Goal: Task Accomplishment & Management: Manage account settings

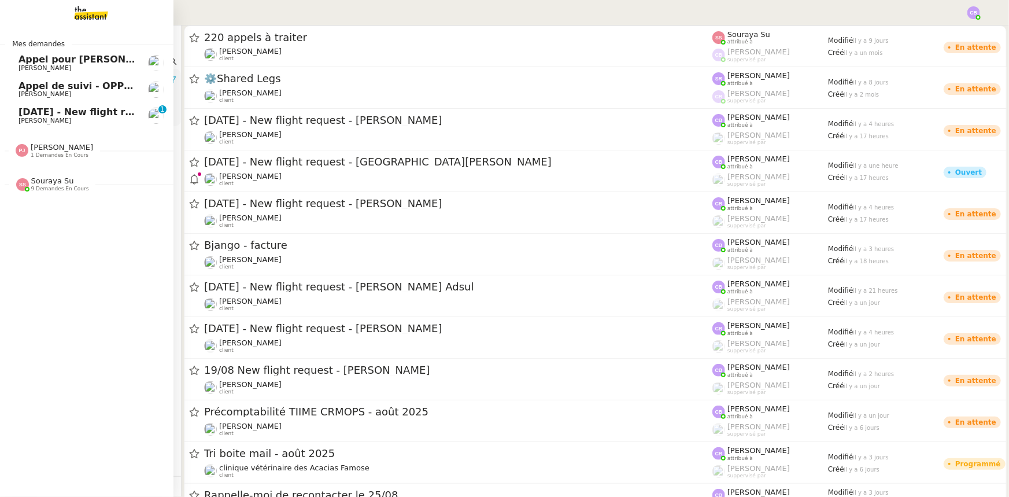
click at [61, 179] on span "Souraya Su" at bounding box center [52, 180] width 43 height 9
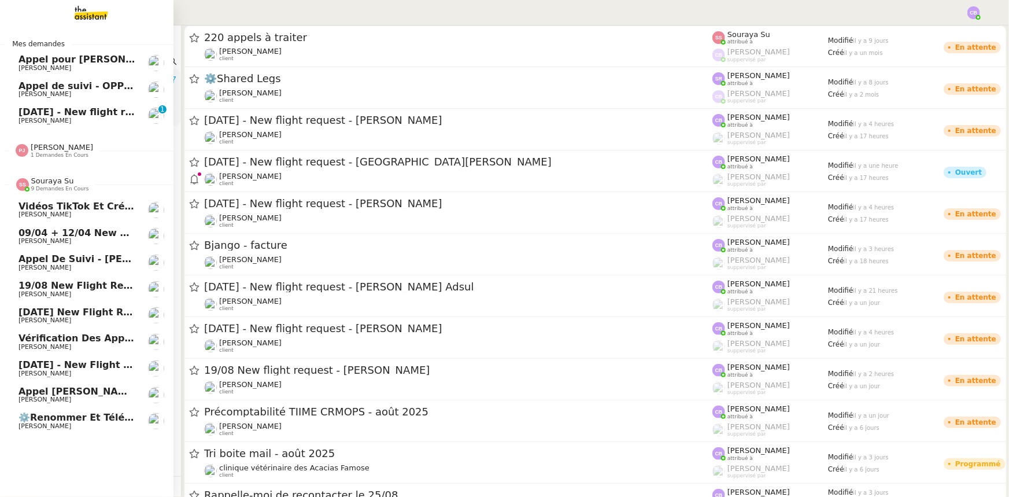
click at [61, 179] on span "Souraya Su" at bounding box center [52, 180] width 43 height 9
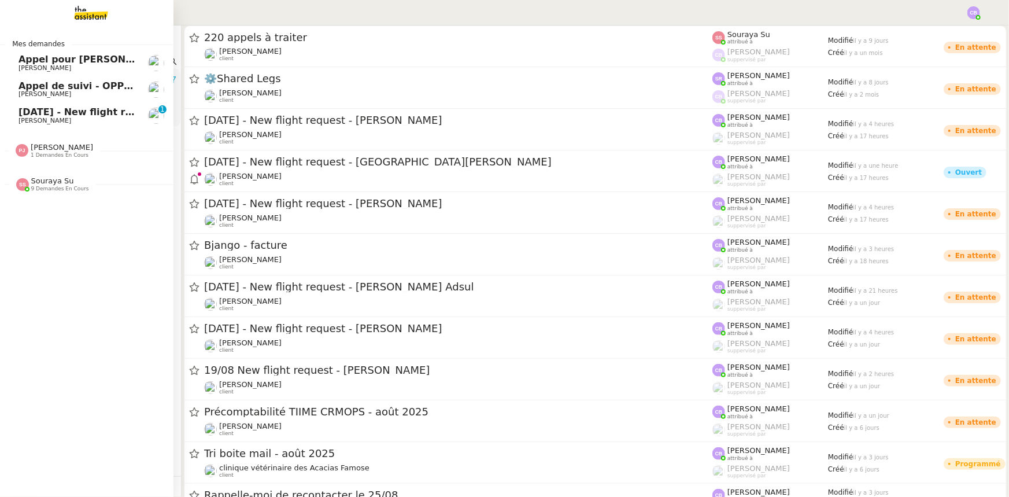
click at [59, 152] on span "1 demandes en cours" at bounding box center [60, 155] width 58 height 6
click at [53, 113] on span "7th August - New flight request - Kimberley Stenhouse" at bounding box center [192, 111] width 347 height 11
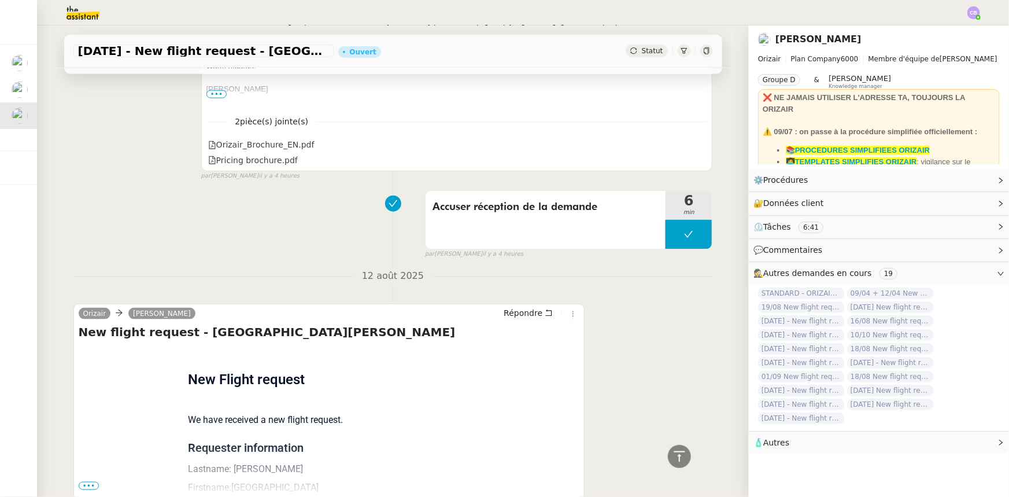
scroll to position [706, 0]
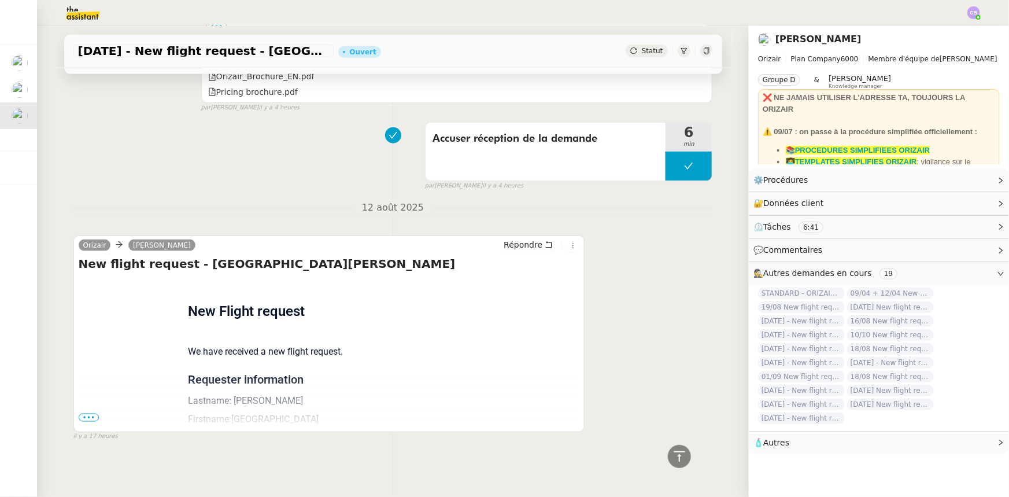
click at [79, 414] on span "•••" at bounding box center [89, 418] width 21 height 8
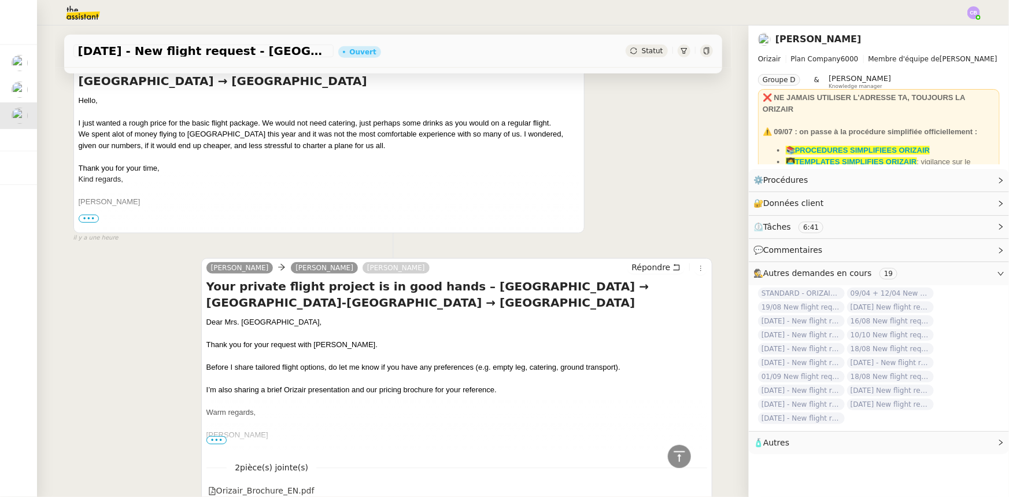
scroll to position [0, 0]
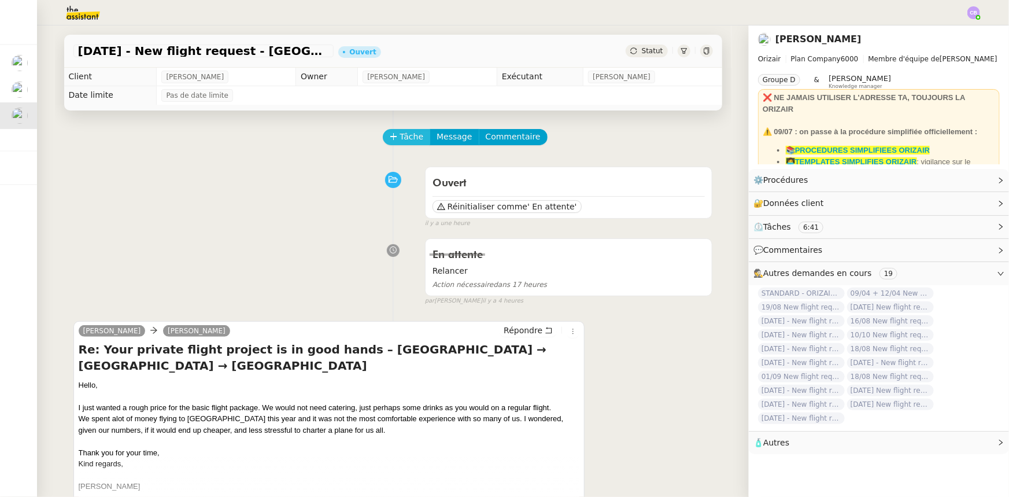
click at [390, 141] on icon at bounding box center [394, 136] width 8 height 8
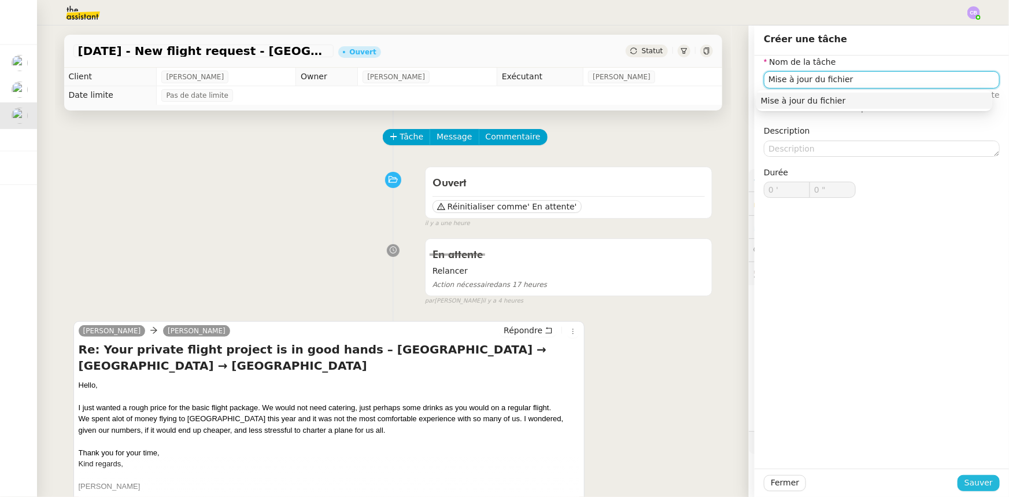
type input "Mise à jour du fichier"
click at [968, 488] on span "Sauver" at bounding box center [979, 482] width 28 height 13
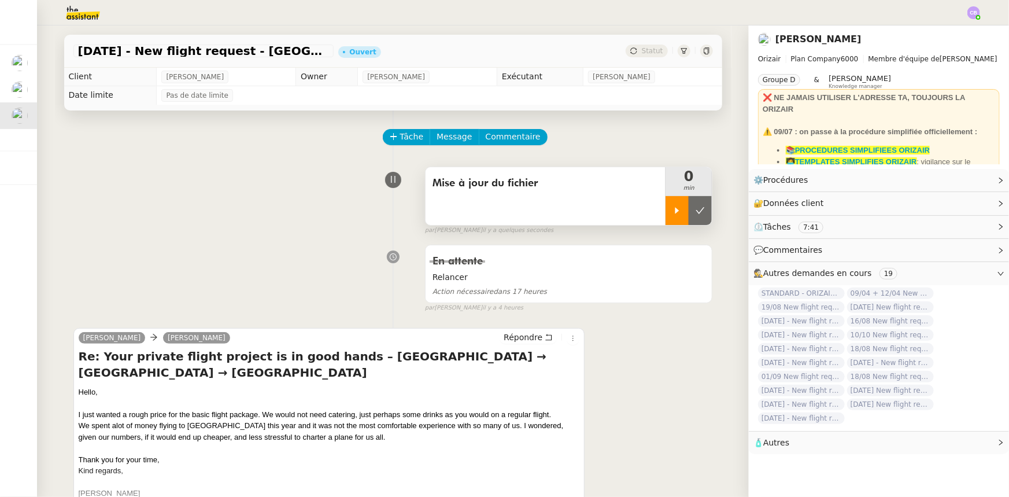
click at [666, 212] on div at bounding box center [677, 210] width 23 height 29
click at [960, 182] on link "Modifier" at bounding box center [969, 180] width 33 height 13
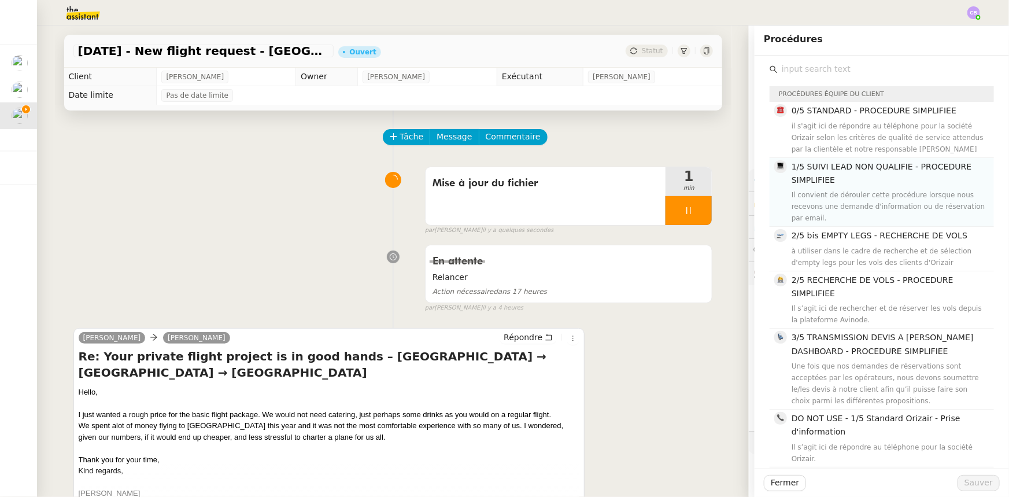
click at [810, 170] on span "1/5 SUIVI LEAD NON QUALIFIE - PROCEDURE SIMPLIFIEE" at bounding box center [882, 173] width 180 height 23
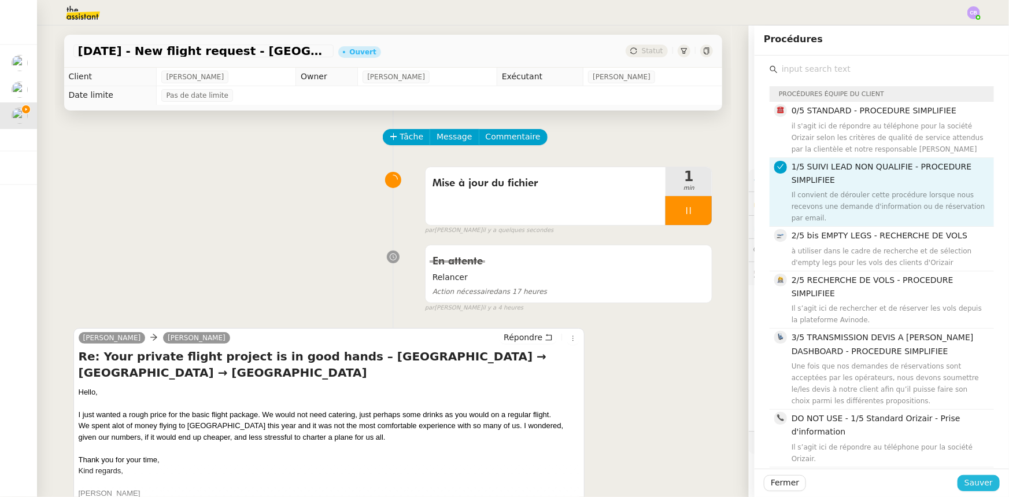
click at [973, 481] on span "Sauver" at bounding box center [979, 482] width 28 height 13
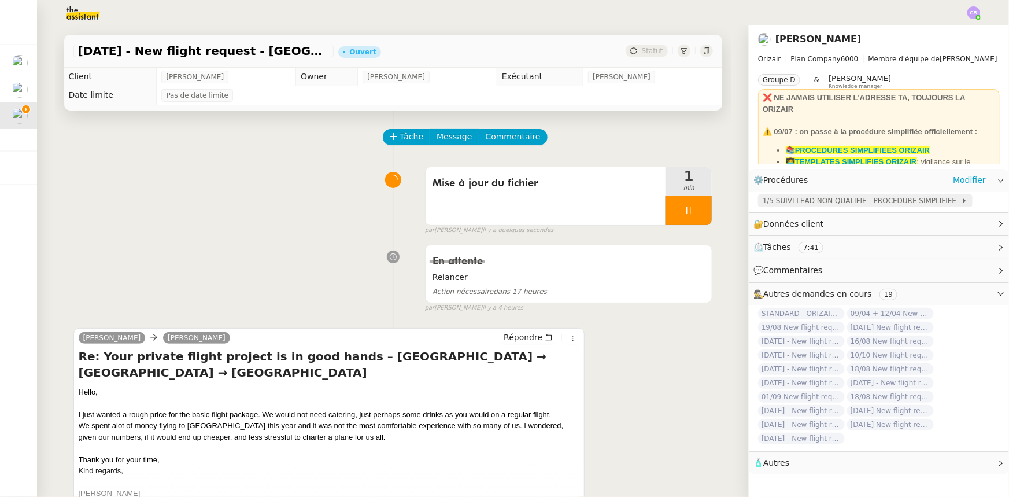
click at [828, 201] on span "1/5 SUIVI LEAD NON QUALIFIE - PROCEDURE SIMPLIFIEE" at bounding box center [862, 201] width 198 height 12
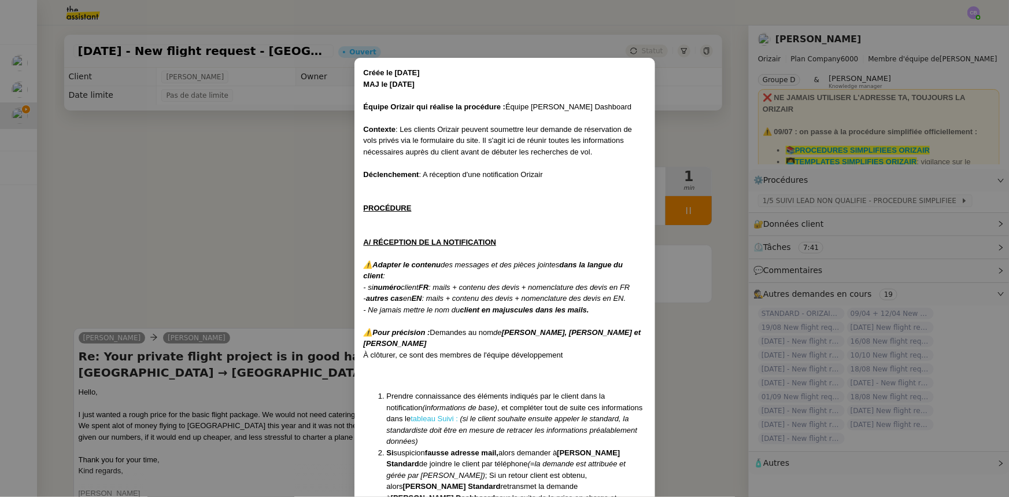
click at [411, 418] on link "tableau Suivi :" at bounding box center [434, 418] width 47 height 9
click at [311, 193] on nz-modal-container "Créée le 16/04/2025 MAJ le 28/07/2025 Équipe Orizair qui réalise la procédure :…" at bounding box center [504, 248] width 1009 height 497
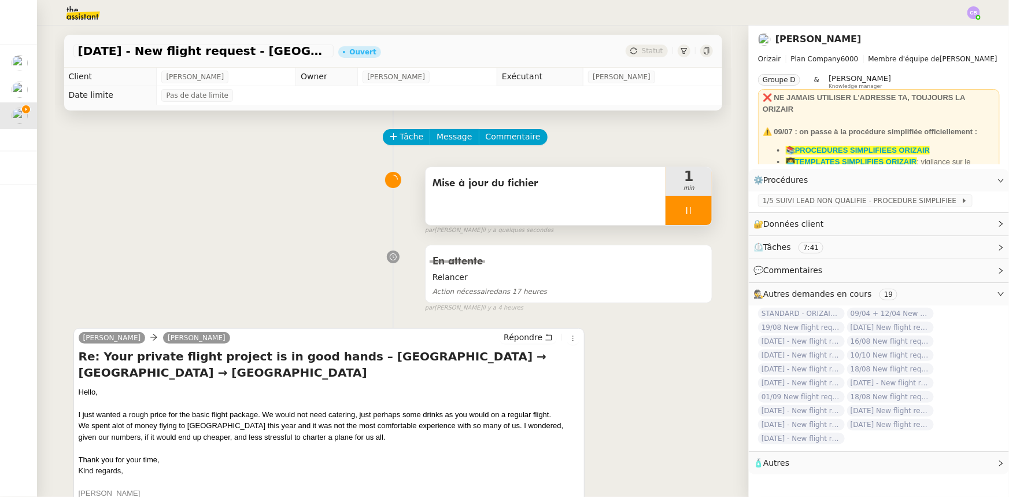
click at [667, 213] on div at bounding box center [689, 210] width 46 height 29
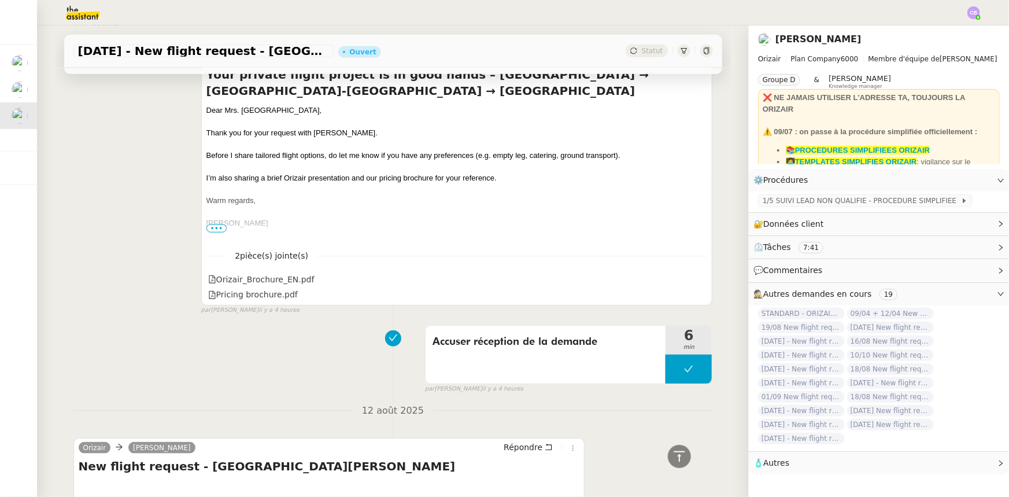
scroll to position [473, 0]
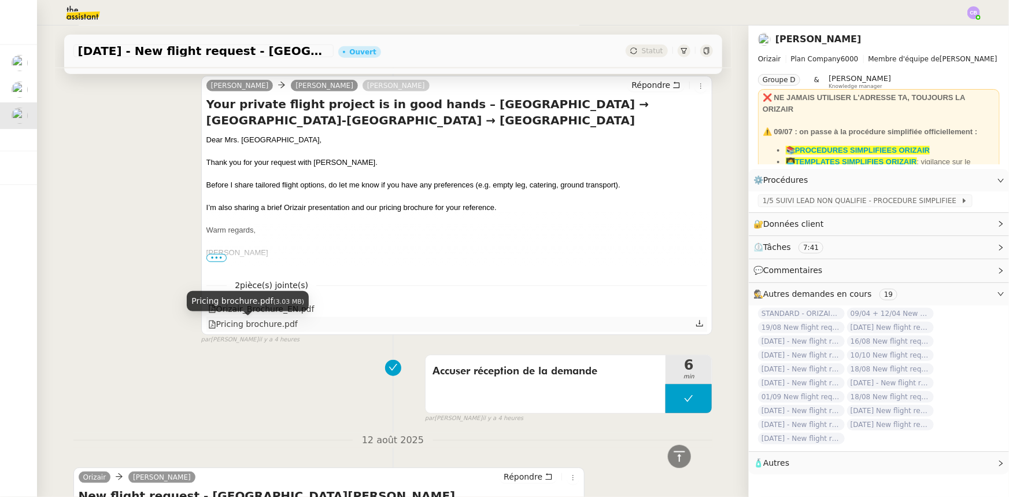
click at [245, 326] on div "Pricing brochure.pdf" at bounding box center [253, 324] width 90 height 13
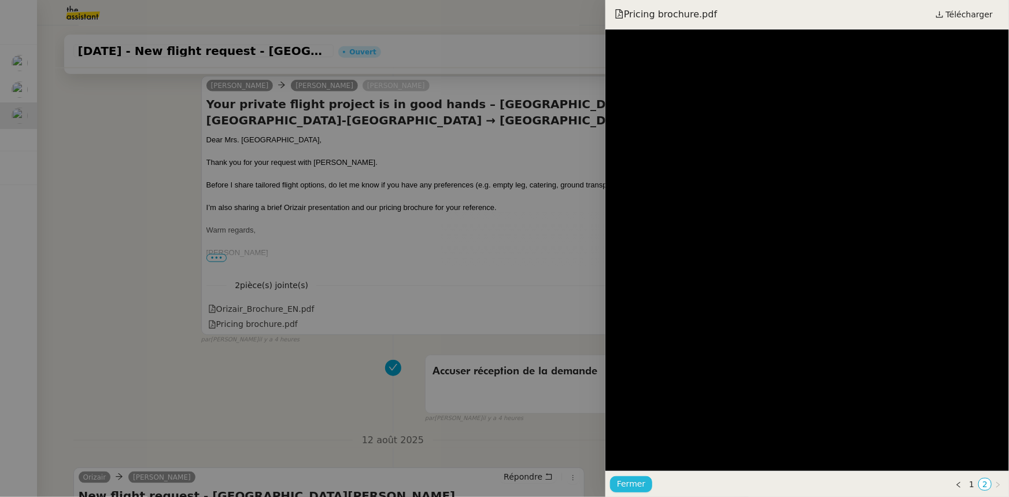
click at [638, 483] on span "Fermer" at bounding box center [631, 483] width 28 height 13
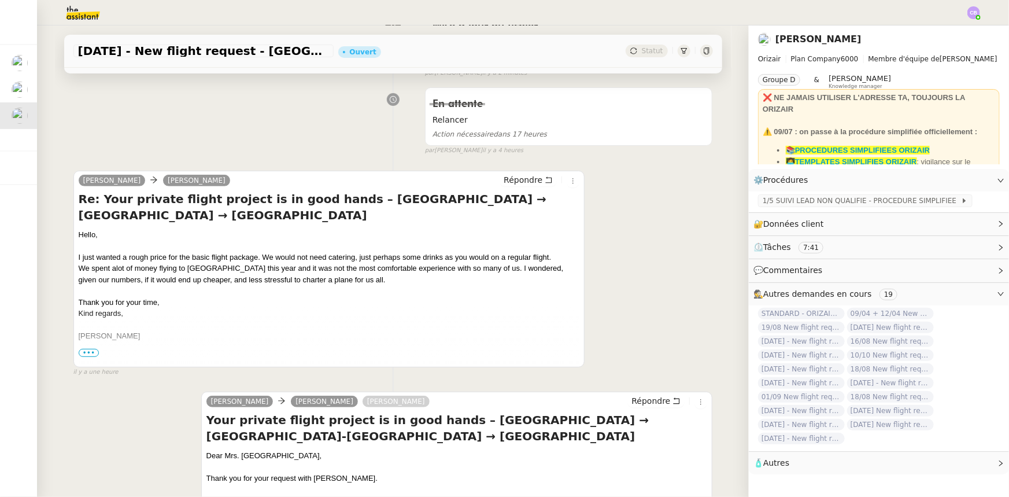
scroll to position [0, 0]
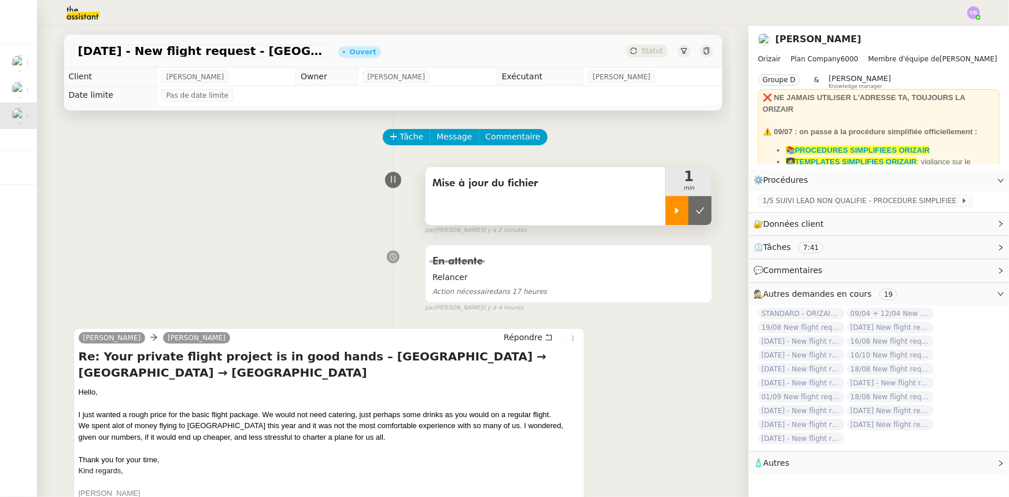
click at [673, 208] on icon at bounding box center [677, 210] width 9 height 9
click at [501, 142] on span "Commentaire" at bounding box center [513, 136] width 55 height 13
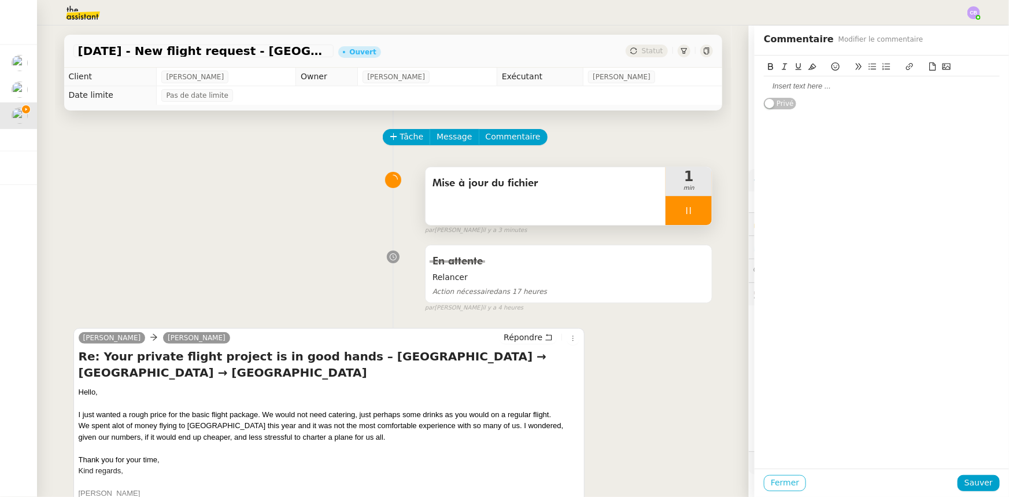
click at [783, 481] on span "Fermer" at bounding box center [785, 482] width 28 height 13
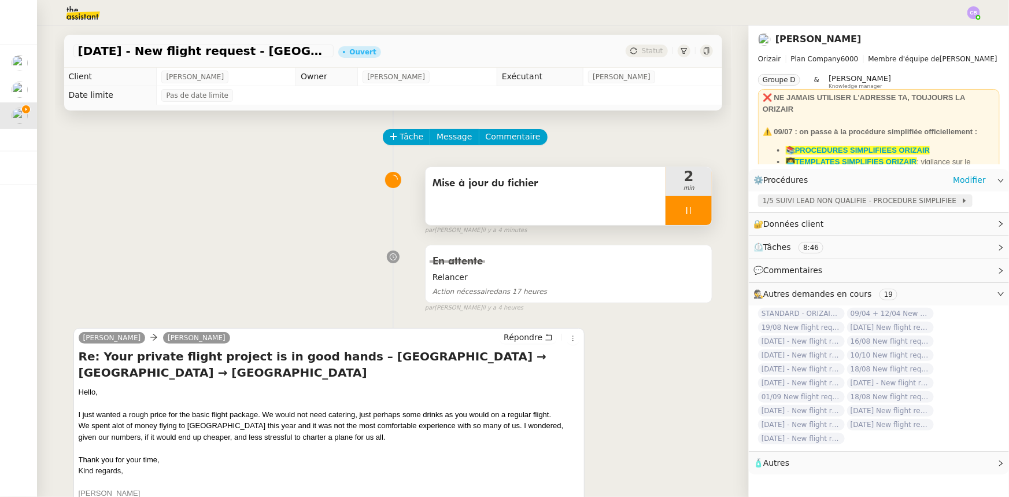
click at [796, 201] on span "1/5 SUIVI LEAD NON QUALIFIE - PROCEDURE SIMPLIFIEE" at bounding box center [862, 201] width 198 height 12
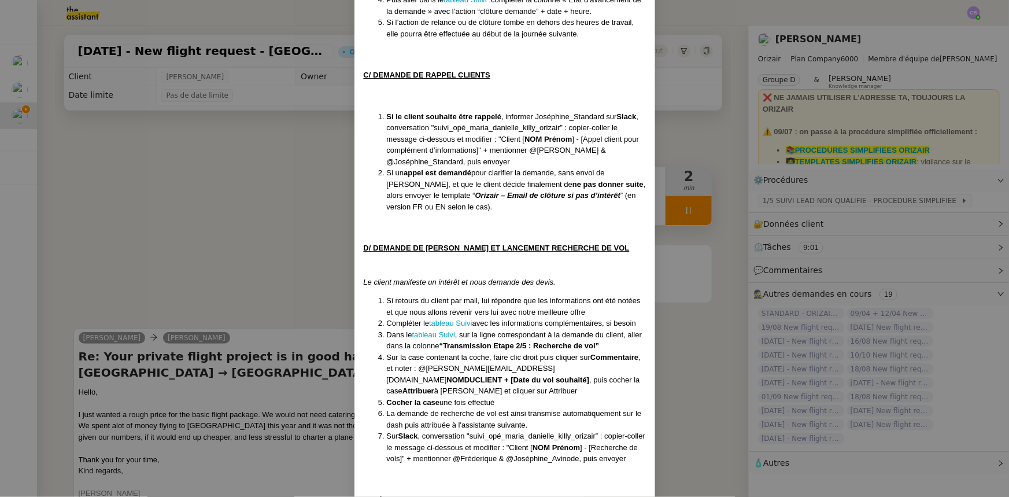
scroll to position [946, 0]
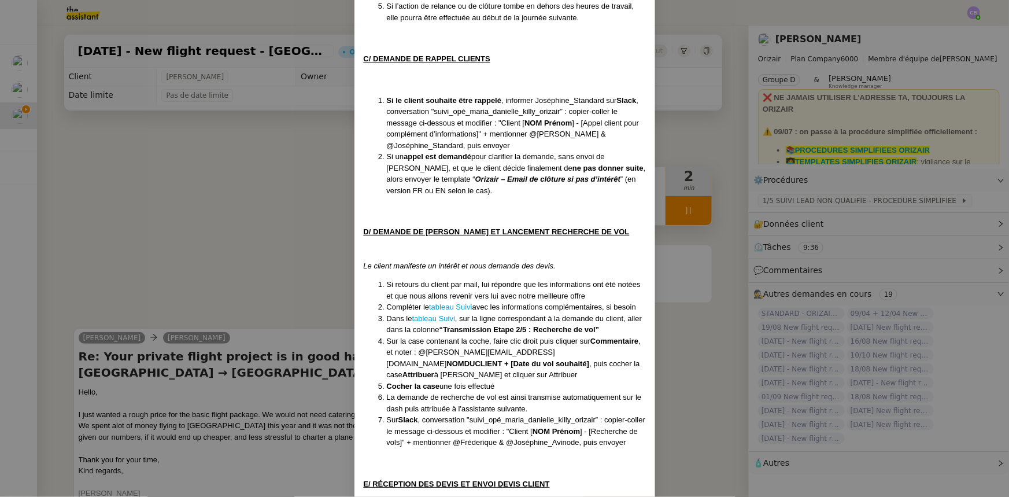
click at [256, 274] on nz-modal-container "Créée le 16/04/2025 MAJ le 28/07/2025 Équipe Orizair qui réalise la procédure :…" at bounding box center [504, 248] width 1009 height 497
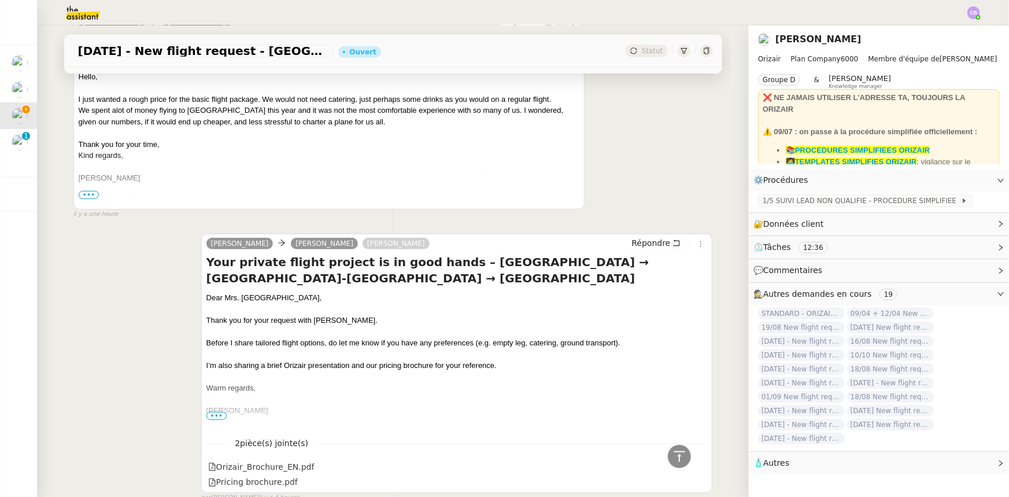
scroll to position [263, 0]
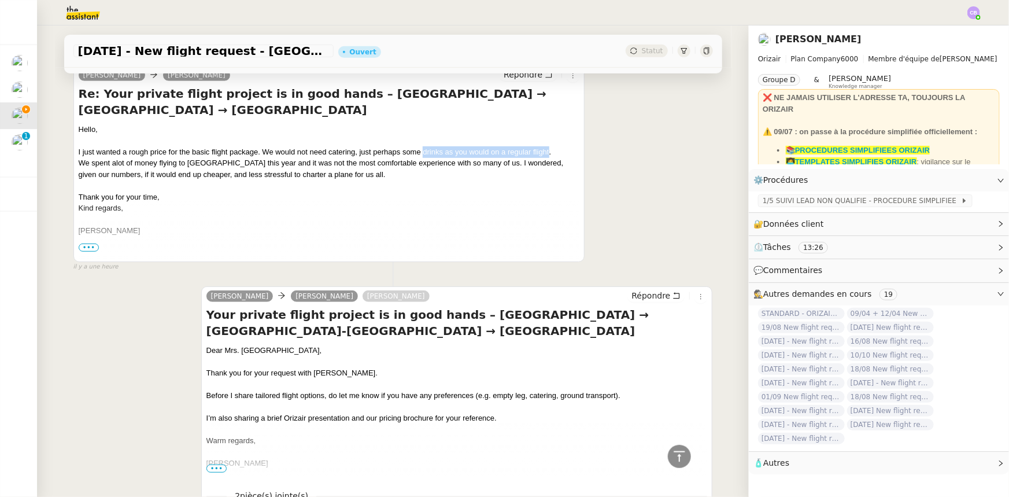
drag, startPoint x: 419, startPoint y: 152, endPoint x: 545, endPoint y: 154, distance: 126.7
click at [545, 154] on div "I just wanted a rough price for the basic flight package. We would not need cat…" at bounding box center [329, 152] width 501 height 12
copy div "drinks as you would on a regular flight"
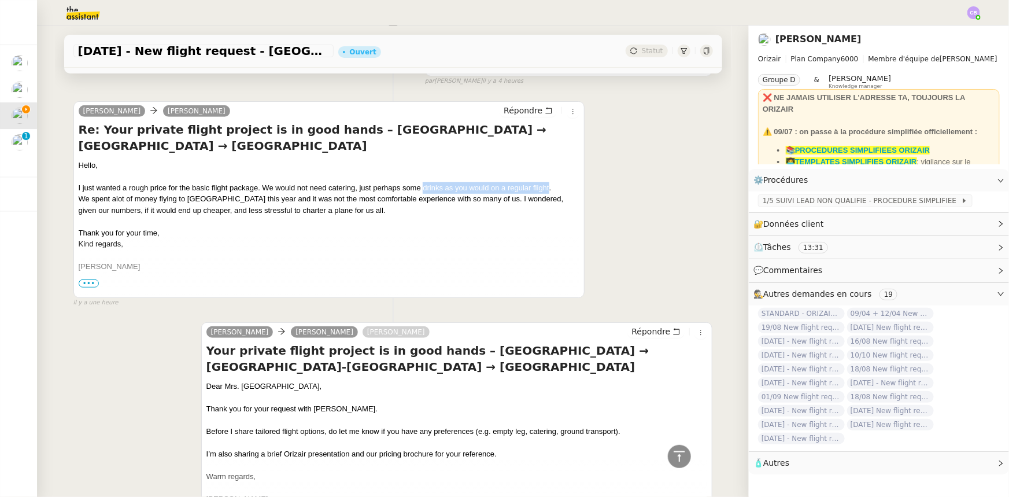
scroll to position [0, 0]
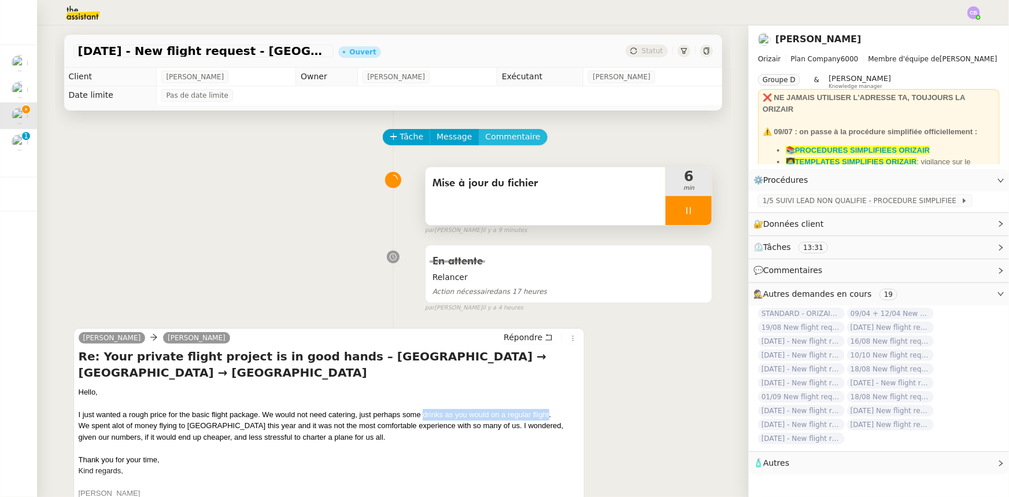
click at [497, 138] on span "Commentaire" at bounding box center [513, 136] width 55 height 13
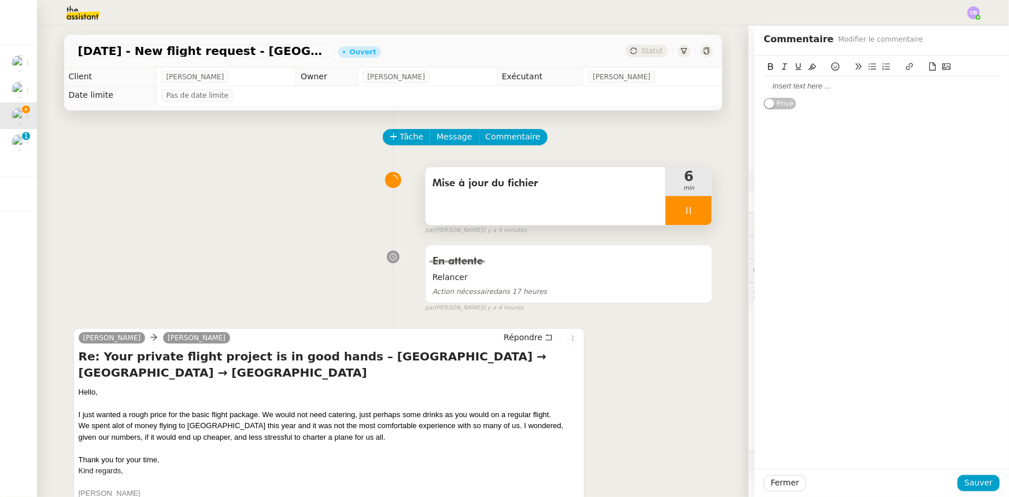
click at [806, 84] on div at bounding box center [882, 86] width 236 height 10
click at [764, 86] on div "drinks as you would on a regular flight" at bounding box center [882, 86] width 236 height 10
click at [866, 71] on button at bounding box center [873, 66] width 14 height 13
drag, startPoint x: 798, startPoint y: 87, endPoint x: 780, endPoint y: 87, distance: 17.9
click at [780, 87] on li "drinks as you would on a regular flight" at bounding box center [888, 86] width 225 height 10
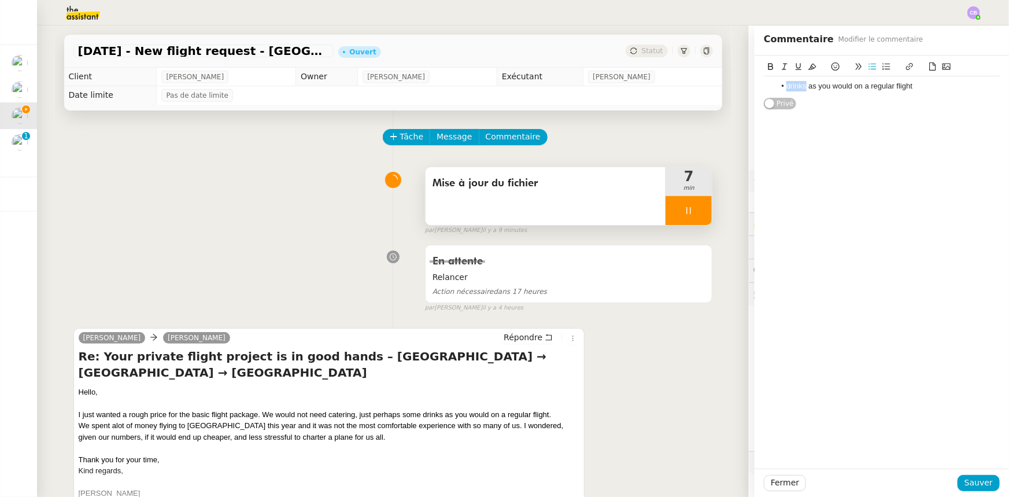
click at [767, 69] on icon at bounding box center [771, 66] width 8 height 8
click at [917, 87] on li "drinks as you would on a regular flight" at bounding box center [888, 86] width 225 height 10
click at [965, 485] on span "Sauver" at bounding box center [979, 482] width 28 height 13
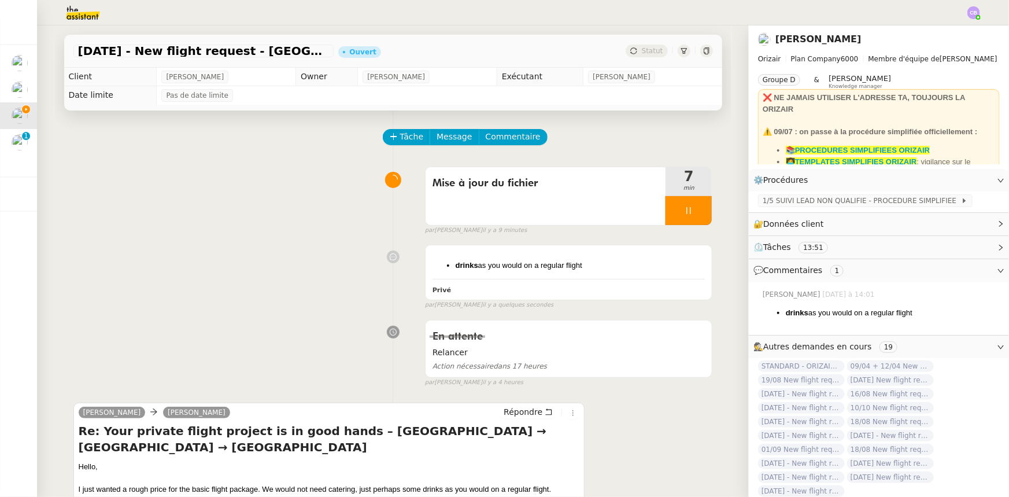
click at [668, 208] on div at bounding box center [689, 210] width 46 height 29
click at [696, 215] on icon at bounding box center [700, 210] width 9 height 9
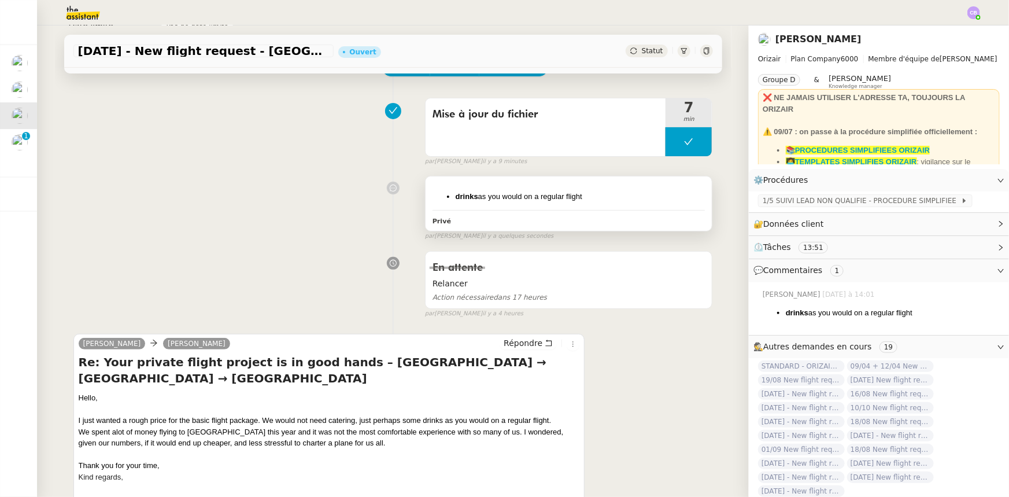
scroll to position [52, 0]
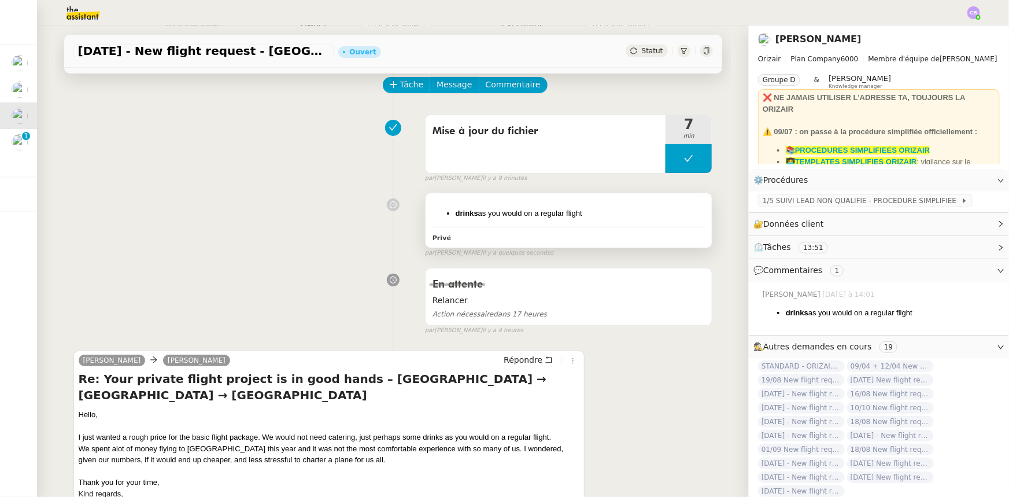
click at [596, 217] on li "drinks as you would on a regular flight" at bounding box center [581, 214] width 250 height 12
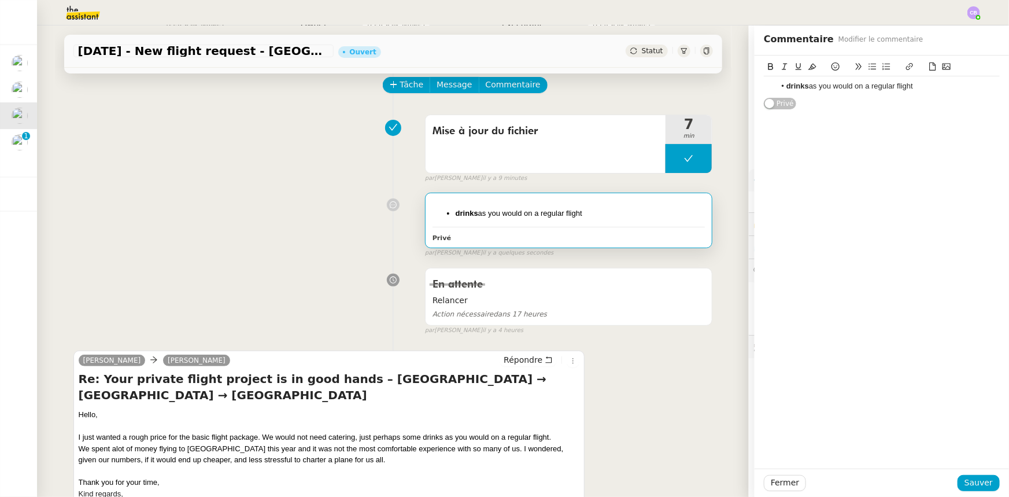
click at [918, 87] on li "drinks as you would on a regular flight" at bounding box center [888, 86] width 225 height 10
click at [884, 110] on li "cherche à savoir si un vol pour 13 personnes en avion privé, sera moins cher qu…" at bounding box center [888, 102] width 225 height 21
click at [978, 486] on span "Sauver" at bounding box center [979, 482] width 28 height 13
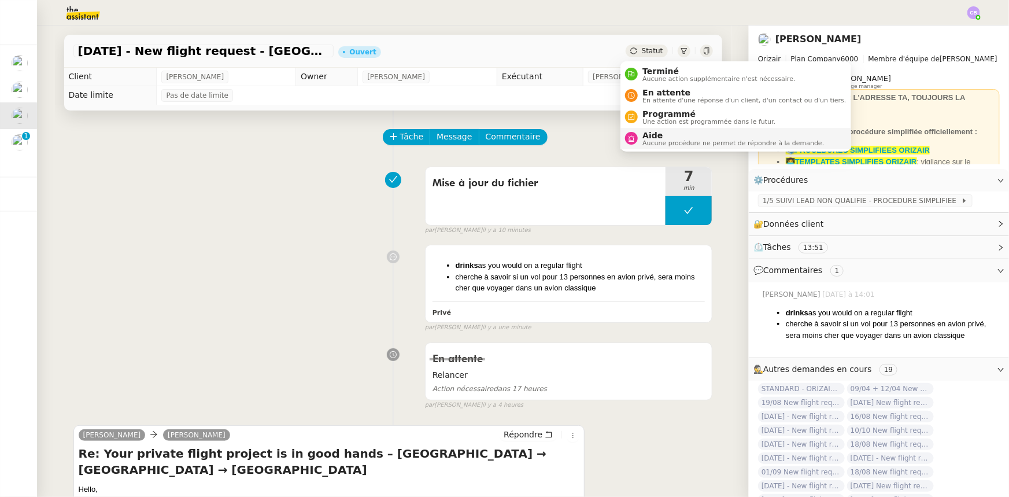
click at [654, 142] on span "Aucune procédure ne permet de répondre à la demande." at bounding box center [734, 143] width 182 height 6
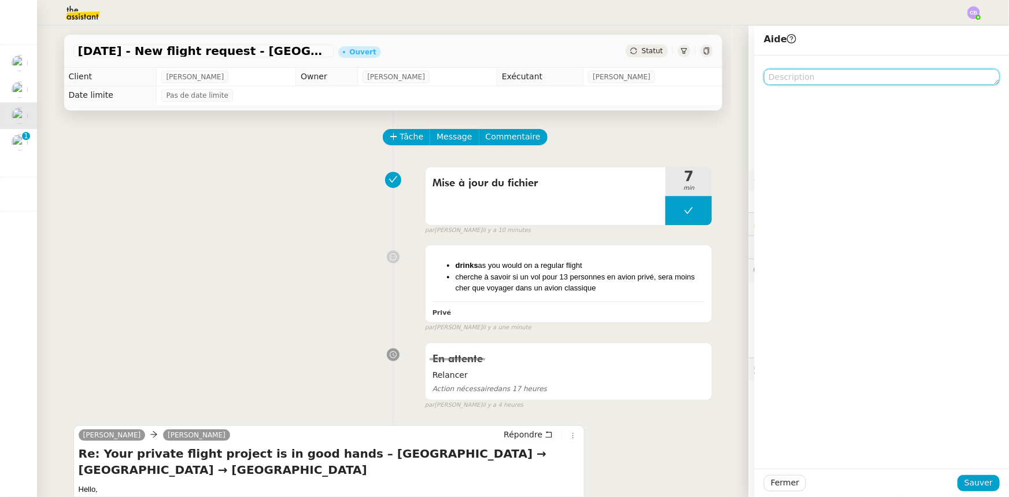
click at [804, 78] on textarea at bounding box center [882, 77] width 236 height 16
type textarea "Pour recherche de devis"
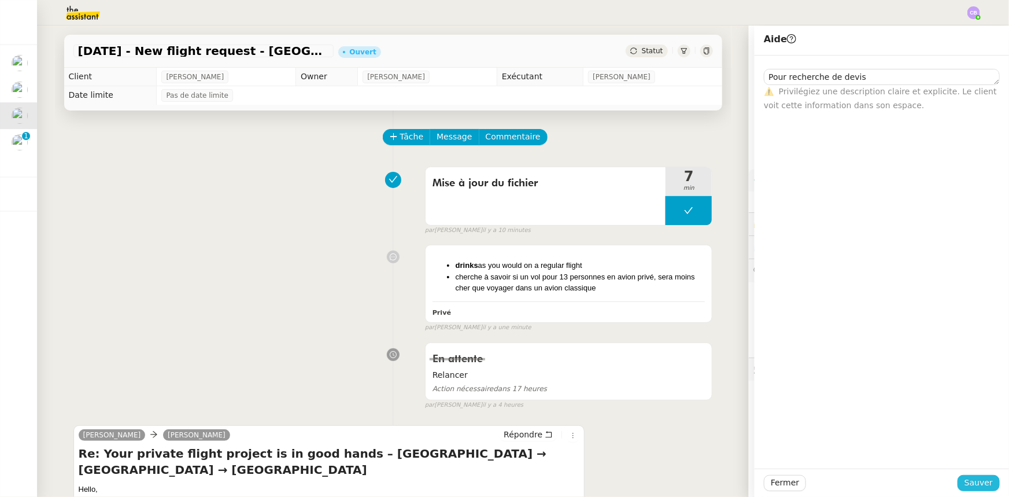
click at [968, 482] on span "Sauver" at bounding box center [979, 482] width 28 height 13
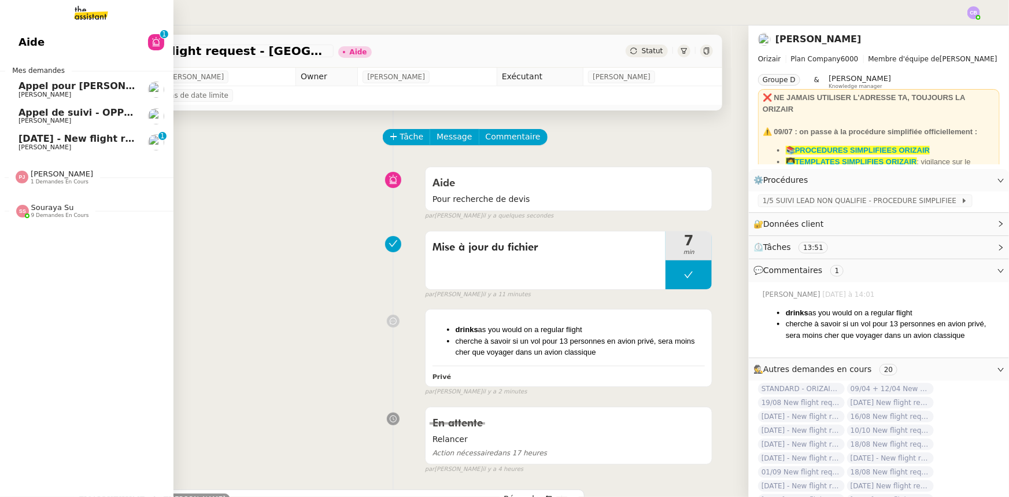
click at [29, 144] on span "Louis Frei" at bounding box center [45, 147] width 53 height 8
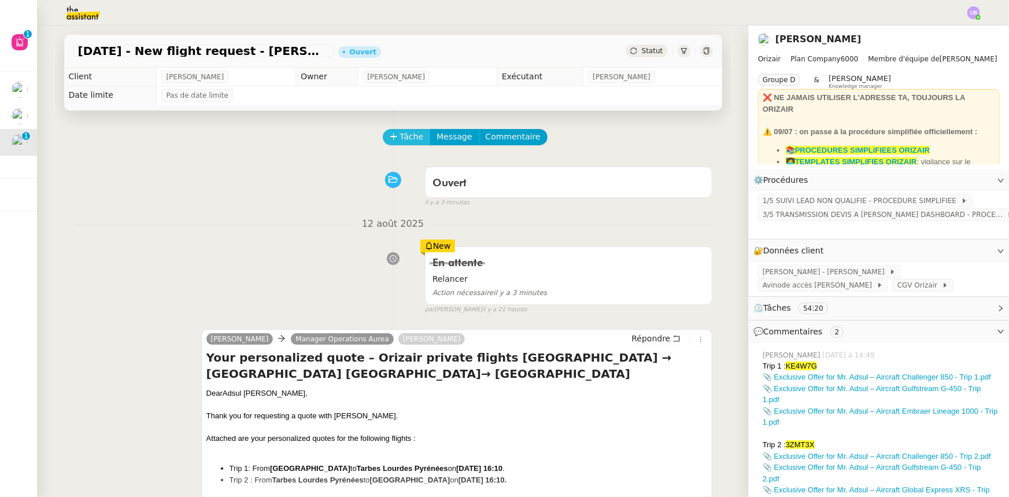
click at [391, 136] on button "Tâche" at bounding box center [407, 137] width 48 height 16
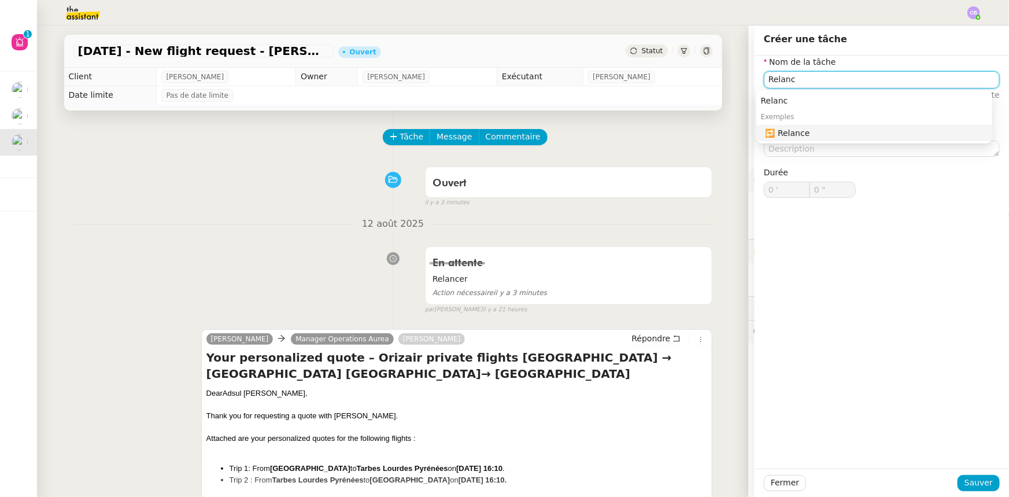
click at [793, 132] on div "🔁 Relance" at bounding box center [877, 133] width 222 height 10
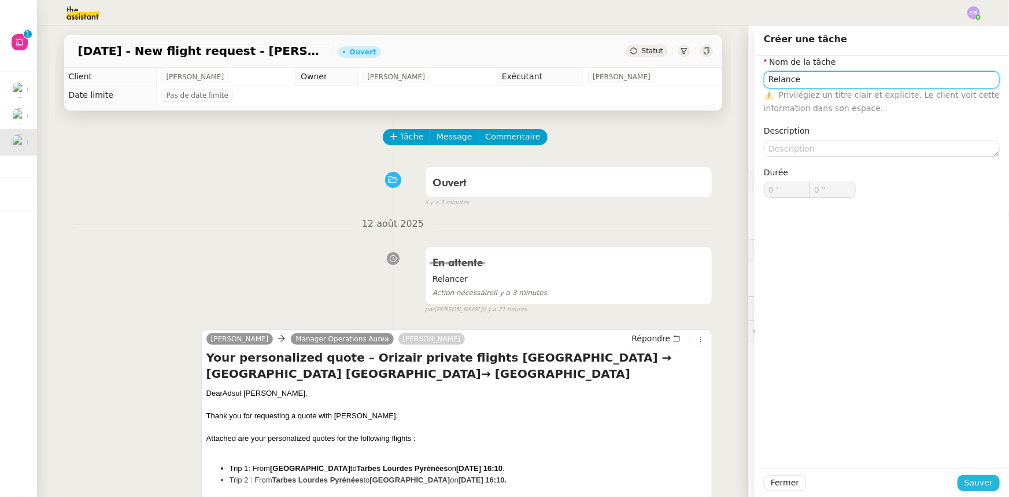
type input "Relance"
click at [969, 484] on span "Sauver" at bounding box center [979, 482] width 28 height 13
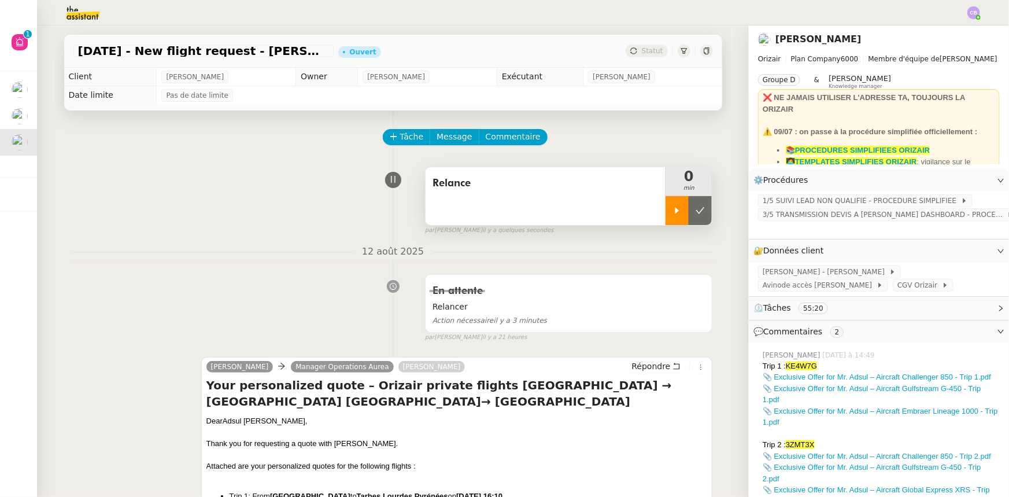
click at [673, 214] on icon at bounding box center [677, 210] width 9 height 9
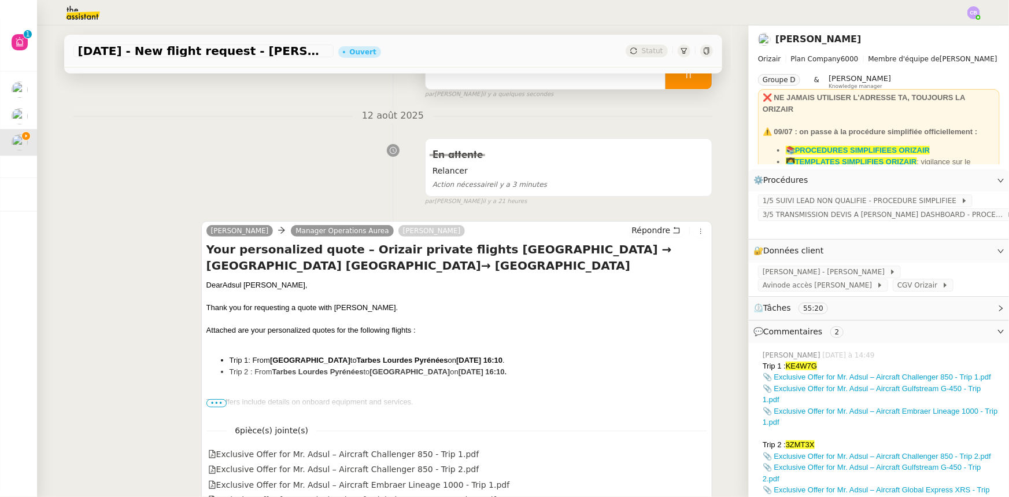
scroll to position [157, 0]
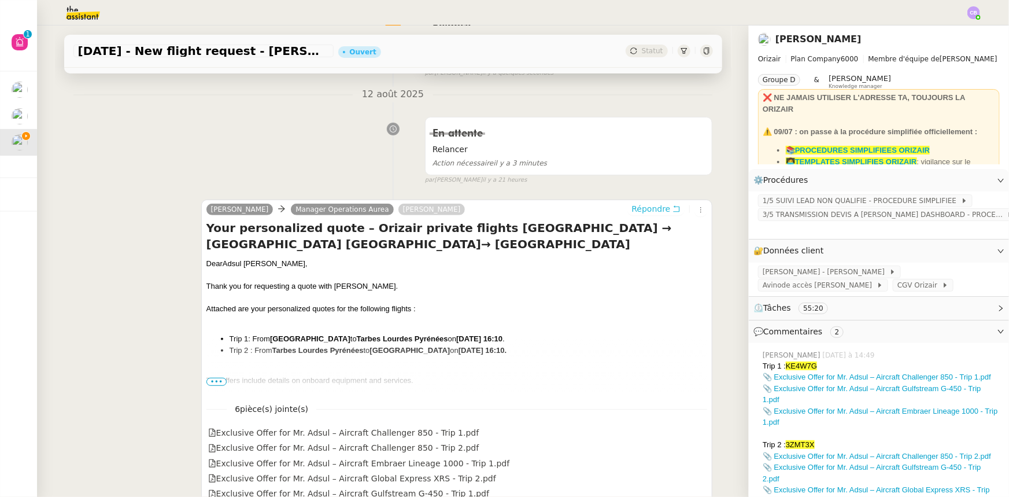
click at [648, 213] on span "Répondre" at bounding box center [651, 209] width 39 height 12
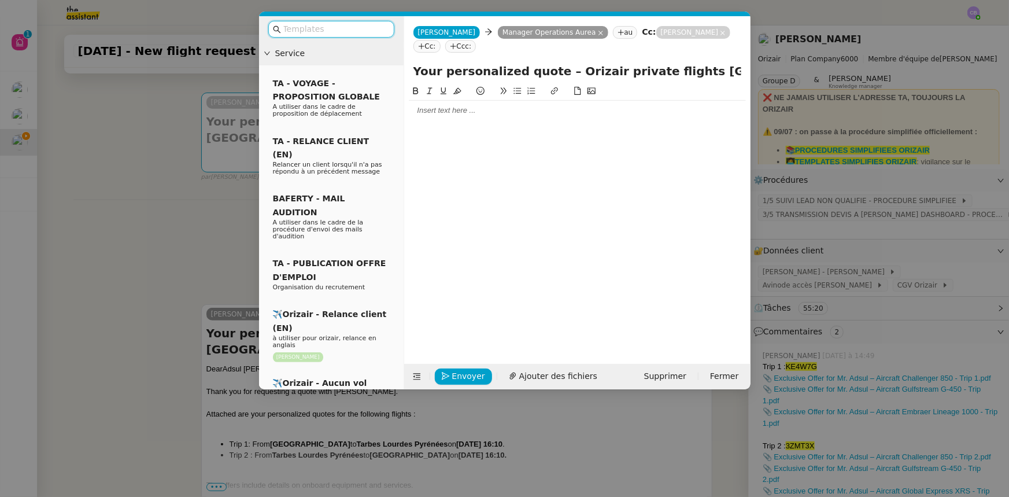
click at [370, 29] on input "text" at bounding box center [335, 29] width 104 height 13
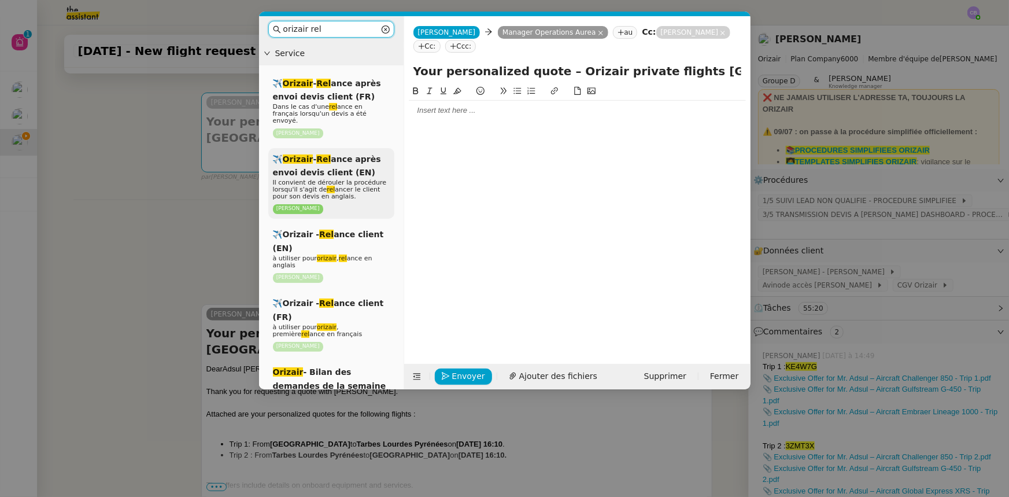
type input "orizair rel"
click at [359, 179] on span "Il convient de dérouler la procédure lorsqu'il s'agit de rel ancer le client po…" at bounding box center [330, 189] width 114 height 21
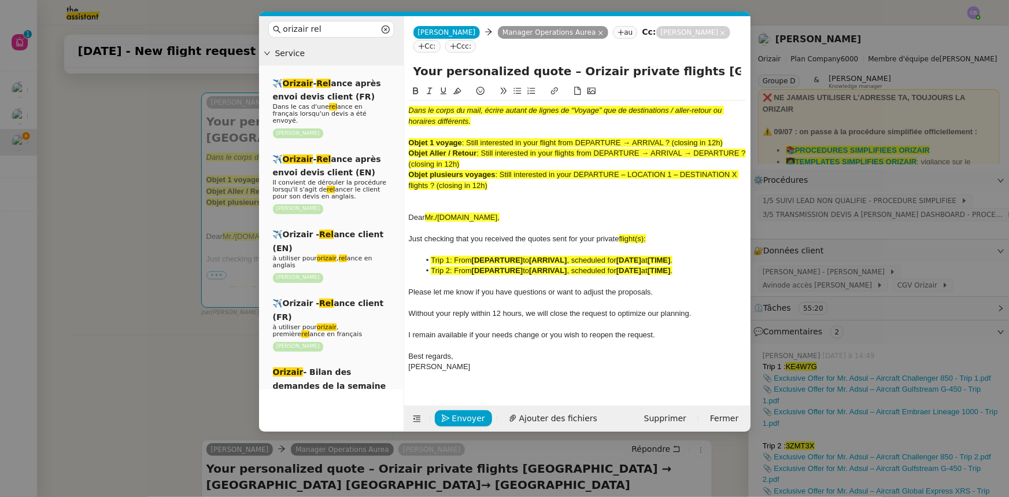
drag, startPoint x: 473, startPoint y: 164, endPoint x: 483, endPoint y: 153, distance: 14.3
click at [483, 153] on div "Objet Aller / Retour : Still interested in your flights from DEPARTURE → ARRIVA…" at bounding box center [577, 158] width 337 height 21
copy span "Still interested in your flights from DEPARTURE → ARRIVAL → DEPARTURE ? (closin…"
drag, startPoint x: 672, startPoint y: 71, endPoint x: 391, endPoint y: 65, distance: 280.6
click at [391, 65] on nz-layout "orizair rel Service ✈️ Orizair - Rel ance après envoi devis client (FR) Dans le…" at bounding box center [505, 223] width 492 height 415
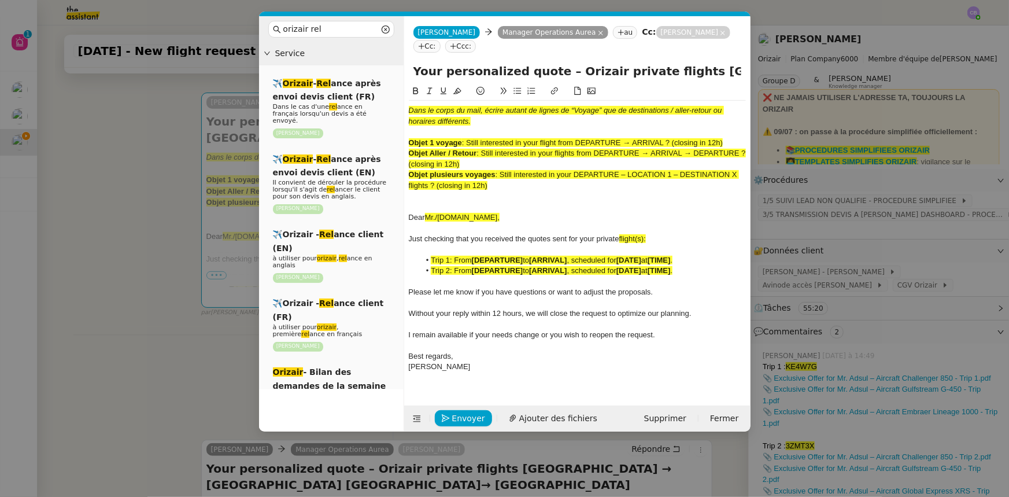
paste input "Still interested in your flights from DEPARTURE → ARRIVAL → DEPARTURE ? (closin…"
drag, startPoint x: 607, startPoint y: 72, endPoint x: 654, endPoint y: 67, distance: 47.1
click at [654, 67] on input "Still interested in your flights from DEPARTURE → ARRIVAL → DEPARTURE ? (closin…" at bounding box center [578, 70] width 328 height 17
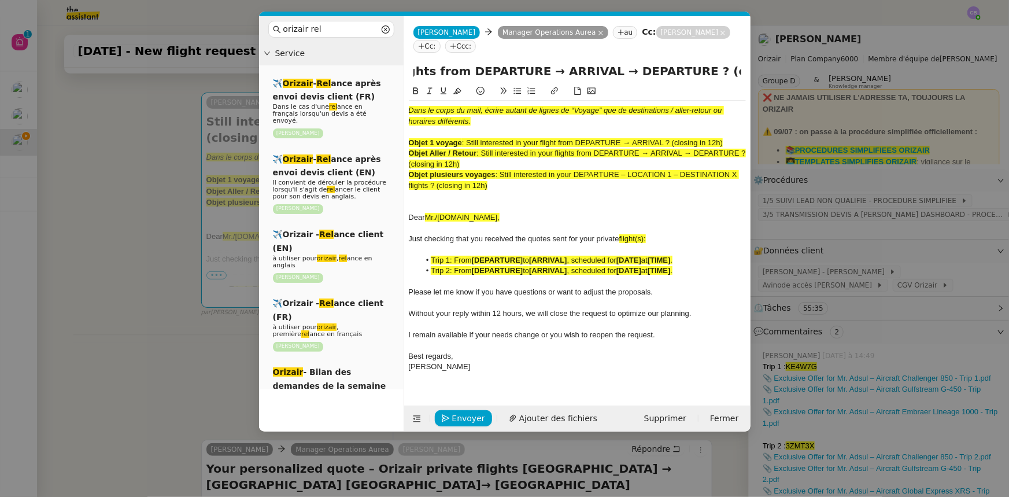
drag, startPoint x: 500, startPoint y: 71, endPoint x: 438, endPoint y: 69, distance: 62.5
click at [438, 69] on input "Still interested in your flights from DEPARTURE → ARRIVAL → DEPARTURE ? (closin…" at bounding box center [578, 70] width 328 height 17
paste input "Chennai International Airport"
drag, startPoint x: 678, startPoint y: 73, endPoint x: 665, endPoint y: 66, distance: 15.3
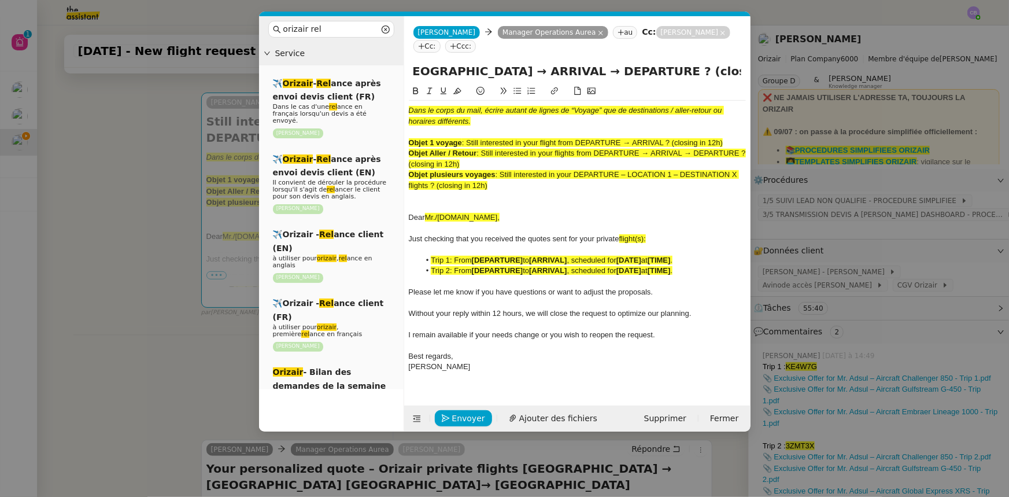
click at [665, 66] on input "Still interested in your flights from Chennai International Airport → ARRIVAL →…" at bounding box center [578, 70] width 328 height 17
paste input "Chennai International Airport"
drag, startPoint x: 526, startPoint y: 69, endPoint x: 662, endPoint y: 74, distance: 135.4
click at [662, 74] on input "Still interested in your flights from Chennai International Airport → ARRIVAL →…" at bounding box center [578, 70] width 328 height 17
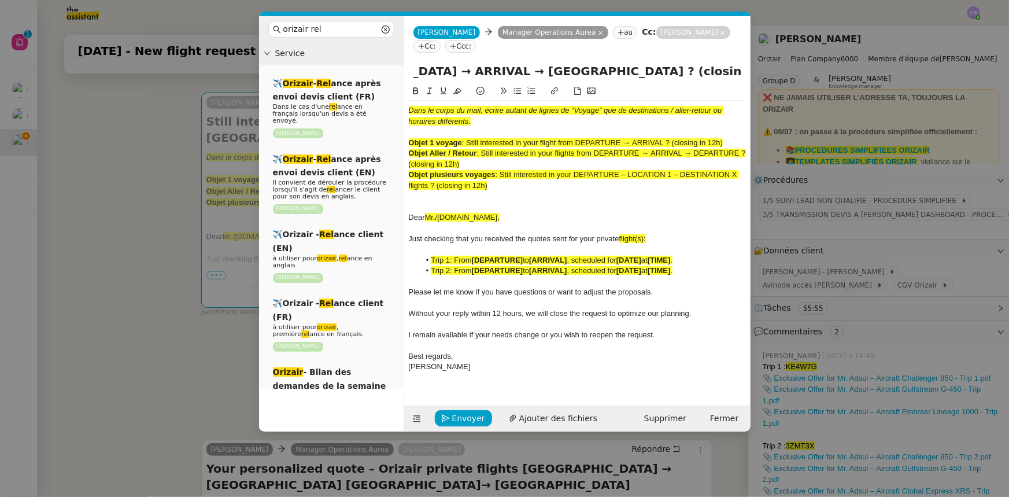
scroll to position [0, 299]
drag, startPoint x: 532, startPoint y: 70, endPoint x: 484, endPoint y: 71, distance: 47.4
click at [484, 71] on input "Still interested in your flights from Chennai International Airport → ARRIVAL →…" at bounding box center [578, 70] width 328 height 17
paste input "Tarbes Lourdes Pyrénées"
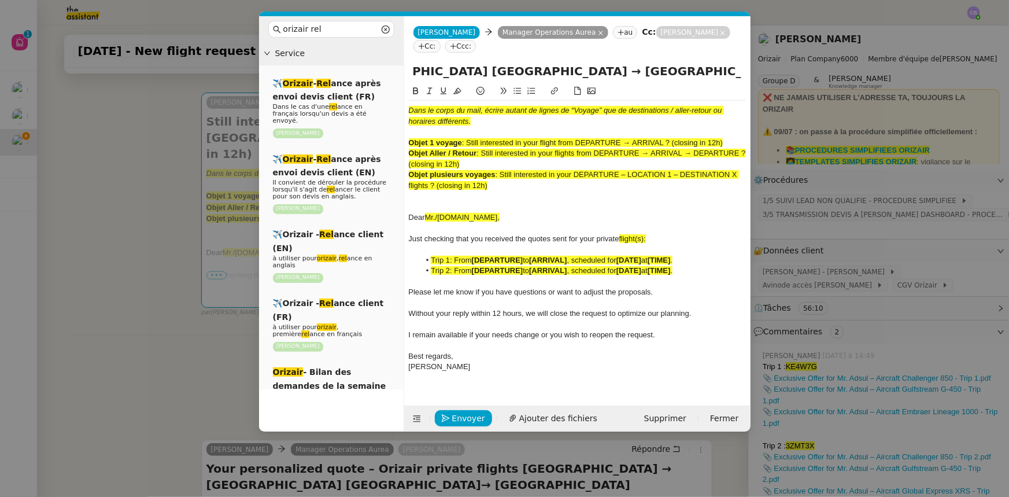
type input "Still interested in your flights from Chennai International Airport → Tarbes Lo…"
drag, startPoint x: 509, startPoint y: 184, endPoint x: 409, endPoint y: 110, distance: 124.5
click at [409, 110] on div "Dans le corps du mail, écrire autant de lignes de “Voyage” que de destinations …" at bounding box center [577, 244] width 337 height 287
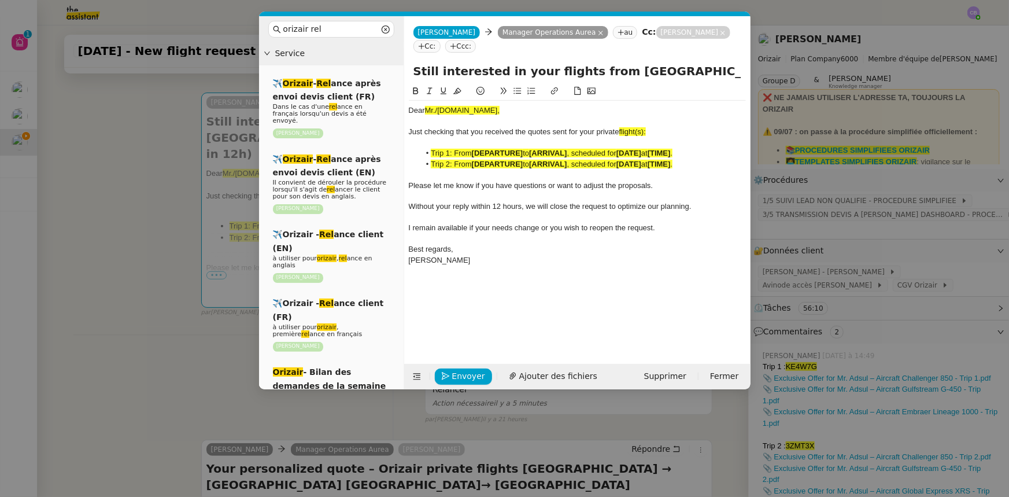
click at [176, 204] on nz-modal-container "orizair rel Service ✈️ Orizair - Rel ance après envoi devis client (FR) Dans le…" at bounding box center [504, 248] width 1009 height 497
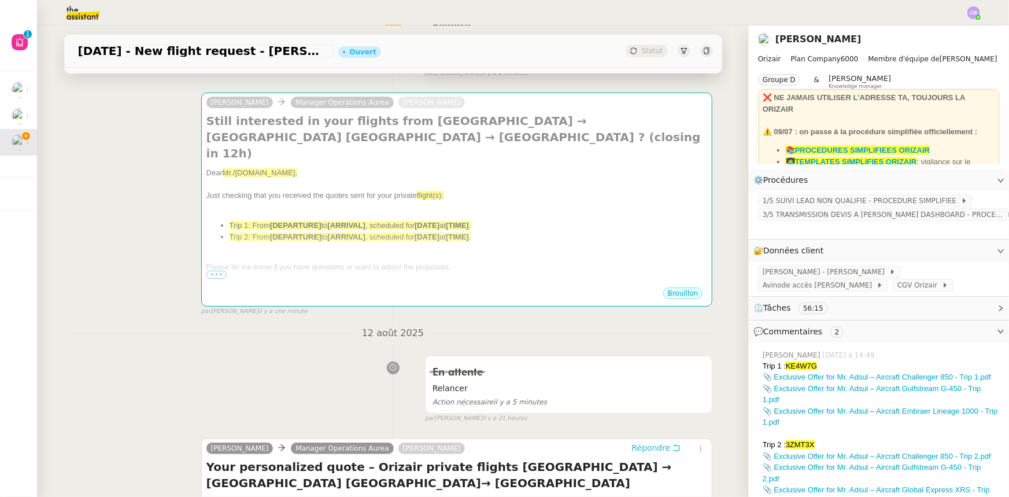
scroll to position [420, 0]
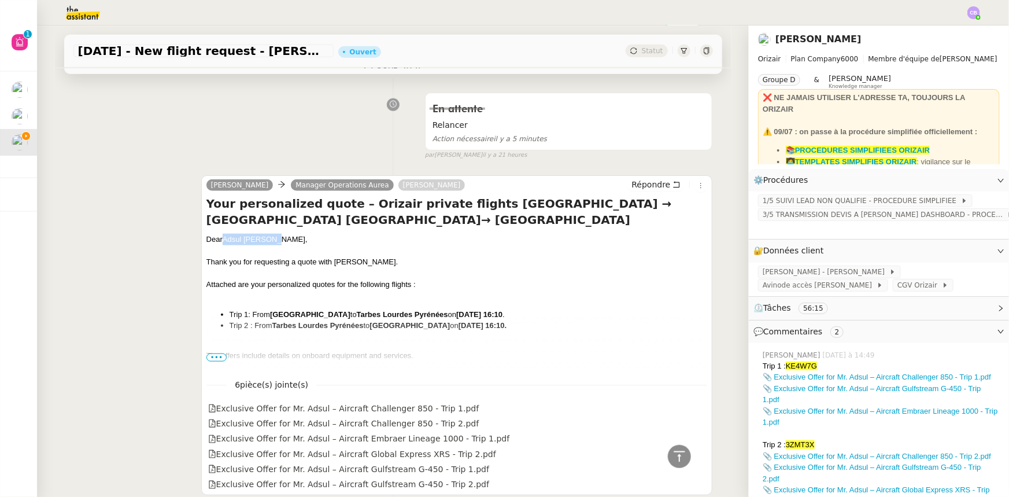
drag, startPoint x: 270, startPoint y: 238, endPoint x: 221, endPoint y: 239, distance: 49.2
click at [221, 239] on div "Dear Adsul Prashant ," at bounding box center [456, 240] width 501 height 12
copy div "Adsul Prashant"
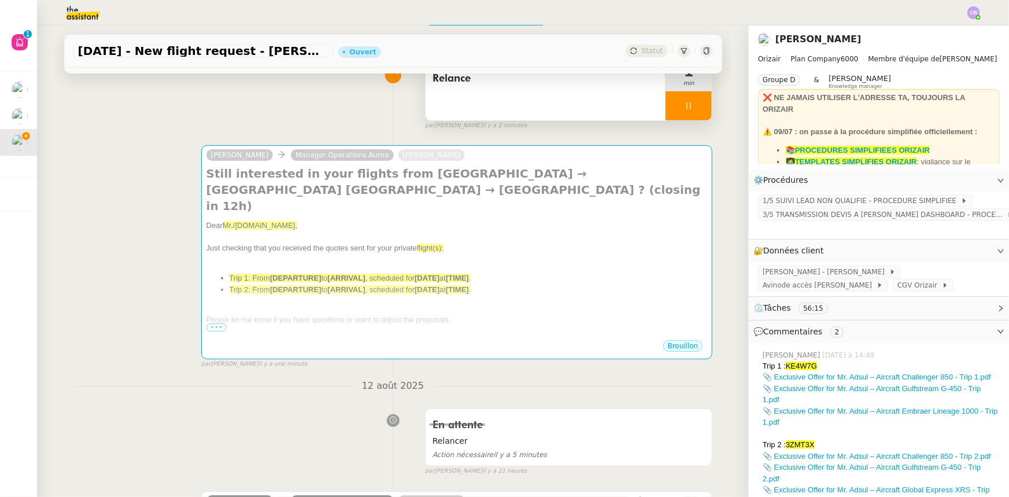
scroll to position [0, 0]
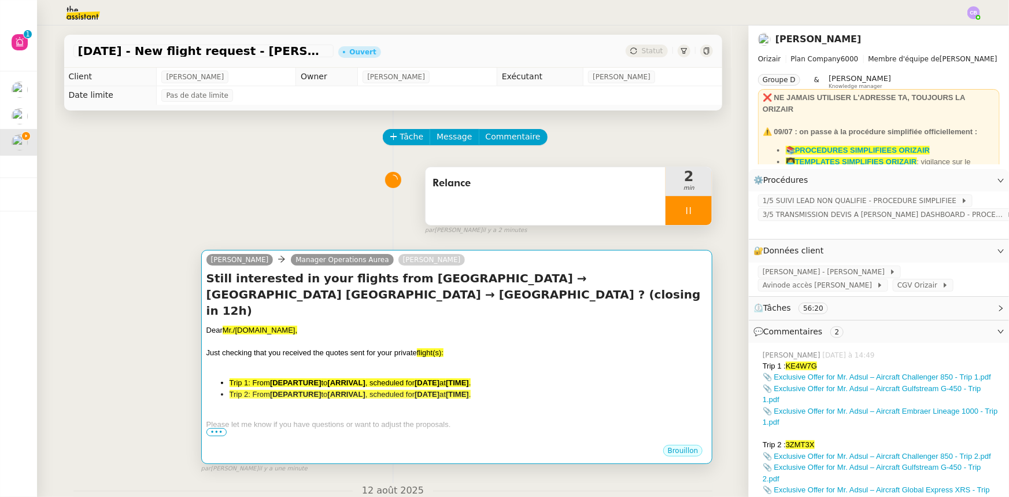
click at [281, 336] on div at bounding box center [456, 342] width 501 height 12
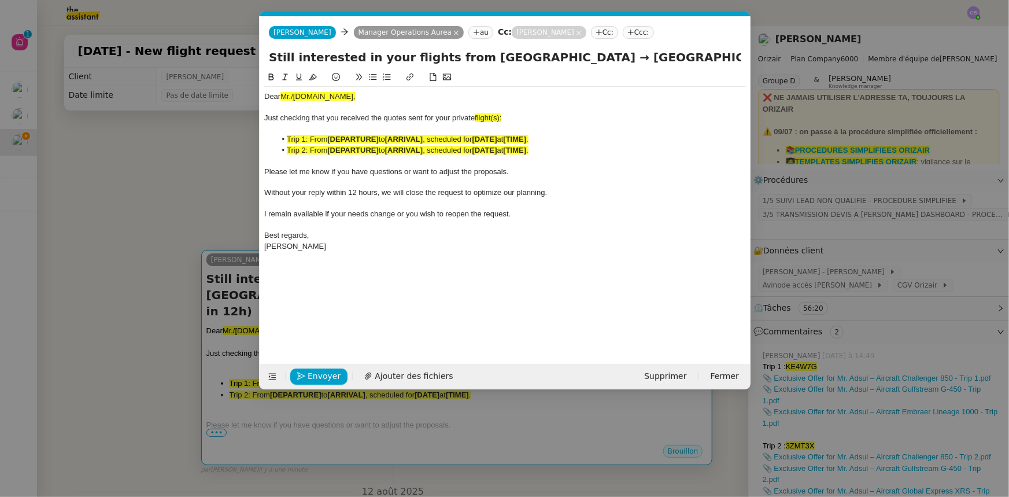
scroll to position [0, 57]
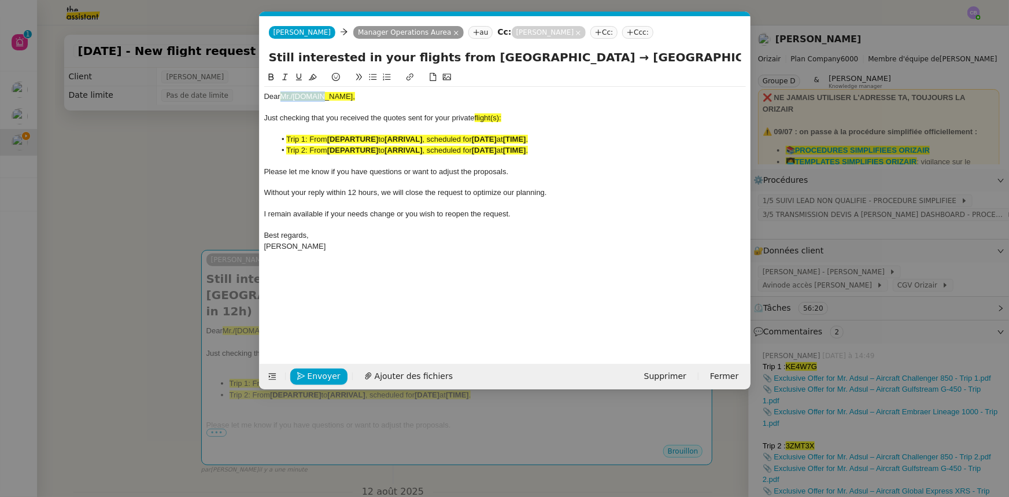
drag, startPoint x: 328, startPoint y: 95, endPoint x: 283, endPoint y: 94, distance: 44.6
click at [283, 94] on div "Dear Mr./Ms.XXX," at bounding box center [505, 96] width 482 height 10
click at [313, 76] on icon at bounding box center [313, 77] width 8 height 8
click at [501, 120] on span "flight(s):" at bounding box center [488, 117] width 27 height 9
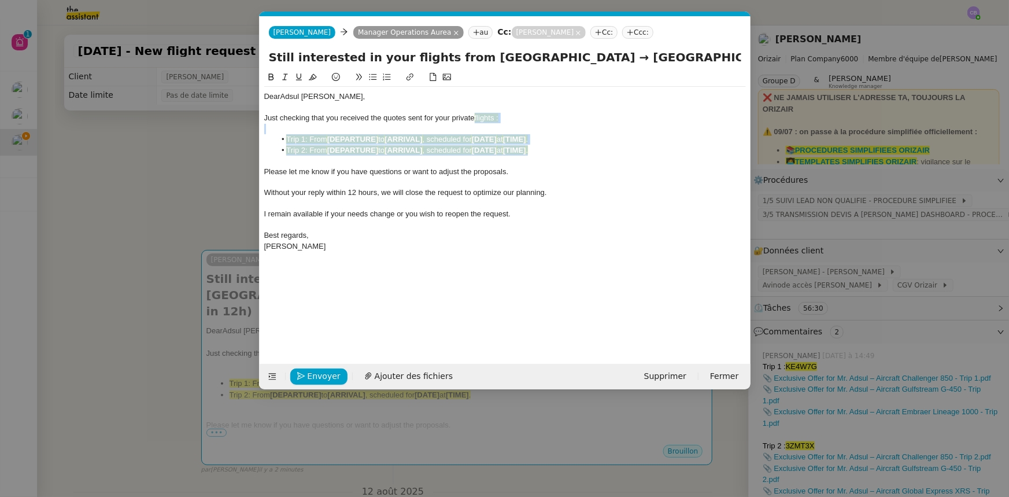
drag, startPoint x: 542, startPoint y: 152, endPoint x: 477, endPoint y: 117, distance: 73.2
click at [477, 117] on div "Dear Adsul Prashant, Just checking that you received the quotes sent for your p…" at bounding box center [505, 171] width 482 height 169
click at [312, 78] on icon at bounding box center [313, 77] width 8 height 8
click at [416, 187] on div "Without your reply within 12 hours, we will close the request to optimize our p…" at bounding box center [505, 192] width 482 height 10
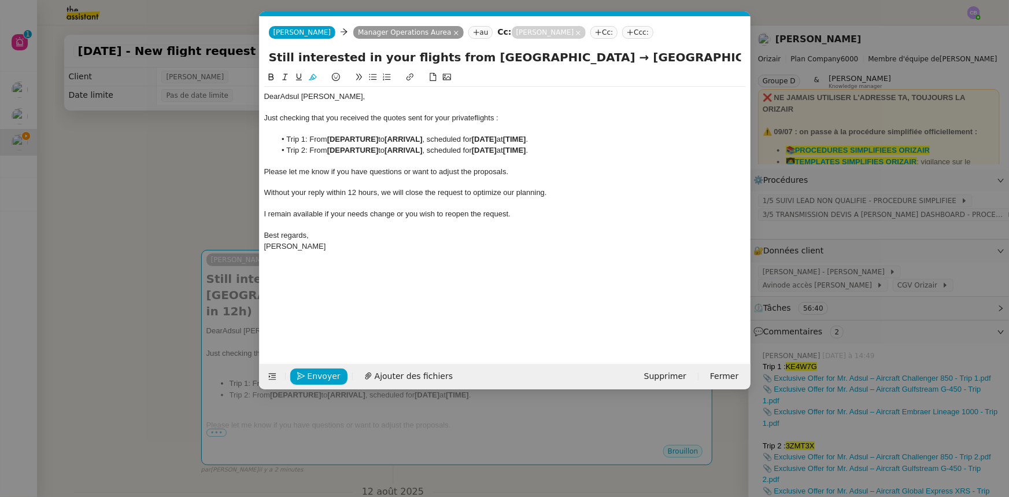
drag, startPoint x: 462, startPoint y: 54, endPoint x: 620, endPoint y: 58, distance: 158.5
click at [620, 58] on input "Still interested in your flights from Chennai International Airport → Tarbes Lo…" at bounding box center [505, 57] width 473 height 17
drag, startPoint x: 379, startPoint y: 139, endPoint x: 330, endPoint y: 138, distance: 49.8
click at [330, 138] on strong "[DEPARTURE]" at bounding box center [352, 139] width 51 height 9
drag, startPoint x: 330, startPoint y: 138, endPoint x: 423, endPoint y: 139, distance: 93.1
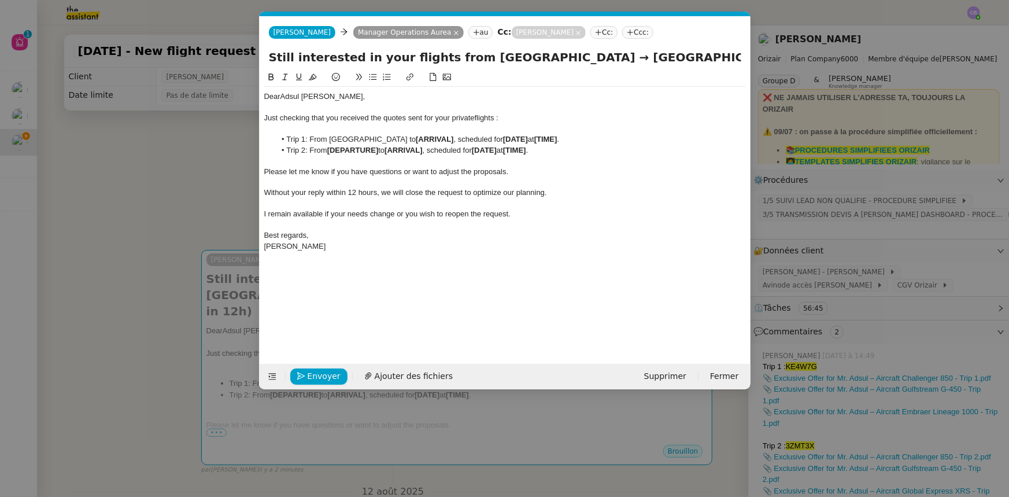
click at [423, 139] on li "Trip 1: From Chennai International Airport to [ARRIVAL] , scheduled for [DATE] …" at bounding box center [510, 139] width 471 height 10
drag, startPoint x: 425, startPoint y: 139, endPoint x: 331, endPoint y: 138, distance: 94.3
click at [331, 138] on li "Trip 1: From Chennai International Airport to [ARRIVAL] , scheduled for [DATE] …" at bounding box center [510, 139] width 471 height 10
click at [269, 77] on icon at bounding box center [270, 76] width 5 height 7
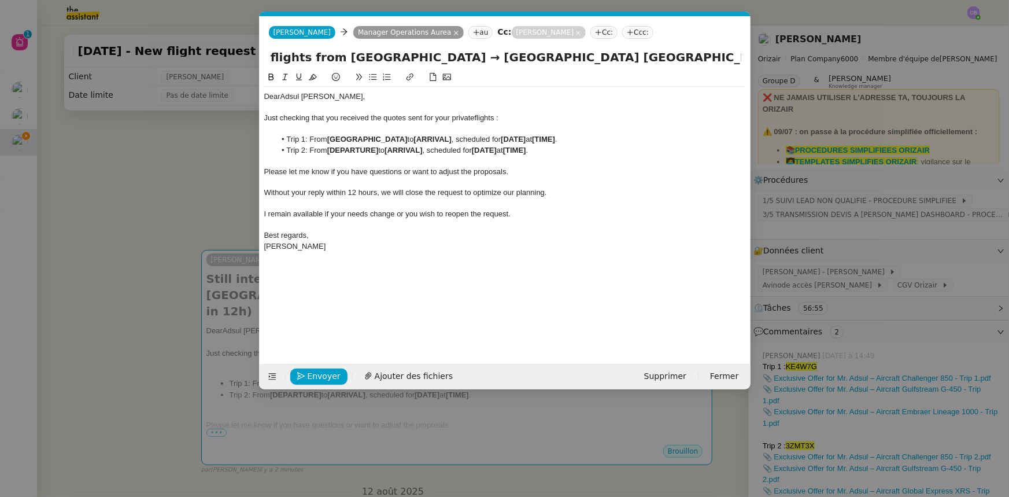
drag, startPoint x: 636, startPoint y: 55, endPoint x: 620, endPoint y: 60, distance: 16.8
click at [620, 60] on input "Still interested in your flights from Chennai International Airport → Tarbes Lo…" at bounding box center [505, 57] width 473 height 17
drag, startPoint x: 482, startPoint y: 138, endPoint x: 445, endPoint y: 139, distance: 37.0
click at [445, 139] on li "Trip 1: From Chennai International Airport to [ARRIVAL] , scheduled for [DATE] …" at bounding box center [510, 139] width 471 height 10
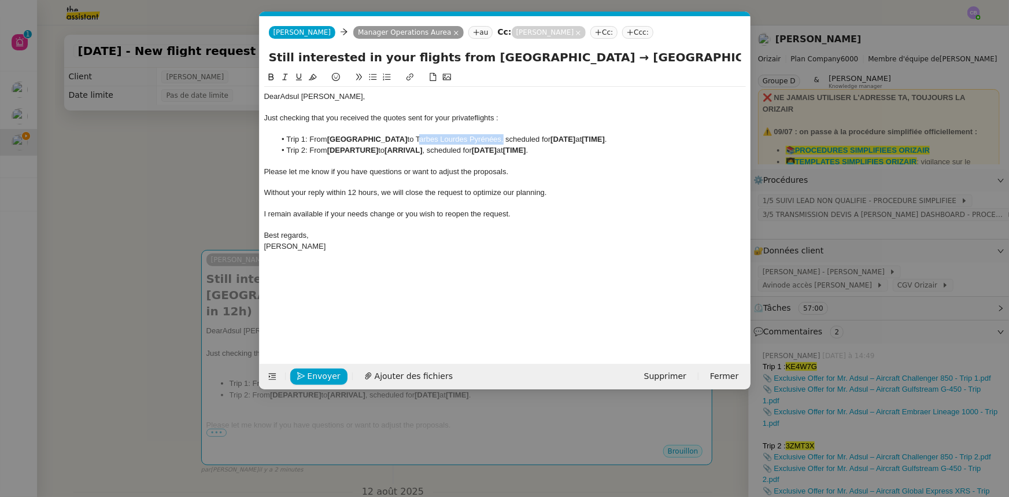
drag, startPoint x: 444, startPoint y: 136, endPoint x: 527, endPoint y: 138, distance: 83.9
click at [527, 138] on li "Trip 1: From Chennai International Airport to Tarbes Lourdes Pyrénées, schedule…" at bounding box center [510, 139] width 471 height 10
click at [275, 78] on icon at bounding box center [271, 77] width 8 height 8
click at [554, 185] on div at bounding box center [505, 182] width 482 height 10
drag, startPoint x: 611, startPoint y: 138, endPoint x: 585, endPoint y: 142, distance: 25.8
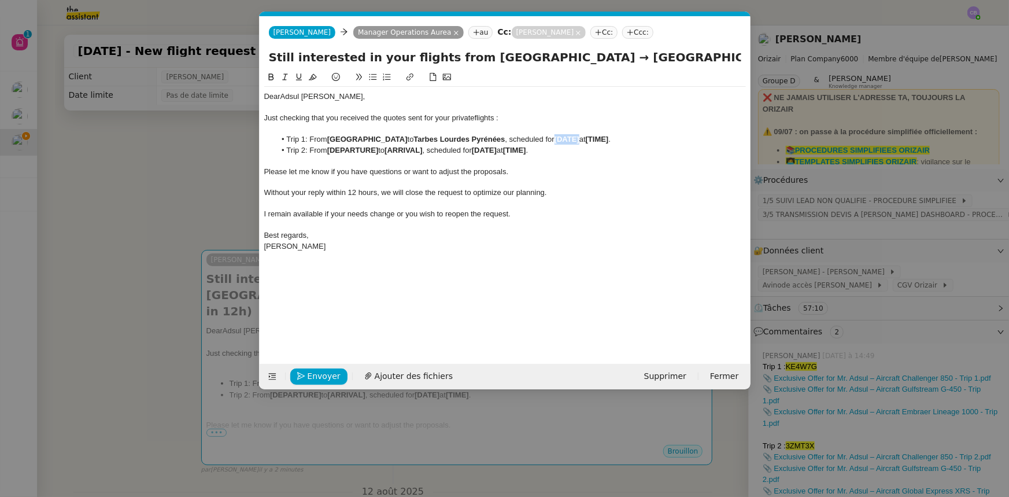
click at [585, 142] on li "Trip 1: From Chennai International Airport to Tarbes Lourdes Pyrénées , schedul…" at bounding box center [510, 139] width 471 height 10
drag, startPoint x: 680, startPoint y: 139, endPoint x: 659, endPoint y: 138, distance: 20.8
click at [659, 138] on li "Trip 1: From Chennai International Airport to Tarbes Lourdes Pyrénées , schedul…" at bounding box center [510, 139] width 471 height 10
click at [267, 78] on icon at bounding box center [271, 77] width 8 height 8
click at [315, 164] on div at bounding box center [505, 161] width 482 height 10
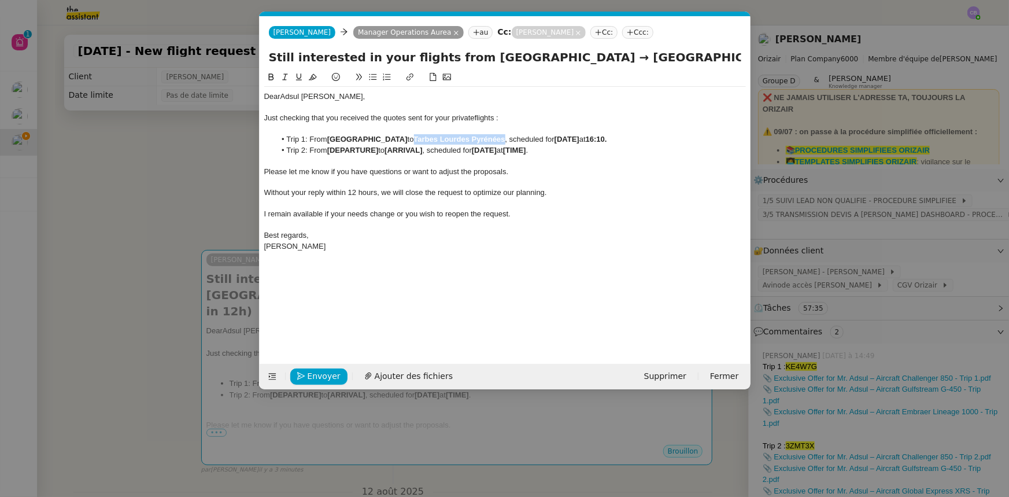
drag, startPoint x: 445, startPoint y: 141, endPoint x: 533, endPoint y: 137, distance: 88.0
click at [506, 137] on strong "Tarbes Lourdes Pyrénées" at bounding box center [459, 139] width 91 height 9
copy strong "Tarbes Lourdes Pyrénées"
drag, startPoint x: 379, startPoint y: 150, endPoint x: 333, endPoint y: 148, distance: 45.7
click at [333, 148] on strong "[DEPARTURE]" at bounding box center [352, 150] width 51 height 9
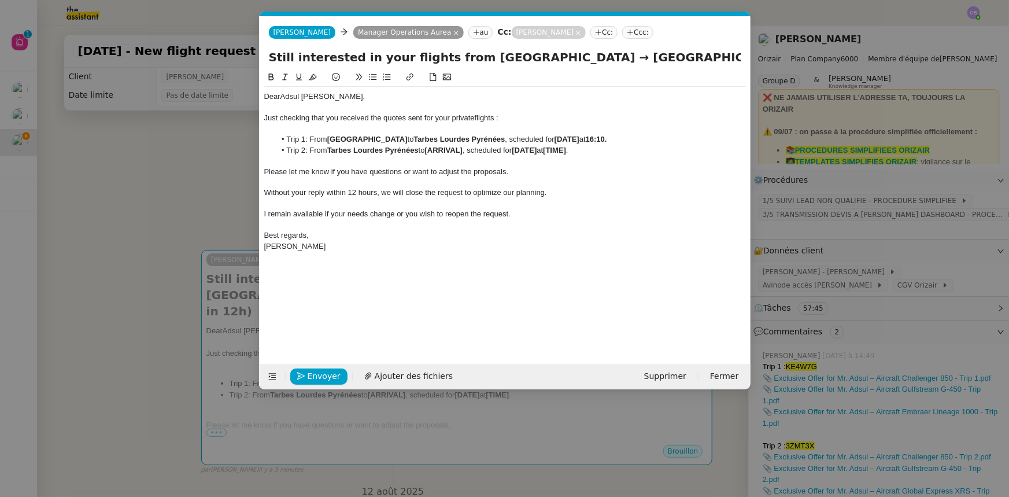
drag, startPoint x: 331, startPoint y: 139, endPoint x: 432, endPoint y: 138, distance: 101.2
click at [408, 138] on strong "Chennai International Airport" at bounding box center [367, 139] width 80 height 9
copy strong "Chennai International Airport"
drag, startPoint x: 468, startPoint y: 149, endPoint x: 432, endPoint y: 150, distance: 36.5
click at [432, 150] on strong "[ARRIVAL]" at bounding box center [444, 150] width 38 height 9
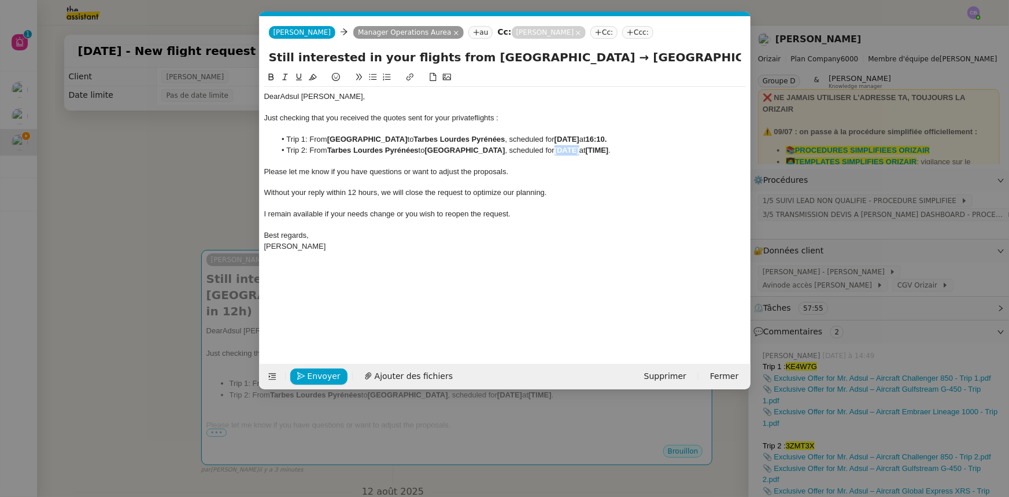
drag, startPoint x: 611, startPoint y: 147, endPoint x: 587, endPoint y: 150, distance: 23.8
click at [580, 150] on strong "[DATE]" at bounding box center [567, 150] width 25 height 9
drag, startPoint x: 685, startPoint y: 149, endPoint x: 659, endPoint y: 150, distance: 25.5
click at [659, 150] on li "Trip 2: From Tarbes Lourdes Pyrénées to Chennai International Airport , schedul…" at bounding box center [510, 150] width 471 height 10
click at [271, 79] on icon at bounding box center [271, 77] width 8 height 8
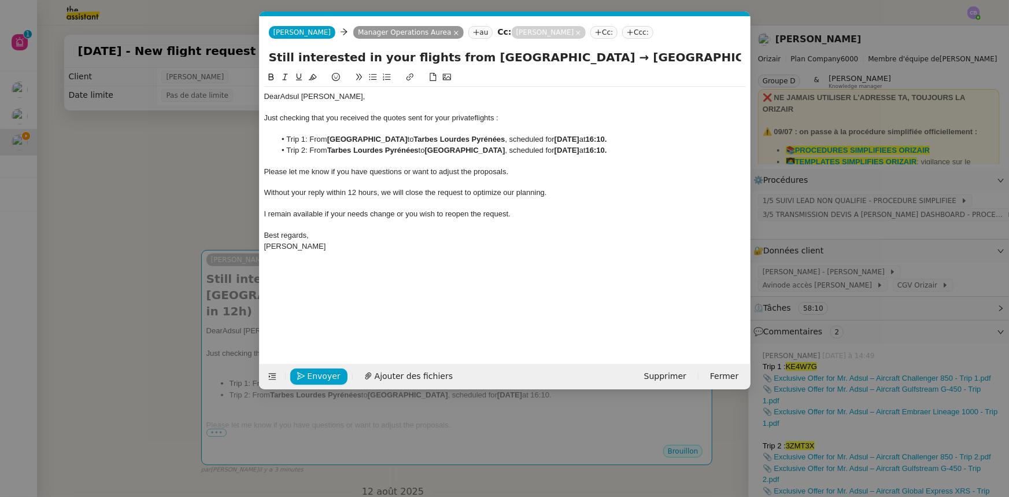
click at [429, 206] on div at bounding box center [505, 203] width 482 height 10
click at [186, 185] on nz-modal-container "orizair rel Service ✈️ Orizair - Rel ance après envoi devis client (FR) Dans le…" at bounding box center [504, 248] width 1009 height 497
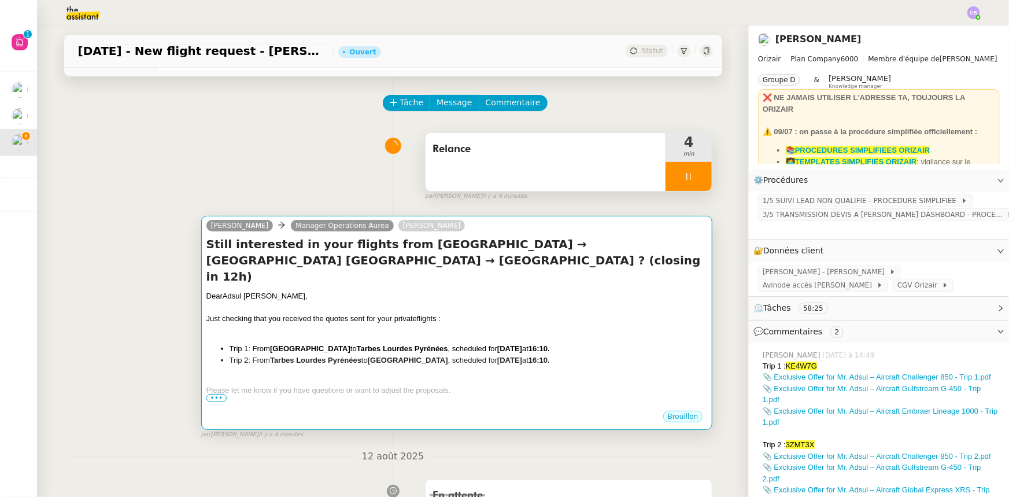
scroll to position [52, 0]
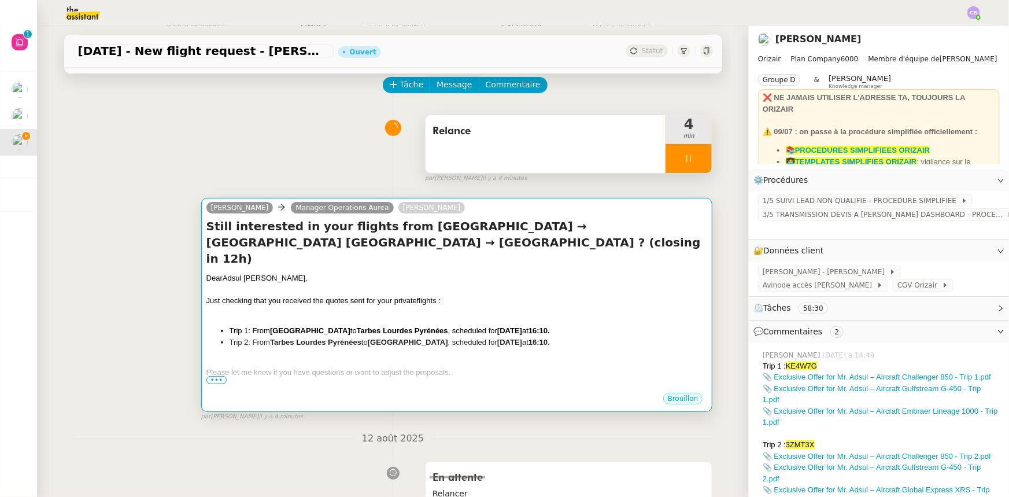
click at [510, 303] on div "Dear Adsul Prashant, Just checking that you received the quotes sent for your p…" at bounding box center [456, 364] width 501 height 185
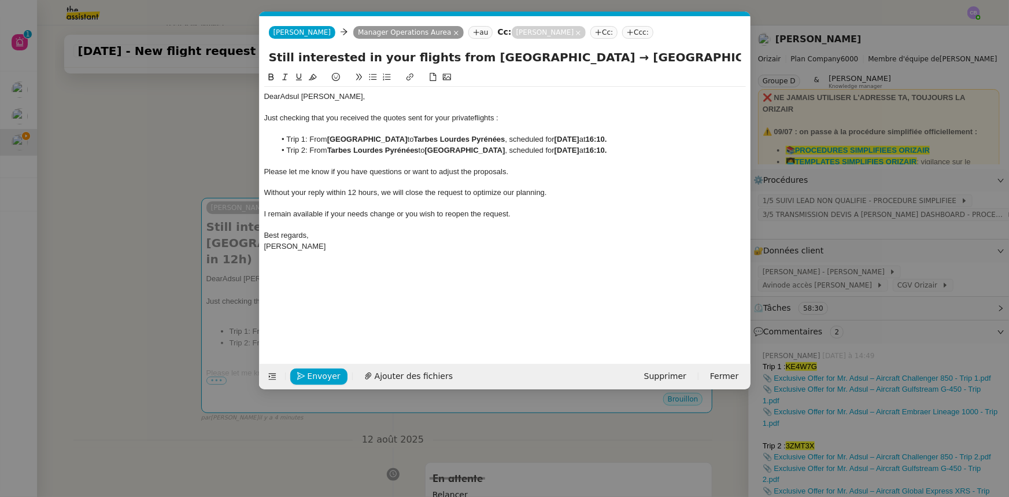
scroll to position [0, 57]
click at [334, 371] on span "Envoyer" at bounding box center [324, 376] width 33 height 13
click at [334, 371] on span "Confirmer l'envoi" at bounding box center [342, 376] width 69 height 13
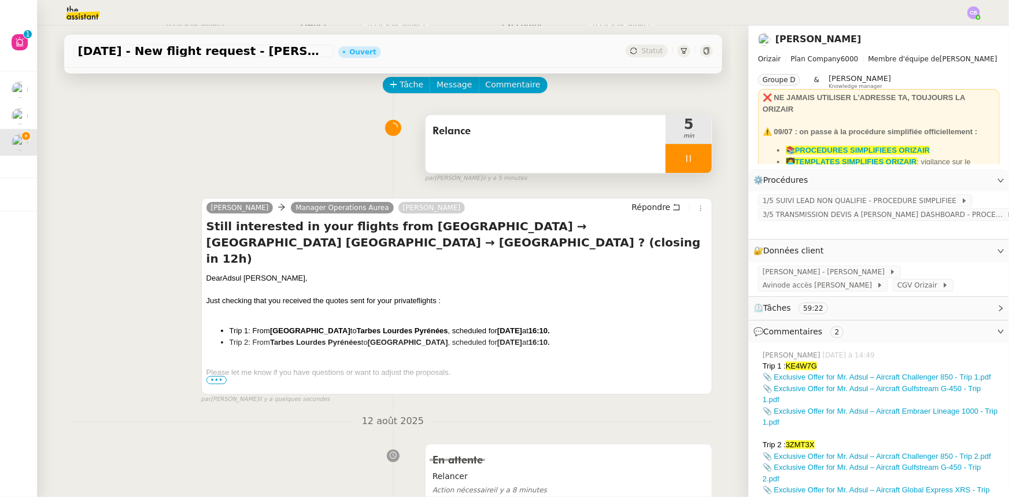
click at [670, 162] on div at bounding box center [689, 158] width 46 height 29
click at [689, 164] on button at bounding box center [700, 158] width 23 height 29
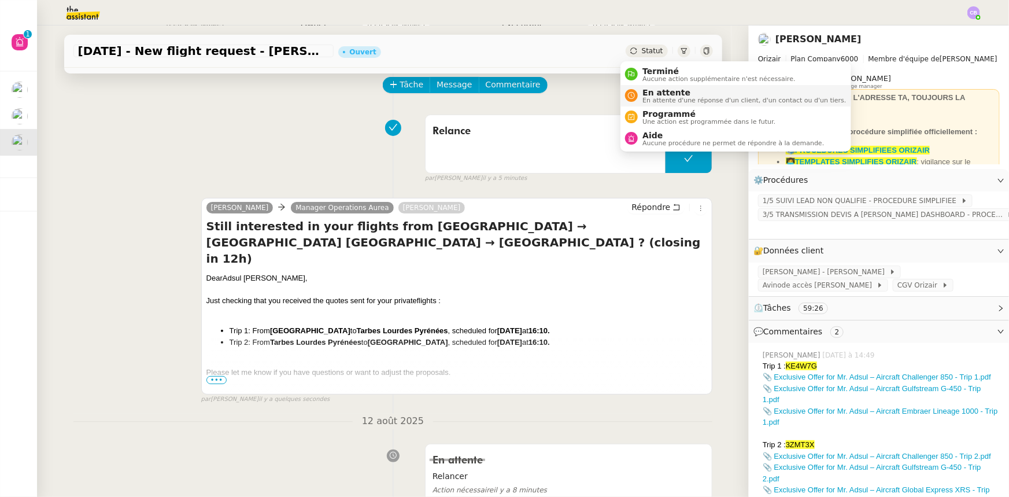
click at [665, 97] on span "En attente d'une réponse d'un client, d'un contact ou d'un tiers." at bounding box center [745, 100] width 204 height 6
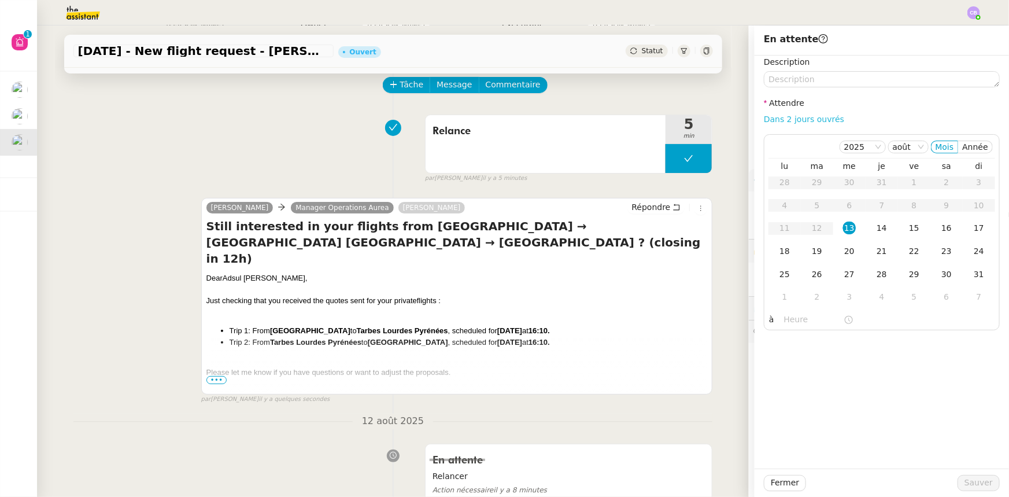
click at [807, 119] on link "Dans 2 jours ouvrés" at bounding box center [804, 119] width 80 height 9
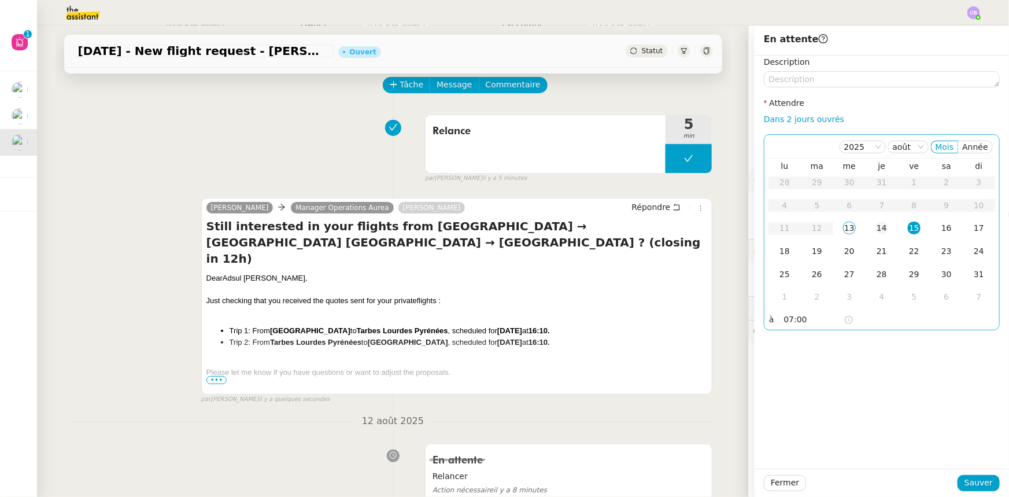
click at [876, 229] on div "14" at bounding box center [882, 228] width 13 height 13
click at [784, 319] on input "07:00" at bounding box center [814, 319] width 60 height 13
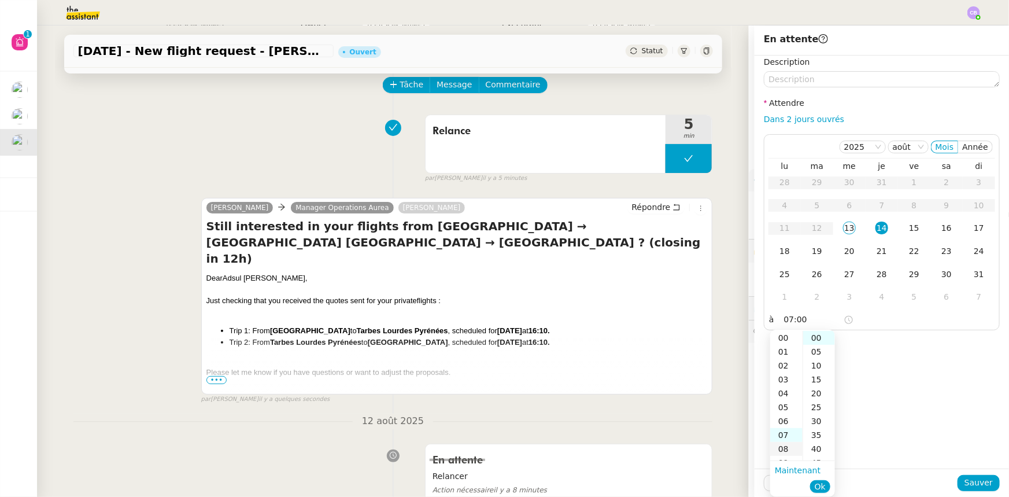
scroll to position [97, 0]
click at [788, 436] on div "14" at bounding box center [786, 435] width 32 height 14
type input "14:00"
click at [817, 338] on div "00" at bounding box center [819, 338] width 32 height 14
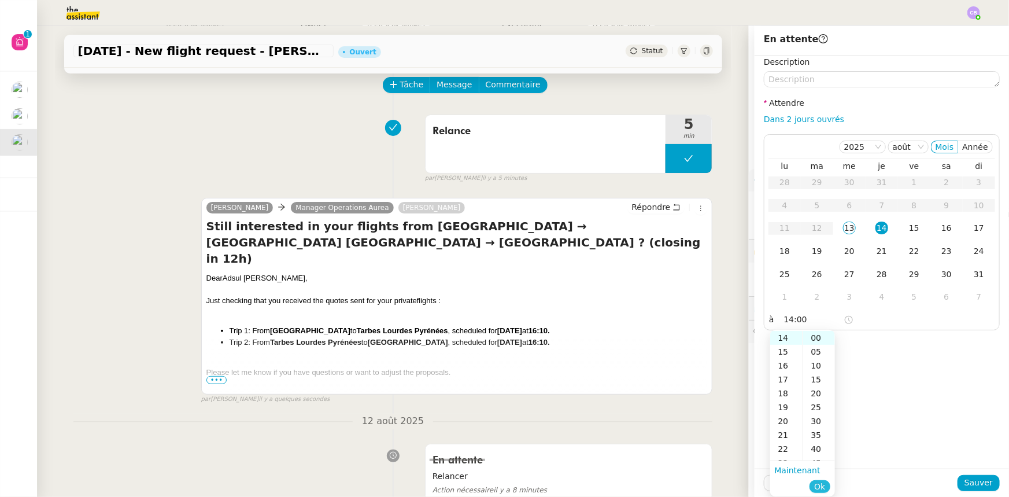
click at [821, 481] on span "Ok" at bounding box center [819, 487] width 11 height 12
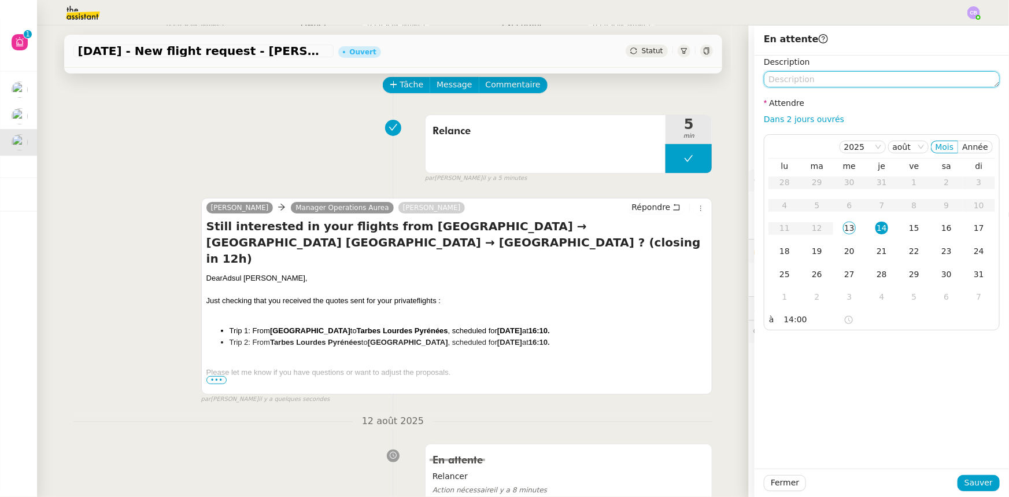
click at [810, 78] on textarea at bounding box center [882, 79] width 236 height 16
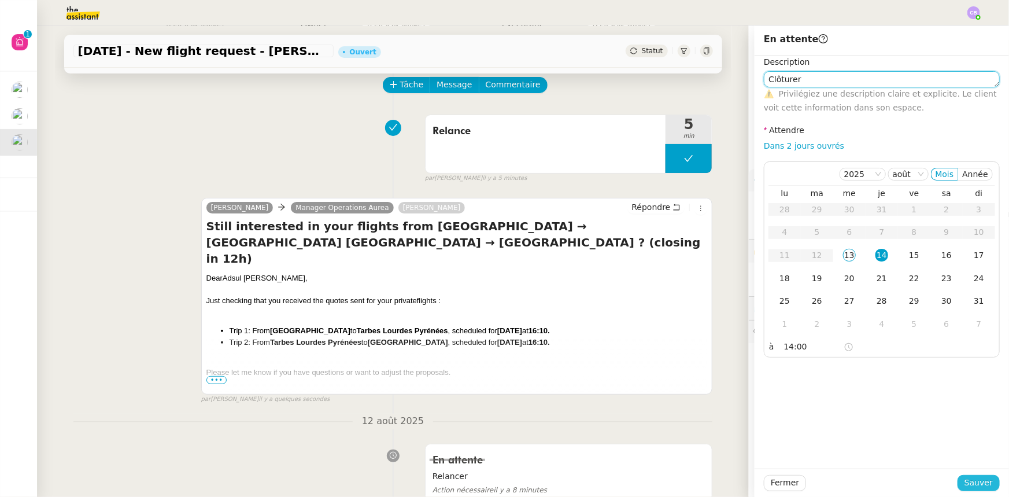
type textarea "Clôturer"
click at [965, 481] on span "Sauver" at bounding box center [979, 482] width 28 height 13
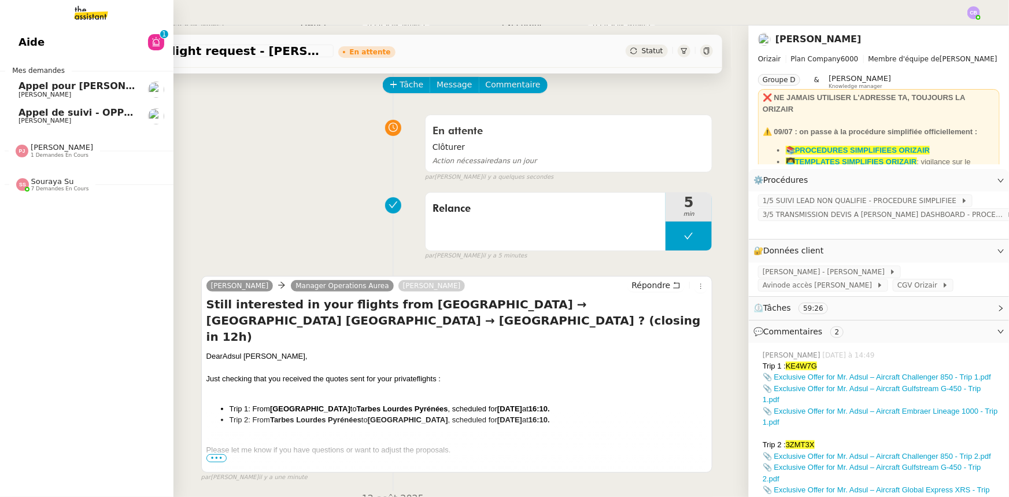
click at [59, 183] on span "Souraya Su" at bounding box center [52, 181] width 43 height 9
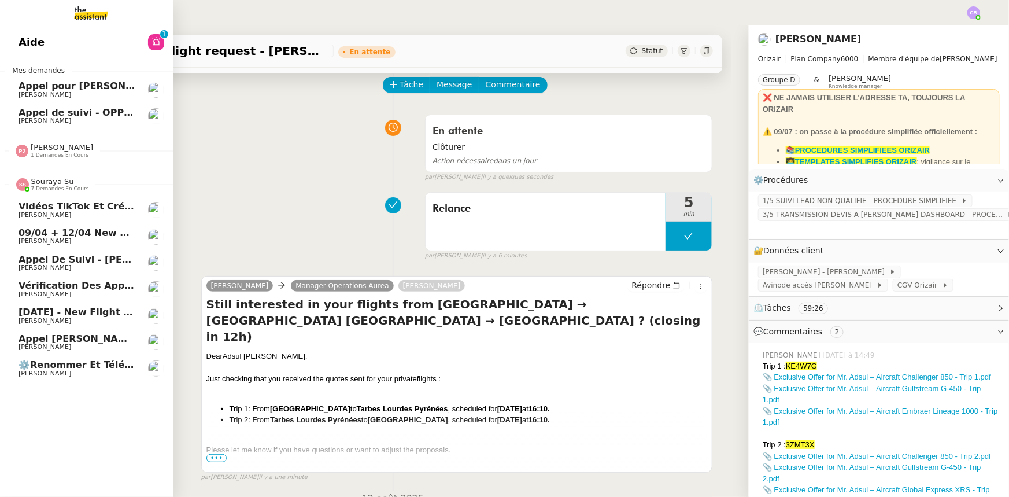
click at [59, 183] on span "Souraya Su" at bounding box center [52, 181] width 43 height 9
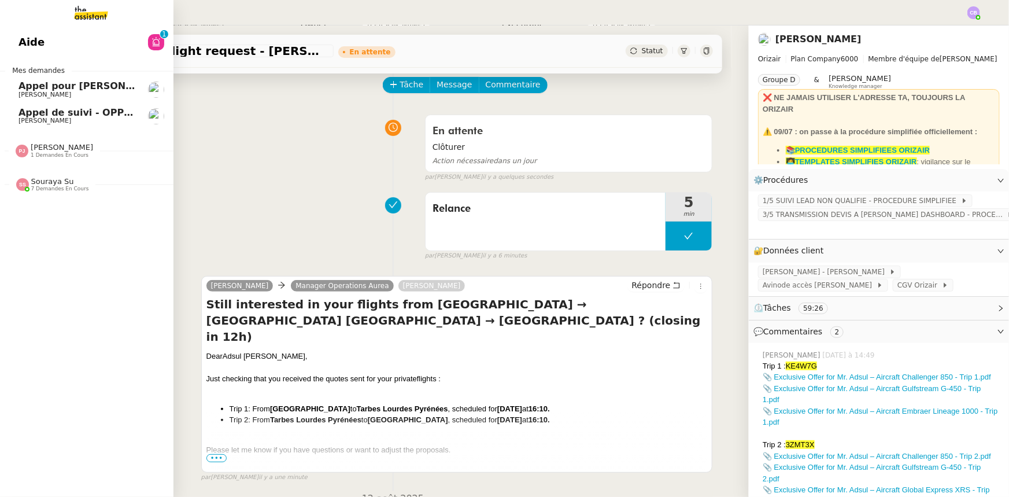
click at [57, 91] on span "Florian Parant" at bounding box center [45, 95] width 53 height 8
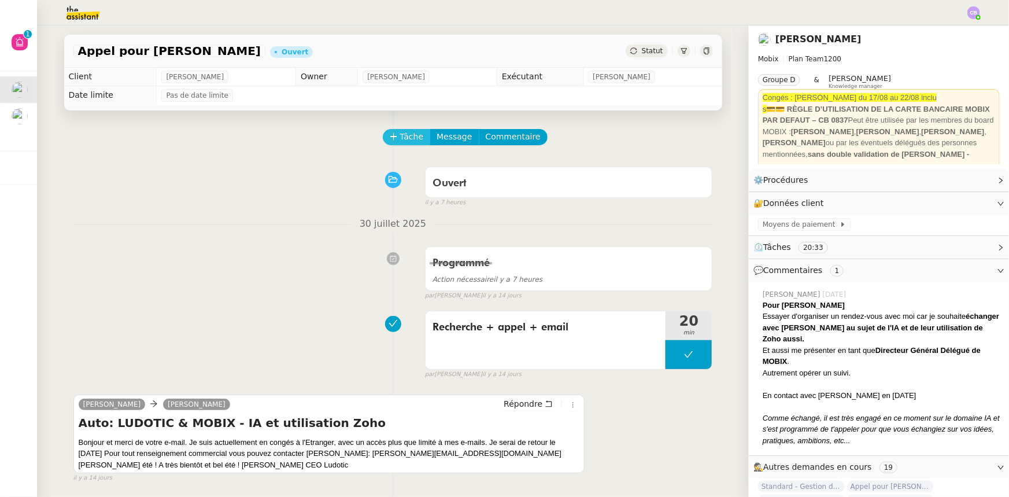
click at [390, 140] on icon at bounding box center [394, 136] width 8 height 8
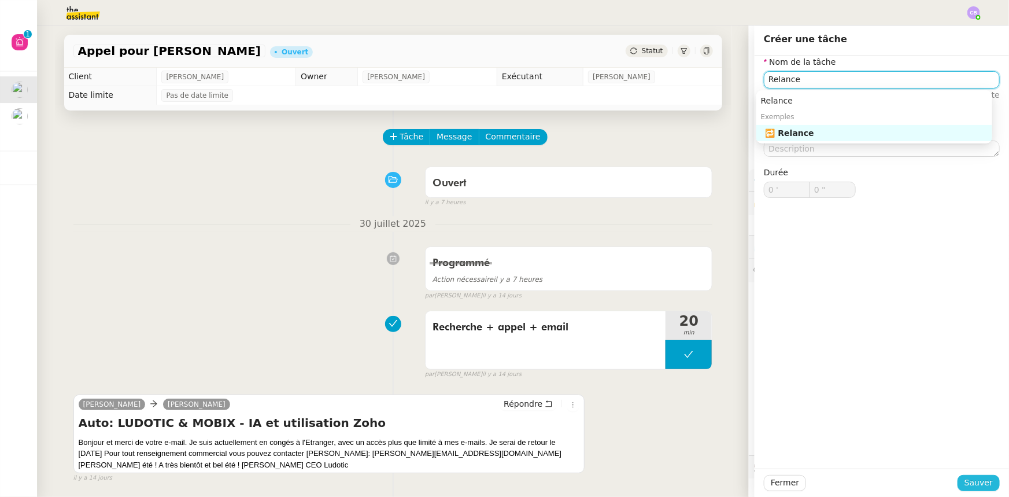
type input "Relance"
click at [972, 483] on span "Sauver" at bounding box center [979, 482] width 28 height 13
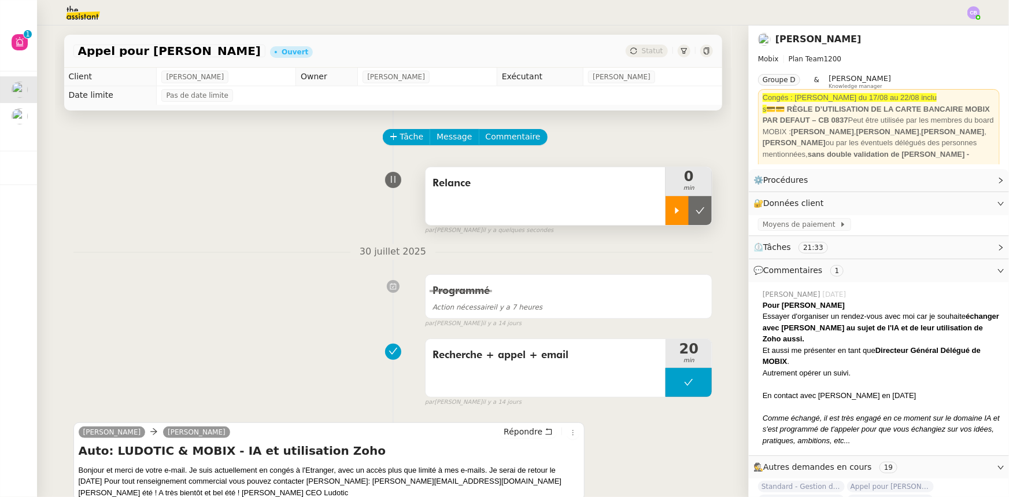
click at [673, 214] on icon at bounding box center [677, 210] width 9 height 9
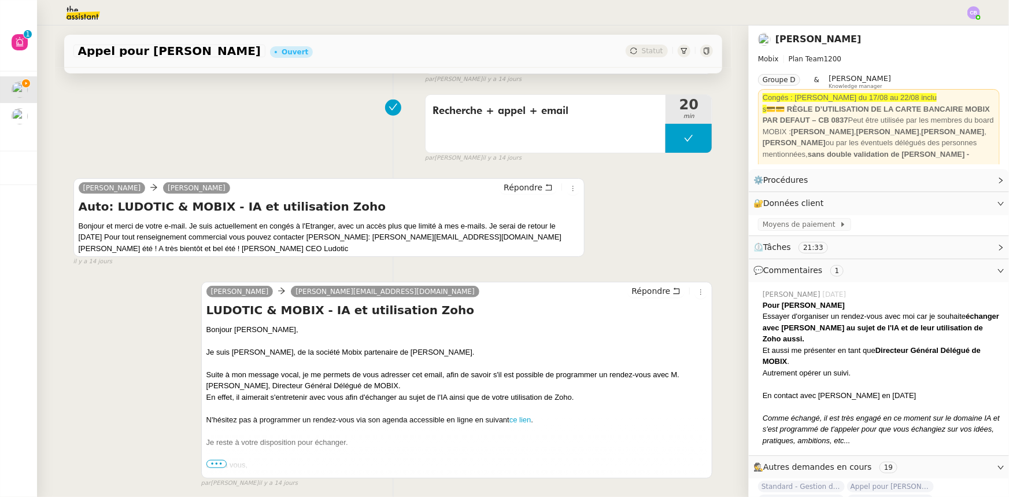
scroll to position [263, 0]
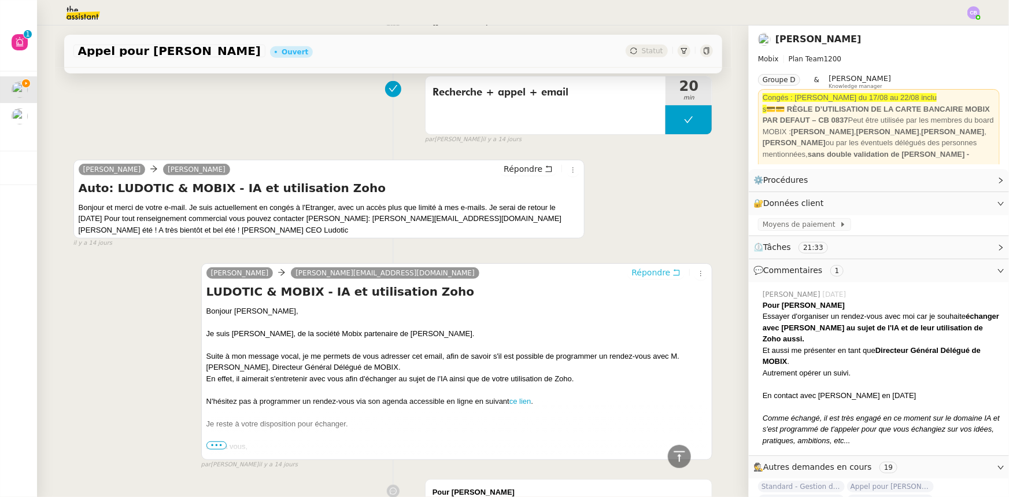
click at [632, 276] on span "Répondre" at bounding box center [651, 273] width 39 height 12
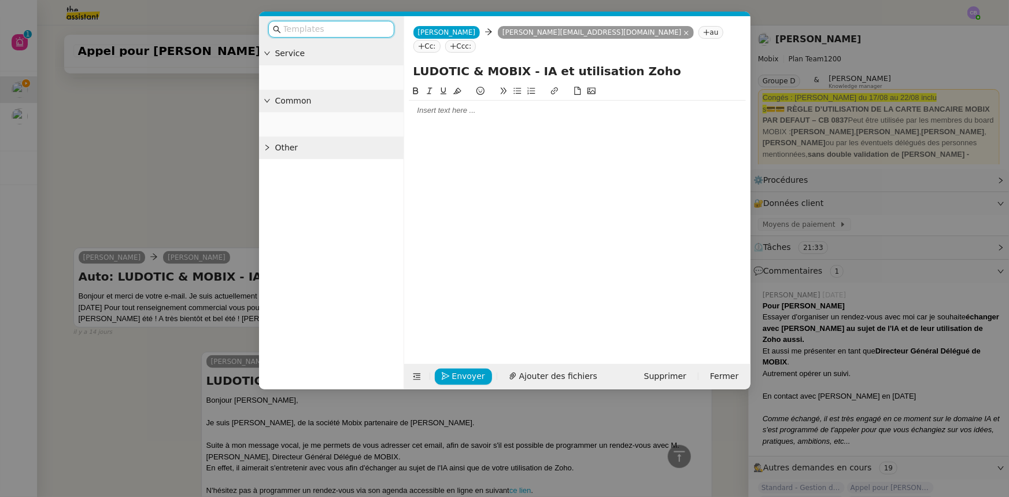
scroll to position [352, 0]
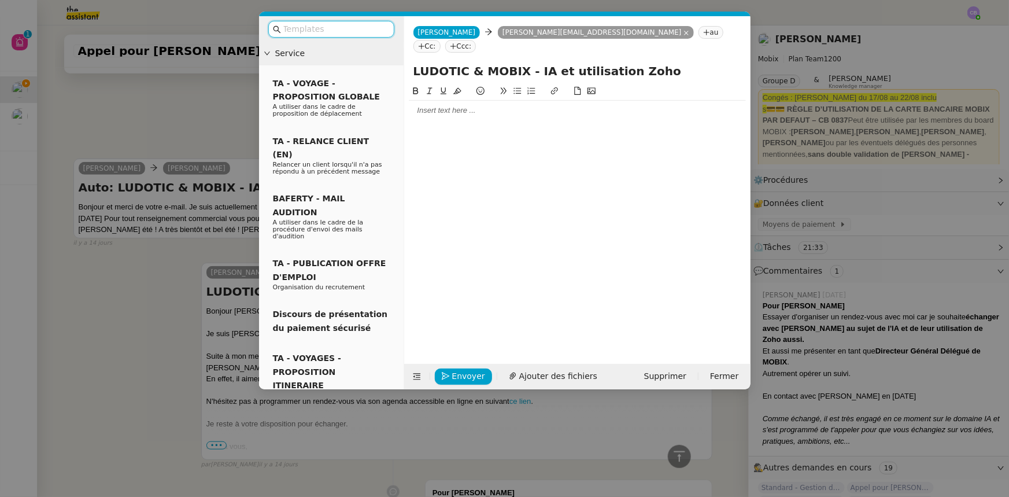
click at [437, 105] on div at bounding box center [577, 110] width 337 height 10
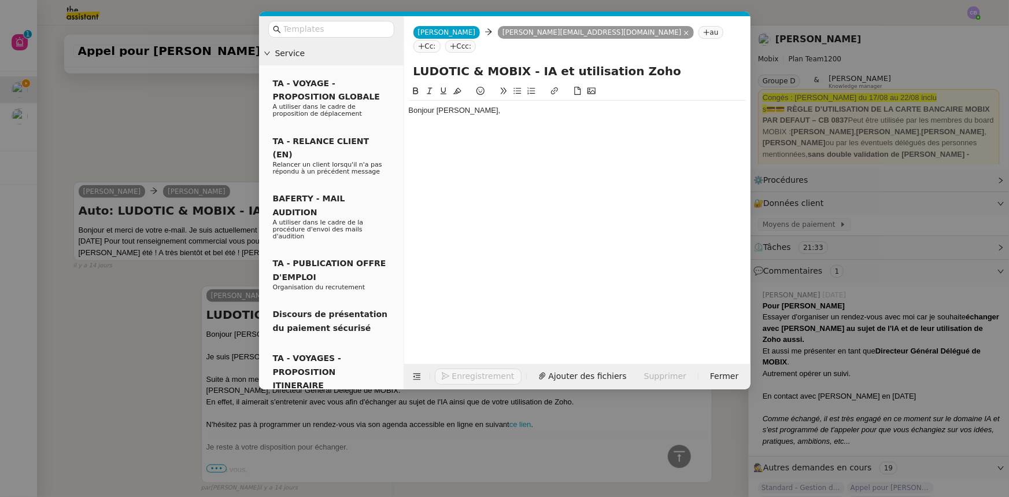
scroll to position [385, 0]
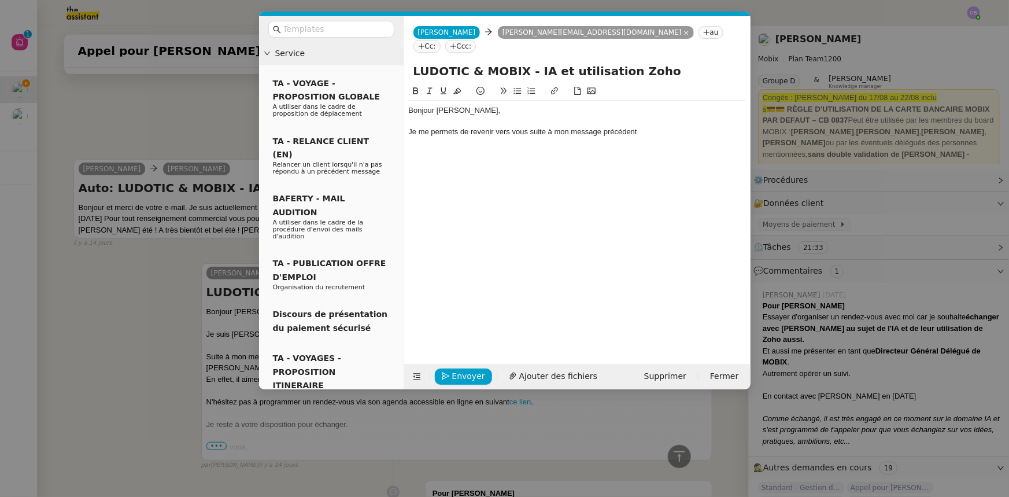
click at [139, 328] on nz-modal-container "Service TA - VOYAGE - PROPOSITION GLOBALE A utiliser dans le cadre de propositi…" at bounding box center [504, 248] width 1009 height 497
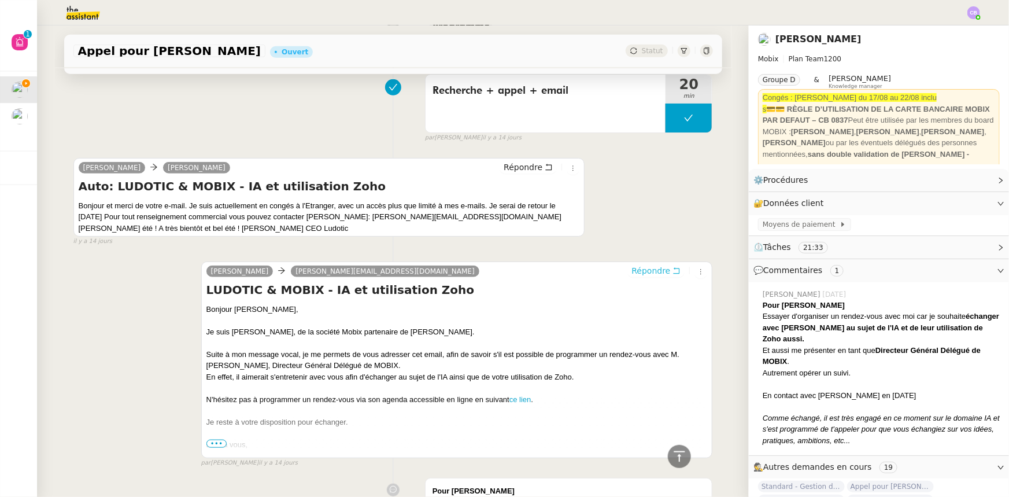
scroll to position [384, 0]
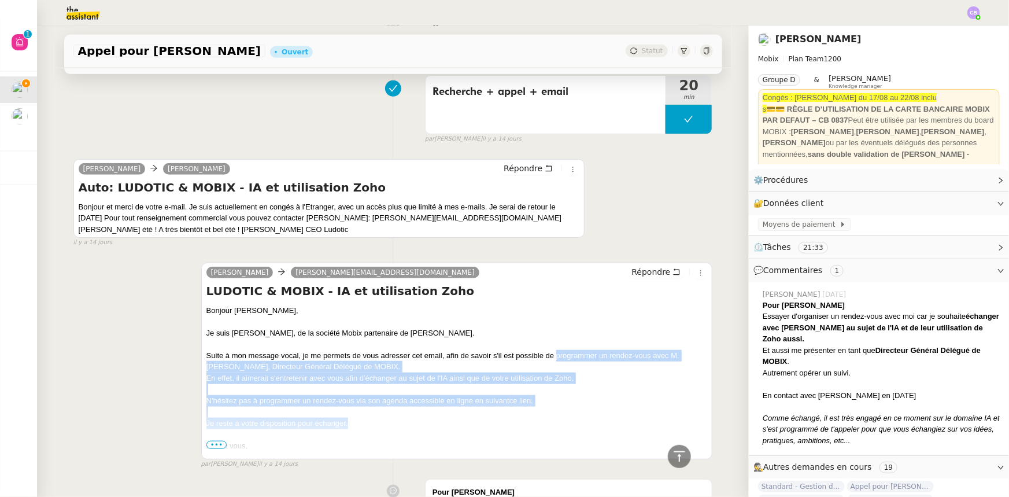
drag, startPoint x: 361, startPoint y: 425, endPoint x: 551, endPoint y: 355, distance: 202.2
copy div "programmer un rendez-vous avec M. Florian Parant, Directeur Général Délégué de …"
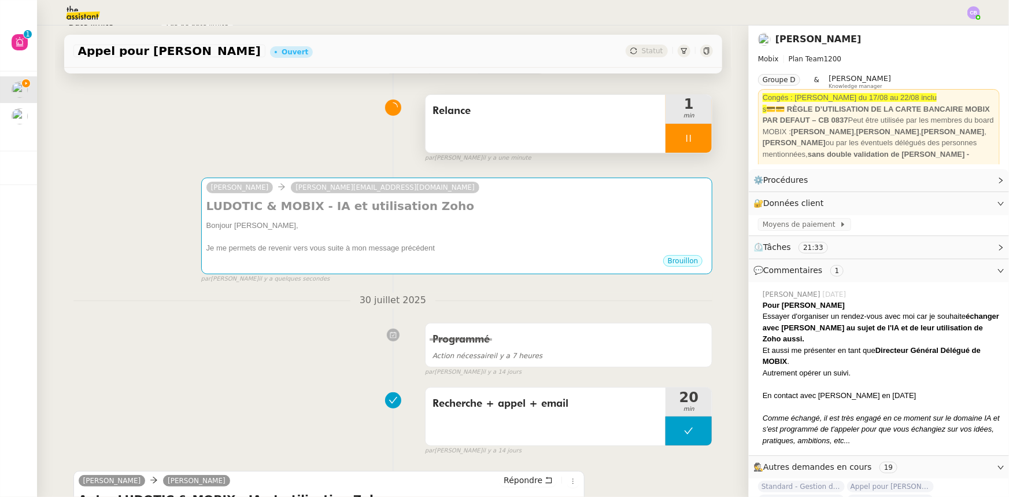
scroll to position [69, 0]
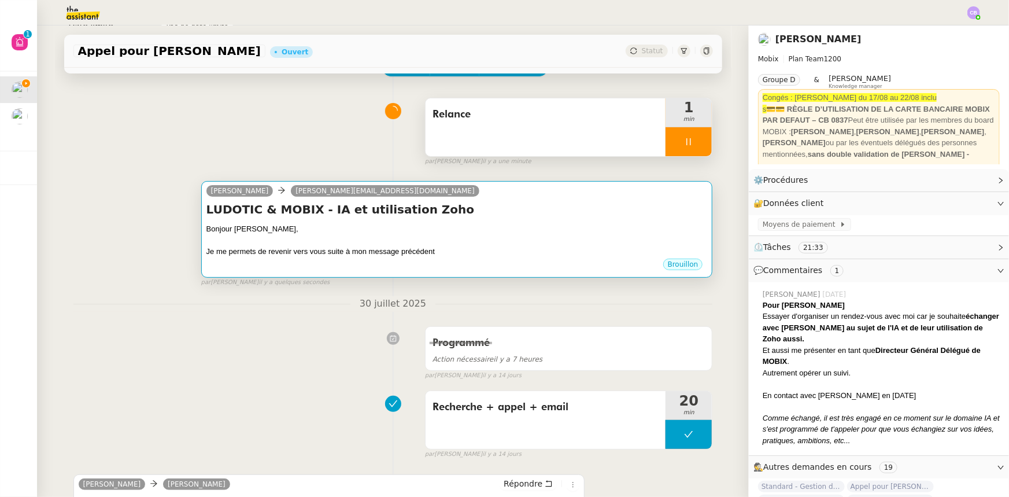
click at [496, 247] on div "Je me permets de revenir vers vous suite à mon message précédent" at bounding box center [456, 252] width 501 height 12
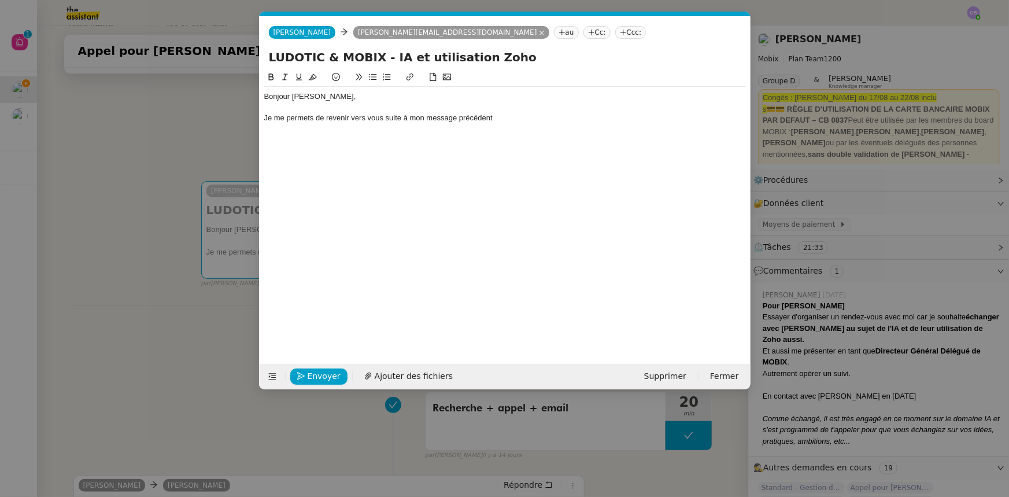
scroll to position [0, 24]
click at [501, 121] on div "Je me permets de revenir vers vous suite à mon message précédent" at bounding box center [505, 118] width 482 height 10
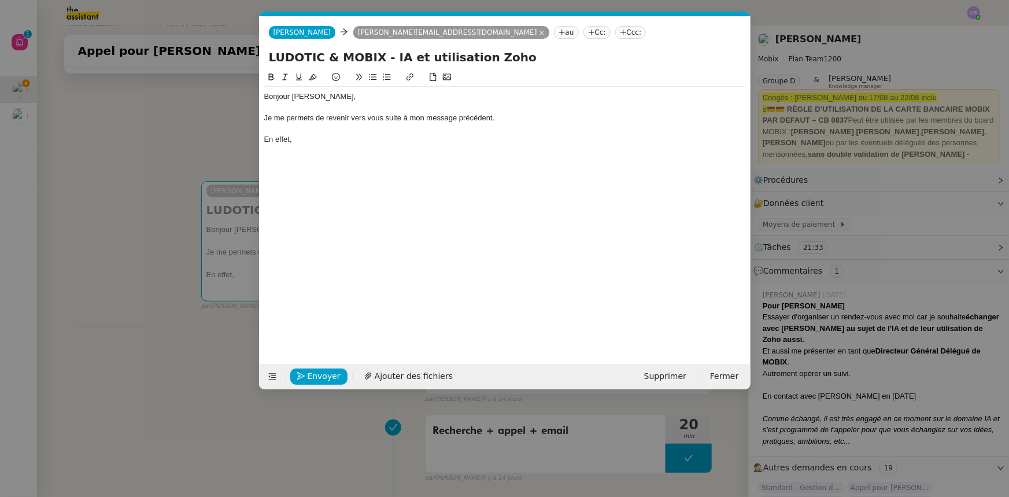
scroll to position [0, 0]
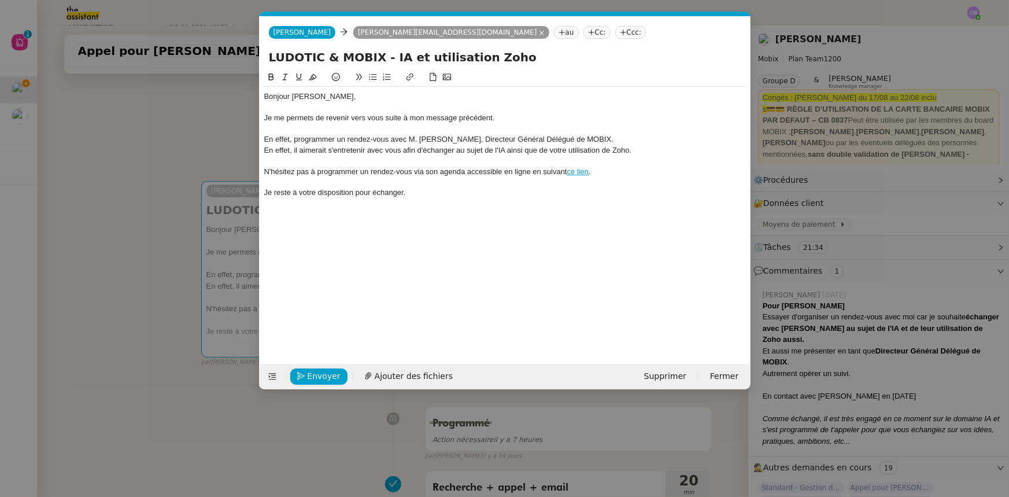
click at [294, 139] on div "En effet, programmer un rendez-vous avec M. Florian Parant, Directeur Général D…" at bounding box center [505, 139] width 482 height 10
drag, startPoint x: 407, startPoint y: 141, endPoint x: 295, endPoint y: 142, distance: 111.6
click at [295, 142] on div "En effet, programmer un rendez-vous avec M. Florian Parant, Directeur Général D…" at bounding box center [505, 139] width 482 height 10
click at [498, 140] on div "En effet, M. Florian Parant, Directeur Général Délégué de MOBIX." at bounding box center [505, 139] width 482 height 10
drag, startPoint x: 527, startPoint y: 140, endPoint x: 659, endPoint y: 138, distance: 131.9
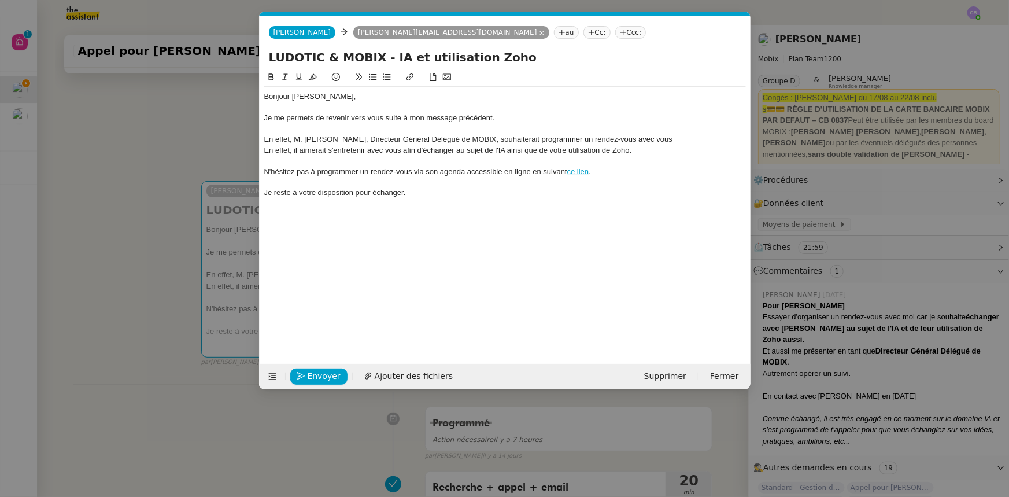
click at [659, 138] on div "En effet, M. Florian Parant, Directeur Général Délégué de MOBIX, souhaiterait p…" at bounding box center [505, 139] width 482 height 10
click at [599, 136] on div "En effet, M. Florian Parant, Directeur Général Délégué de MOBIX, souhaiterait s…" at bounding box center [505, 144] width 482 height 21
click at [189, 141] on nz-modal-container "Service TA - VOYAGE - PROPOSITION GLOBALE A utiliser dans le cadre de propositi…" at bounding box center [504, 248] width 1009 height 497
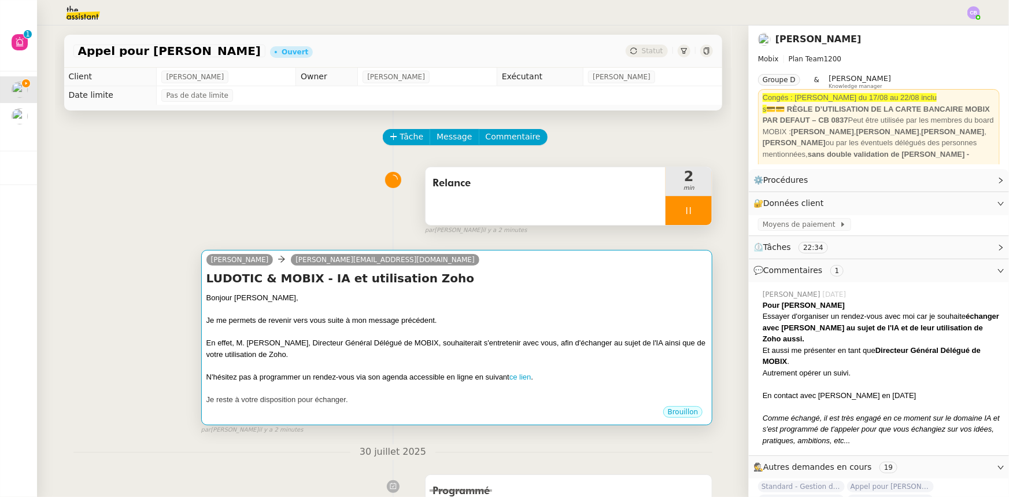
click at [474, 300] on div "Bonjour Mme Colombi," at bounding box center [456, 298] width 501 height 12
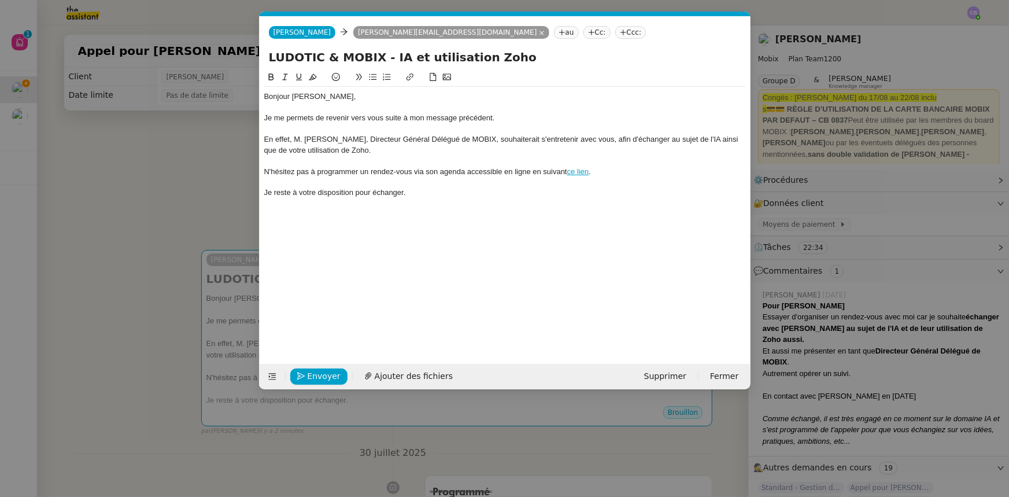
scroll to position [0, 24]
click at [297, 174] on div "N'hésitez pas à programmer un rendez-vous via son agenda accessible en ligne en…" at bounding box center [505, 172] width 482 height 10
click at [490, 172] on div "N'hésitez à revenir vers moi pour échanger ou bien de programmer un rendez-vous…" at bounding box center [505, 172] width 482 height 10
drag, startPoint x: 404, startPoint y: 202, endPoint x: 263, endPoint y: 200, distance: 141.7
click at [263, 200] on nz-spin "Bonjour Mme Colombi, Je me permets de revenir vers vous suite à mon message pré…" at bounding box center [505, 211] width 491 height 280
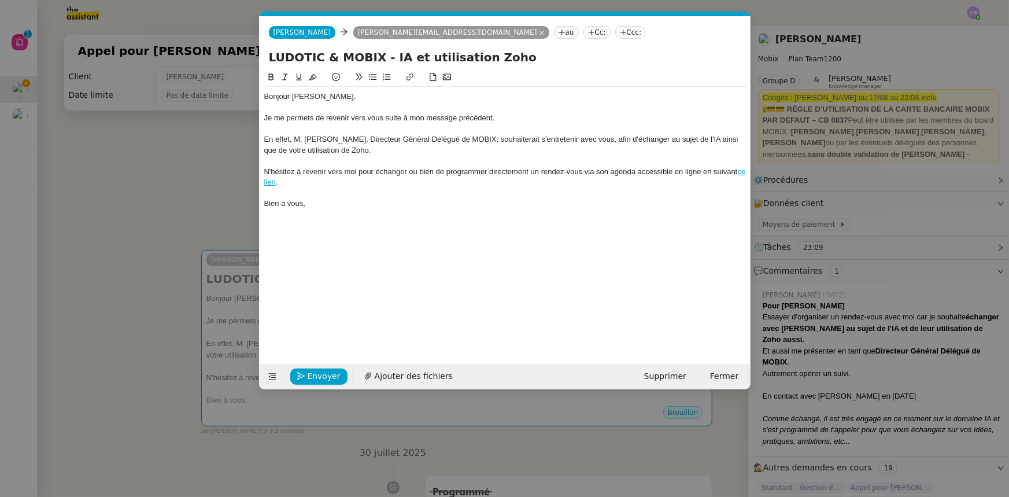
click at [388, 237] on div "Bonjour Mme Colombi, Je me permets de revenir vers vous suite à mon message pré…" at bounding box center [505, 208] width 482 height 275
click at [217, 201] on nz-modal-container "Service TA - VOYAGE - PROPOSITION GLOBALE A utiliser dans le cadre de propositi…" at bounding box center [504, 248] width 1009 height 497
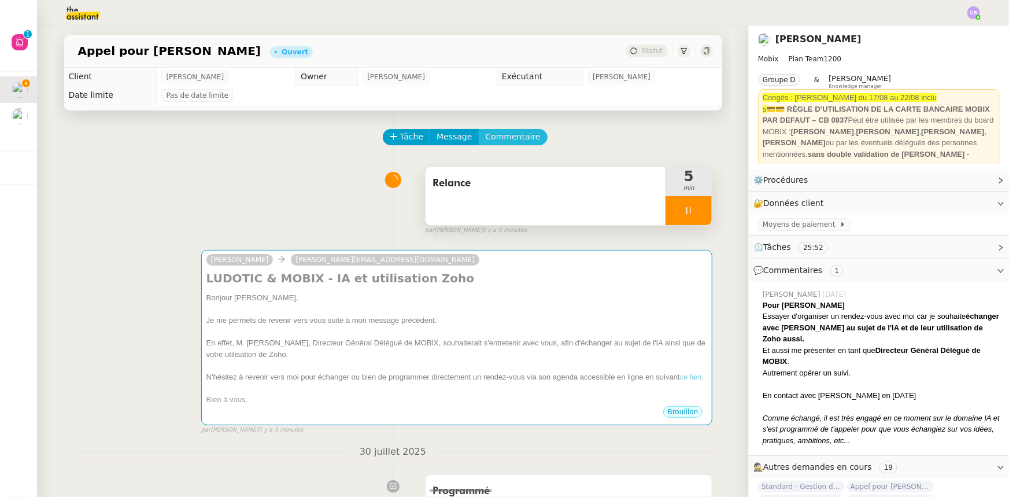
click at [510, 140] on span "Commentaire" at bounding box center [513, 136] width 55 height 13
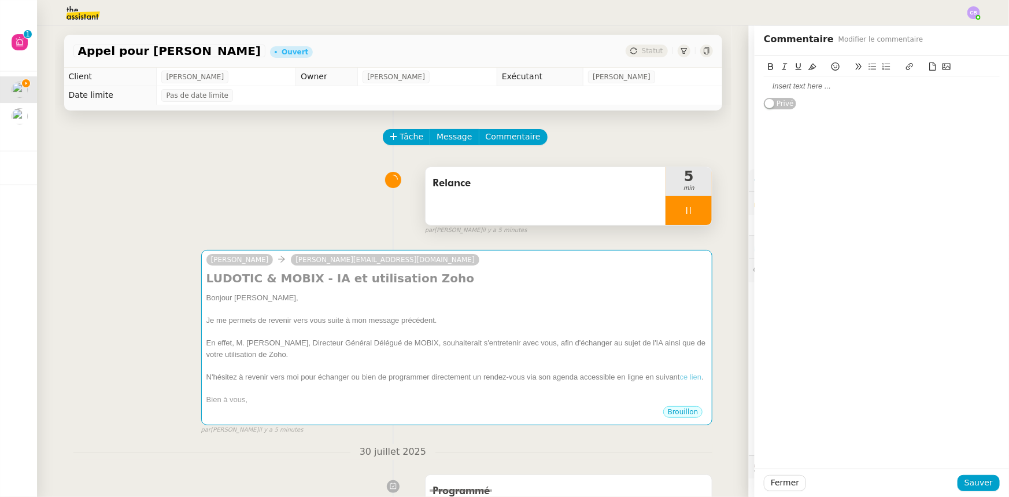
click at [815, 86] on div at bounding box center [882, 86] width 236 height 10
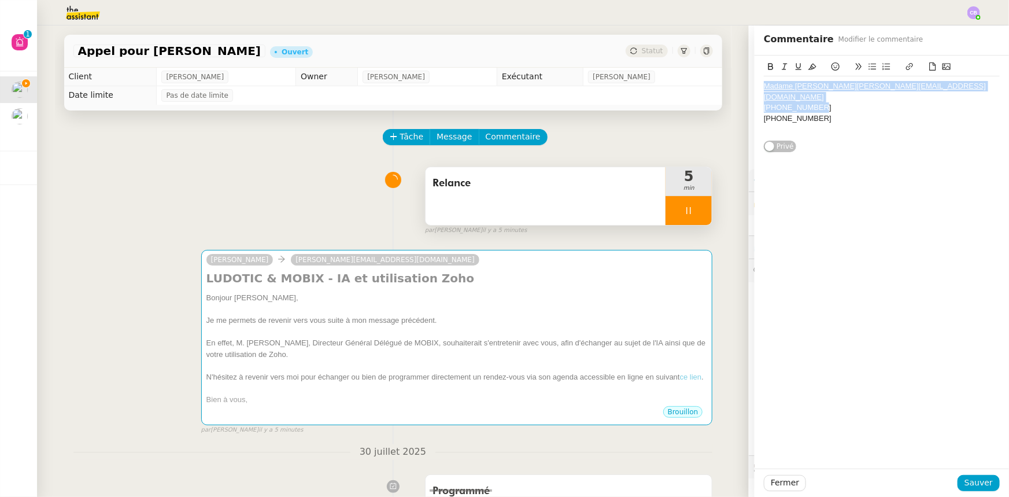
drag, startPoint x: 820, startPoint y: 95, endPoint x: 748, endPoint y: 88, distance: 72.6
click at [755, 88] on div "Madame Teresa Colombi teresa@ludotic.com +33493556712 +33698926366 Privé" at bounding box center [882, 104] width 254 height 97
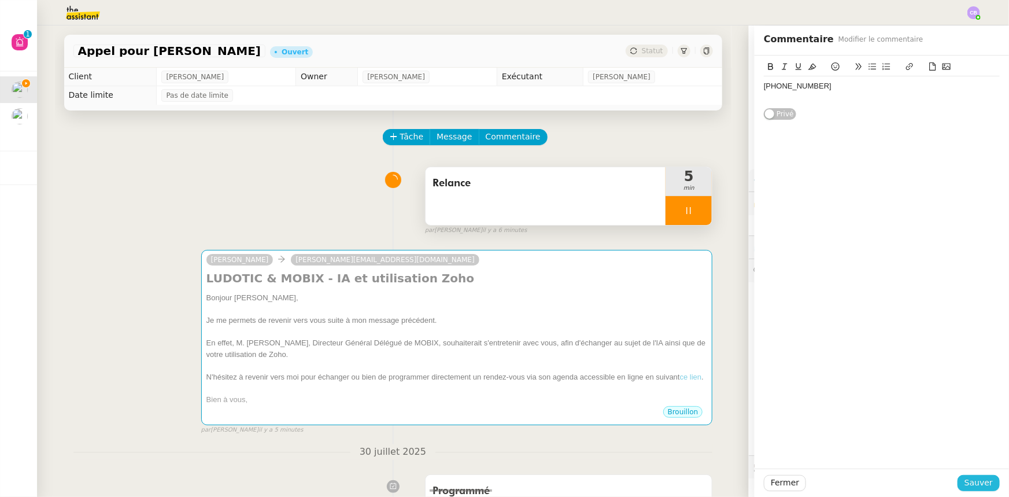
click at [983, 485] on span "Sauver" at bounding box center [979, 482] width 28 height 13
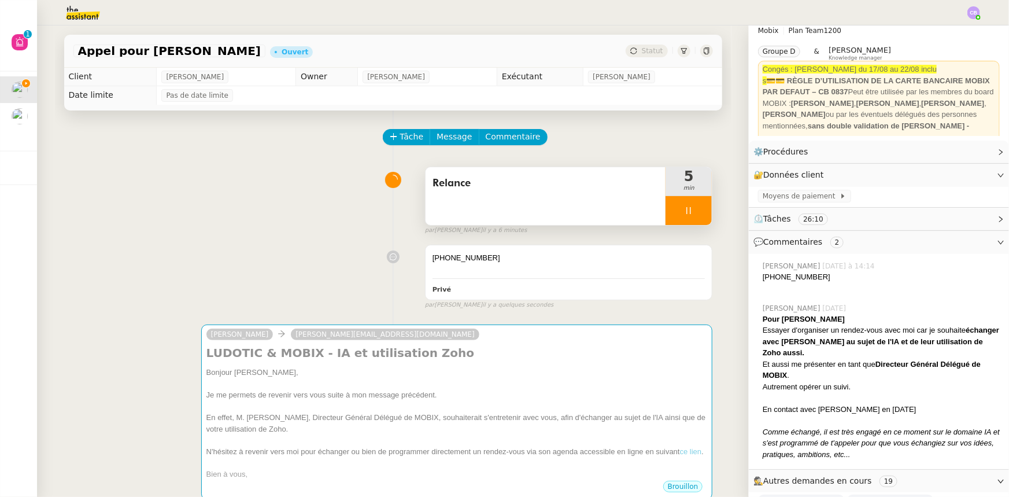
scroll to position [52, 0]
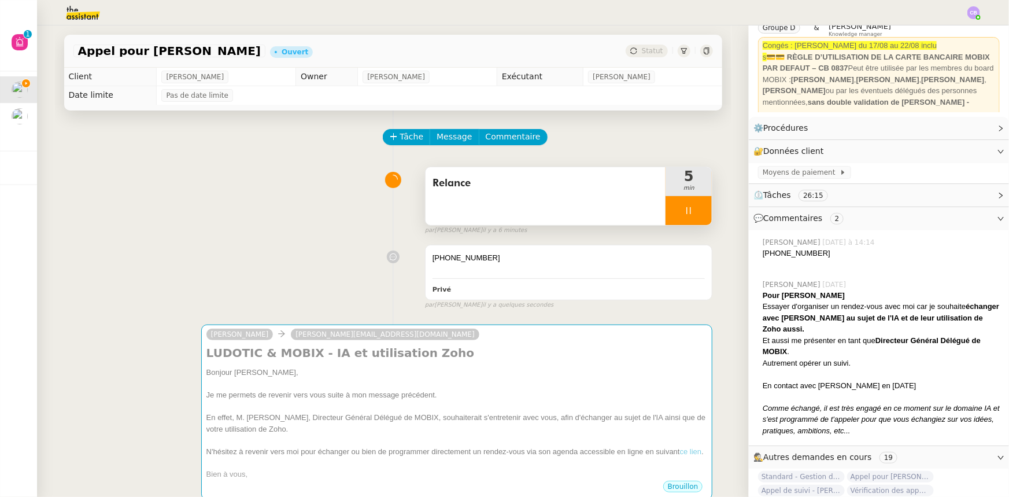
click at [666, 220] on div at bounding box center [689, 210] width 46 height 29
click at [526, 202] on div "Relance" at bounding box center [546, 196] width 241 height 58
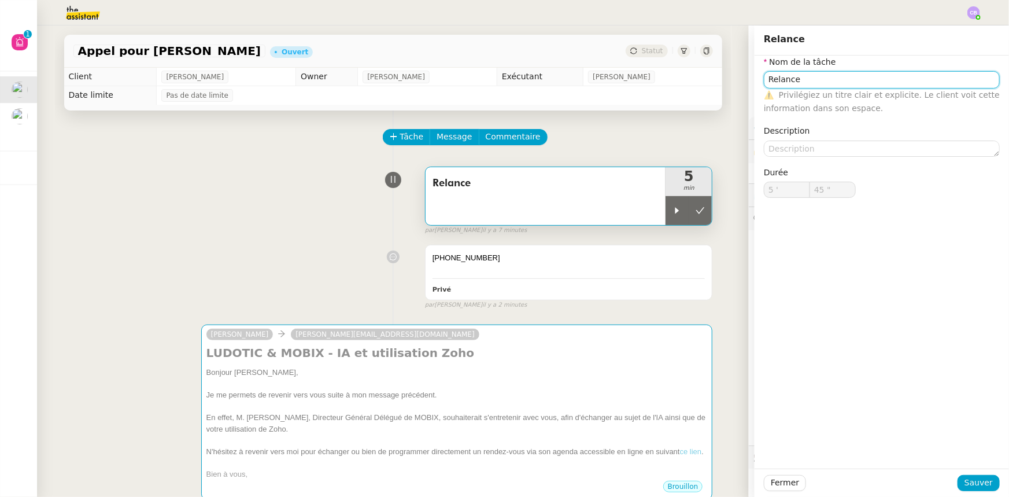
click at [766, 81] on input "Relance" at bounding box center [882, 79] width 236 height 17
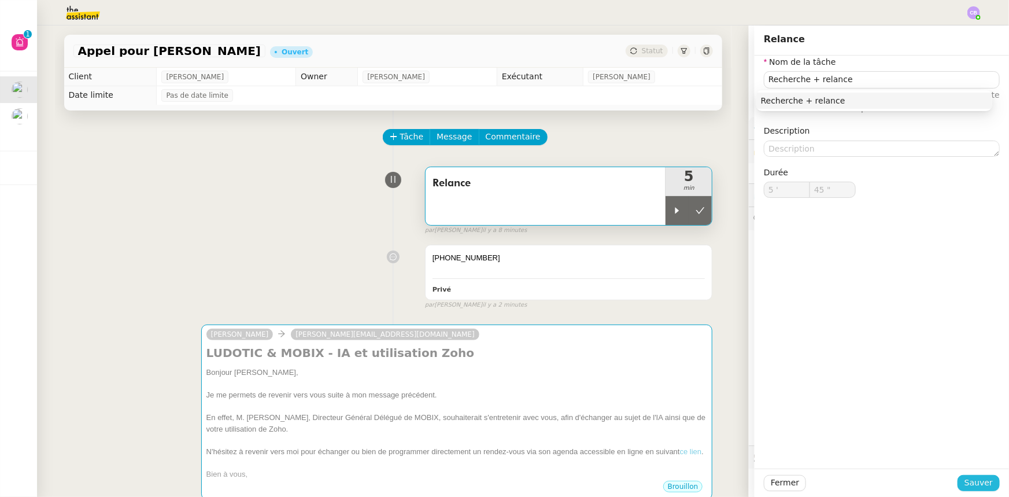
click at [958, 480] on button "Sauver" at bounding box center [979, 483] width 42 height 16
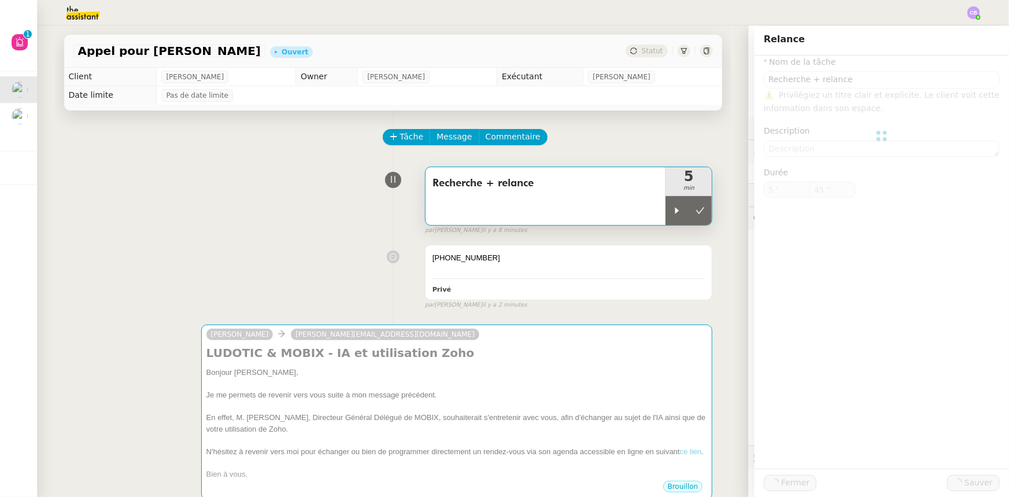
type input "Recherche + relance"
type input "5 '"
type input "45 ""
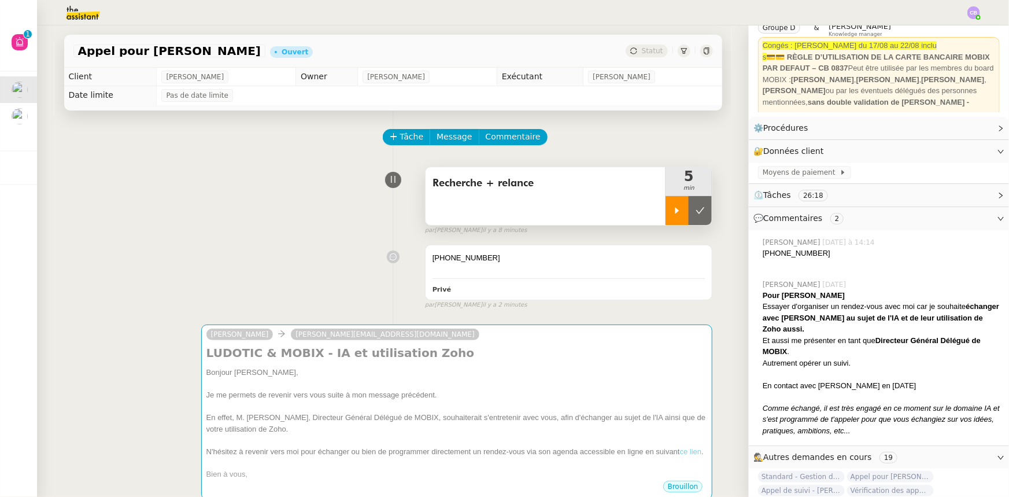
click at [666, 216] on div at bounding box center [677, 210] width 23 height 29
click at [666, 214] on div at bounding box center [689, 210] width 46 height 29
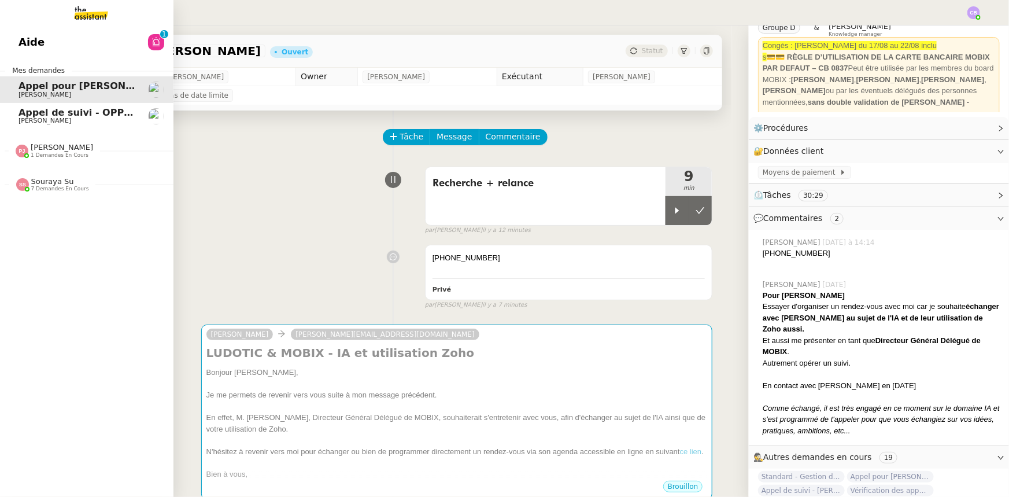
click at [75, 113] on span "Appel de suivi - OPP7178 - TEMPO COURTAGE" at bounding box center [137, 112] width 237 height 11
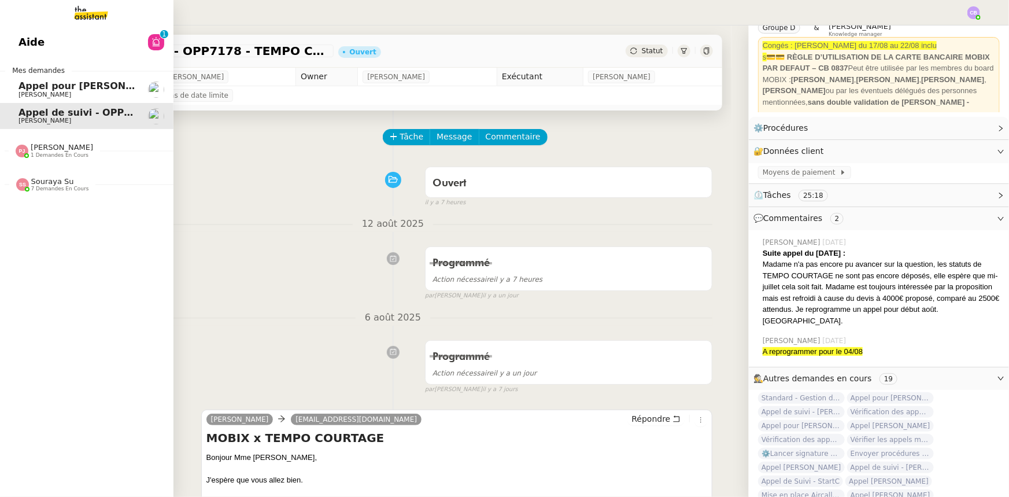
click at [32, 87] on span "Appel pour Teresa Colombi" at bounding box center [92, 85] width 146 height 11
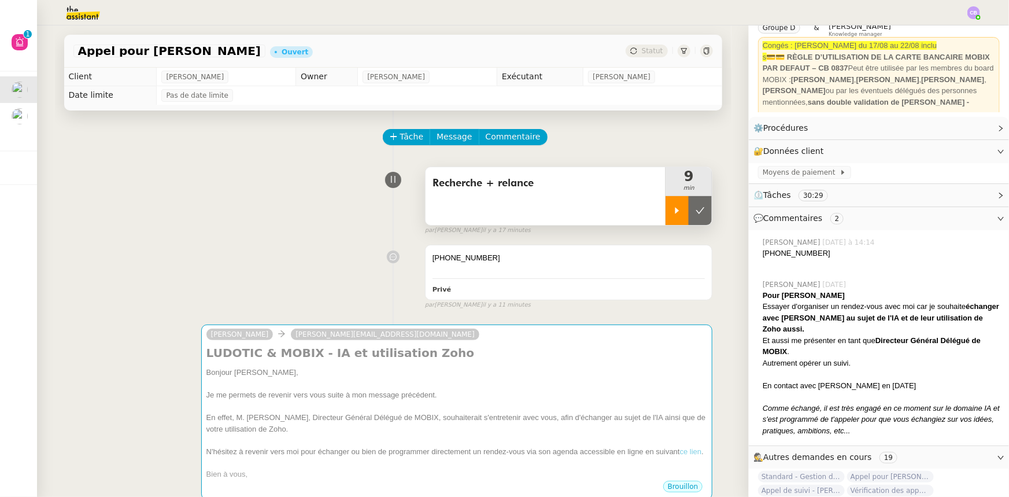
click at [676, 213] on icon at bounding box center [678, 210] width 4 height 6
drag, startPoint x: 806, startPoint y: 253, endPoint x: 763, endPoint y: 253, distance: 42.8
click at [763, 253] on div "+33698926366" at bounding box center [881, 254] width 237 height 12
copy div "33698926366"
click at [581, 216] on div "Recherche + relance" at bounding box center [546, 196] width 241 height 58
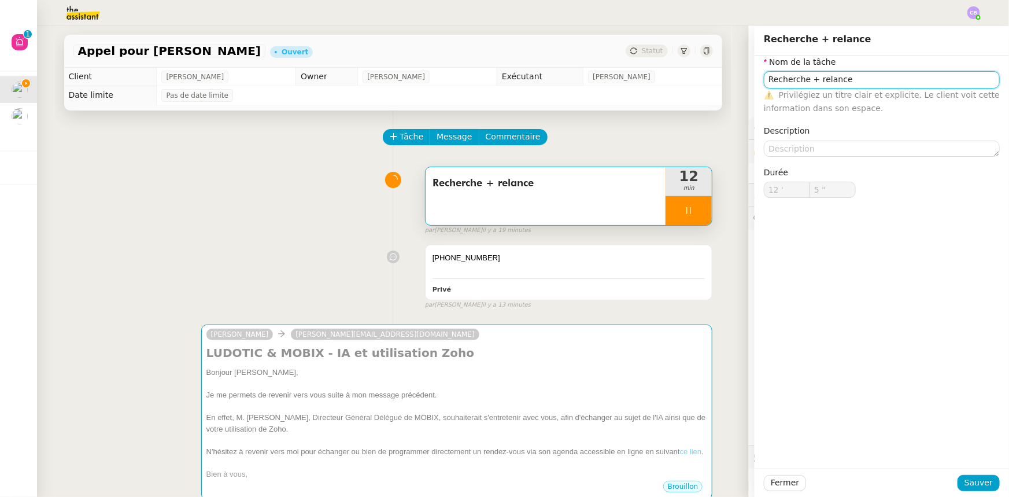
click at [808, 78] on input "Recherche + relance" at bounding box center [882, 79] width 236 height 17
drag, startPoint x: 836, startPoint y: 80, endPoint x: 808, endPoint y: 80, distance: 27.8
click at [808, 80] on input "Recherche + relance" at bounding box center [882, 79] width 236 height 17
type input "8 ""
type input "Recherche + appel"
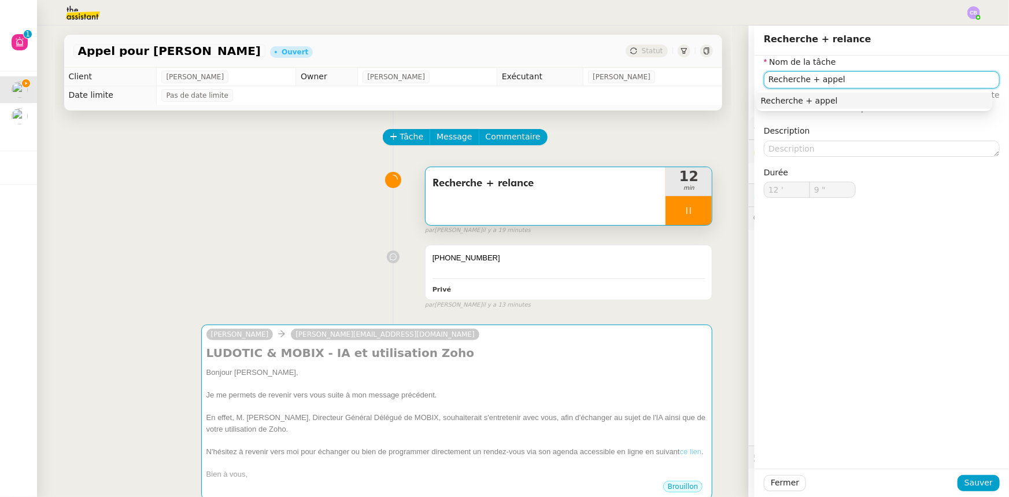
type input "10 ""
type input "Recherche + appel"
type input "11 ""
click at [977, 485] on span "Sauver" at bounding box center [979, 482] width 28 height 13
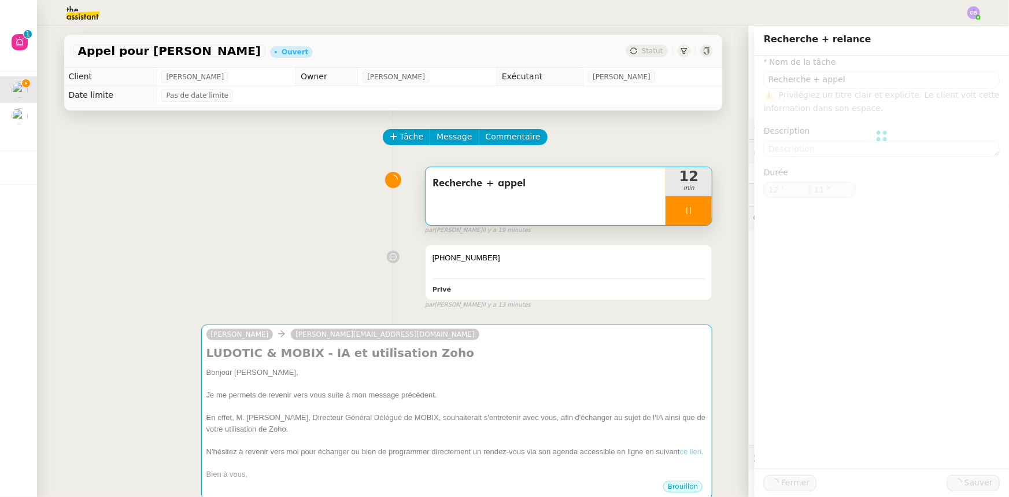
type input "Recherche + appel"
type input "12 '"
type input "11 ""
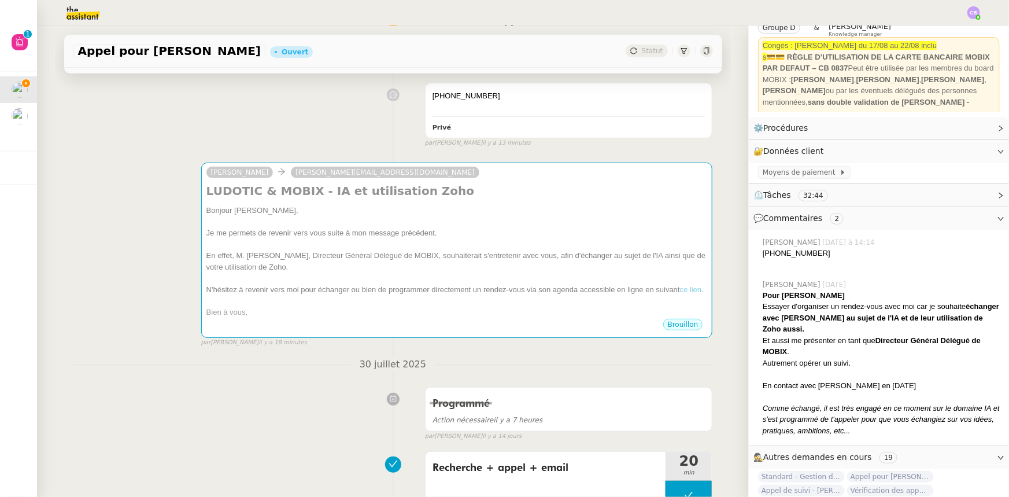
scroll to position [210, 0]
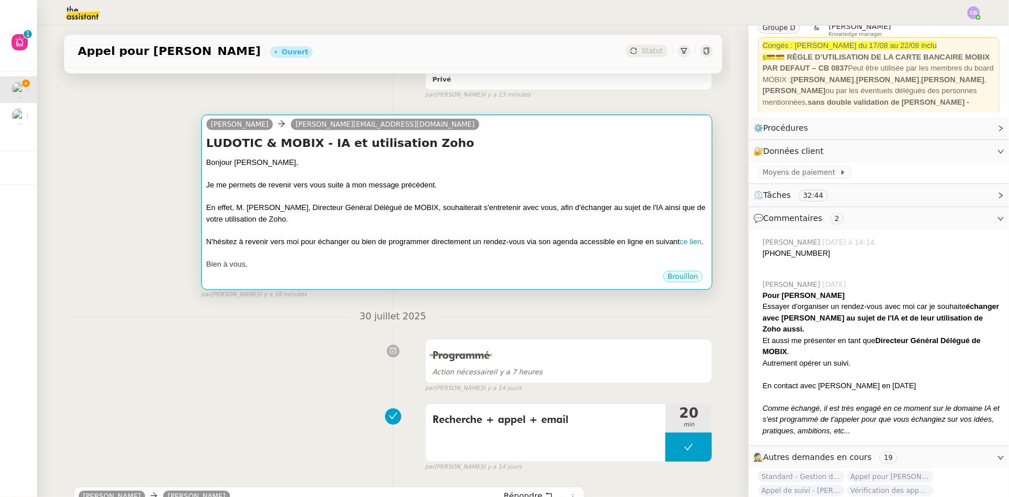
click at [606, 270] on div "Bien à vous," at bounding box center [456, 265] width 501 height 12
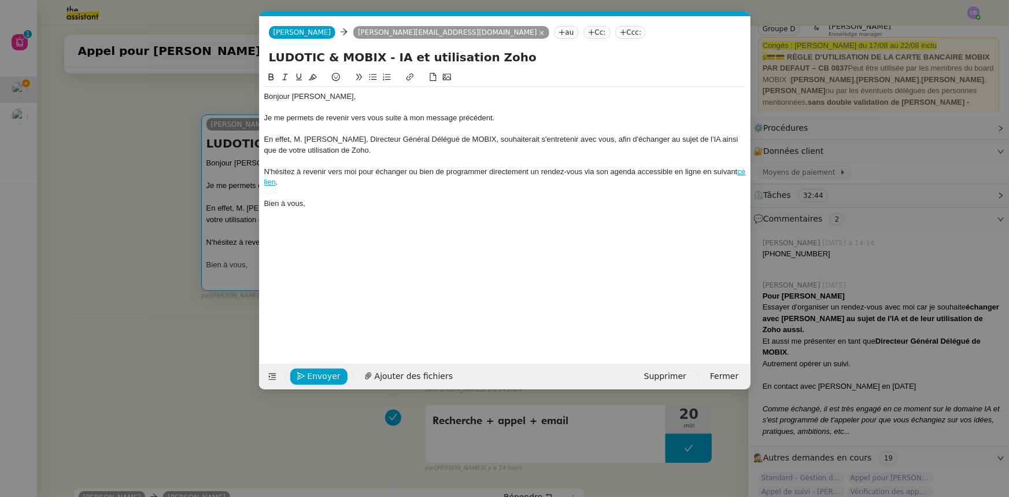
scroll to position [0, 24]
click at [682, 376] on span "Supprimer" at bounding box center [665, 376] width 42 height 13
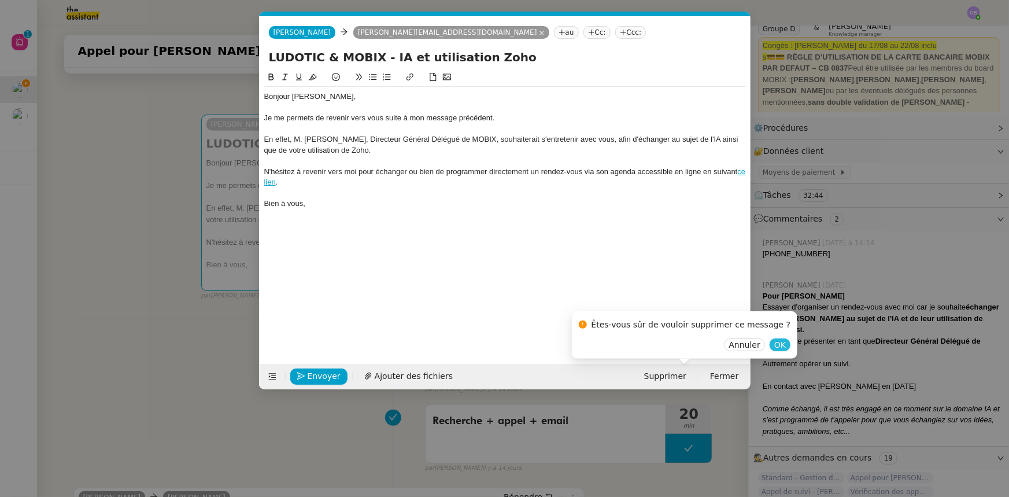
click at [774, 346] on span "OK" at bounding box center [780, 345] width 12 height 12
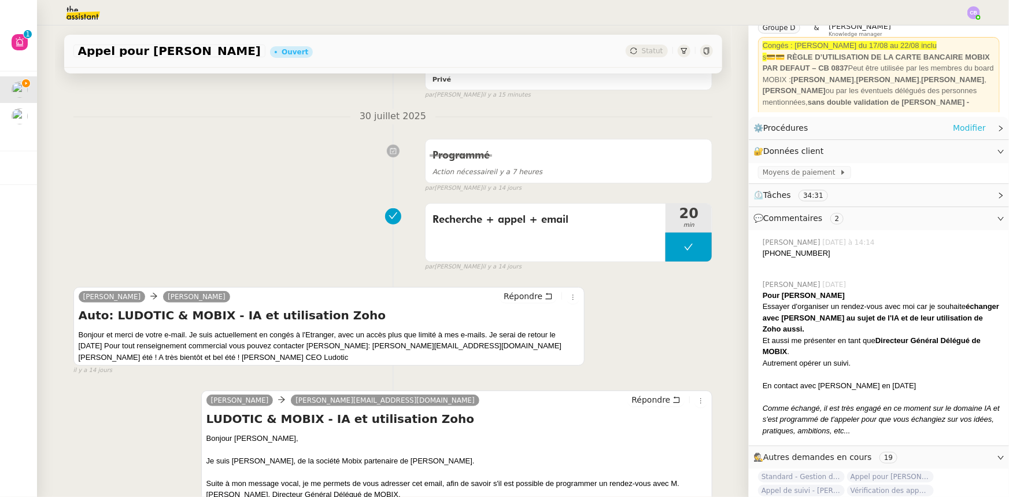
click at [953, 129] on link "Modifier" at bounding box center [969, 127] width 33 height 13
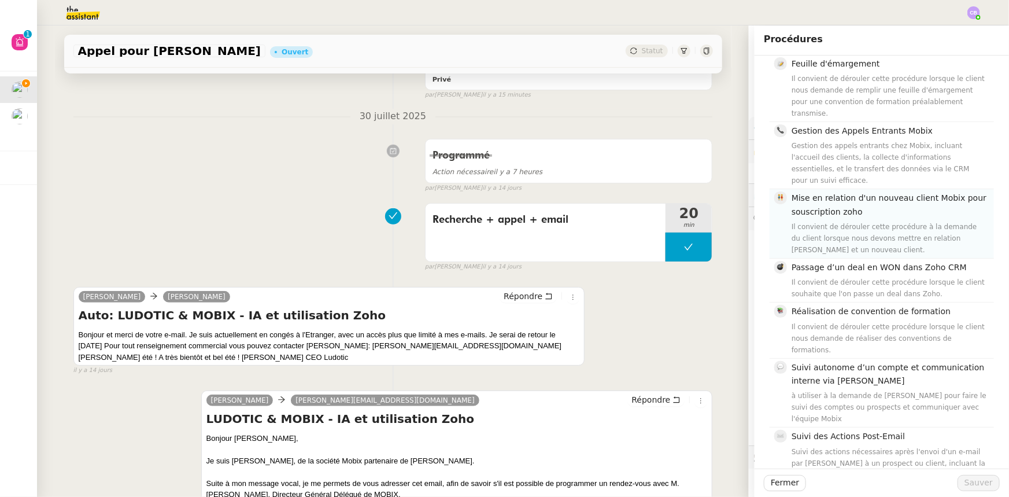
scroll to position [315, 0]
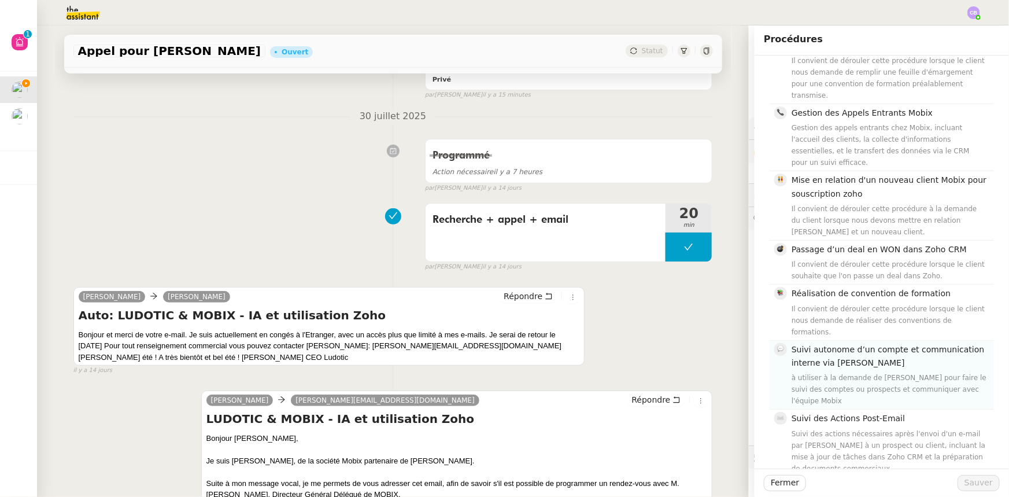
click at [860, 372] on div "à utiliser à la demande de Florian pour faire le suivi des comptes ou prospects…" at bounding box center [889, 389] width 195 height 35
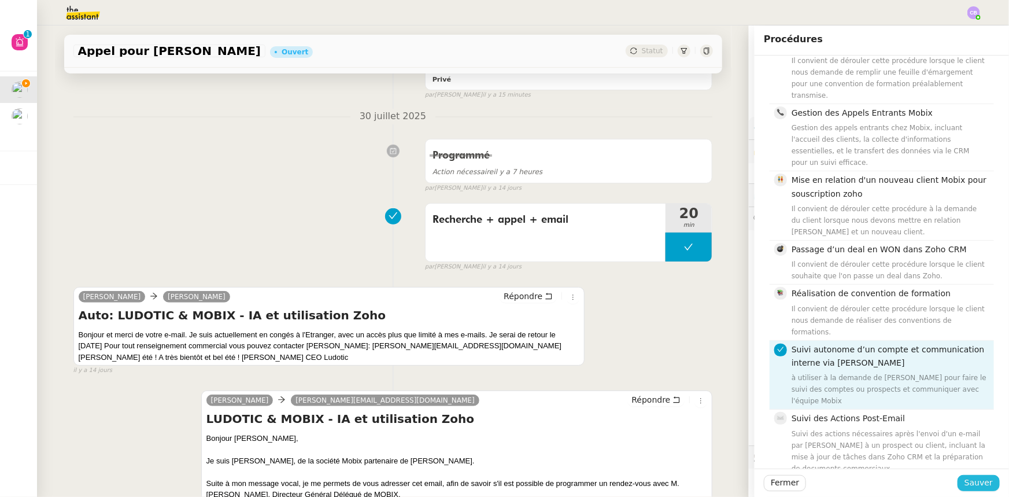
click at [982, 484] on span "Sauver" at bounding box center [979, 482] width 28 height 13
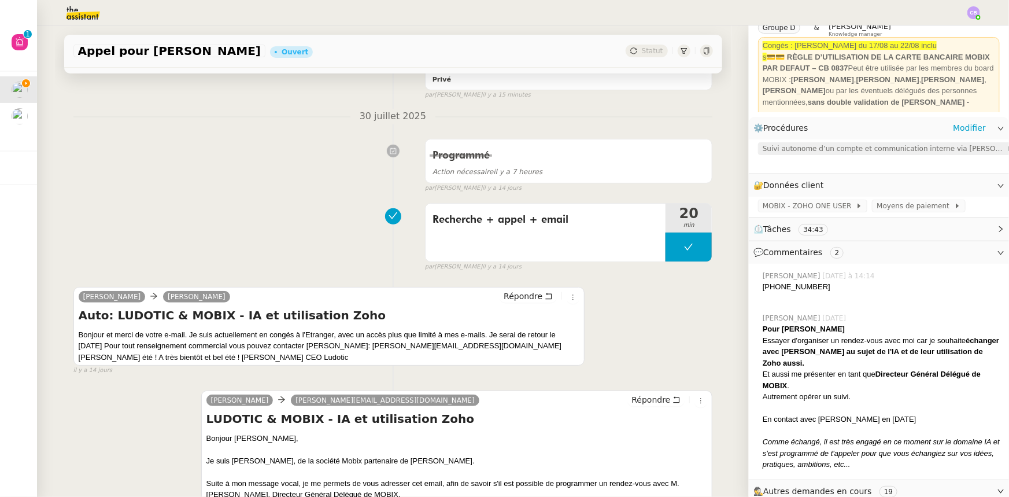
click at [895, 150] on span "Suivi autonome d’un compte et communication interne via Zoho CRM" at bounding box center [885, 149] width 244 height 12
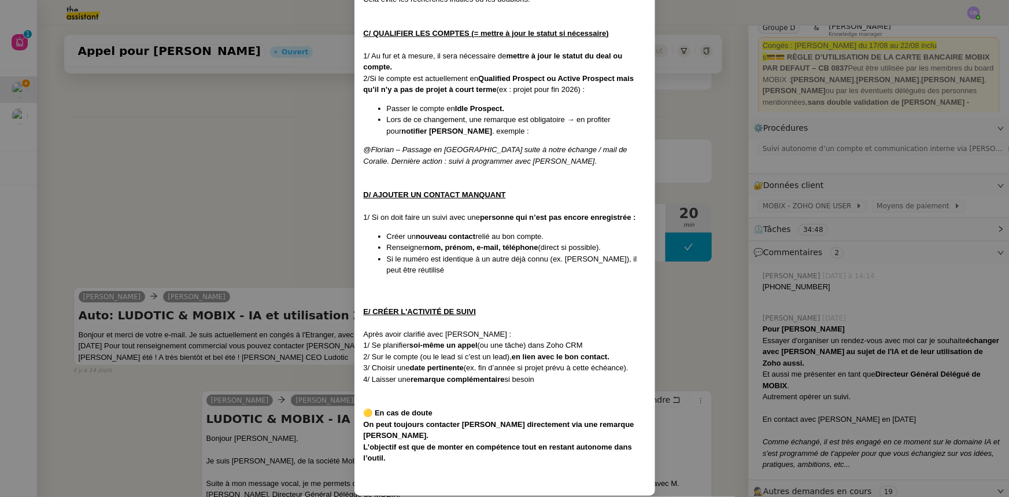
scroll to position [442, 0]
click at [291, 210] on nz-modal-container "Créée le : 18/07/2025 Contexte : Travailler de manière plus fluide, efficace et…" at bounding box center [504, 248] width 1009 height 497
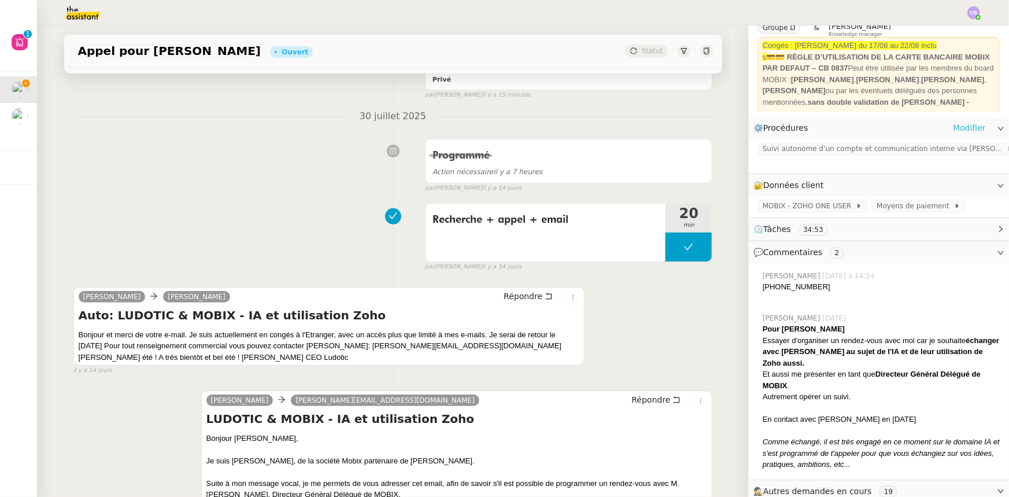
click at [953, 128] on link "Modifier" at bounding box center [969, 127] width 33 height 13
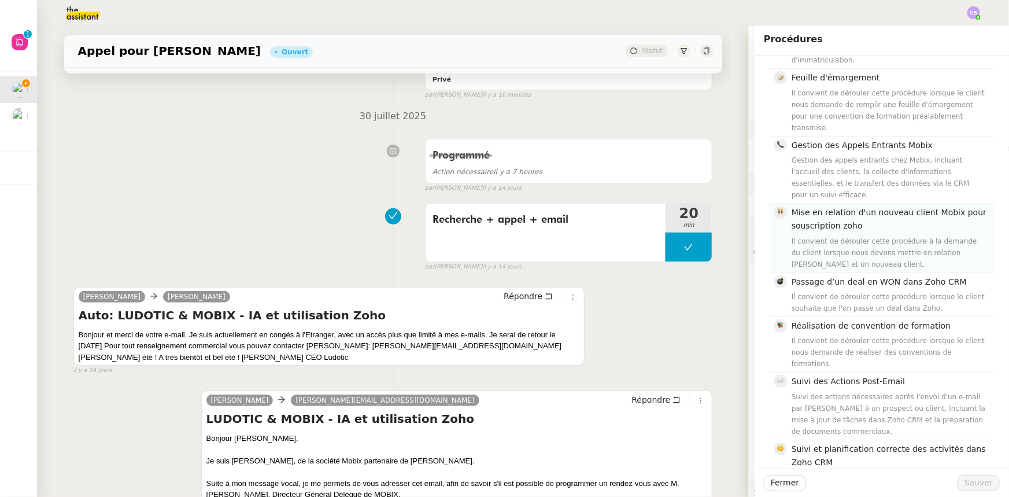
scroll to position [420, 0]
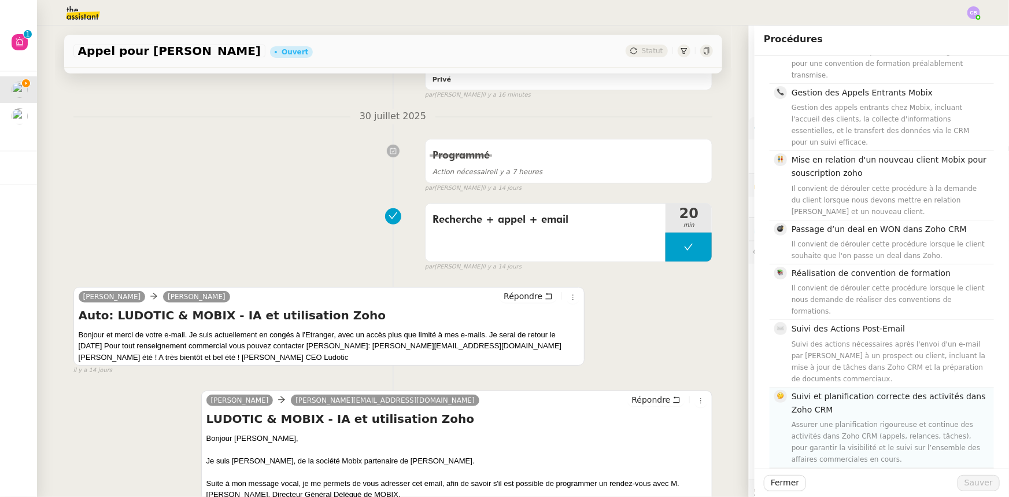
click at [868, 419] on div "Assurer une planification rigoureuse et continue des activités dans Zoho CRM (a…" at bounding box center [889, 442] width 195 height 46
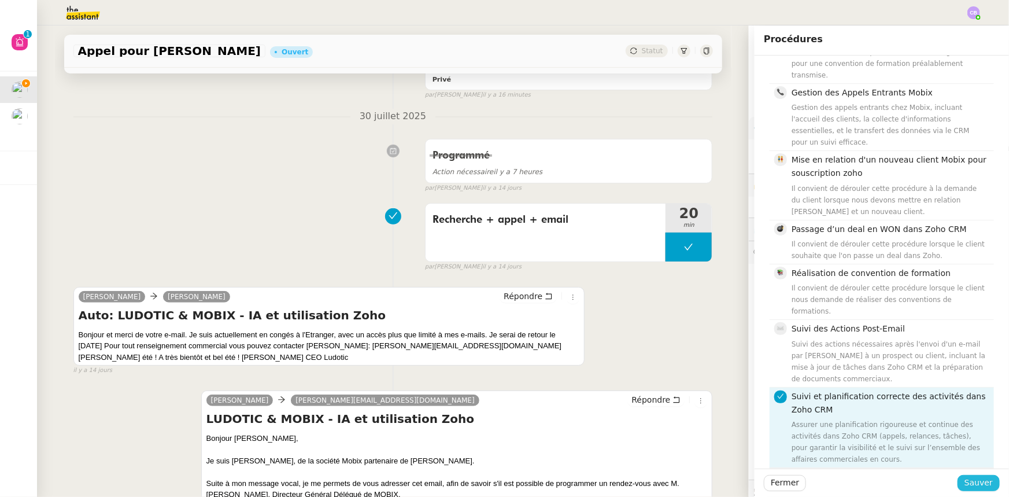
click at [966, 481] on span "Sauver" at bounding box center [979, 482] width 28 height 13
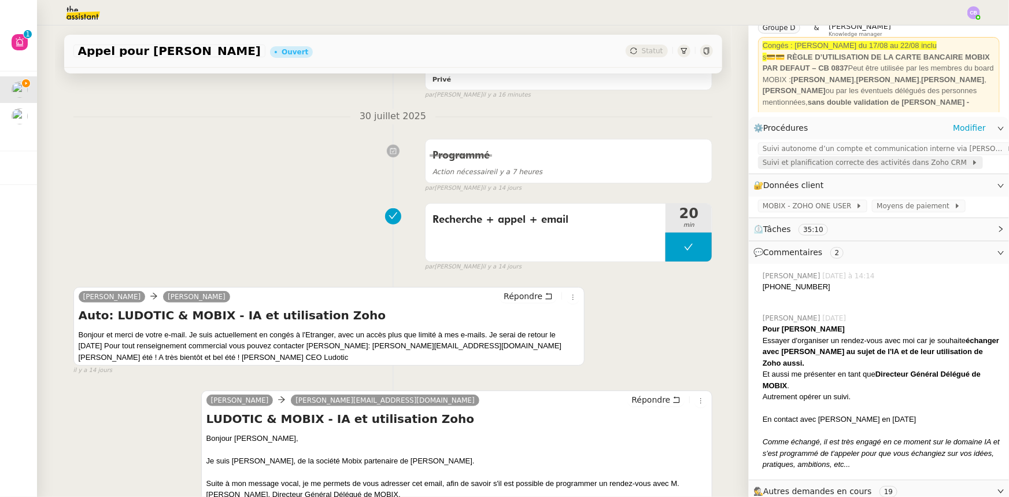
click at [769, 165] on span "Suivi et planification correcte des activités dans Zoho CRM" at bounding box center [867, 163] width 209 height 12
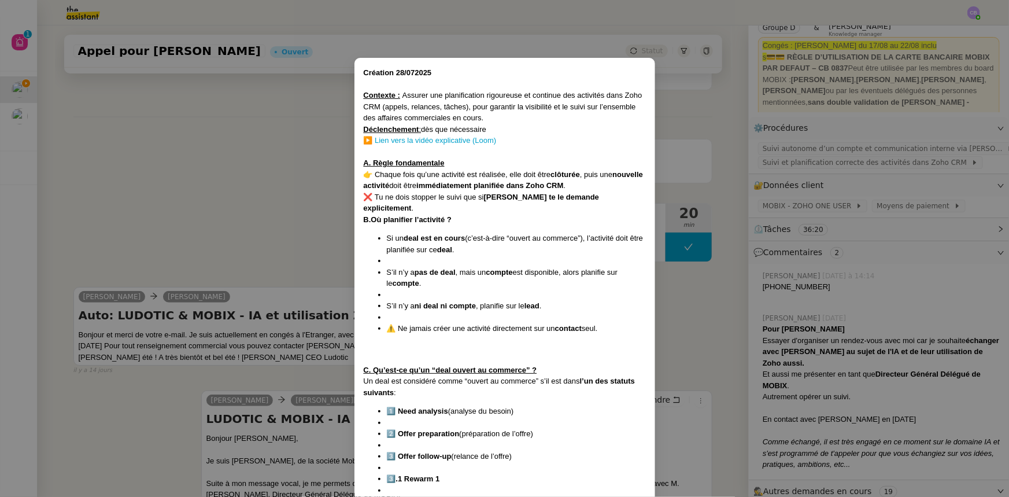
click at [336, 198] on nz-modal-container "Création 28/072025 Contexte : Assurer une planification rigoureuse et continue …" at bounding box center [504, 248] width 1009 height 497
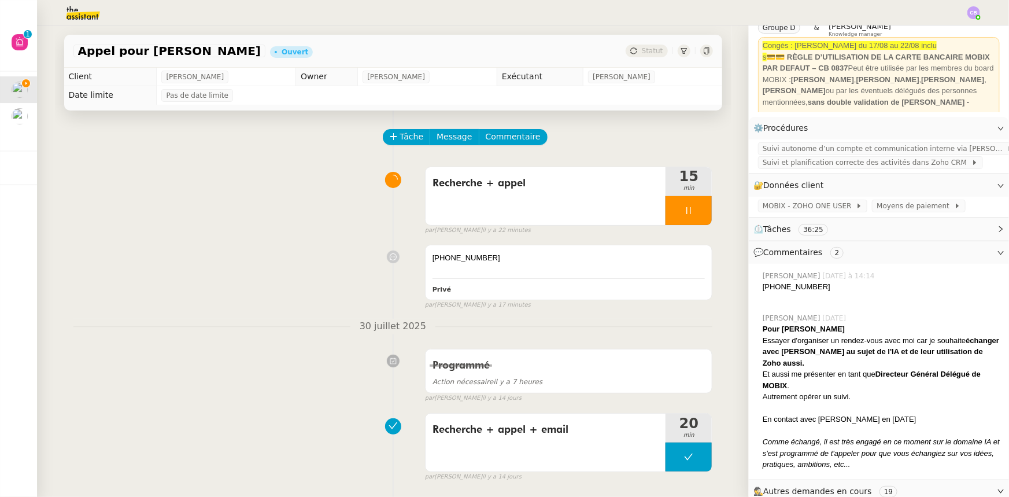
click at [684, 209] on icon at bounding box center [688, 210] width 9 height 9
click at [955, 129] on link "Modifier" at bounding box center [969, 127] width 33 height 13
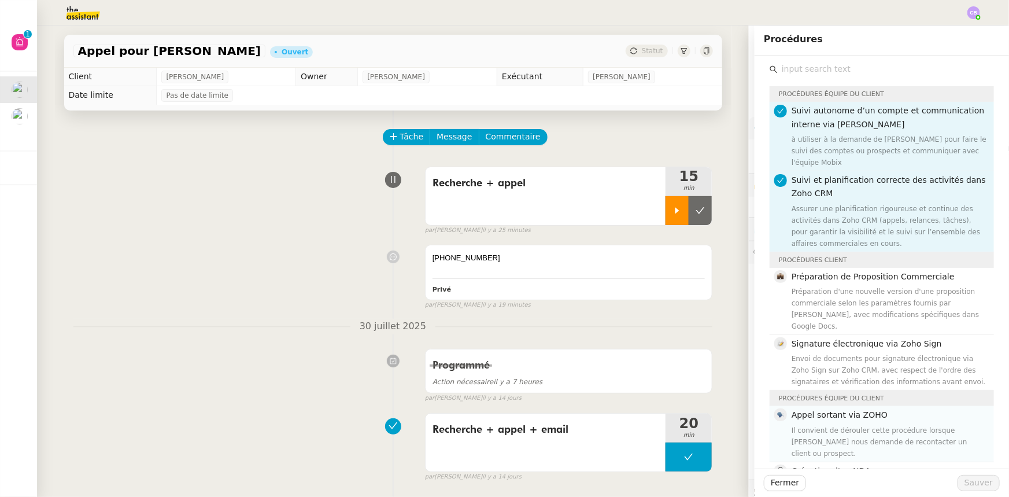
click at [850, 425] on div "Il convient de dérouler cette procédure lorsque Florian nous demande de reconta…" at bounding box center [889, 442] width 195 height 35
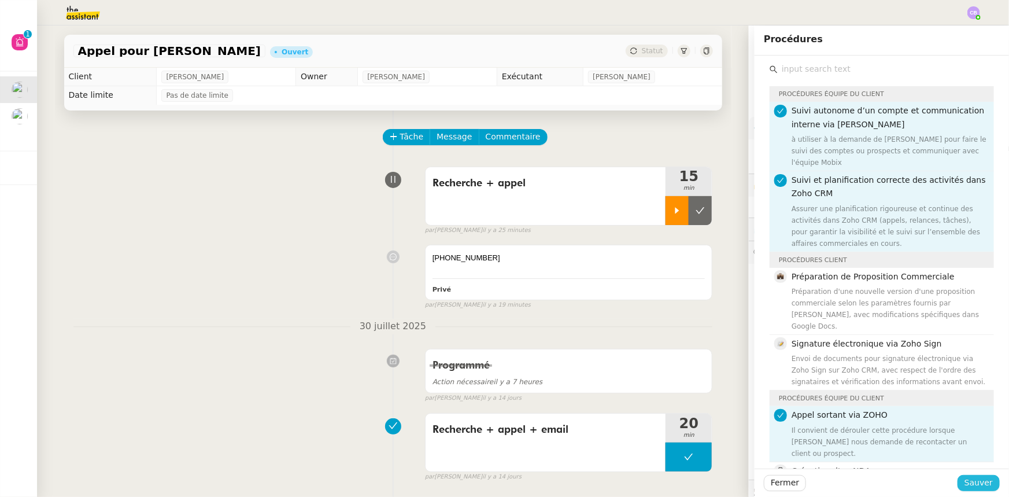
click at [965, 483] on span "Sauver" at bounding box center [979, 482] width 28 height 13
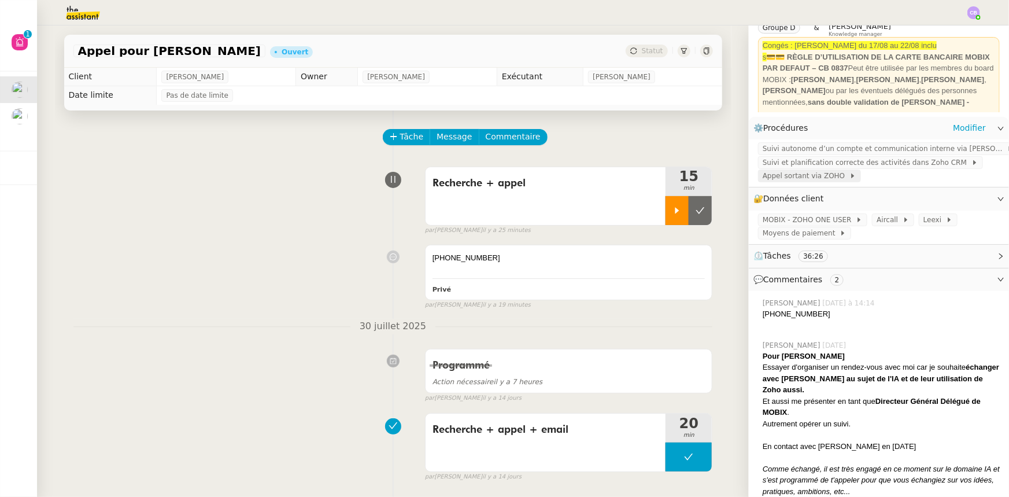
click at [806, 177] on span "Appel sortant via ZOHO" at bounding box center [806, 176] width 87 height 12
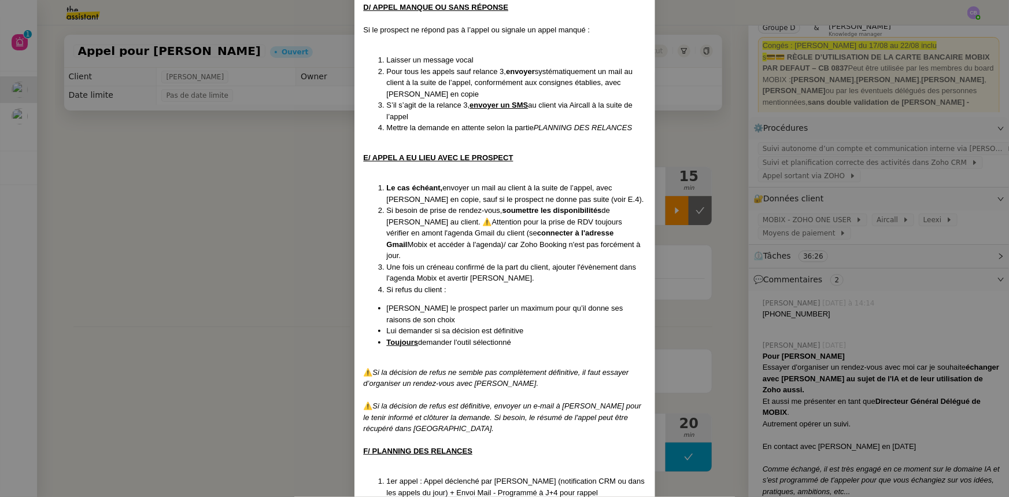
scroll to position [788, 0]
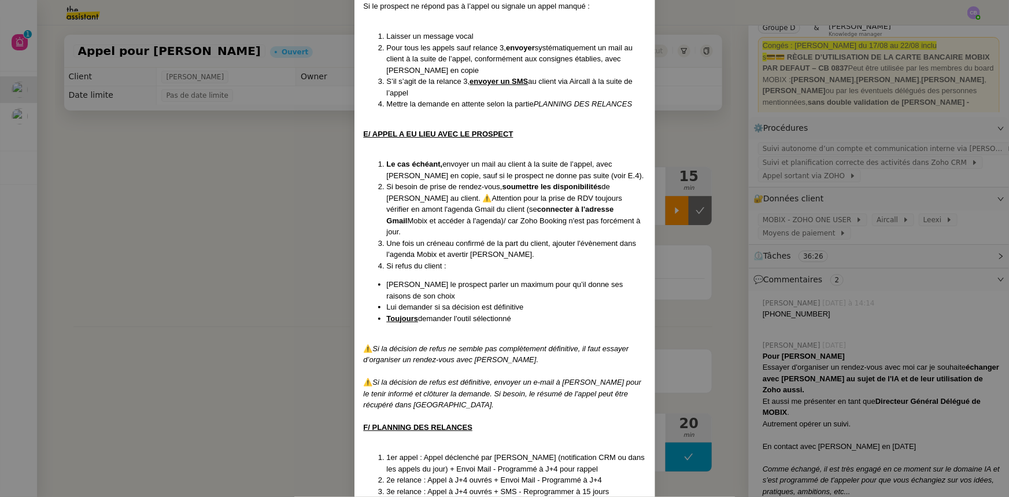
click at [278, 216] on nz-modal-container "Créé le 15/04/2025 MAJ le 08/07/2025 Contexte : Cette procédure s’applique lors…" at bounding box center [504, 248] width 1009 height 497
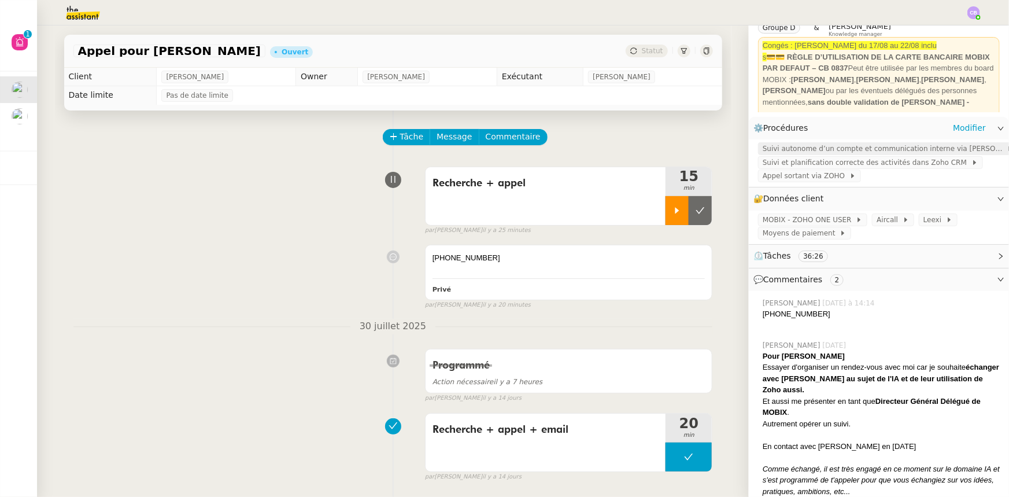
click at [817, 152] on span "Suivi autonome d’un compte et communication interne via Zoho CRM" at bounding box center [885, 149] width 244 height 12
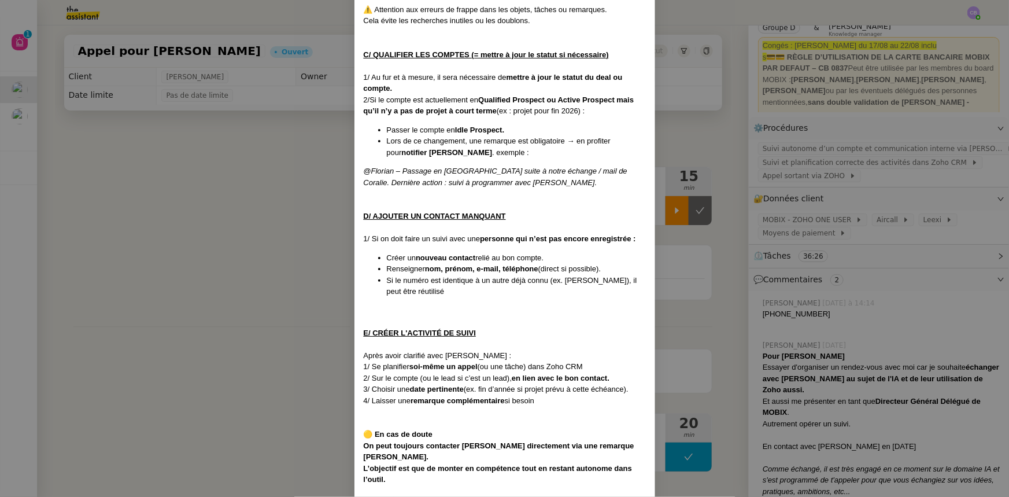
scroll to position [442, 0]
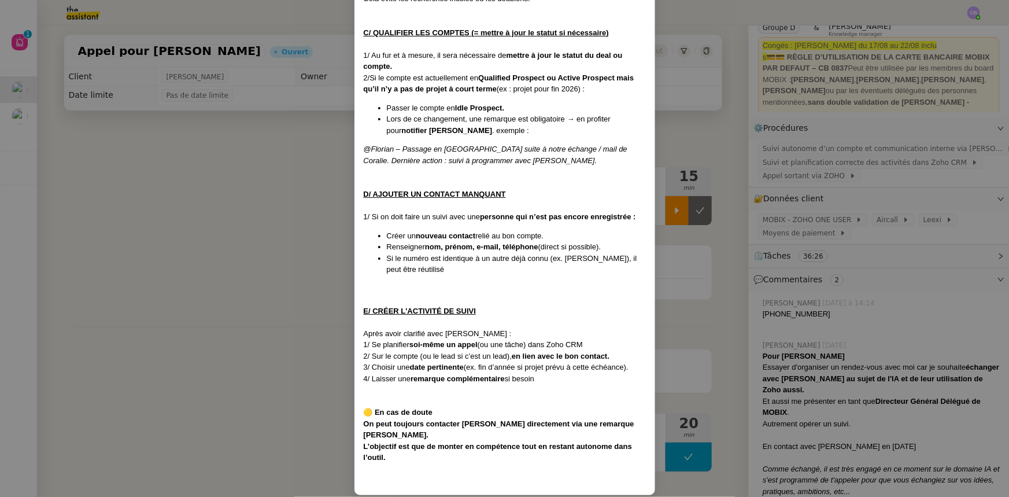
click at [283, 223] on nz-modal-container "Créée le : 18/07/2025 Contexte : Travailler de manière plus fluide, efficace et…" at bounding box center [504, 248] width 1009 height 497
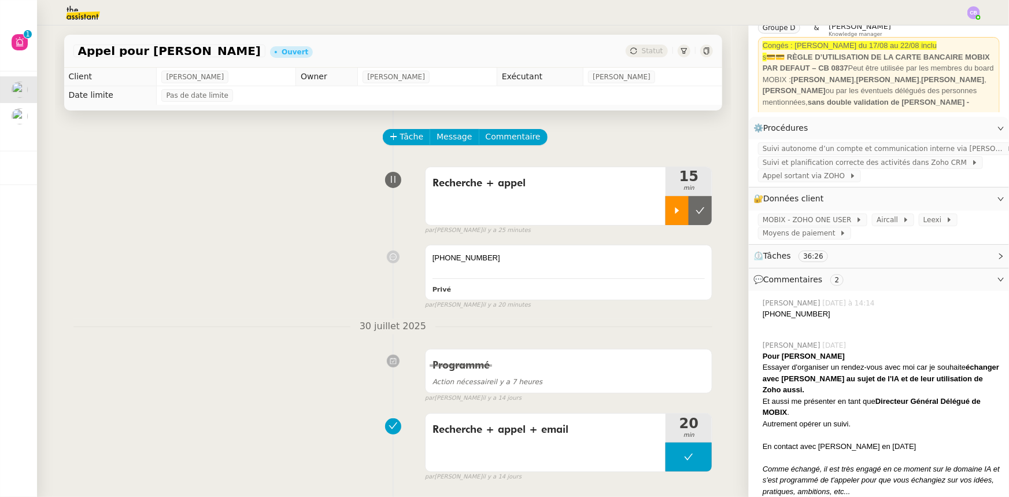
scroll to position [385, 0]
click at [667, 217] on div at bounding box center [677, 210] width 23 height 29
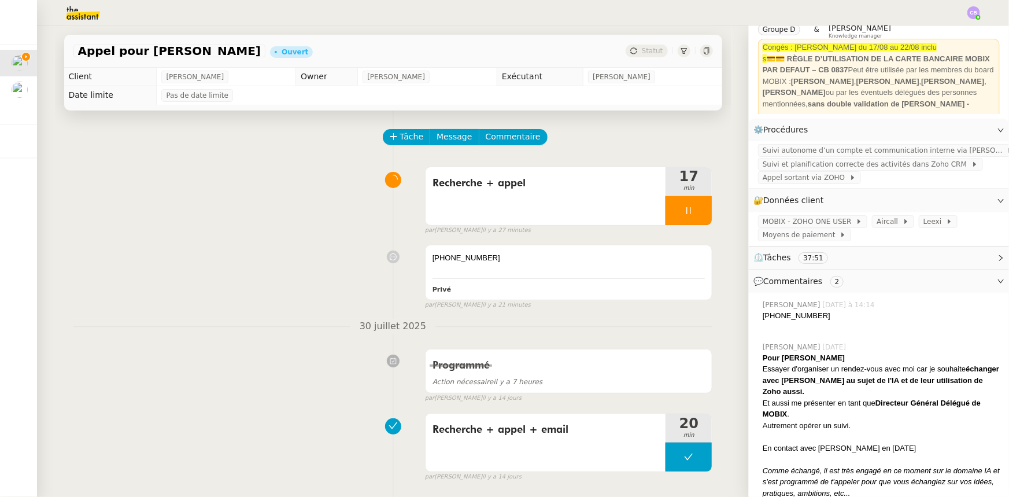
scroll to position [0, 0]
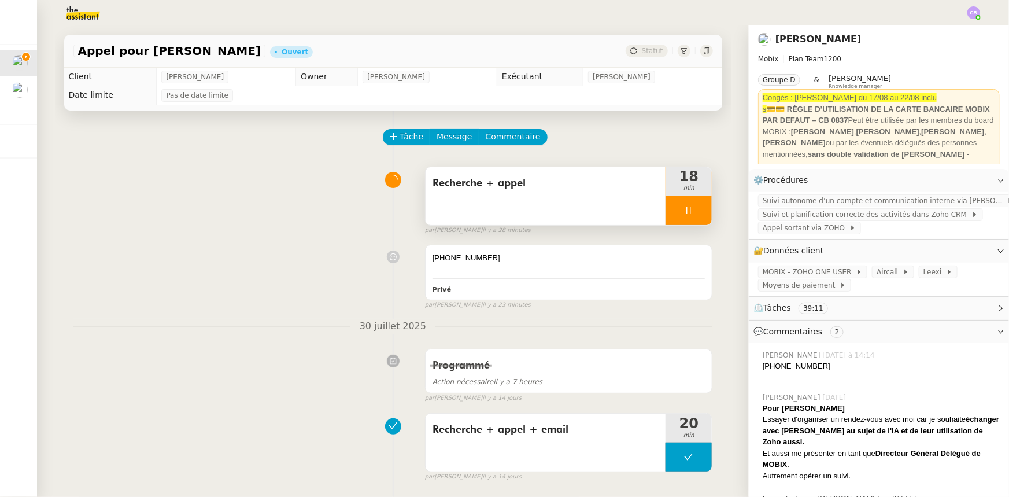
click at [666, 212] on div at bounding box center [689, 210] width 46 height 29
click at [696, 215] on icon at bounding box center [700, 210] width 9 height 9
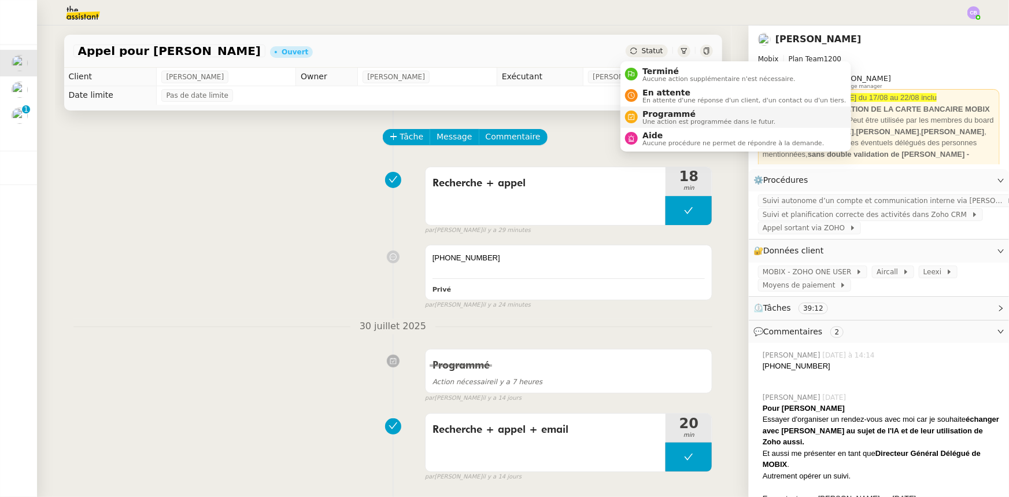
click at [661, 114] on span "Programmé" at bounding box center [709, 113] width 133 height 9
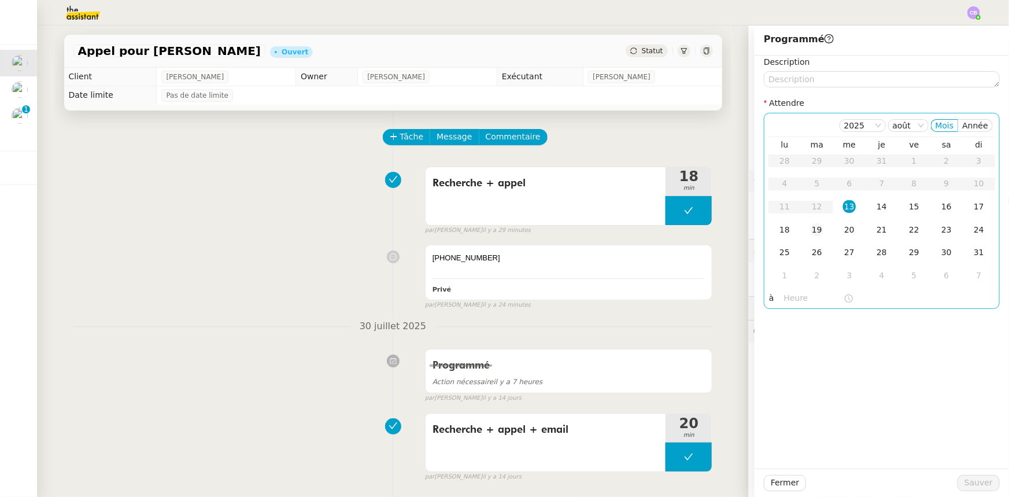
click at [811, 230] on div "19" at bounding box center [817, 229] width 13 height 13
click at [804, 298] on input "text" at bounding box center [814, 298] width 60 height 13
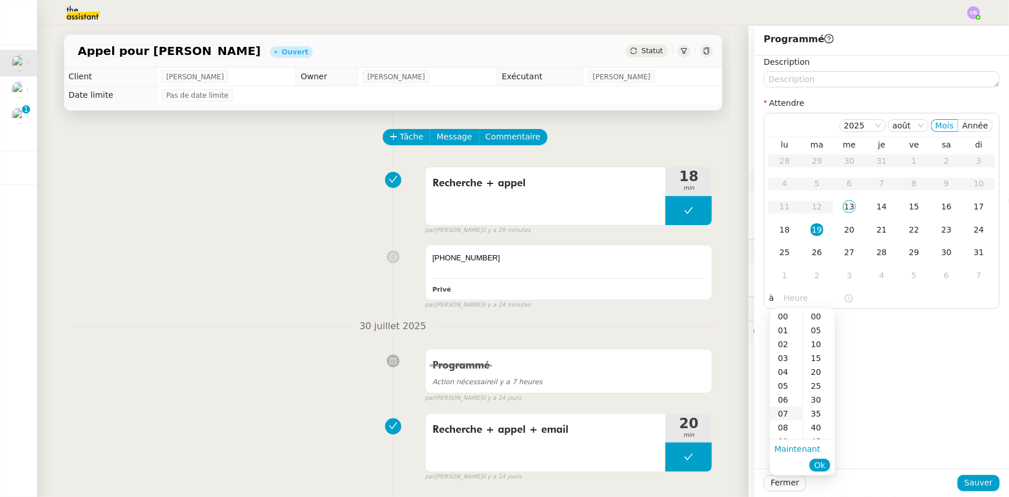
click at [782, 416] on div "07" at bounding box center [786, 414] width 32 height 14
click at [815, 316] on div "00" at bounding box center [819, 316] width 32 height 14
type input "07:00"
click at [823, 464] on span "Ok" at bounding box center [819, 465] width 11 height 12
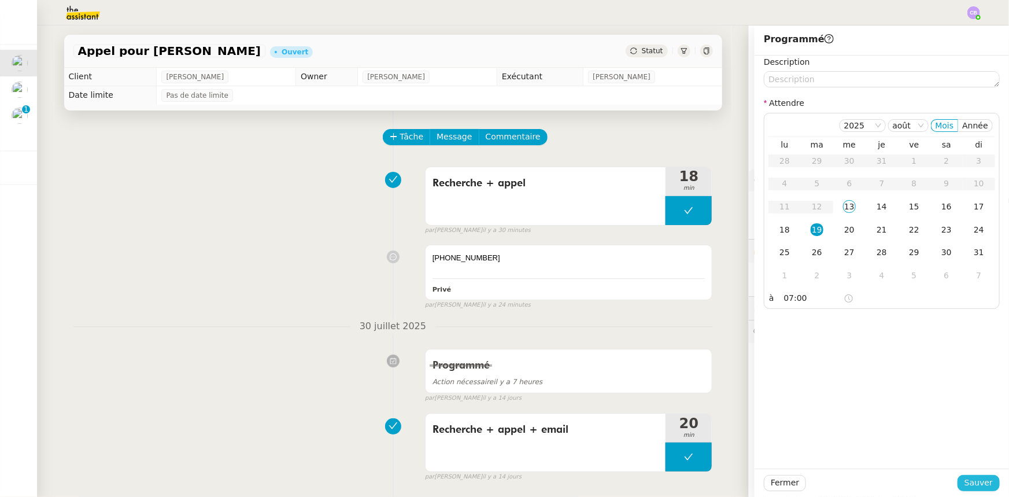
click at [985, 485] on span "Sauver" at bounding box center [979, 482] width 28 height 13
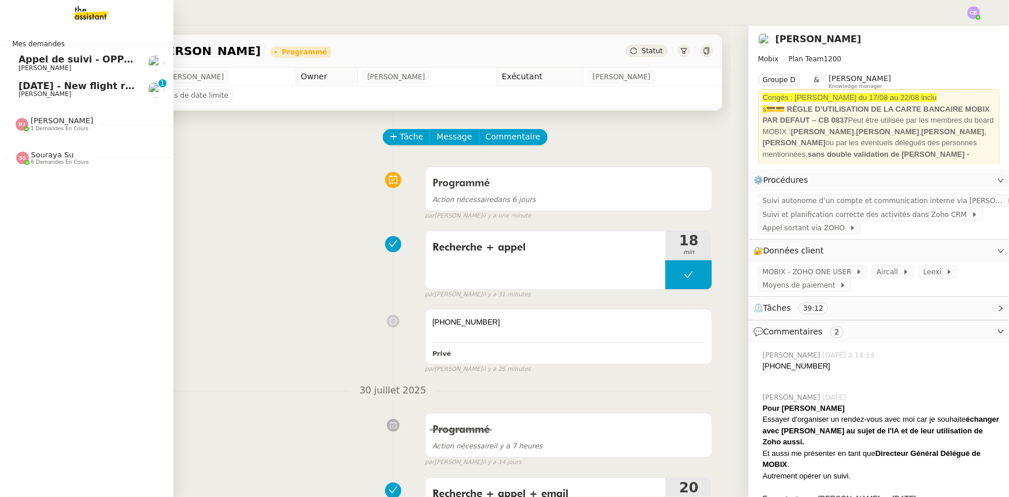
click at [58, 90] on span "19th August - New flight request - Prashant Adsul" at bounding box center [154, 85] width 271 height 11
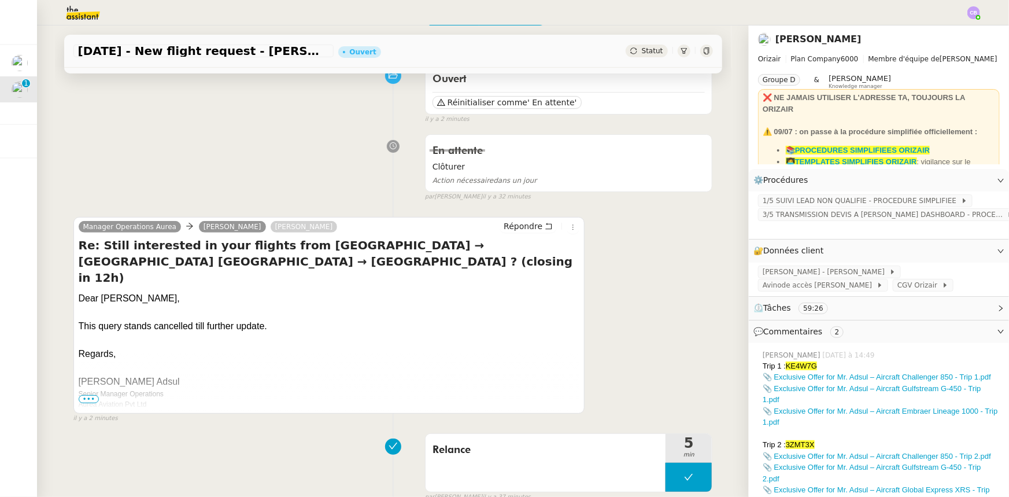
scroll to position [105, 0]
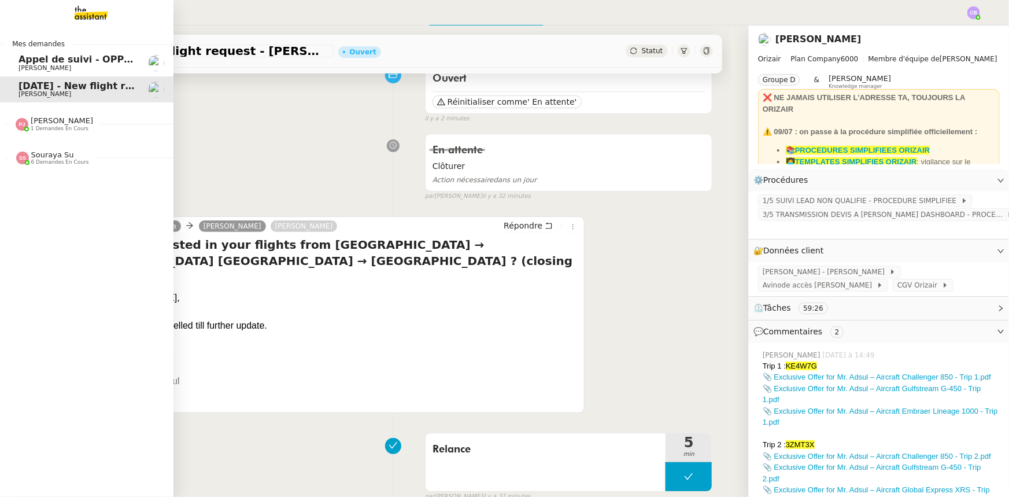
click at [46, 61] on span "Appel de suivi - OPP7178 - TEMPO COURTAGE" at bounding box center [137, 59] width 237 height 11
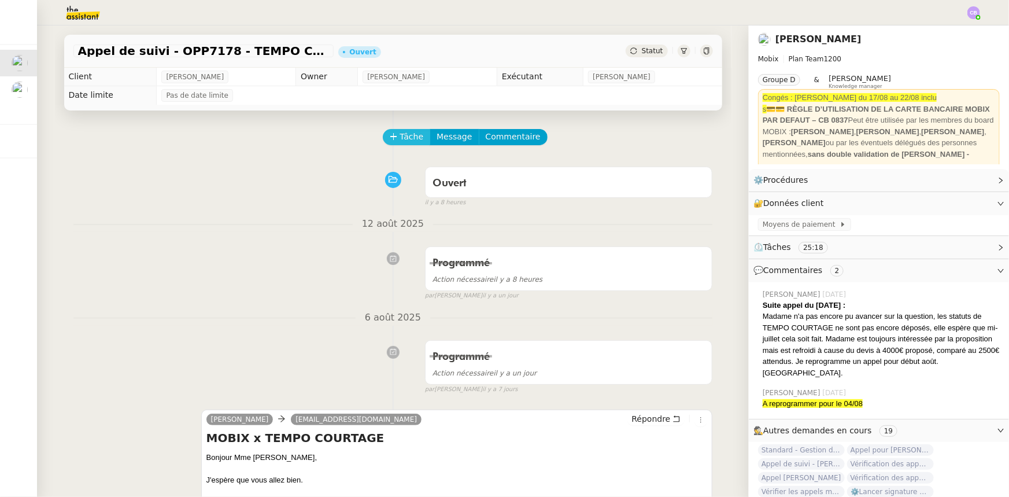
click at [400, 141] on span "Tâche" at bounding box center [412, 136] width 24 height 13
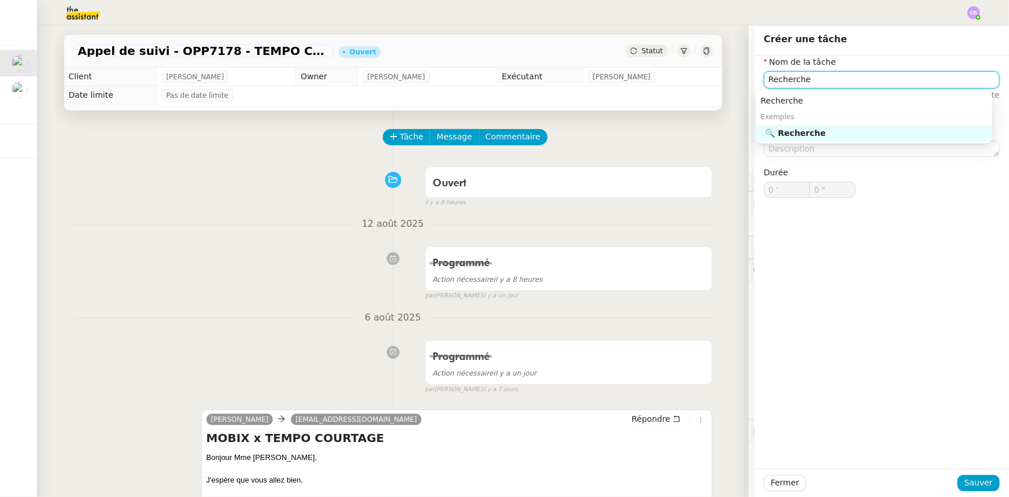
click at [809, 133] on div "🔍 Recherche" at bounding box center [877, 133] width 222 height 10
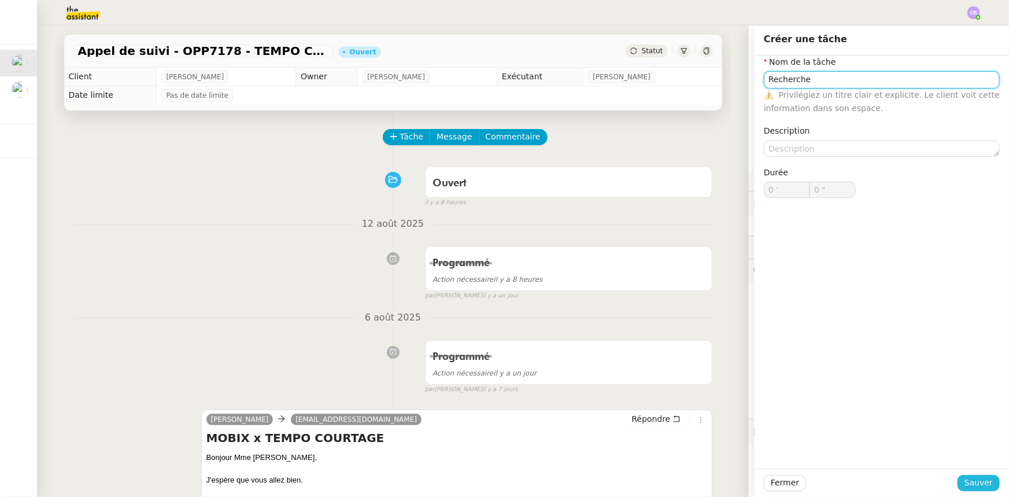
type input "Recherche"
click at [972, 484] on span "Sauver" at bounding box center [979, 482] width 28 height 13
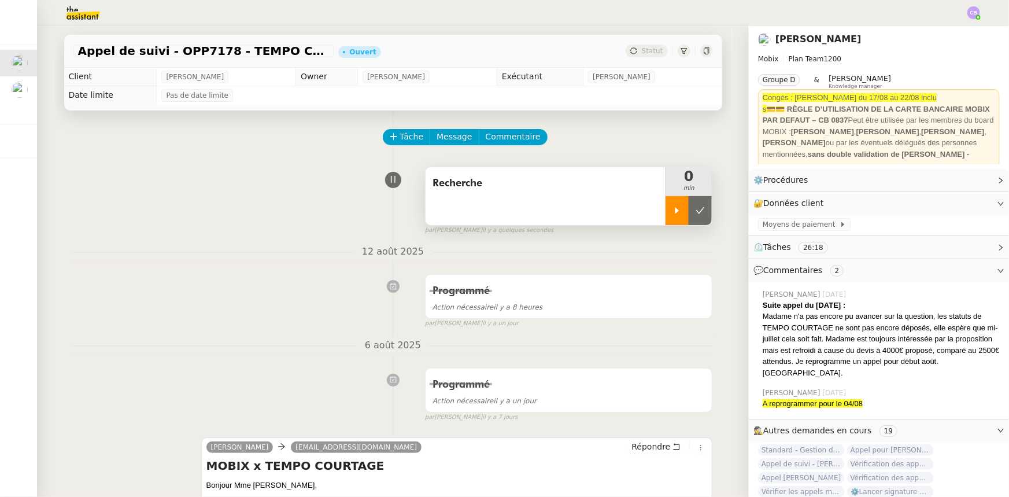
click at [673, 212] on icon at bounding box center [677, 210] width 9 height 9
click at [496, 186] on span "Recherche" at bounding box center [546, 183] width 227 height 17
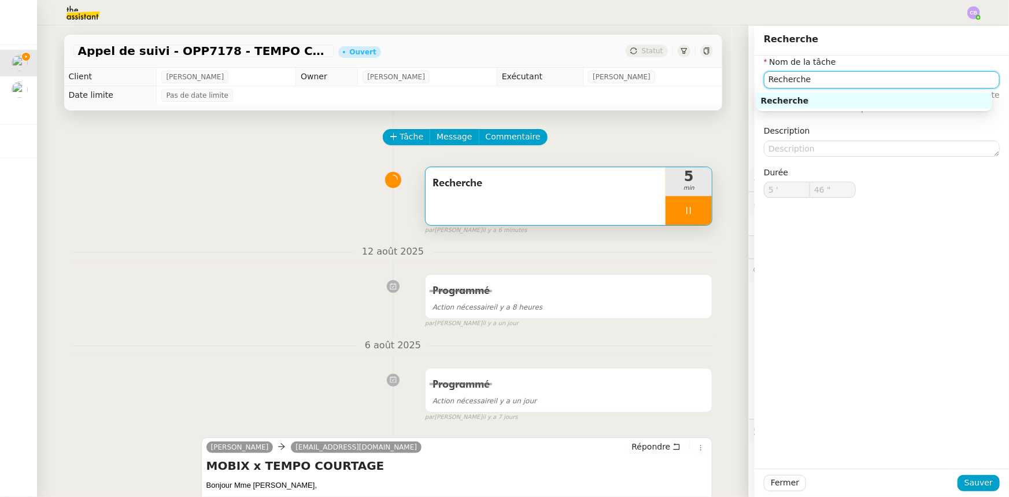
click at [810, 82] on input "Recherche" at bounding box center [882, 79] width 236 height 17
type input "47 ""
type input "Recherche +"
type input "48 ""
type input "Recherche + appel"
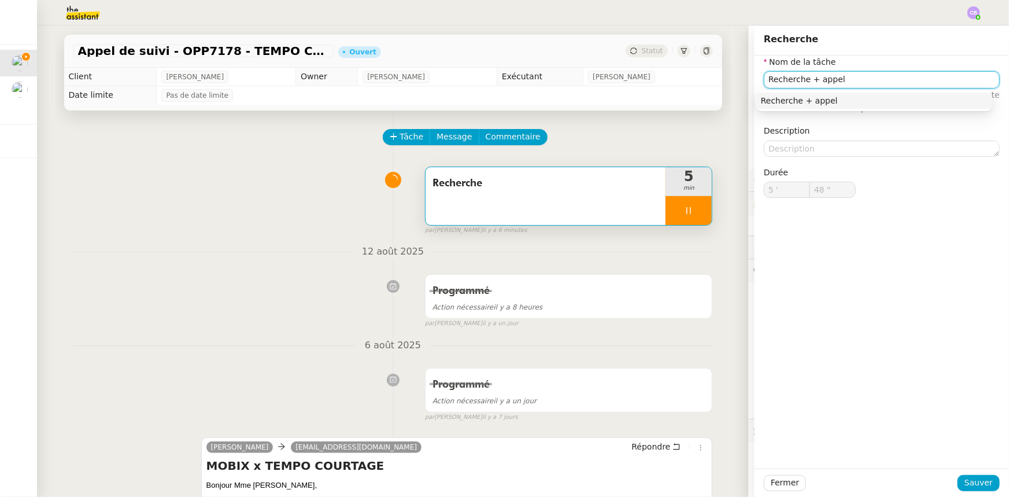
type input "49 ""
type input "Recherche + appel +"
type input "50 ""
type input "Recherche + appel +"
type input "52 ""
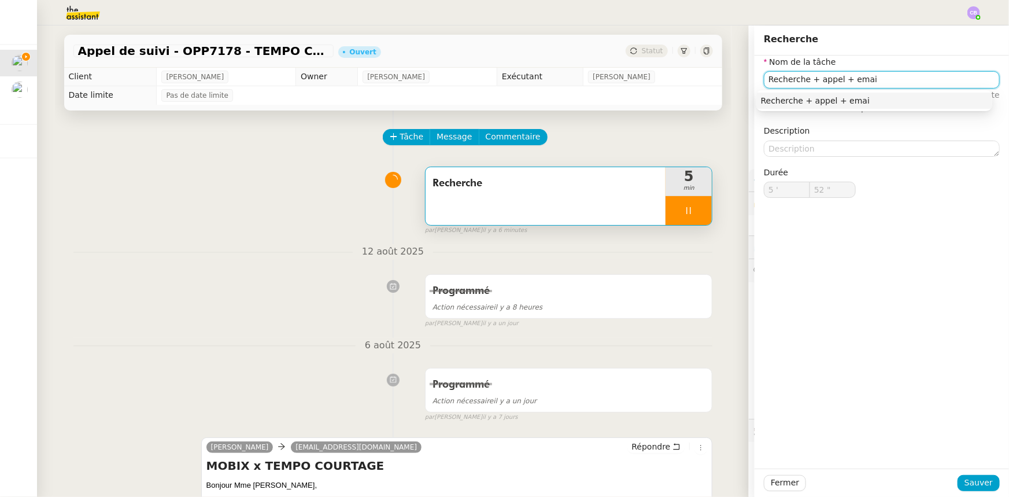
type input "Recherche + appel + email"
type input "54 ""
type input "Recherche + appel + email"
click at [972, 482] on span "Sauver" at bounding box center [979, 482] width 28 height 13
type input "55 ""
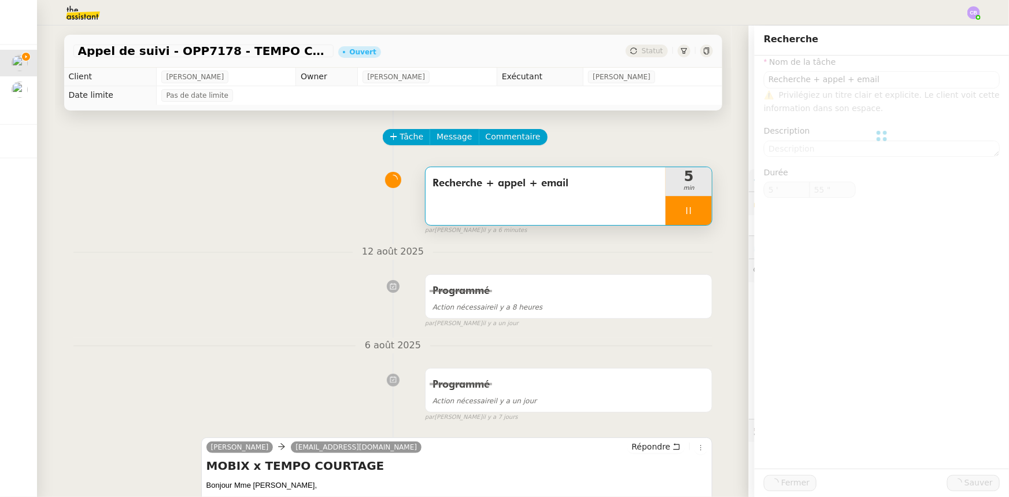
type input "Recherche + appel + email"
type input "5 '"
type input "55 ""
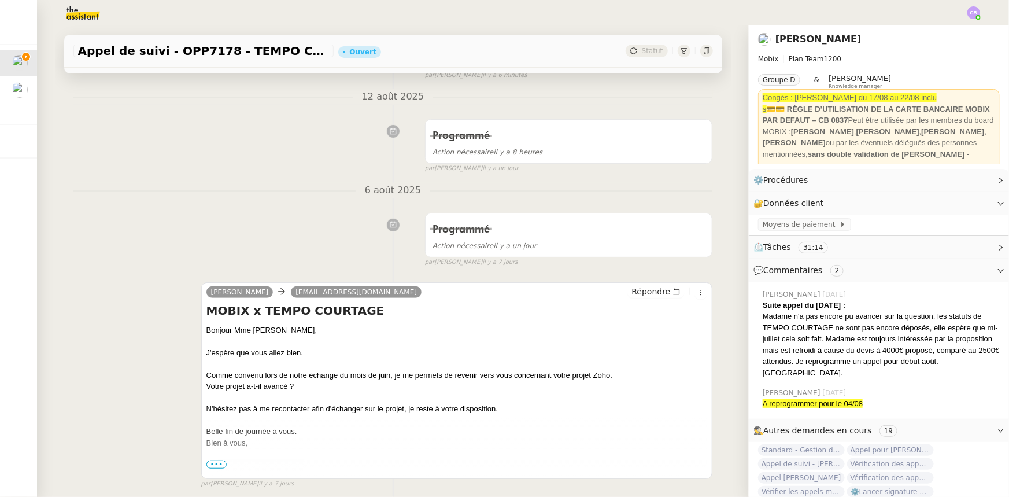
scroll to position [210, 0]
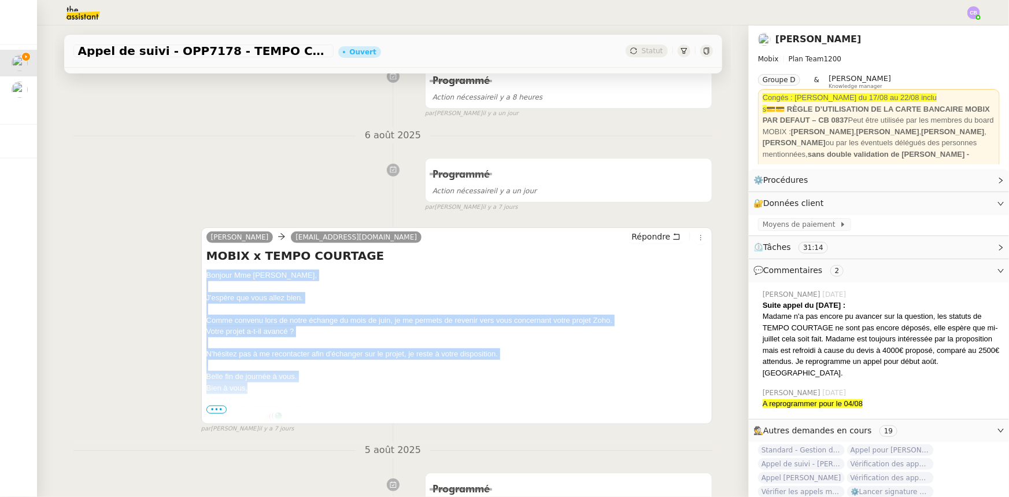
drag, startPoint x: 248, startPoint y: 390, endPoint x: 202, endPoint y: 279, distance: 120.8
copy div "Bonjour Mme Bironneau, J'espère que vous allez bien. Comme convenu lors de notr…"
click at [635, 242] on span "Répondre" at bounding box center [651, 237] width 39 height 12
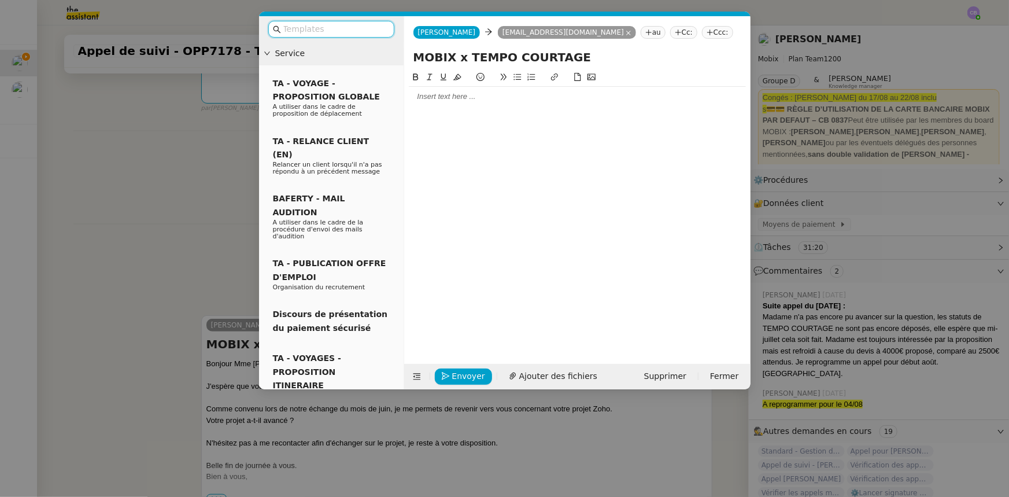
click at [442, 104] on div at bounding box center [577, 97] width 337 height 20
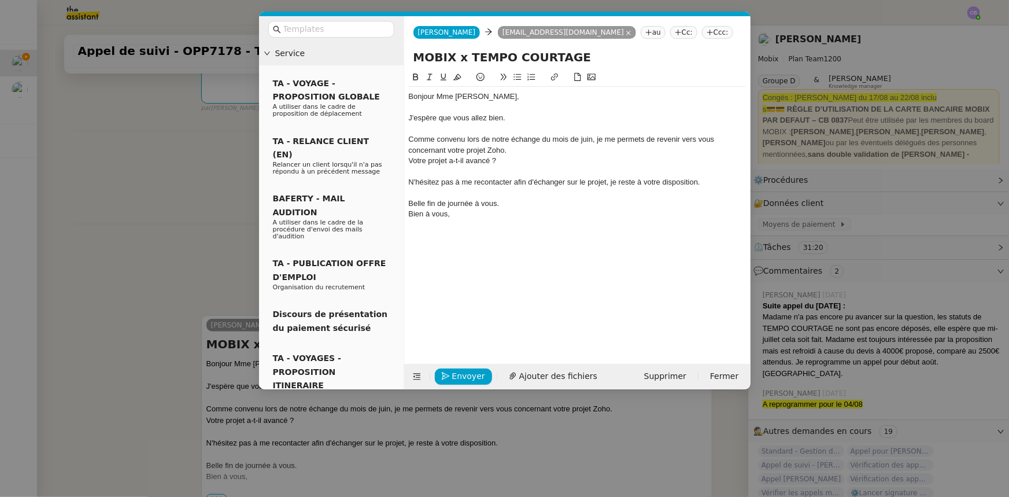
scroll to position [0, 0]
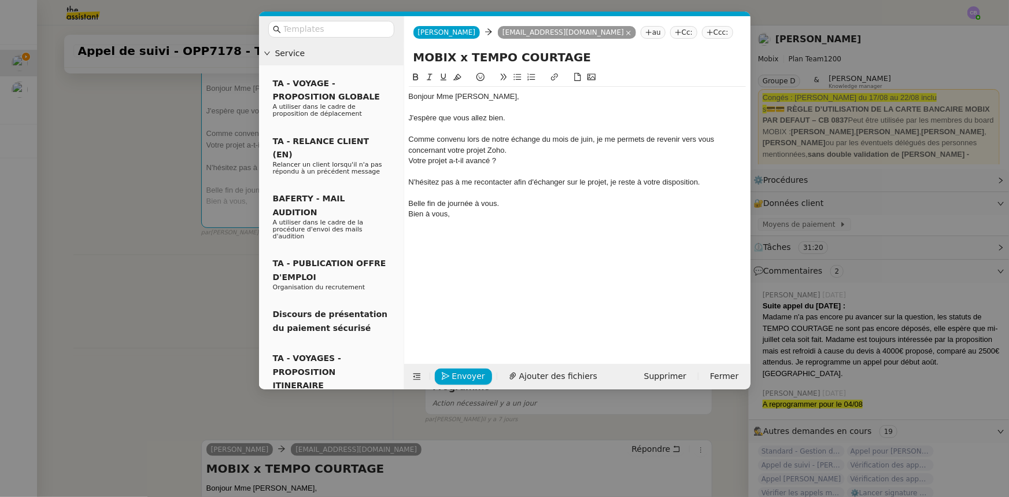
click at [193, 282] on nz-modal-container "Service TA - VOYAGE - PROPOSITION GLOBALE A utiliser dans le cadre de propositi…" at bounding box center [504, 248] width 1009 height 497
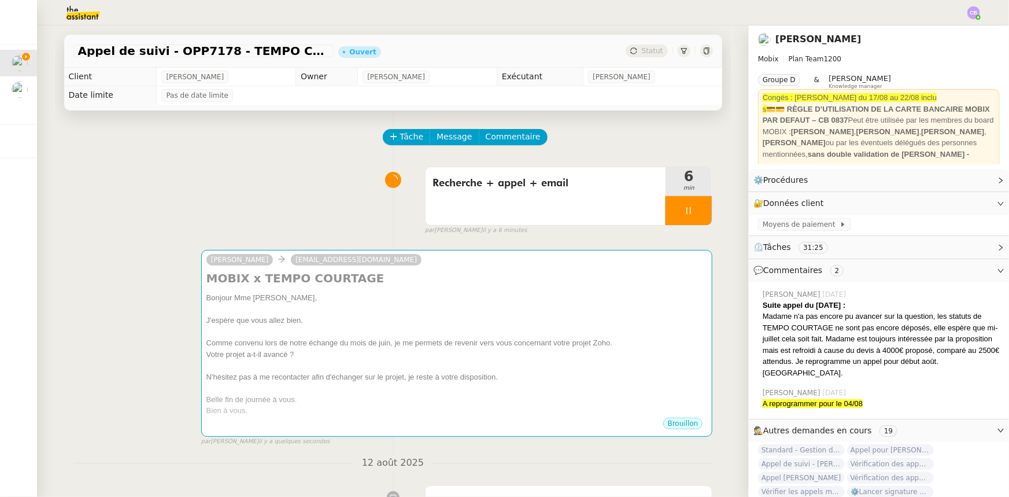
click at [330, 335] on div at bounding box center [456, 332] width 501 height 12
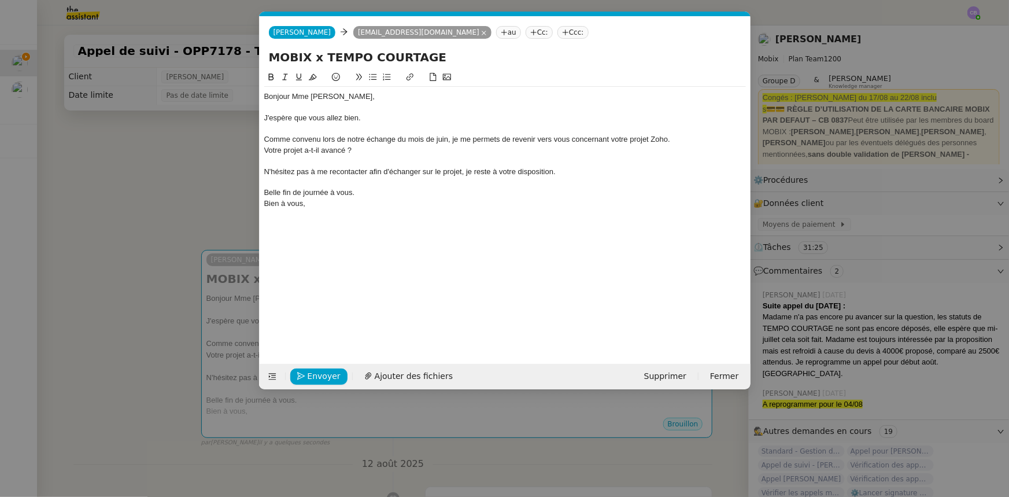
scroll to position [0, 24]
click at [267, 139] on div "Comme convenu lors de notre échange du mois de juin, je me permets de revenir v…" at bounding box center [505, 139] width 482 height 10
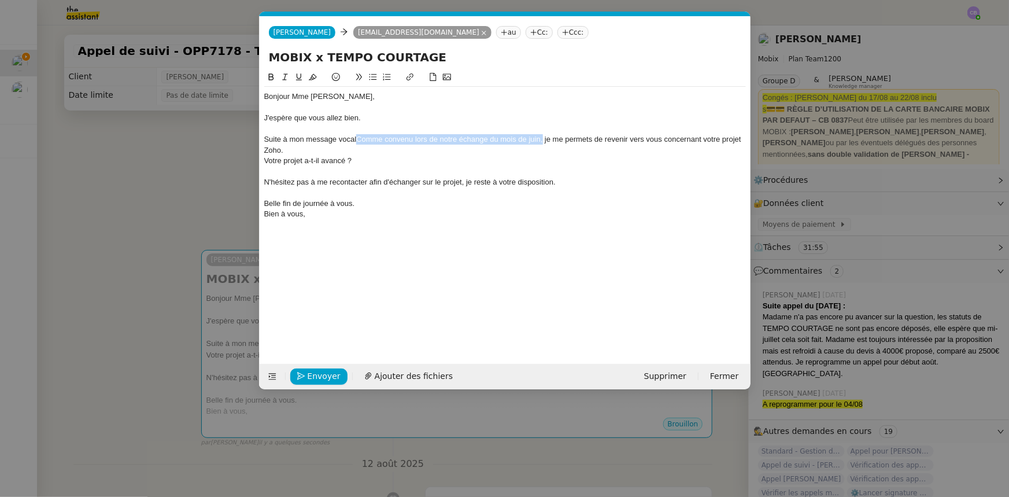
drag, startPoint x: 542, startPoint y: 138, endPoint x: 359, endPoint y: 138, distance: 183.3
click at [359, 138] on div "Suite à mon message vocalComme convenu lors de notre échange du mois de juin, j…" at bounding box center [505, 144] width 482 height 21
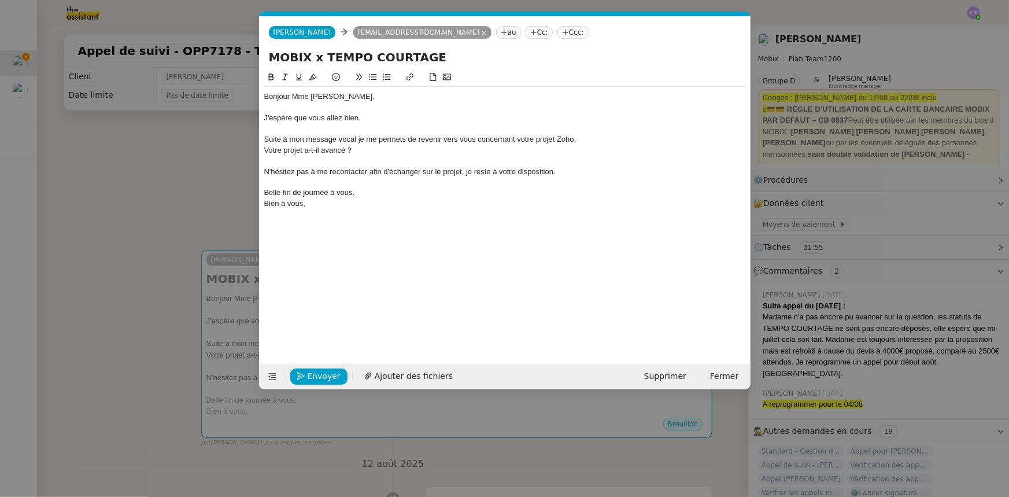
click at [271, 139] on div "Suite à mon message vocal je me permets de revenir vers vous concernant votre p…" at bounding box center [505, 139] width 482 height 10
click at [398, 138] on div "Comme indiqué dans mon message vocal je me permets de revenir vers vous concern…" at bounding box center [505, 139] width 482 height 10
click at [0, 0] on lt-span "vocal ," at bounding box center [0, 0] width 0 height 0
click at [455, 139] on div "Comme indiqué dans mon message vocal, je me permets de revenir vers vous concer…" at bounding box center [505, 139] width 482 height 10
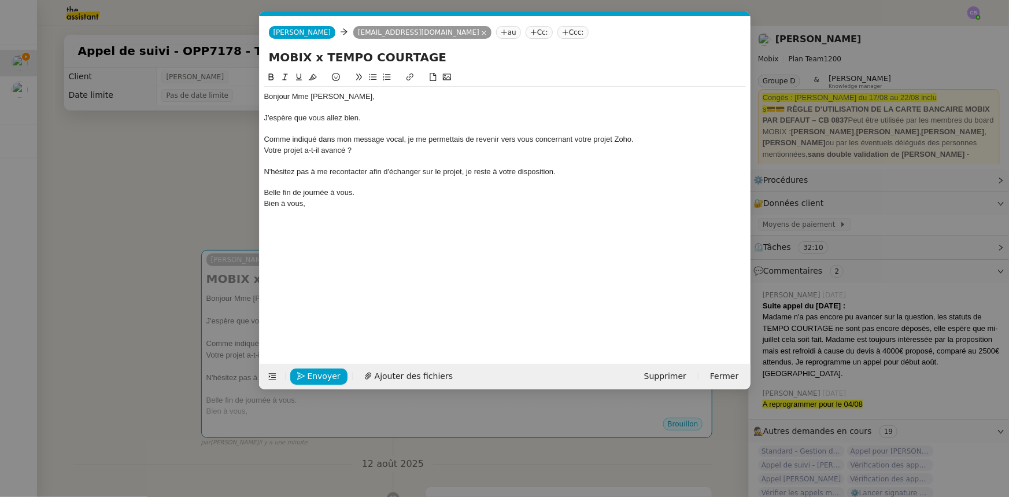
click at [489, 138] on div "Comme indiqué dans mon message vocal, je me permettais de revenir vers vous con…" at bounding box center [505, 139] width 482 height 10
click at [636, 141] on div "Comme indiqué dans mon message vocal, je me permettais de vous recontacter au s…" at bounding box center [505, 139] width 482 height 10
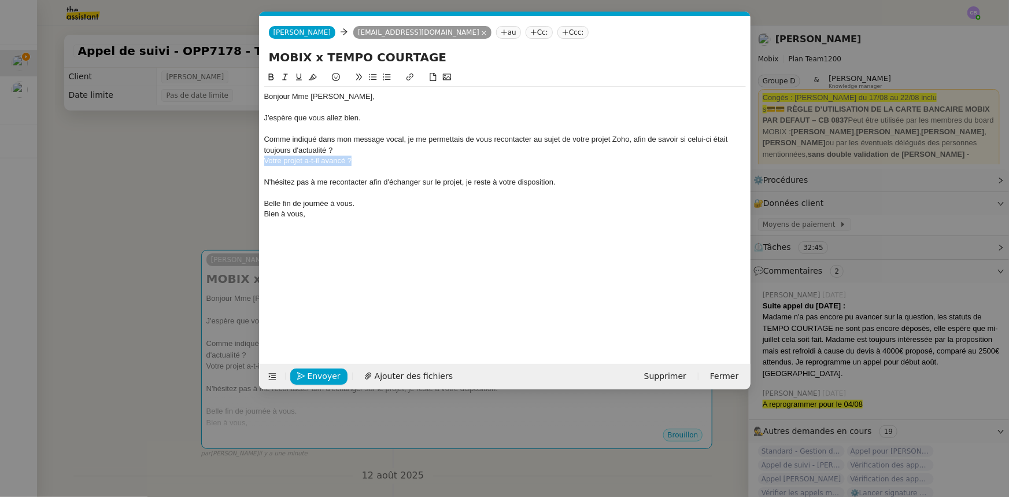
drag, startPoint x: 364, startPoint y: 164, endPoint x: 264, endPoint y: 160, distance: 100.1
click at [264, 160] on div "Votre projet a-t-il avancé ?" at bounding box center [505, 161] width 482 height 10
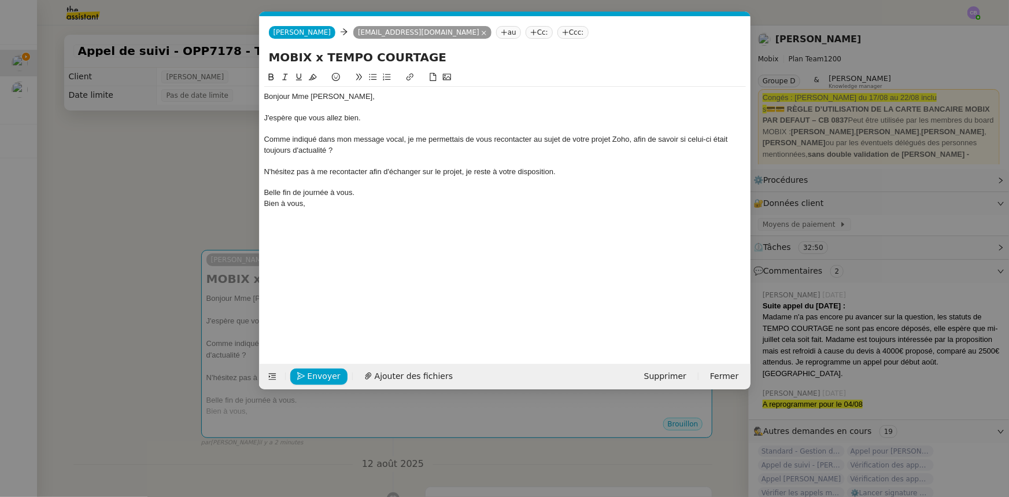
click at [379, 171] on div "N'hésitez pas à me recontacter afin d'échanger sur le projet, je reste à votre …" at bounding box center [505, 172] width 482 height 10
click at [0, 0] on lt-span "pour·" at bounding box center [0, 0] width 0 height 0
drag, startPoint x: 265, startPoint y: 138, endPoint x: 333, endPoint y: 139, distance: 67.7
click at [333, 139] on div "Comme indiqué dans mon message vocal, je me permettais de vous recontacter au s…" at bounding box center [505, 144] width 482 height 21
click at [408, 139] on div "Je viens de vous laisser un message vocal, je me permettais de vous recontacter…" at bounding box center [505, 144] width 482 height 21
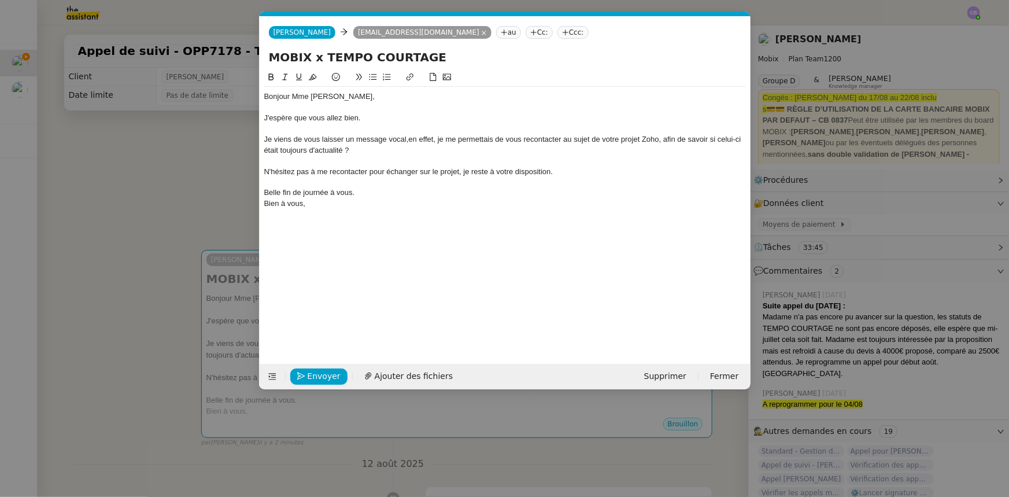
click at [409, 138] on div "Je viens de vous laisser un message vocal,en effet, je me permettais de vous re…" at bounding box center [505, 144] width 482 height 21
drag, startPoint x: 449, startPoint y: 139, endPoint x: 564, endPoint y: 136, distance: 115.1
click at [564, 136] on div "Je viens de vous laisser un message vocal, en effet, je me permettais de vous r…" at bounding box center [505, 144] width 482 height 21
click at [648, 138] on div "Je viens de vous laisser un message vocal, en effet, je souhaitais échanger ave…" at bounding box center [505, 144] width 482 height 21
click at [384, 150] on div "Nous avions convenu au mois de jui de faire un point afin de savoir si celui-ci…" at bounding box center [505, 150] width 482 height 10
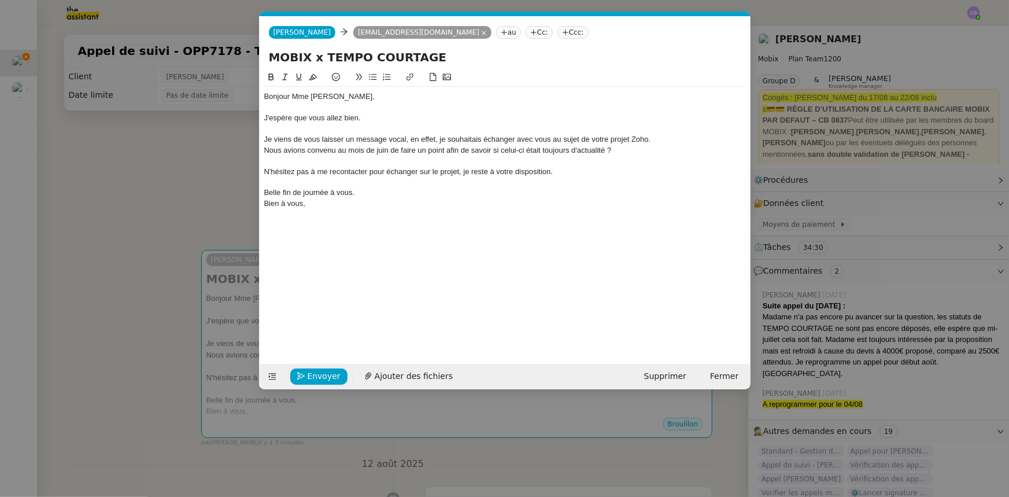
click at [219, 207] on nz-modal-container "Service TA - VOYAGE - PROPOSITION GLOBALE A utiliser dans le cadre de propositi…" at bounding box center [504, 248] width 1009 height 497
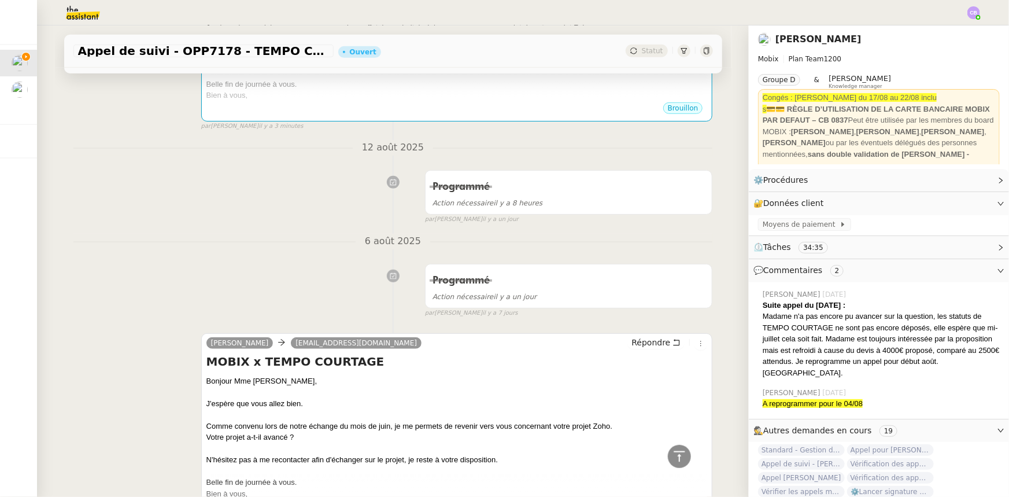
scroll to position [0, 0]
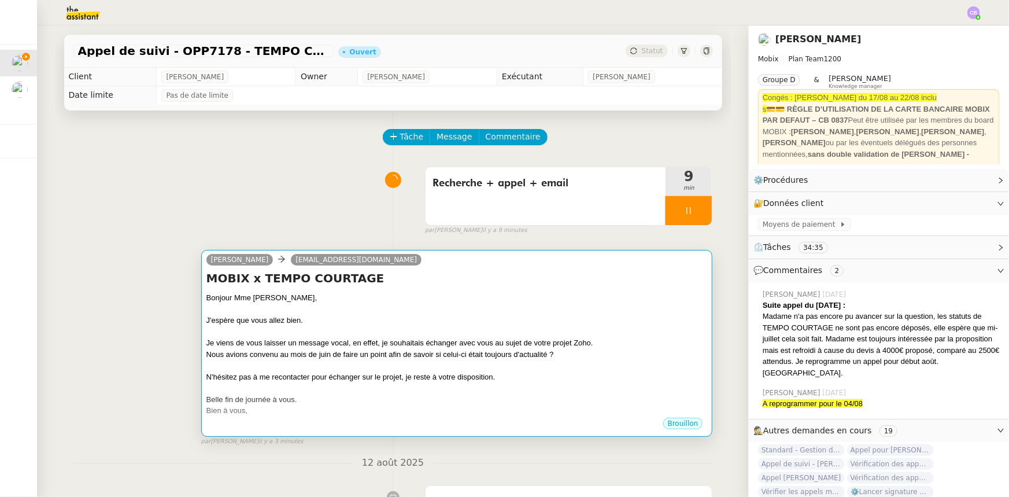
click at [332, 331] on div at bounding box center [456, 332] width 501 height 12
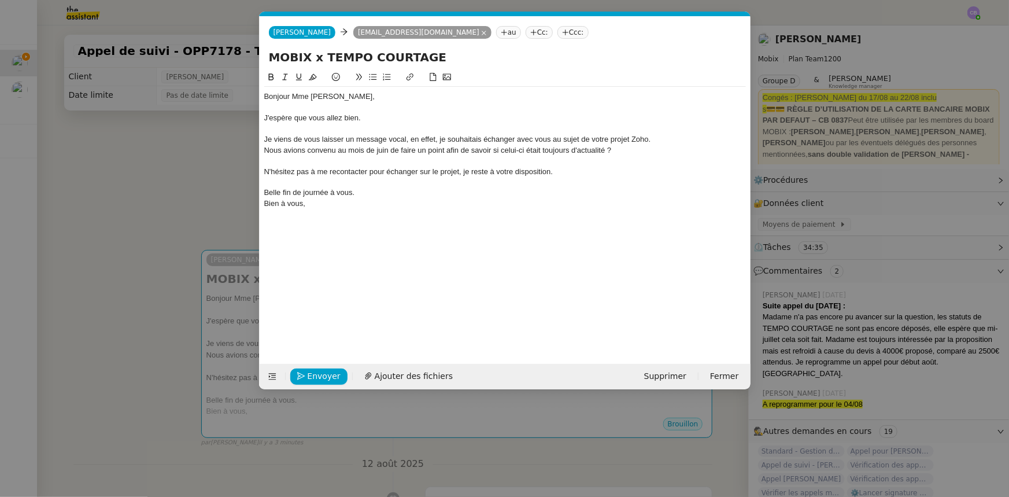
scroll to position [0, 24]
drag, startPoint x: 604, startPoint y: 150, endPoint x: 527, endPoint y: 149, distance: 76.4
click at [527, 149] on div "Nous avions convenu au mois de juin de faire un point afin de savoir si celui-c…" at bounding box center [505, 150] width 482 height 10
click at [534, 152] on div "Nous avions convenu au mois de juin de faire un point afin de savoir si celui-c…" at bounding box center [505, 150] width 482 height 10
click at [592, 150] on div "Nous avions convenu au mois de juin de faire un point afin de savoir si celui-c…" at bounding box center [505, 150] width 482 height 10
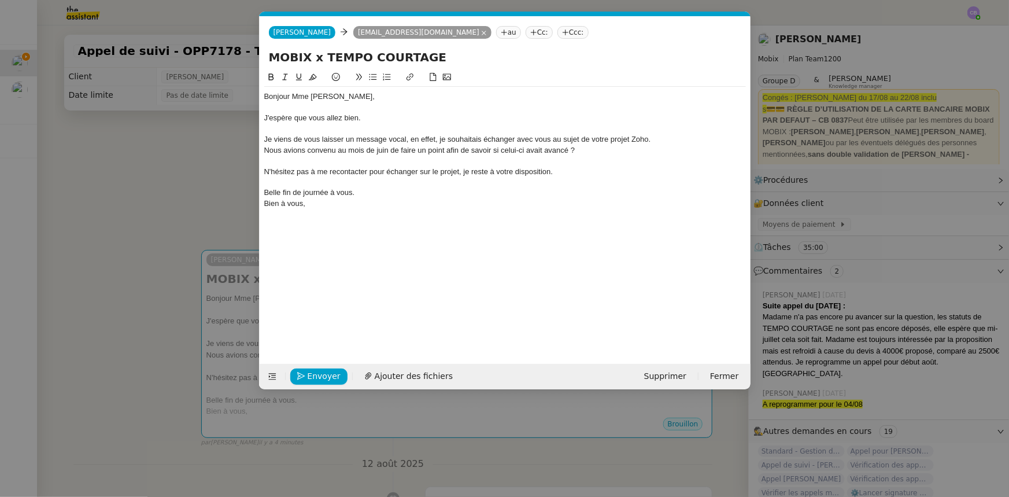
click at [208, 191] on nz-modal-container "Service TA - VOYAGE - PROPOSITION GLOBALE A utiliser dans le cadre de propositi…" at bounding box center [504, 248] width 1009 height 497
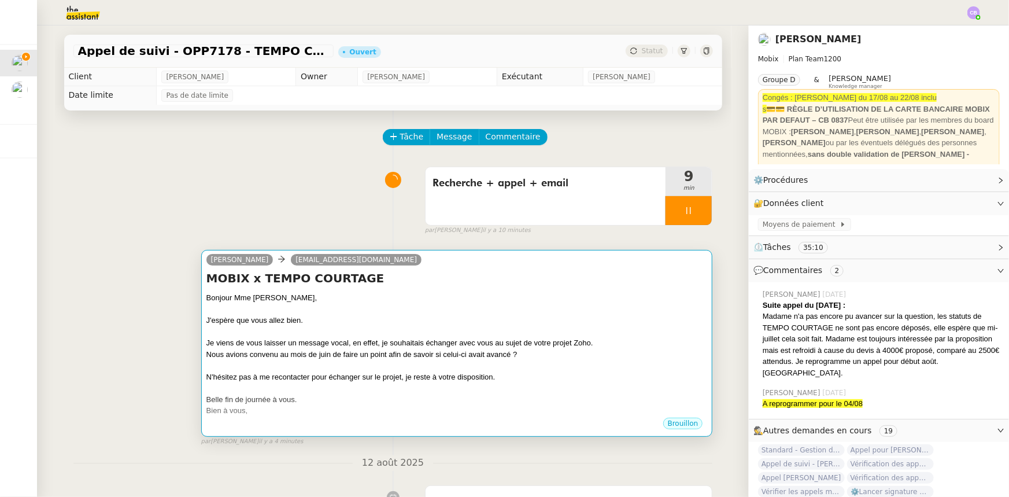
click at [394, 323] on div "J'espère que vous allez bien." at bounding box center [456, 321] width 501 height 12
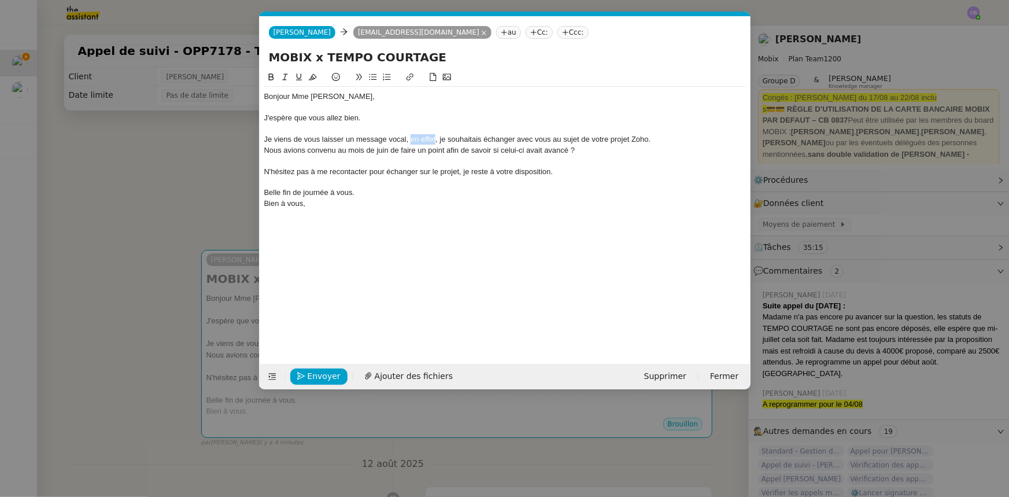
drag, startPoint x: 436, startPoint y: 139, endPoint x: 410, endPoint y: 138, distance: 25.5
click at [410, 138] on div "Je viens de vous laisser un message vocal, en effet, je souhaitais échanger ave…" at bounding box center [505, 139] width 482 height 10
click at [270, 149] on div "Nous avions convenu au mois de juin de faire un point afin de savoir si celui-c…" at bounding box center [505, 150] width 482 height 10
click at [327, 382] on span "Envoyer" at bounding box center [324, 376] width 33 height 13
click at [327, 376] on span "Confirmer l'envoi" at bounding box center [342, 376] width 69 height 13
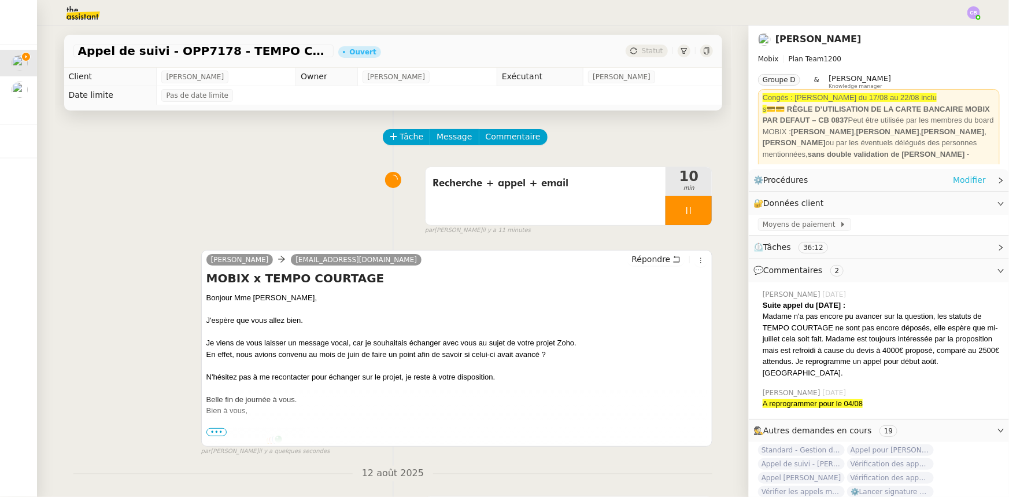
click at [954, 182] on link "Modifier" at bounding box center [969, 180] width 33 height 13
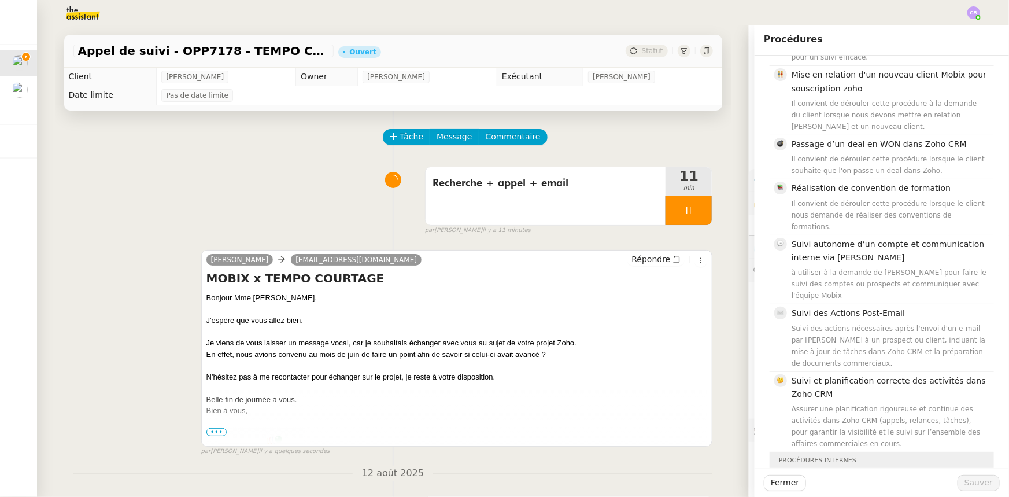
scroll to position [473, 0]
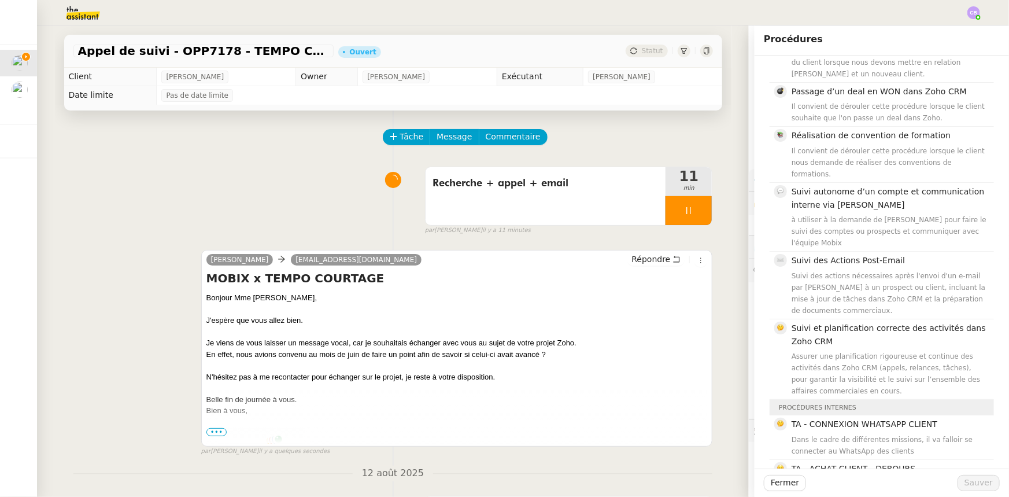
click at [864, 322] on h4 "Suivi et planification correcte des activités dans Zoho CRM" at bounding box center [889, 335] width 195 height 27
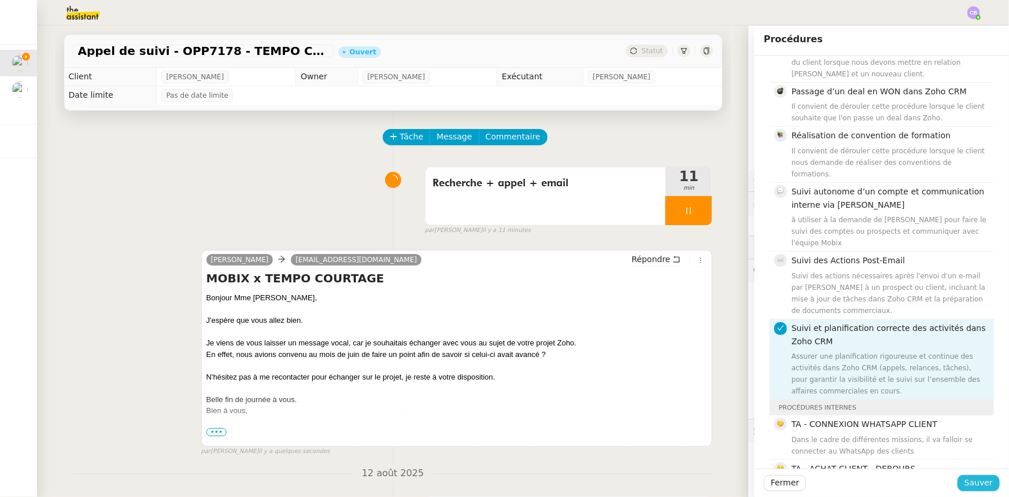
click at [970, 482] on span "Sauver" at bounding box center [979, 482] width 28 height 13
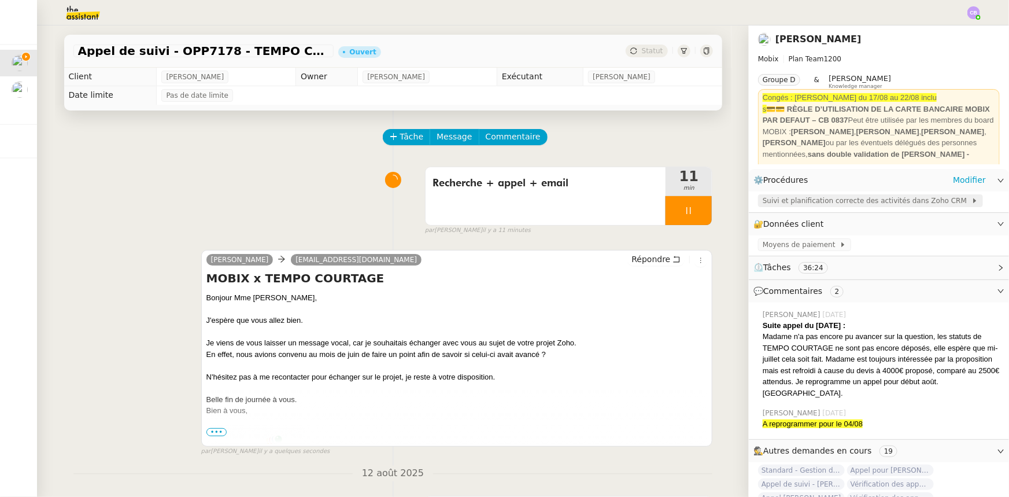
click at [800, 201] on span "Suivi et planification correcte des activités dans Zoho CRM" at bounding box center [867, 201] width 209 height 12
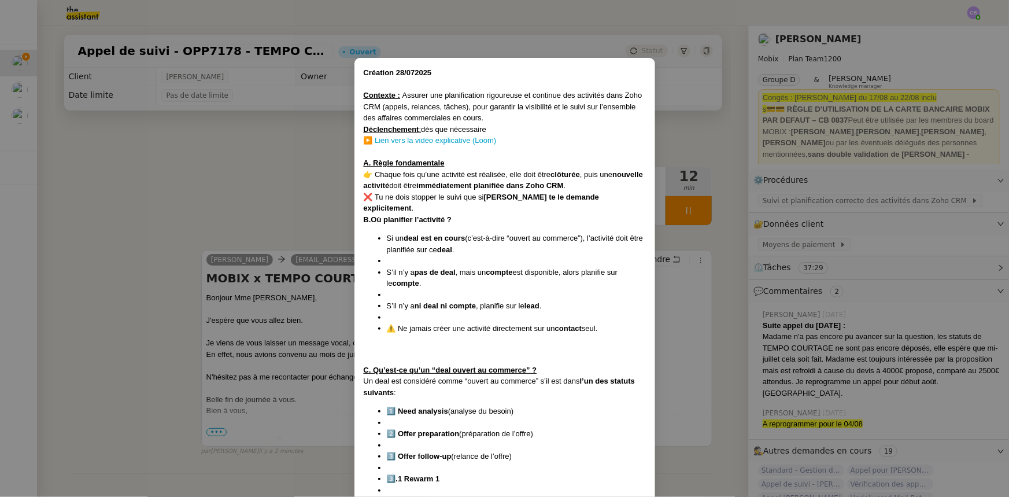
click at [202, 197] on nz-modal-container "Création 28/072025 Contexte : Assurer une planification rigoureuse et continue …" at bounding box center [504, 248] width 1009 height 497
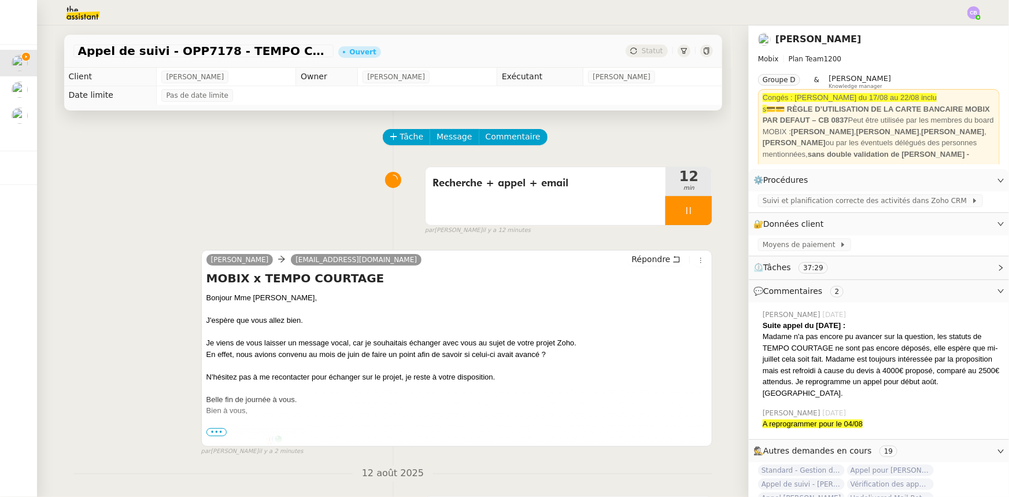
click at [666, 210] on div at bounding box center [689, 210] width 46 height 29
click at [689, 217] on button at bounding box center [700, 210] width 23 height 29
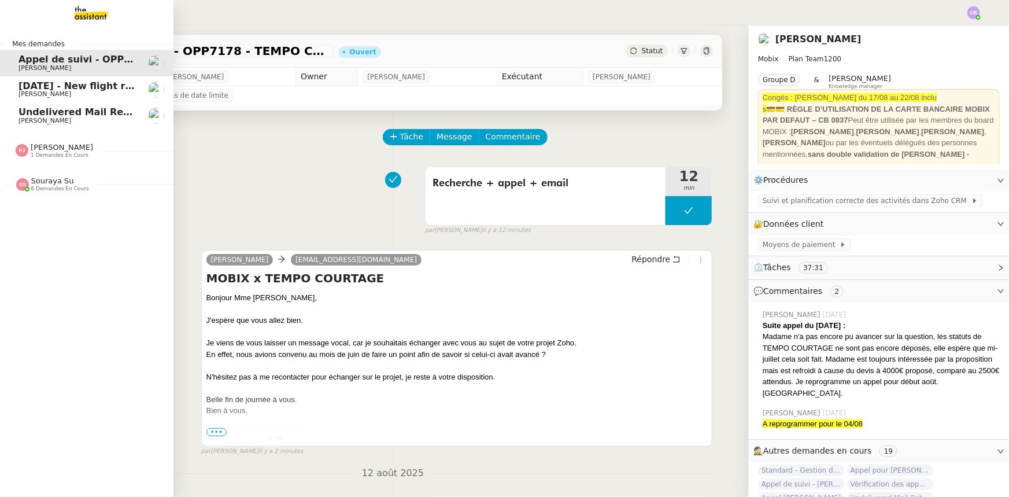
click at [71, 112] on span "Undelivered Mail Returned to Sender" at bounding box center [116, 111] width 194 height 11
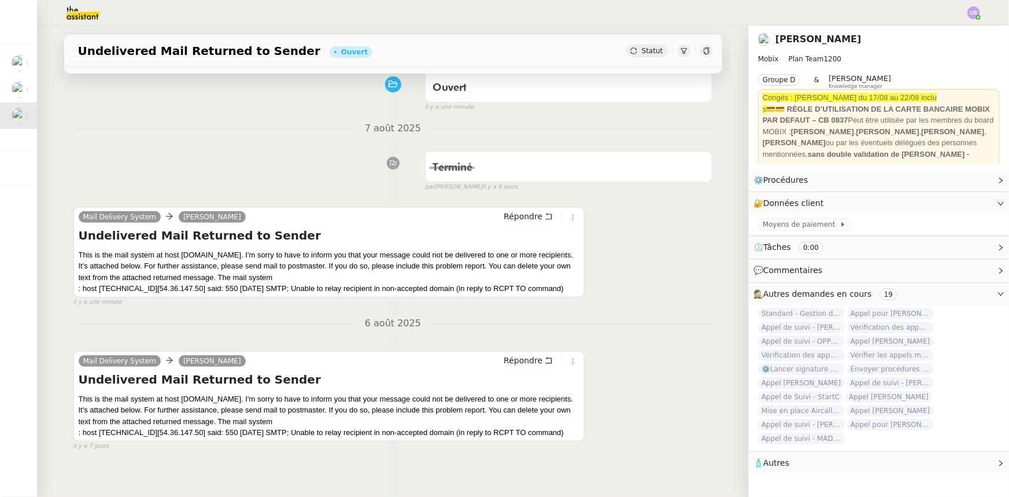
scroll to position [105, 0]
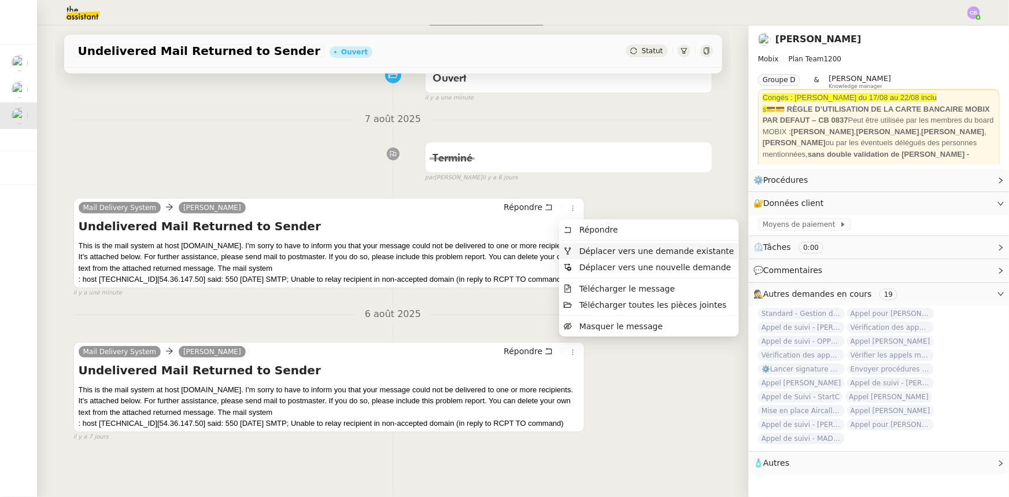
click at [595, 253] on span "Déplacer vers une demande existante" at bounding box center [657, 250] width 155 height 9
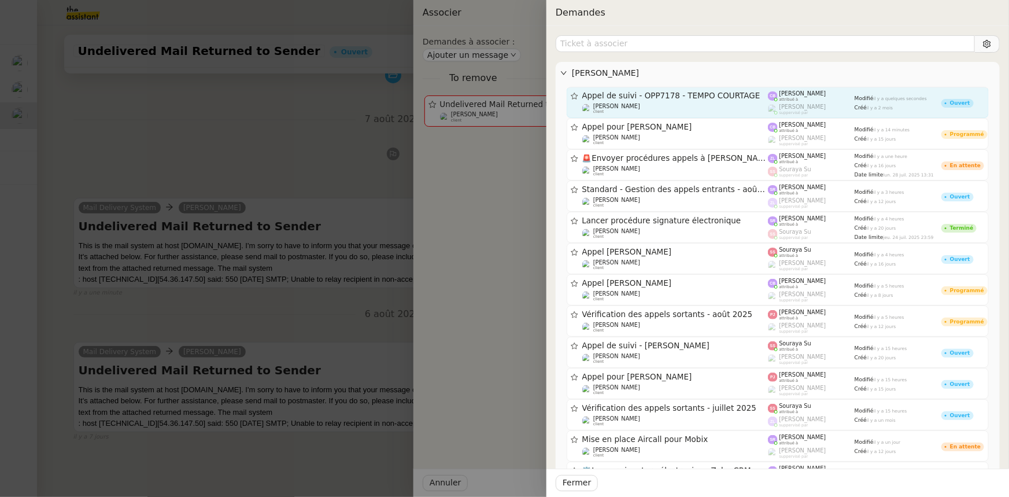
click at [611, 101] on div "Appel de suivi - OPP7178 - TEMPO COURTAGE Florian Parant client" at bounding box center [675, 102] width 186 height 23
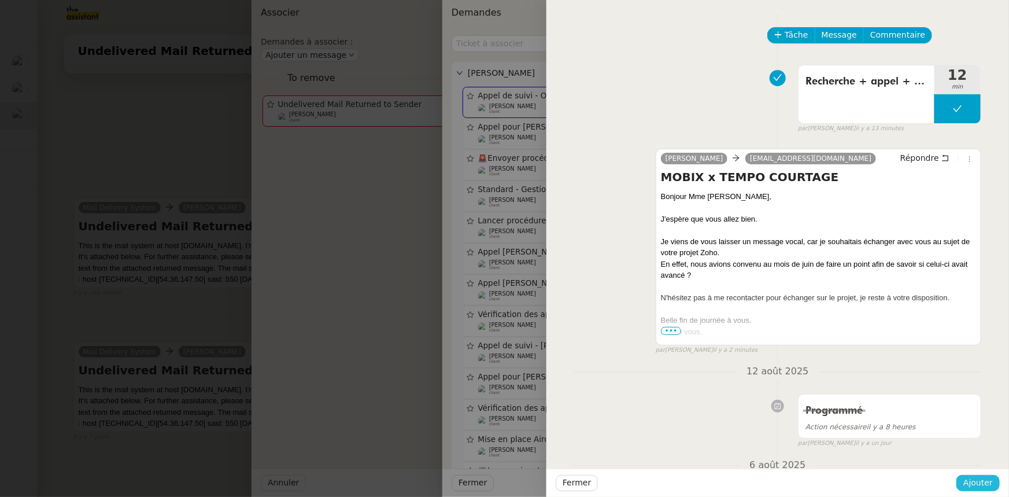
click at [968, 482] on span "Ajouter" at bounding box center [978, 482] width 29 height 13
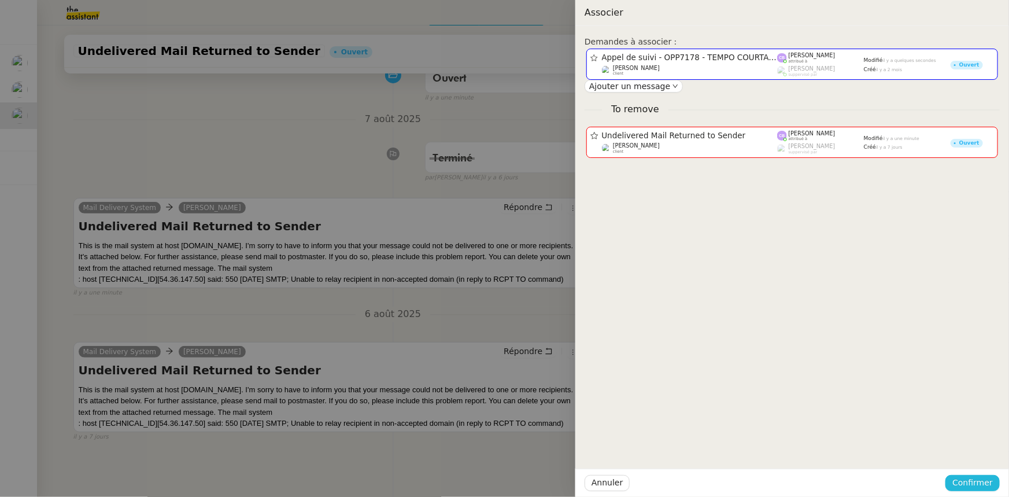
click at [968, 482] on span "Confirmer" at bounding box center [973, 482] width 40 height 13
click at [978, 454] on span "Ajouter" at bounding box center [974, 452] width 29 height 12
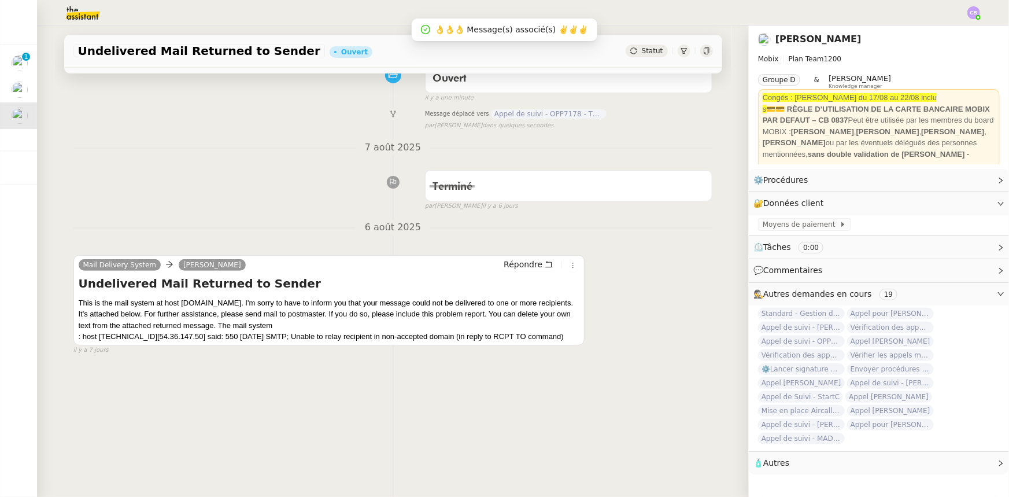
scroll to position [0, 0]
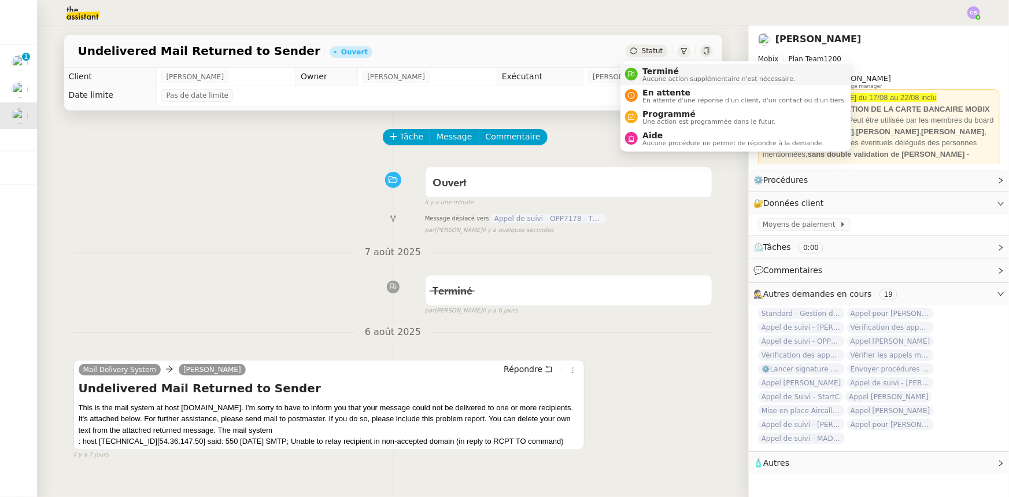
click at [661, 76] on span "Aucune action supplémentaire n'est nécessaire." at bounding box center [719, 79] width 153 height 6
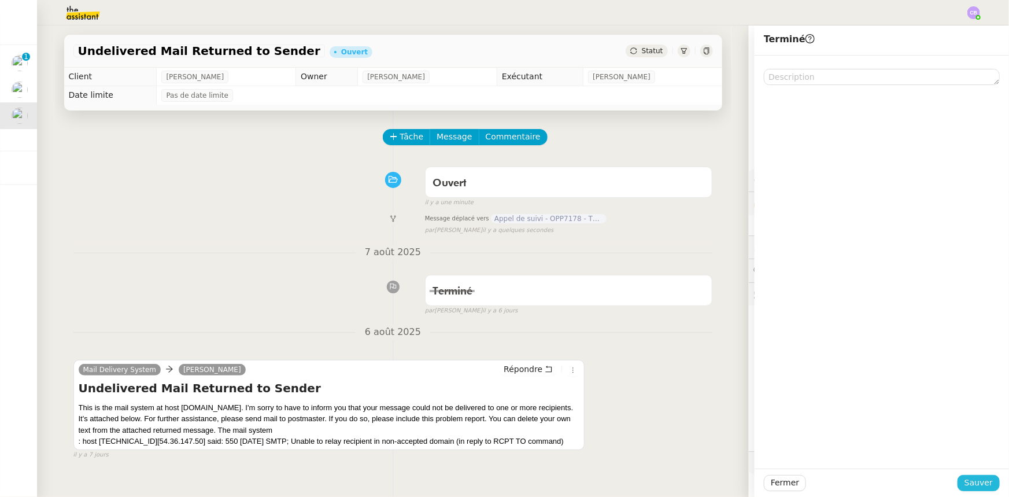
click at [971, 484] on span "Sauver" at bounding box center [979, 482] width 28 height 13
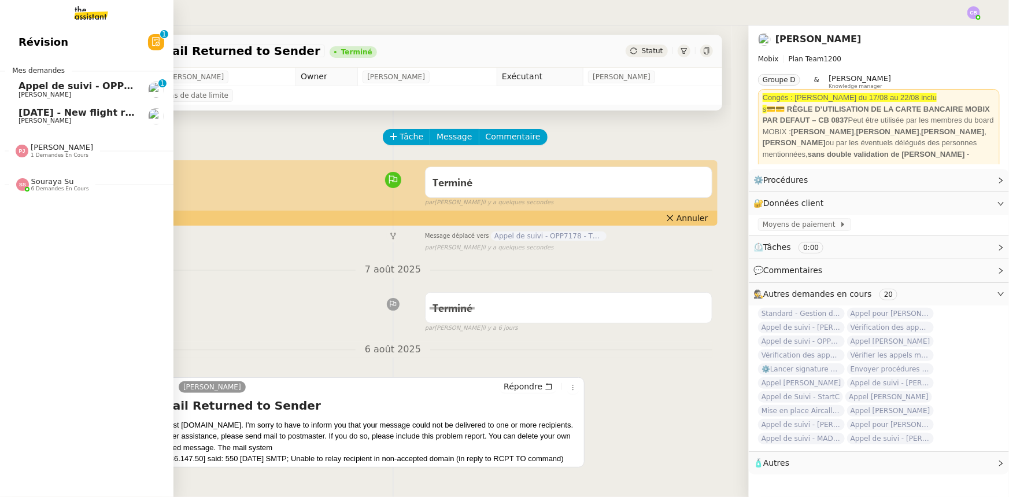
click at [34, 85] on span "Appel de suivi - OPP7178 - TEMPO COURTAGE" at bounding box center [137, 85] width 237 height 11
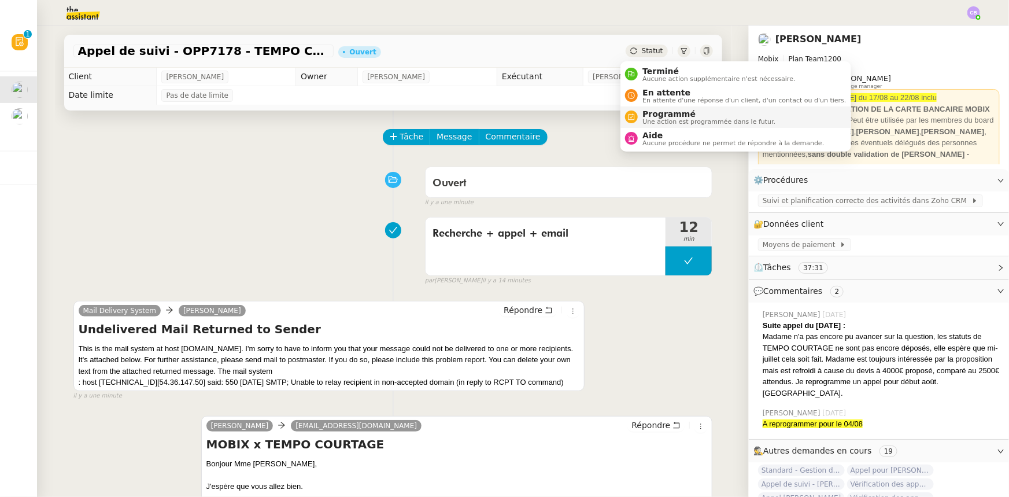
click at [648, 114] on span "Programmé" at bounding box center [709, 113] width 133 height 9
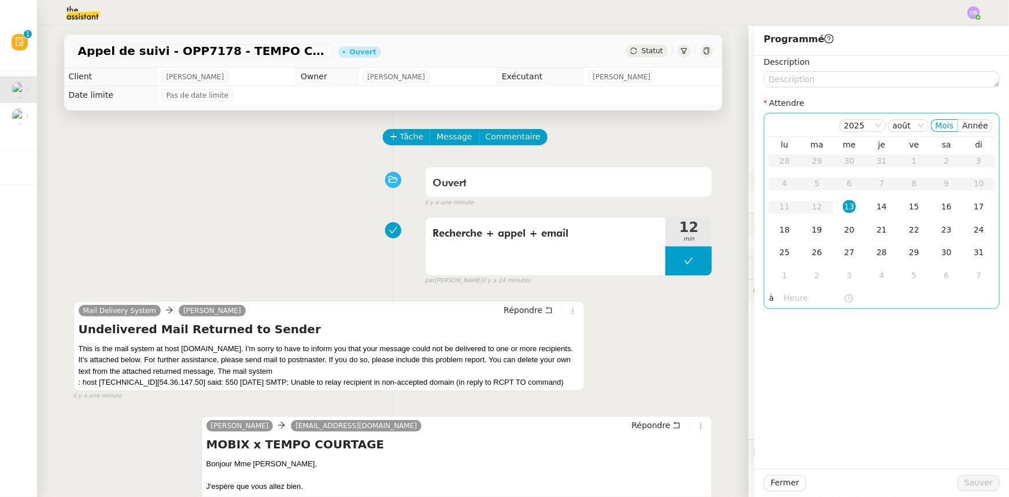
click at [811, 230] on div "19" at bounding box center [817, 229] width 13 height 13
click at [805, 300] on input "text" at bounding box center [814, 298] width 60 height 13
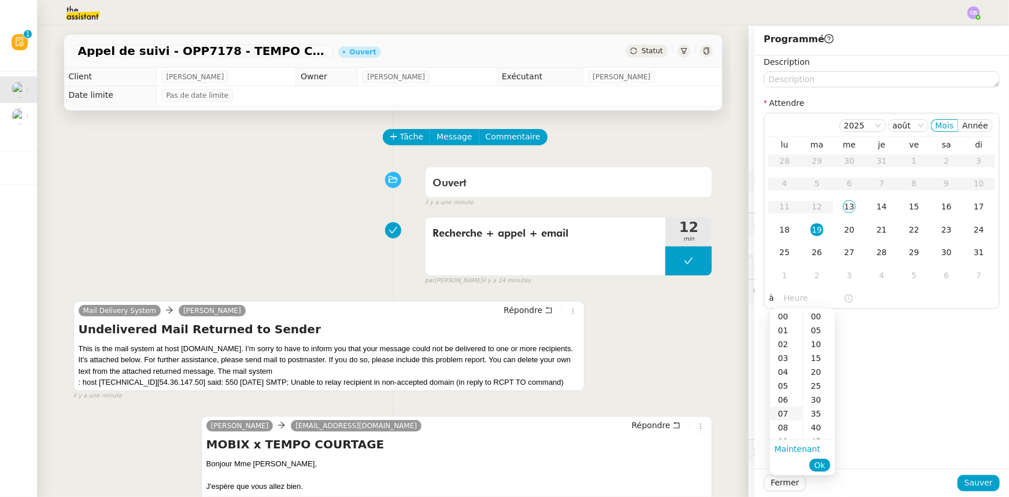
click at [785, 411] on div "07" at bounding box center [786, 414] width 32 height 14
click at [816, 318] on div "00" at bounding box center [819, 316] width 32 height 14
type input "07:00"
click at [824, 464] on span "Ok" at bounding box center [819, 465] width 11 height 12
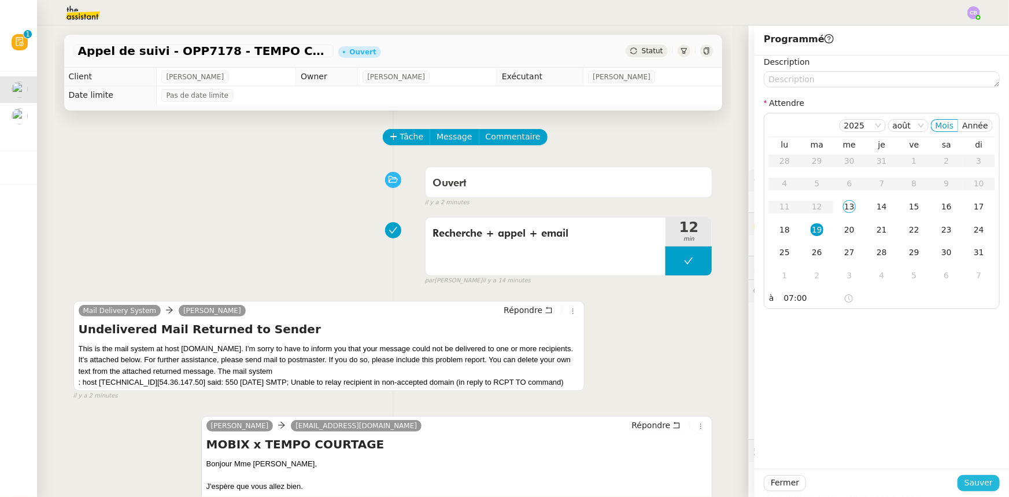
click at [972, 484] on span "Sauver" at bounding box center [979, 482] width 28 height 13
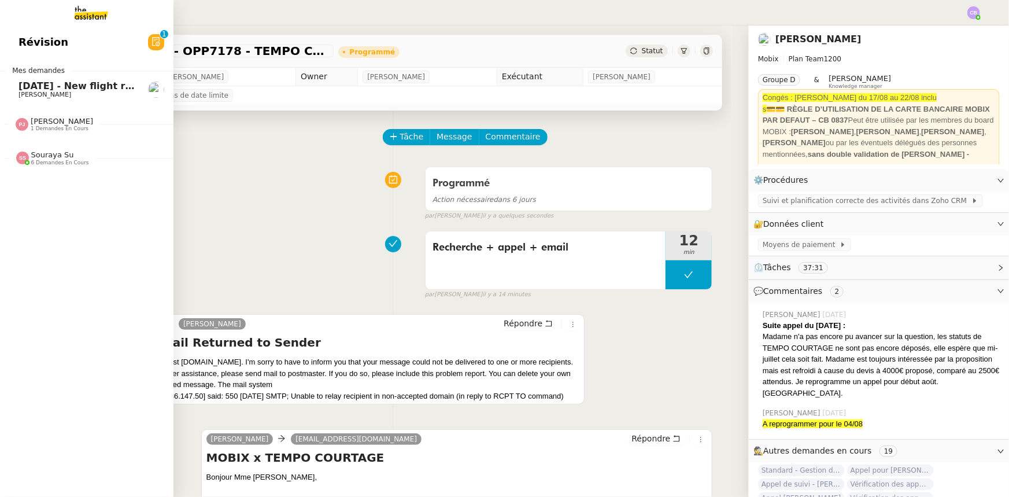
click at [65, 158] on span "Souraya Su" at bounding box center [52, 154] width 43 height 9
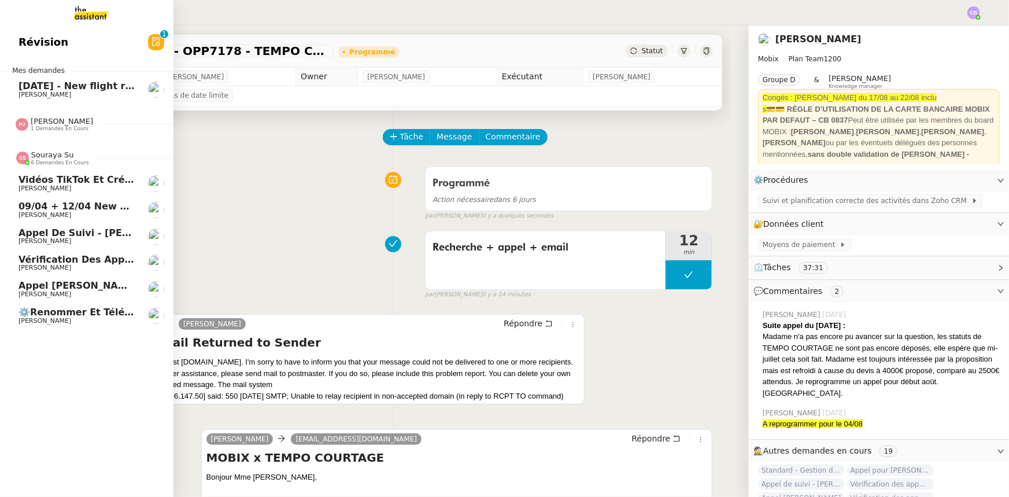
click at [65, 158] on span "Souraya Su" at bounding box center [52, 154] width 43 height 9
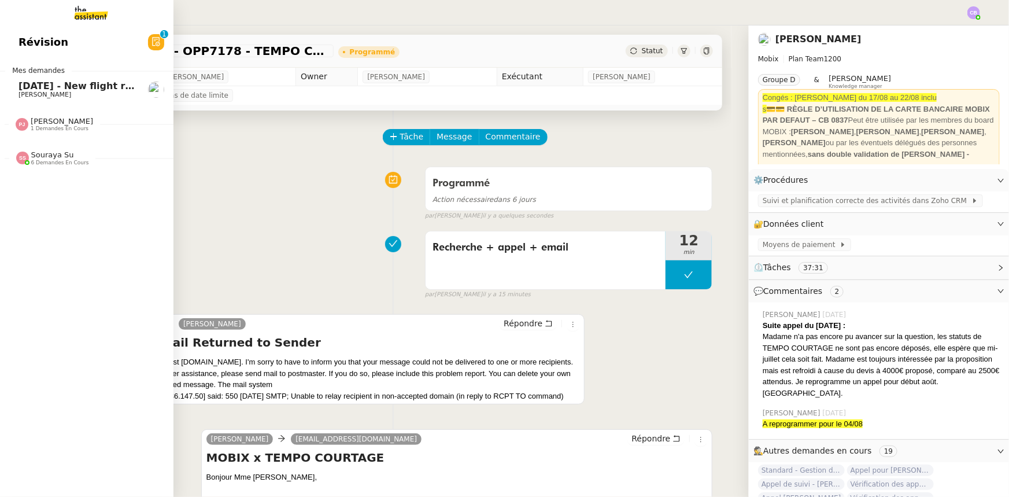
click at [68, 86] on span "19th August - New flight request - Prashant Adsul" at bounding box center [154, 85] width 271 height 11
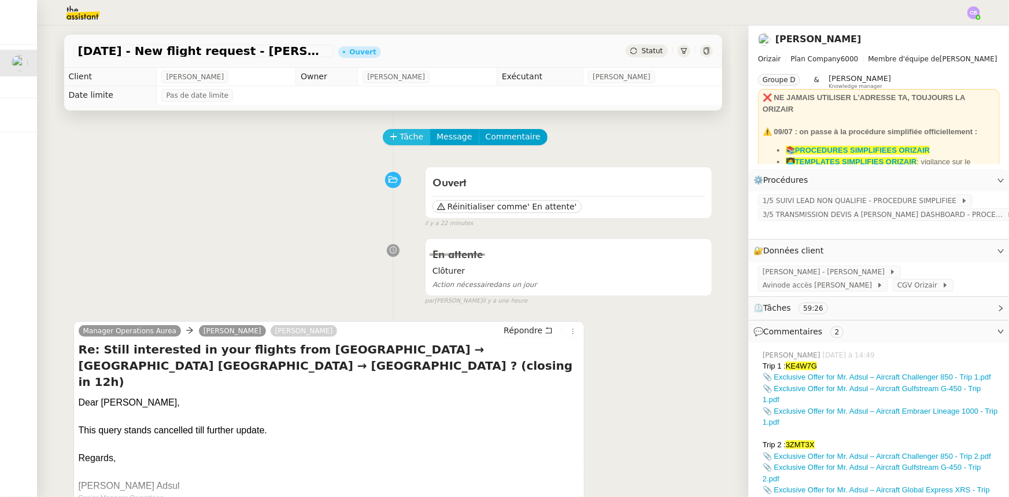
click at [390, 141] on icon at bounding box center [394, 136] width 8 height 8
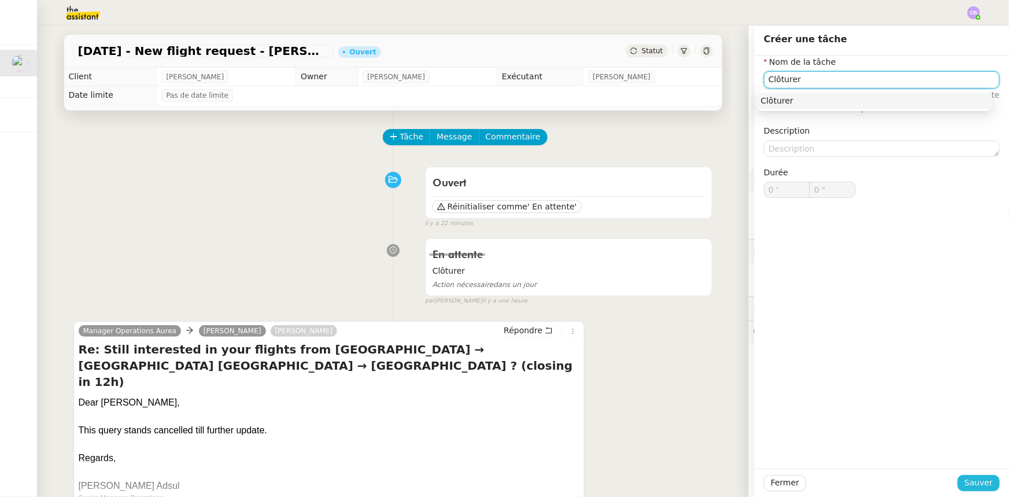
type input "Clôturer"
click at [971, 484] on span "Sauver" at bounding box center [979, 482] width 28 height 13
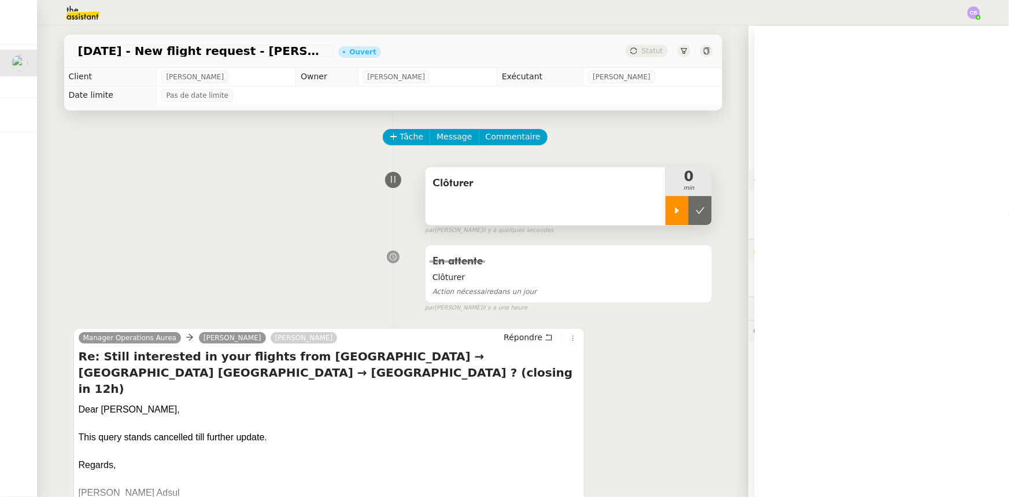
click at [666, 219] on div at bounding box center [677, 210] width 23 height 29
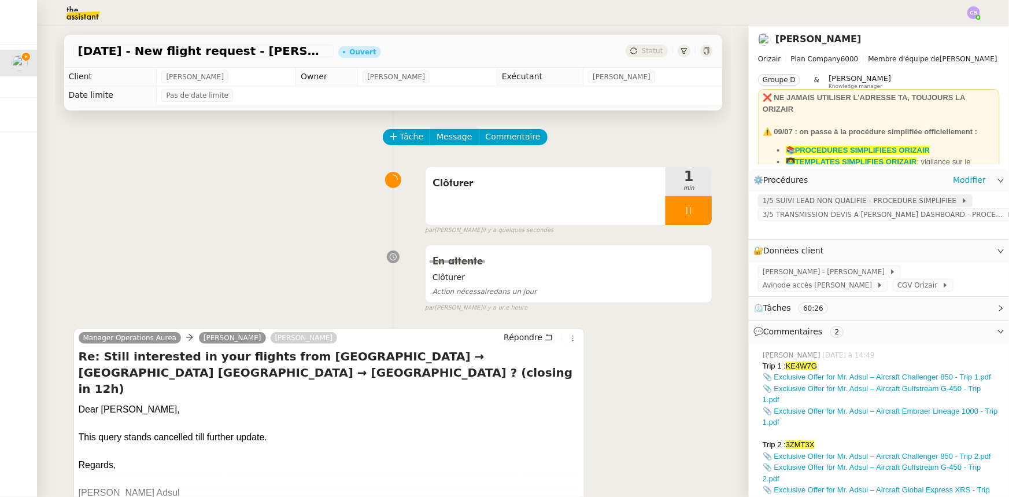
click at [793, 201] on span "1/5 SUIVI LEAD NON QUALIFIE - PROCEDURE SIMPLIFIEE" at bounding box center [862, 201] width 198 height 12
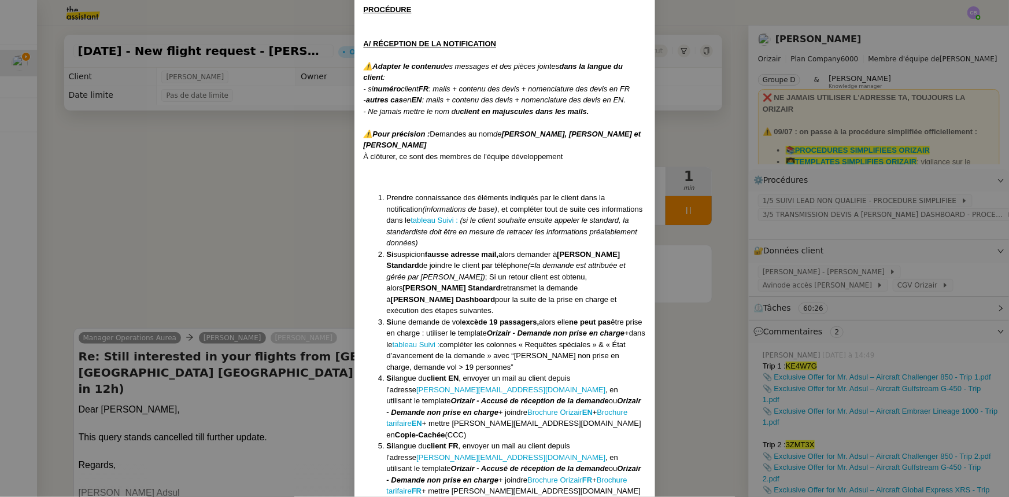
scroll to position [210, 0]
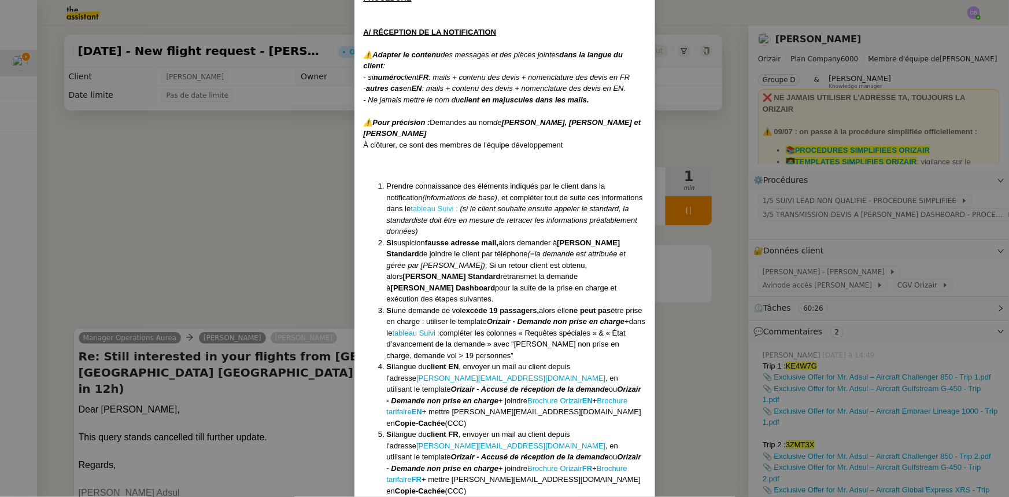
click at [411, 208] on link "tableau Suivi :" at bounding box center [434, 208] width 47 height 9
click at [292, 187] on nz-modal-container "Créée le 16/04/2025 MAJ le 28/07/2025 Équipe Orizair qui réalise la procédure :…" at bounding box center [504, 248] width 1009 height 497
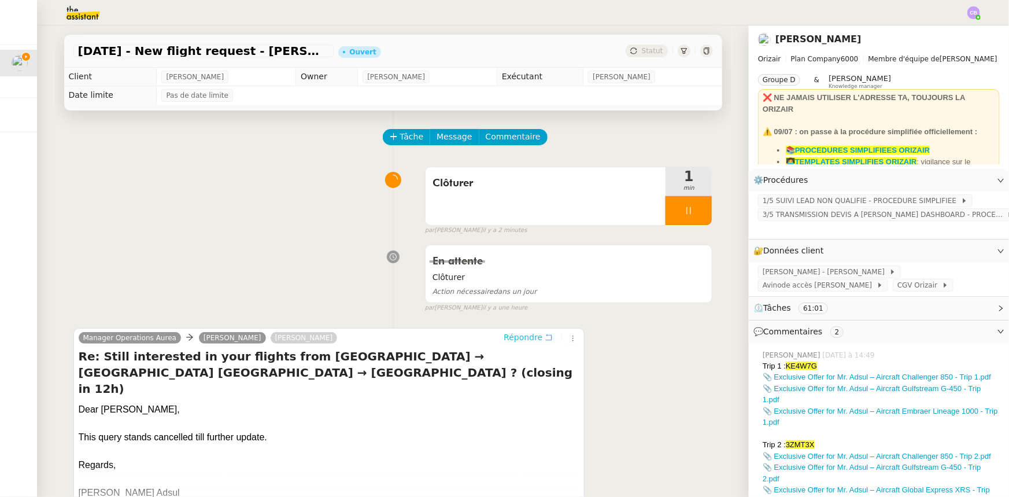
click at [520, 338] on span "Répondre" at bounding box center [523, 337] width 39 height 12
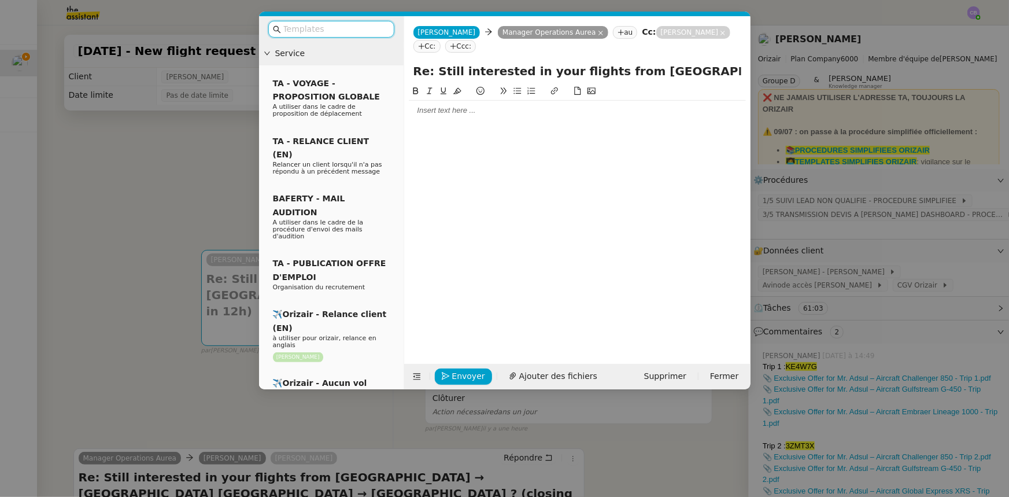
click at [372, 28] on input "text" at bounding box center [335, 29] width 104 height 13
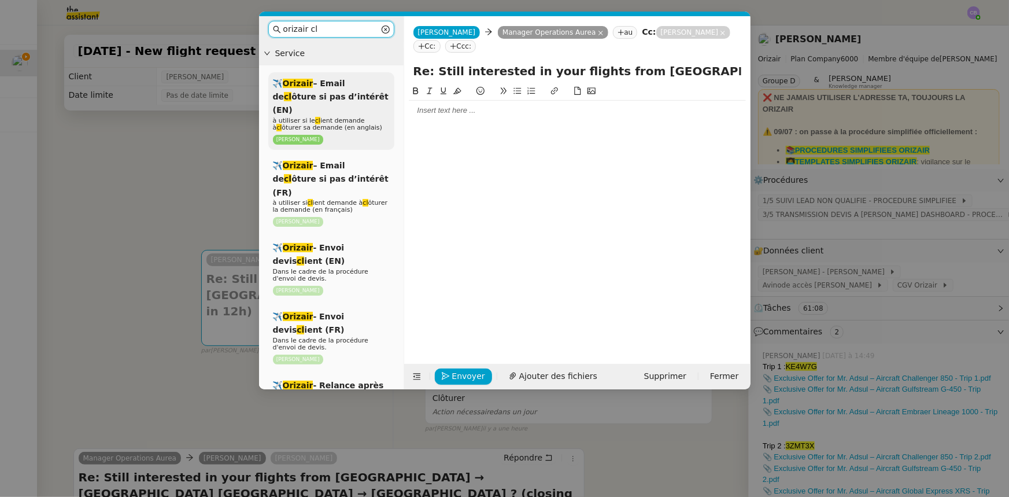
type input "orizair cl"
click at [335, 101] on span "✈️ Orizair – Email de cl ôture si pas d’intérêt (EN)" at bounding box center [331, 97] width 116 height 36
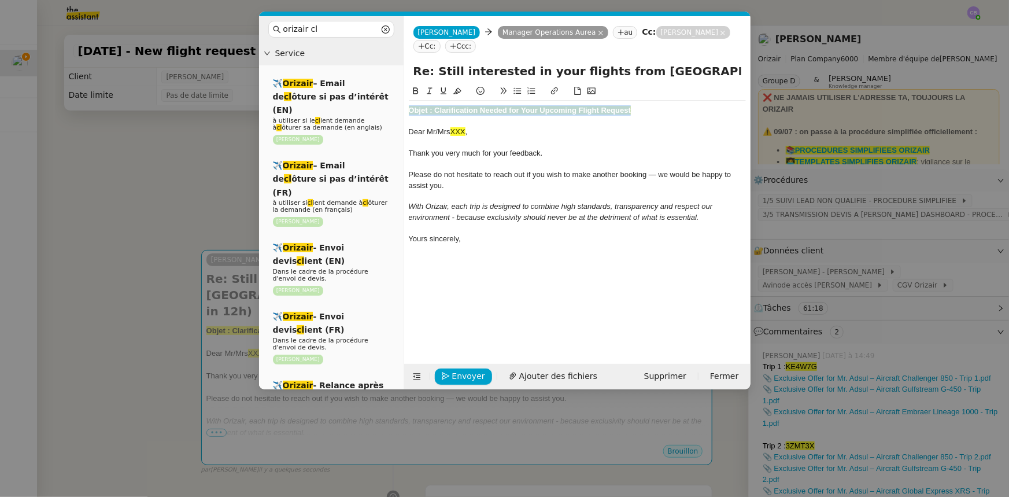
drag, startPoint x: 637, startPoint y: 109, endPoint x: 398, endPoint y: 108, distance: 239.5
click at [398, 108] on nz-layout "orizair cl Service ✈️ Orizair – Email de cl ôture si pas d’intérêt (EN) à utili…" at bounding box center [505, 202] width 492 height 373
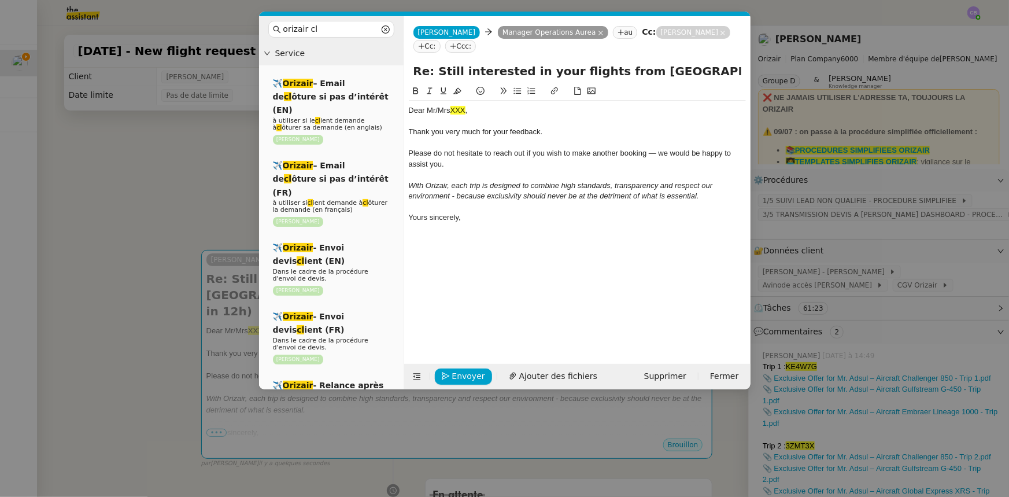
drag, startPoint x: 169, startPoint y: 191, endPoint x: 174, endPoint y: 185, distance: 8.0
click at [173, 185] on nz-modal-container "orizair cl Service ✈️ Orizair – Email de cl ôture si pas d’intérêt (EN) à utili…" at bounding box center [504, 248] width 1009 height 497
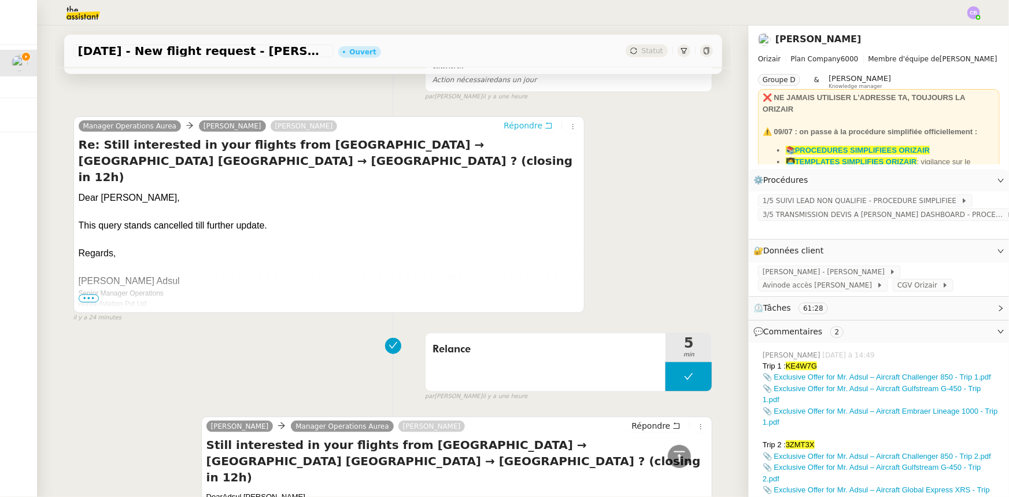
scroll to position [613, 0]
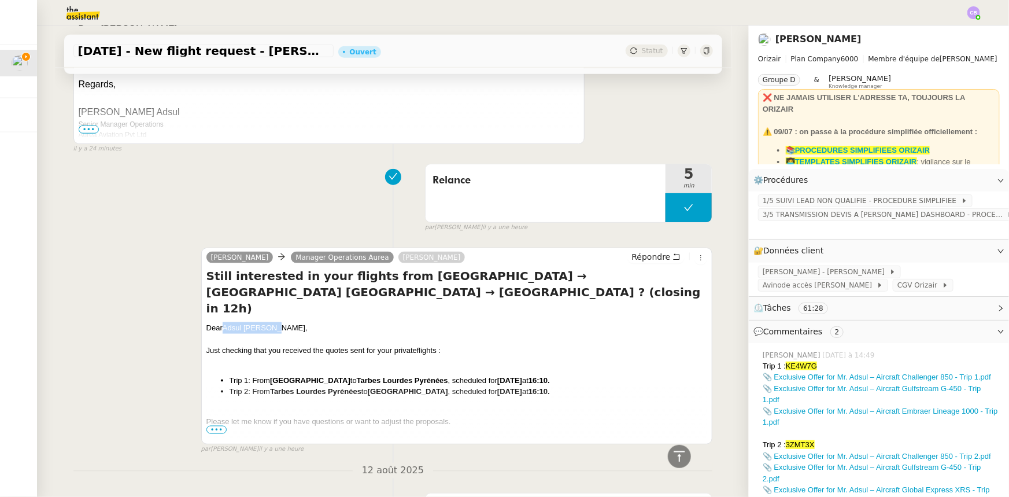
drag, startPoint x: 270, startPoint y: 294, endPoint x: 221, endPoint y: 294, distance: 48.6
click at [221, 322] on div "Dear Adsul Prashant," at bounding box center [456, 328] width 501 height 12
copy div "Adsul Prashant"
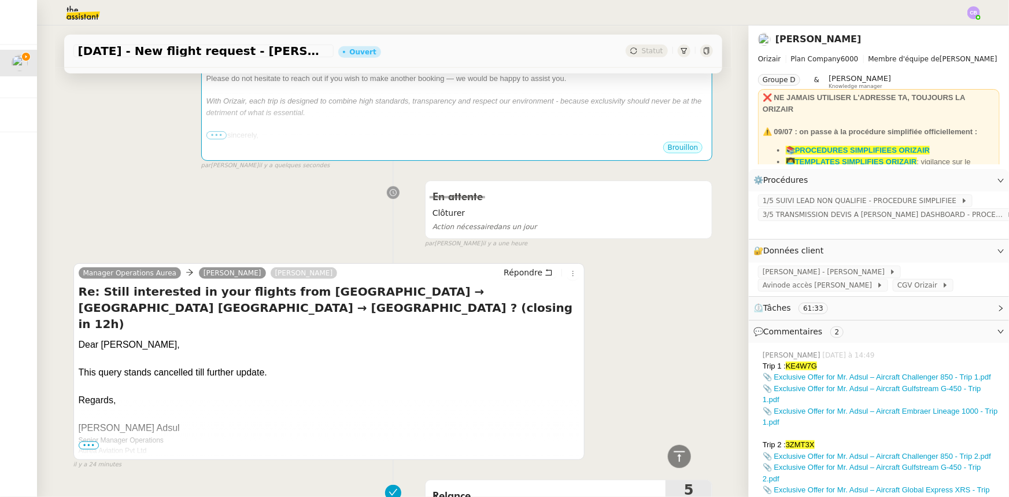
scroll to position [34, 0]
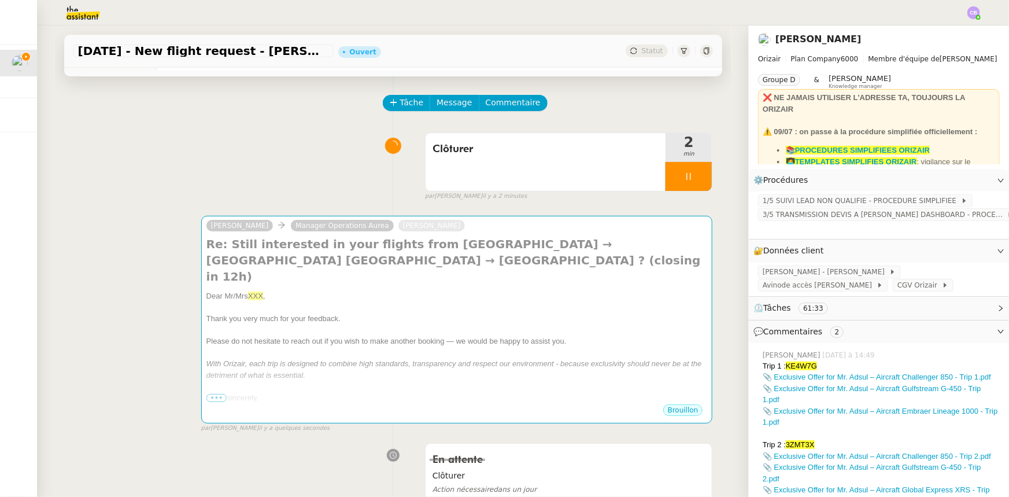
click at [262, 347] on div at bounding box center [456, 353] width 501 height 12
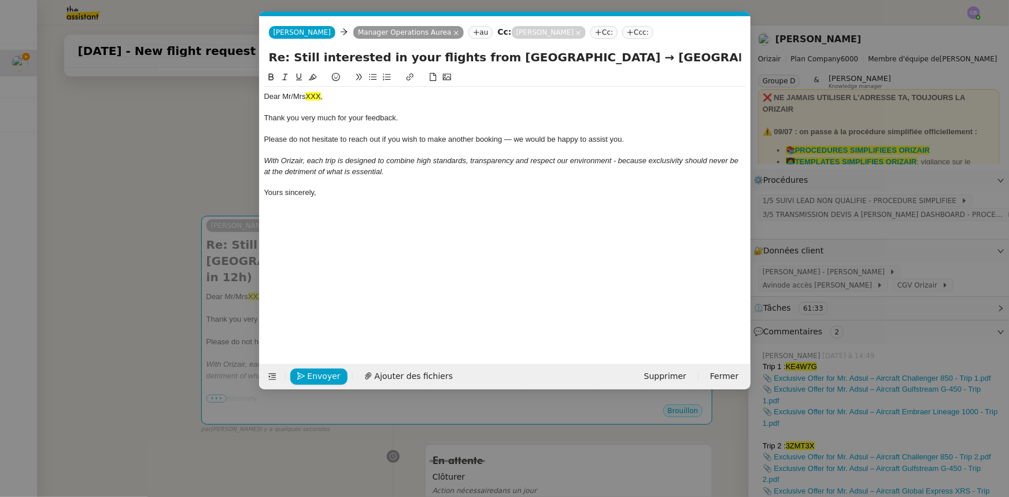
scroll to position [0, 54]
drag, startPoint x: 323, startPoint y: 97, endPoint x: 284, endPoint y: 98, distance: 38.8
click at [284, 98] on div "Dear Mr/Mrs XXX ," at bounding box center [505, 96] width 482 height 10
drag, startPoint x: 301, startPoint y: 116, endPoint x: 335, endPoint y: 115, distance: 33.6
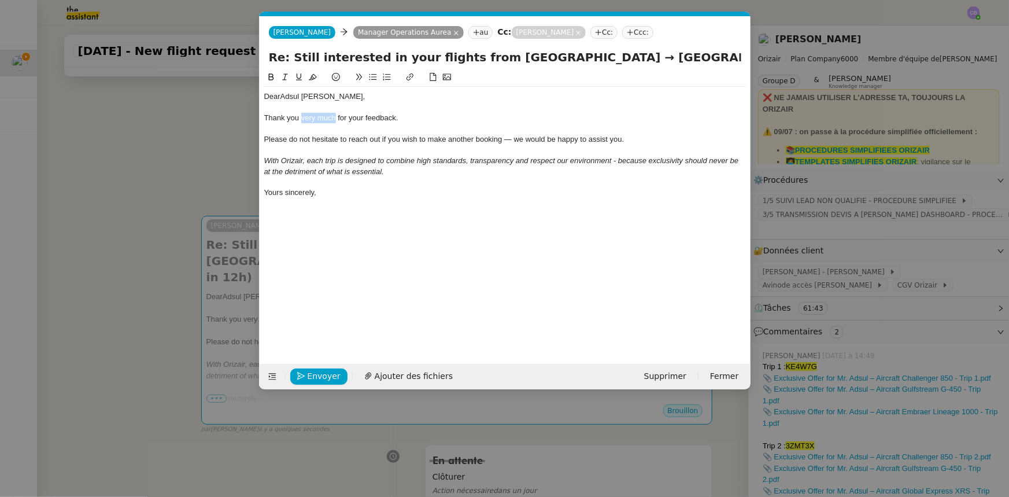
click at [335, 115] on span "Thank you very much for your feedback." at bounding box center [331, 117] width 134 height 9
click at [401, 114] on div "Thank you for your feedback." at bounding box center [505, 118] width 482 height 10
click at [318, 375] on span "Envoyer" at bounding box center [324, 376] width 33 height 13
click at [318, 375] on span "Confirmer l'envoi" at bounding box center [342, 376] width 69 height 13
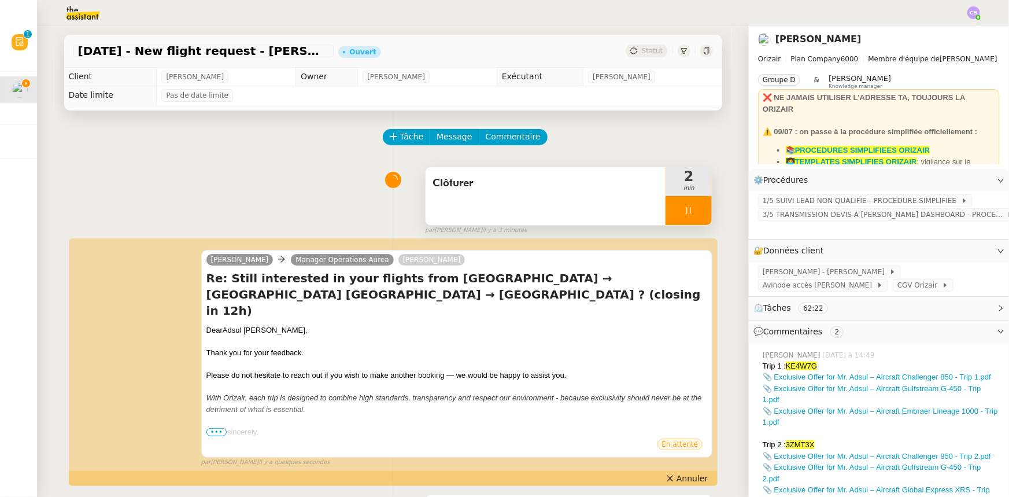
click at [666, 209] on div at bounding box center [689, 210] width 46 height 29
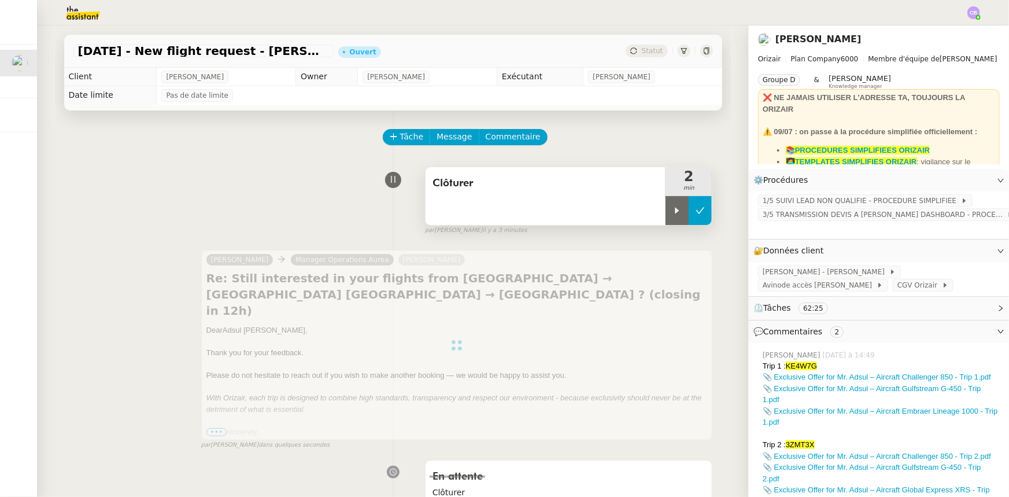
click at [690, 217] on button at bounding box center [700, 210] width 23 height 29
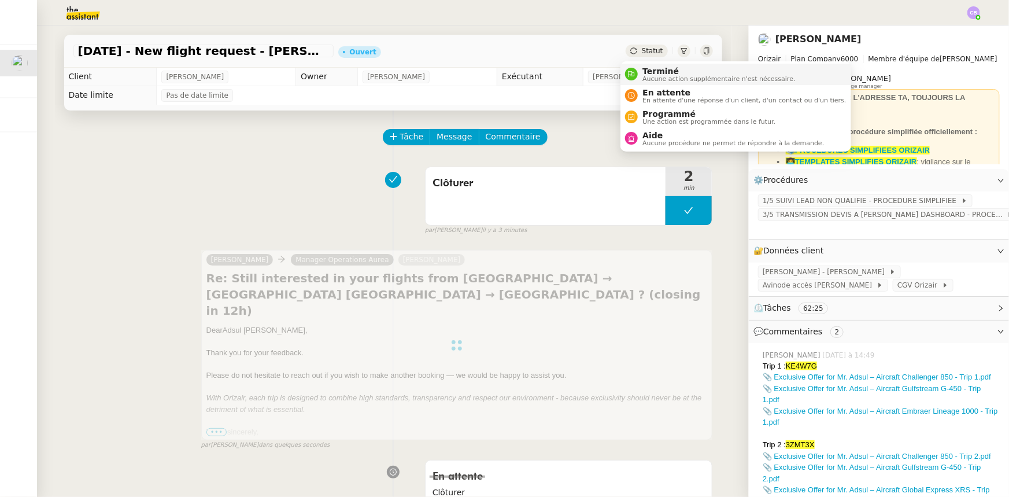
click at [662, 72] on span "Terminé" at bounding box center [719, 71] width 153 height 9
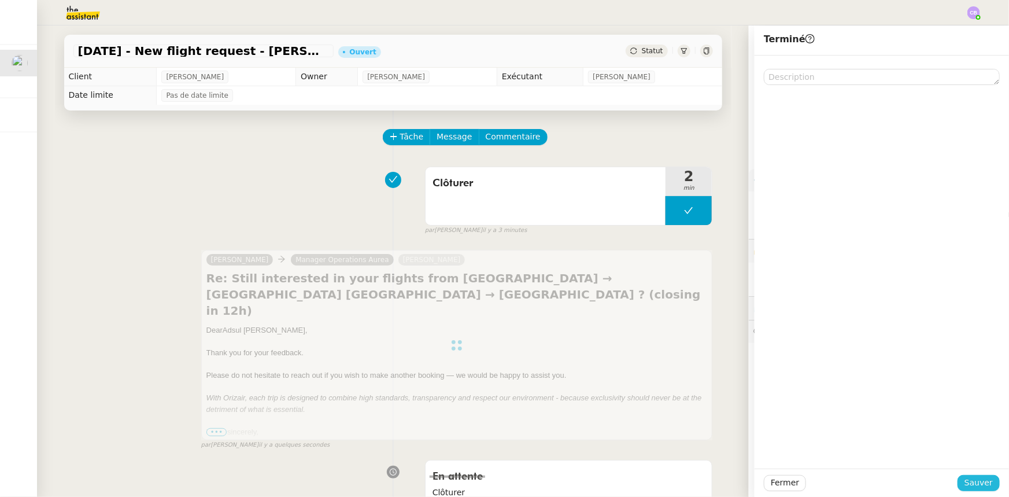
click at [976, 483] on span "Sauver" at bounding box center [979, 482] width 28 height 13
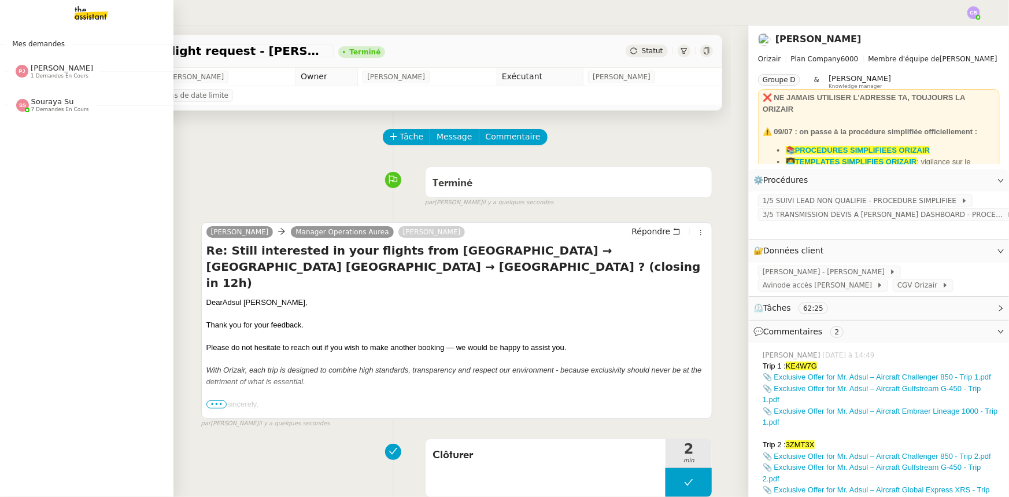
click at [63, 105] on span "Souraya Su" at bounding box center [52, 101] width 43 height 9
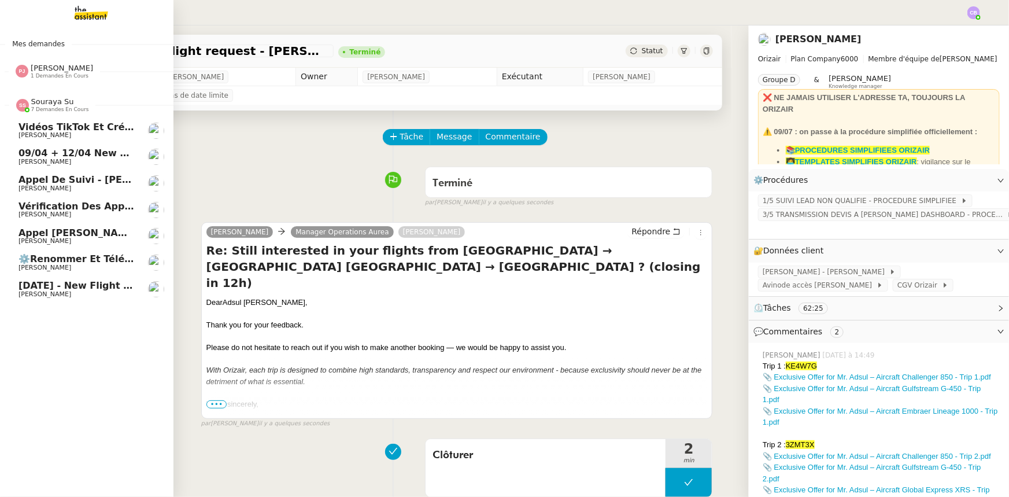
click at [63, 105] on span "Souraya Su" at bounding box center [52, 101] width 43 height 9
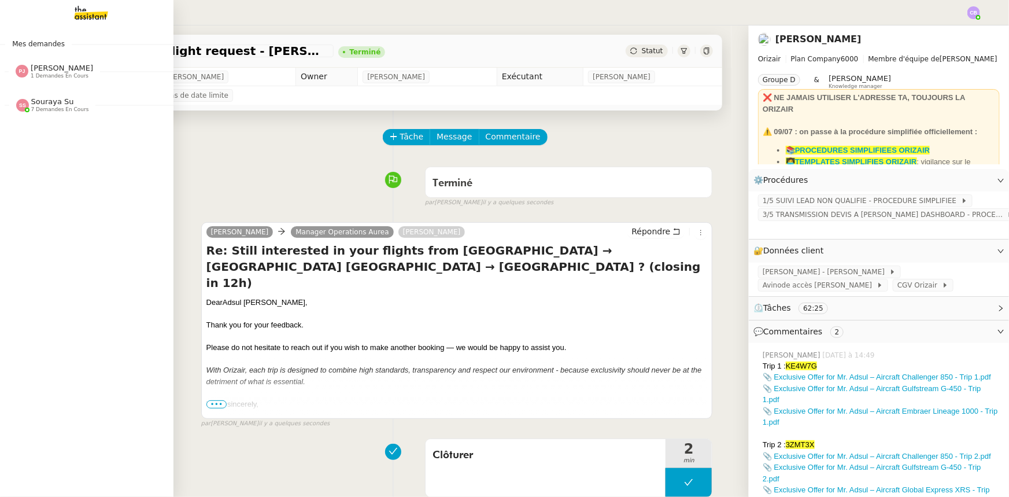
click at [56, 72] on span "Pauline Jennah" at bounding box center [62, 68] width 62 height 9
click at [67, 94] on span "Appel pour Guillaume Carmassi" at bounding box center [92, 92] width 147 height 11
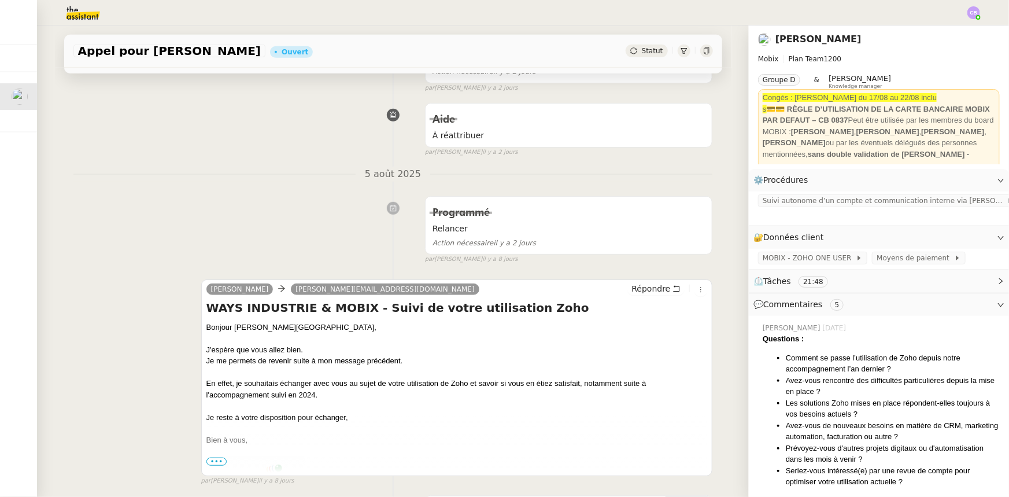
scroll to position [315, 0]
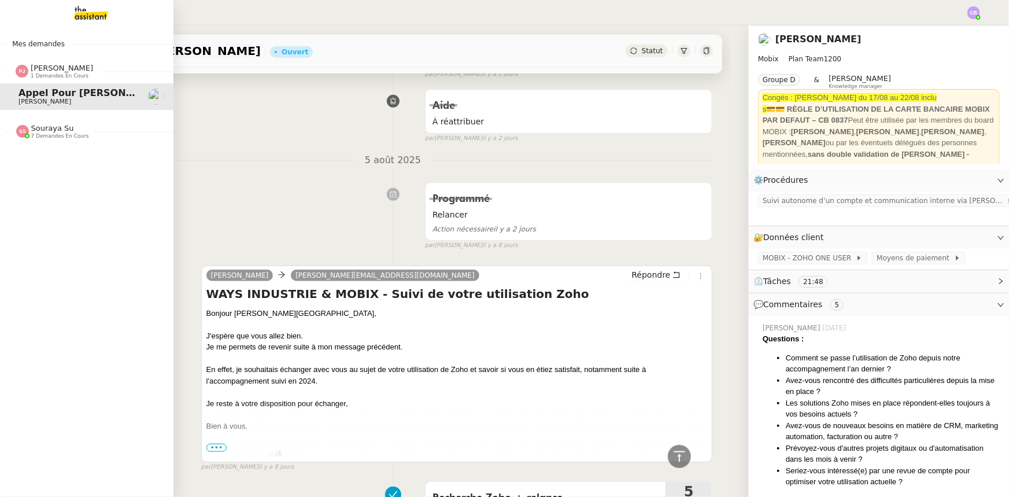
click at [87, 14] on img at bounding box center [82, 12] width 90 height 25
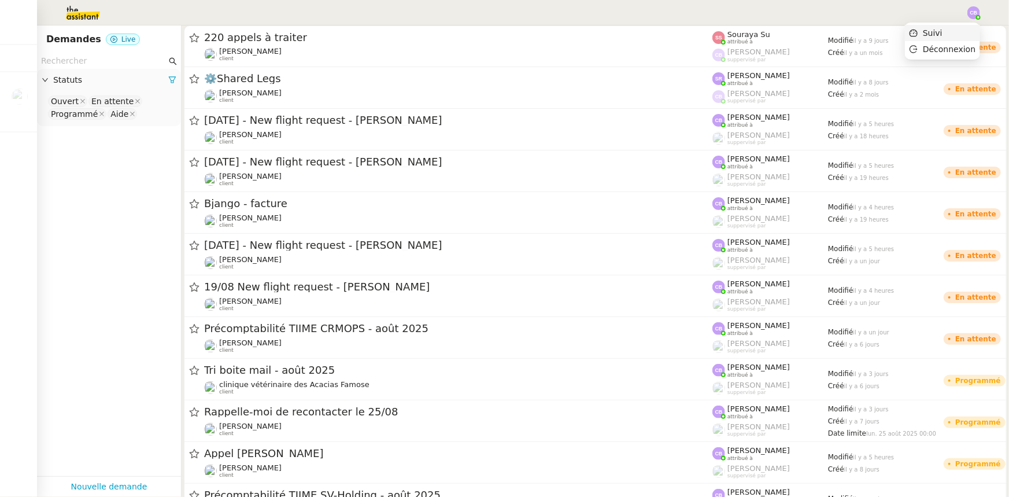
click at [938, 34] on span "Suivi" at bounding box center [933, 32] width 20 height 9
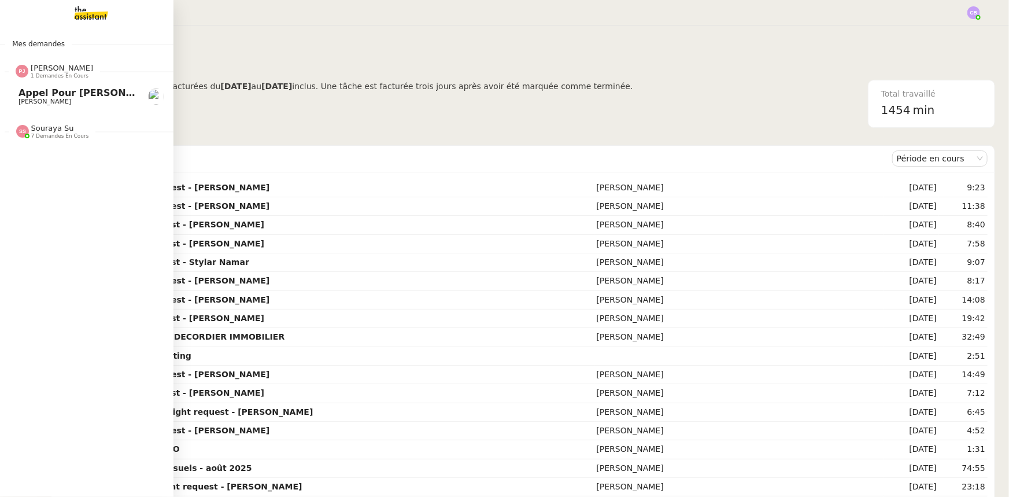
click at [57, 67] on span "Pauline Jennah" at bounding box center [62, 68] width 62 height 9
drag, startPoint x: 32, startPoint y: 61, endPoint x: 38, endPoint y: 65, distance: 6.6
click at [32, 61] on span "7th August - New flight request - Kimberley Stenhouse" at bounding box center [192, 59] width 347 height 11
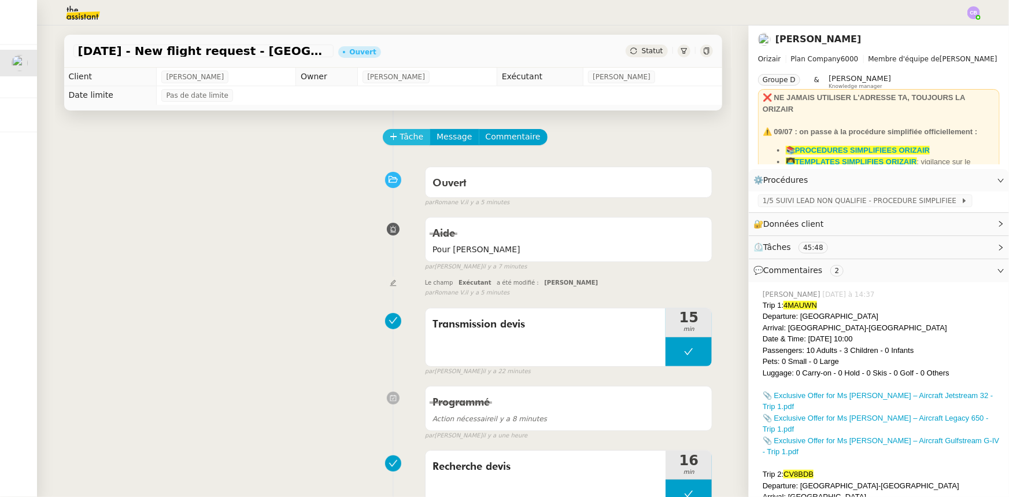
click at [400, 138] on span "Tâche" at bounding box center [412, 136] width 24 height 13
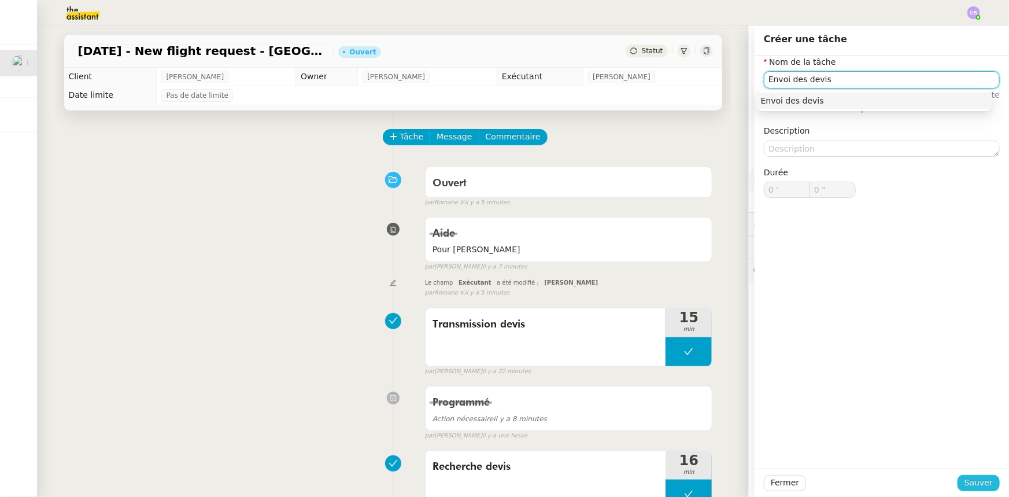
type input "Envoi des devis"
click at [984, 486] on span "Sauver" at bounding box center [979, 482] width 28 height 13
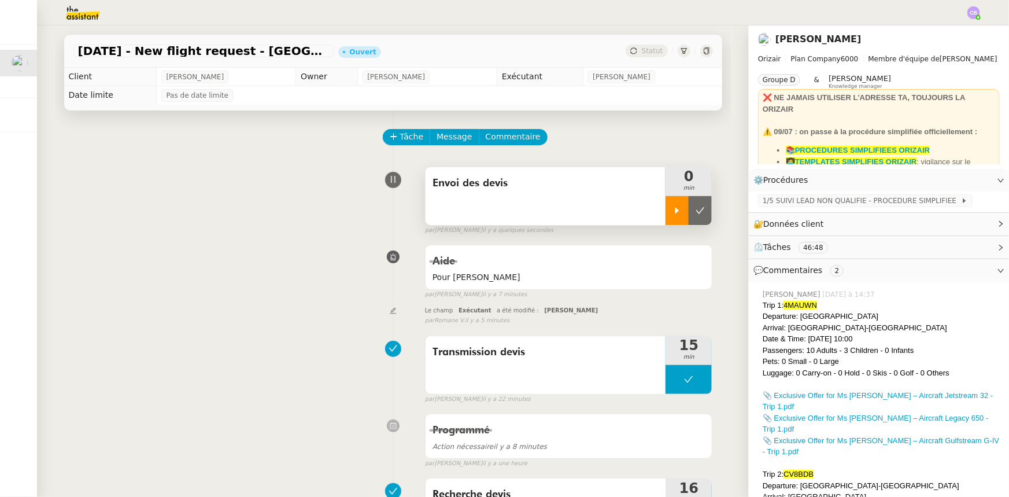
click at [666, 220] on div at bounding box center [677, 210] width 23 height 29
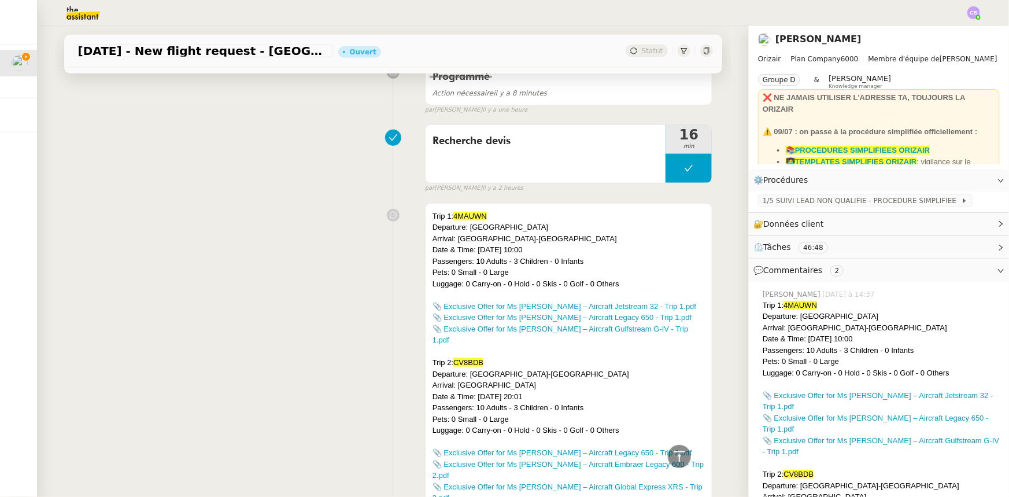
scroll to position [368, 0]
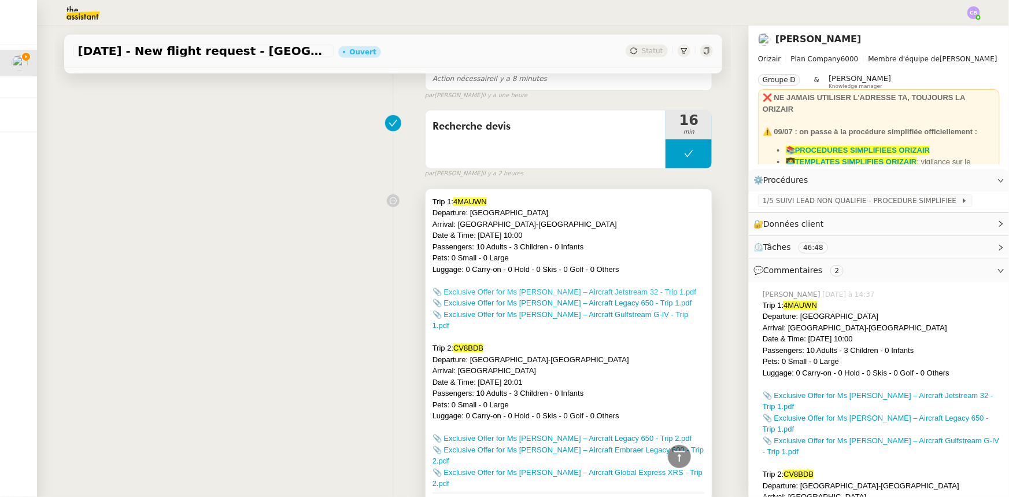
click at [589, 292] on link "📎 Exclusive Offer for Ms Stenhouse – Aircraft Jetstream 32 - Trip 1.pdf" at bounding box center [565, 291] width 264 height 9
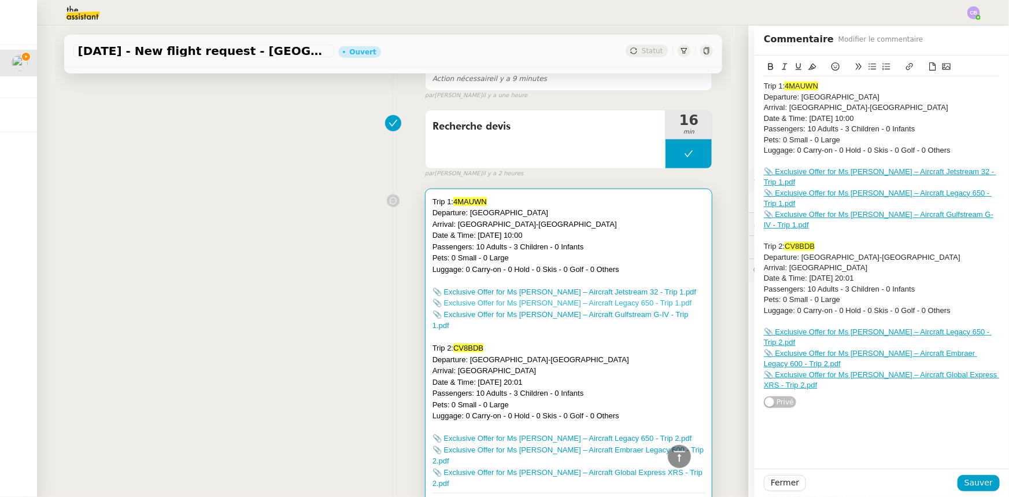
click at [574, 304] on link "📎 Exclusive Offer for Ms Stenhouse – Aircraft Legacy 650 - Trip 1.pdf" at bounding box center [563, 302] width 260 height 9
click at [518, 314] on link "📎 Exclusive Offer for Ms Stenhouse – Aircraft Gulfstream G-IV - Trip 1.pdf" at bounding box center [561, 320] width 256 height 20
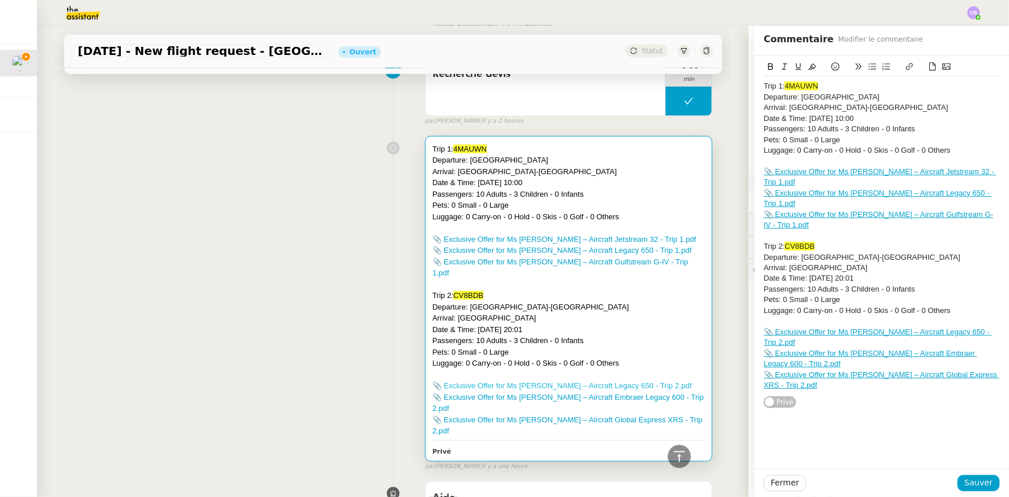
click at [502, 381] on link "📎 Exclusive Offer for Ms Stenhouse – Aircraft Legacy 650 - Trip 2.pdf" at bounding box center [563, 385] width 260 height 9
click at [534, 393] on link "📎 Exclusive Offer for Ms Stenhouse – Aircraft Embraer Legacy 600 - Trip 2.pdf" at bounding box center [568, 403] width 271 height 20
click at [563, 415] on link "📎 Exclusive Offer for Ms Stenhouse – Aircraft Global Express XRS - Trip 2.pdf" at bounding box center [568, 425] width 270 height 20
click at [774, 481] on span "Fermer" at bounding box center [785, 482] width 28 height 13
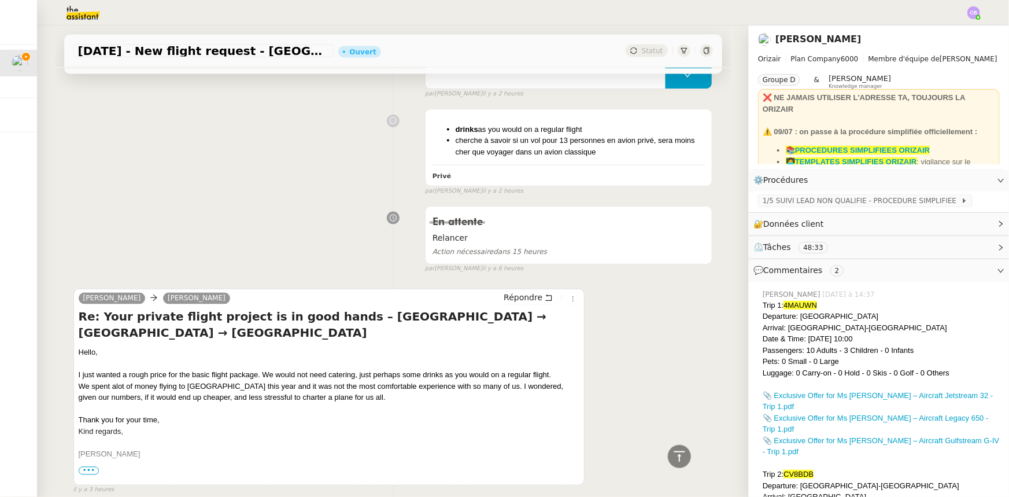
scroll to position [946, 0]
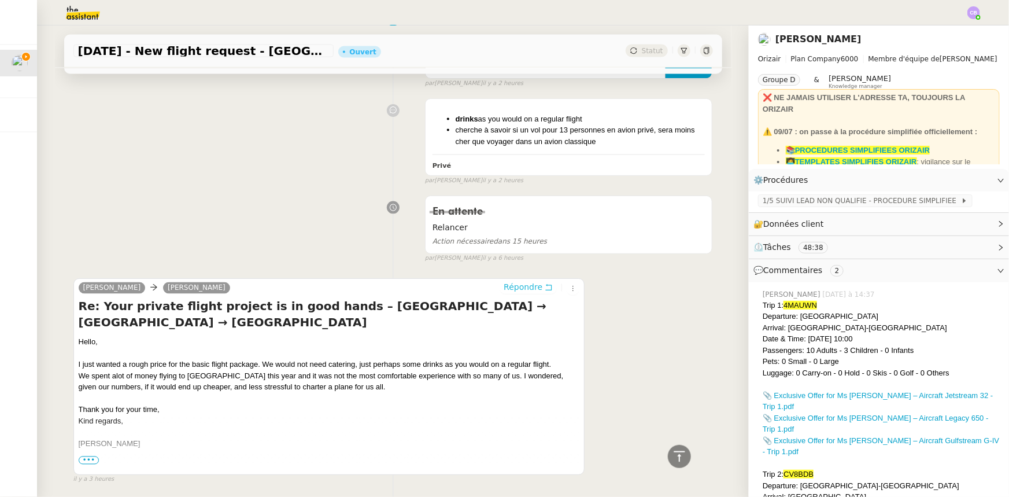
click at [508, 282] on span "Répondre" at bounding box center [523, 288] width 39 height 12
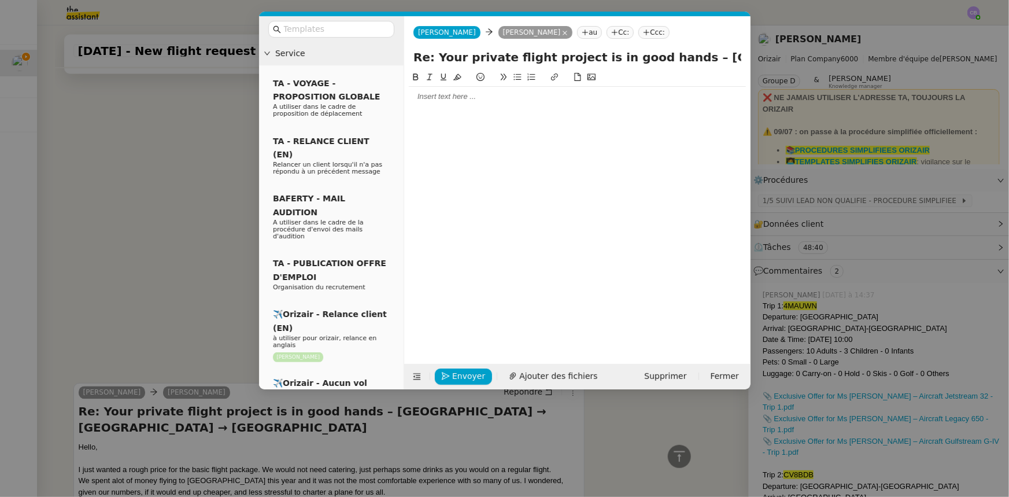
scroll to position [1051, 0]
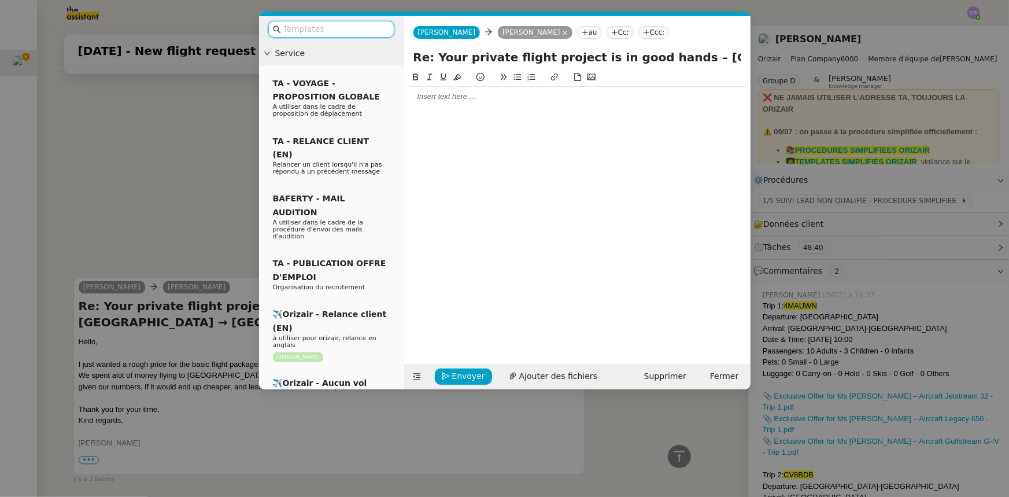
click at [305, 28] on input "text" at bounding box center [335, 29] width 104 height 13
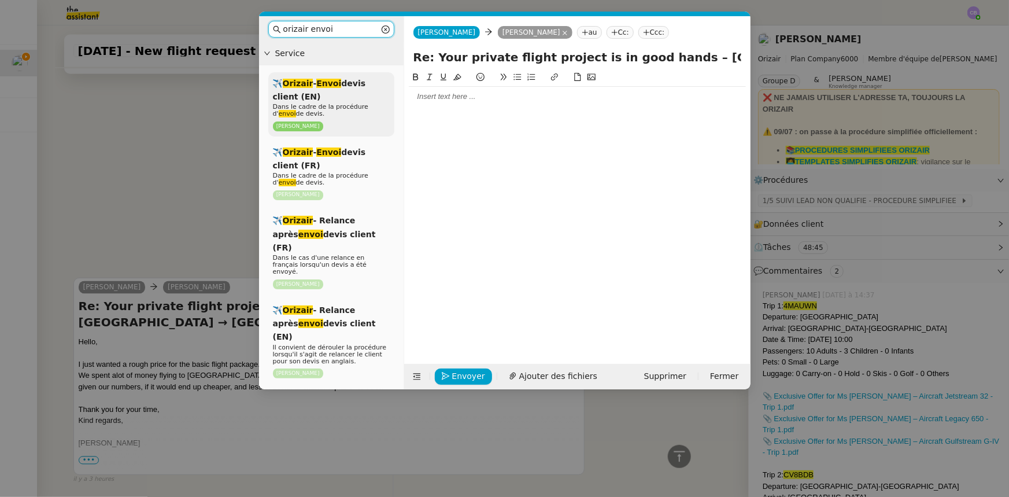
type input "orizair envoi"
click at [311, 98] on div "✈️ Orizair - Envoi devis client (EN) Dans le cadre de la procédure d' envoi de …" at bounding box center [331, 104] width 126 height 64
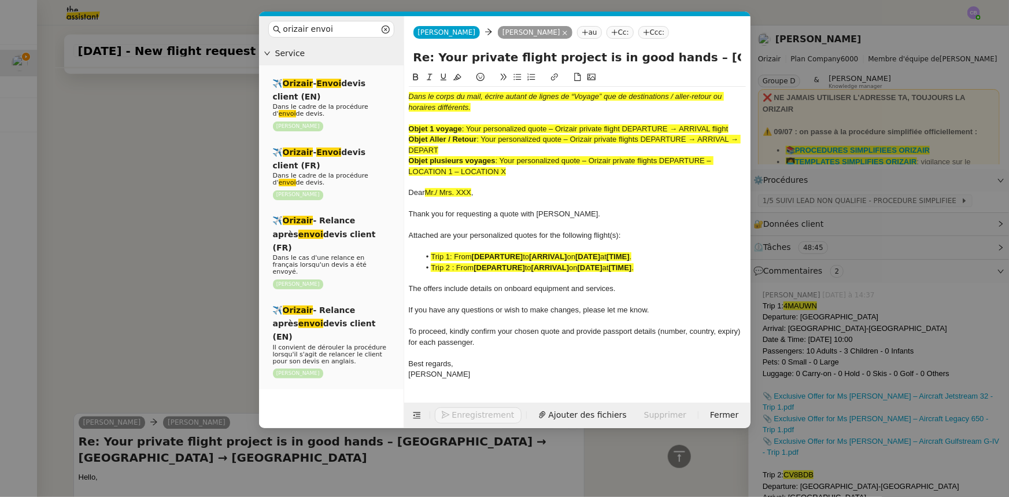
scroll to position [1186, 0]
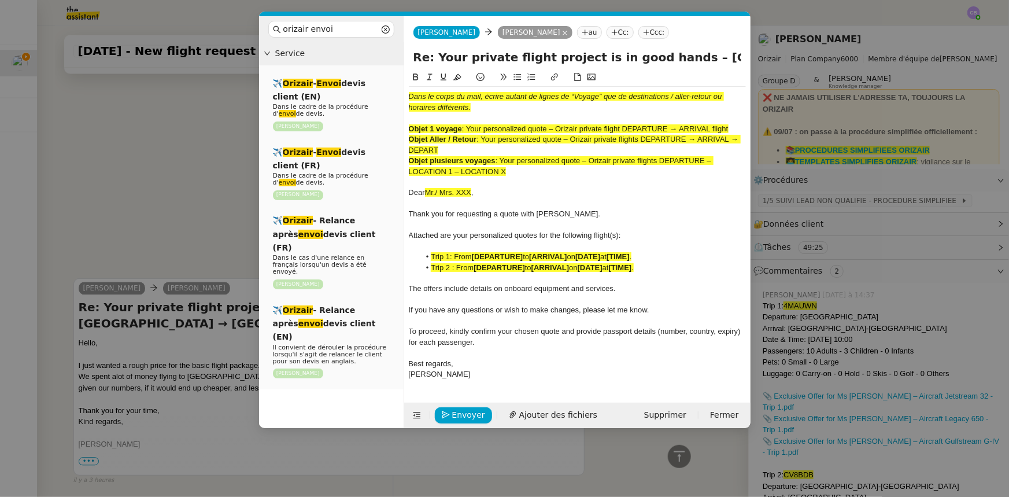
click at [217, 153] on nz-modal-container "orizair envoi Service ✈️ Orizair - Envoi devis client (EN) Dans le cadre de la …" at bounding box center [504, 248] width 1009 height 497
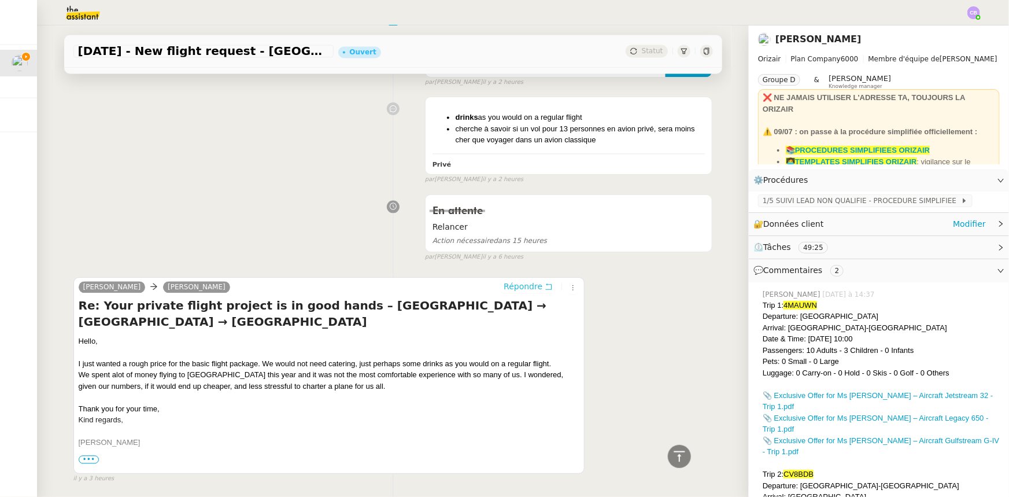
scroll to position [1186, 0]
click at [840, 203] on span "1/5 SUIVI LEAD NON QUALIFIE - PROCEDURE SIMPLIFIEE" at bounding box center [862, 201] width 198 height 12
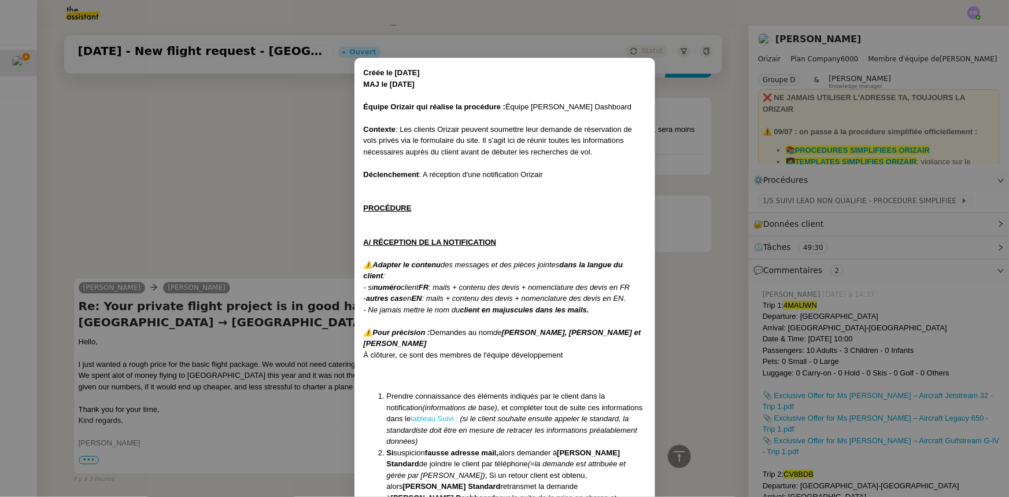
click at [416, 420] on link "tableau Suivi :" at bounding box center [434, 418] width 47 height 9
click at [193, 158] on nz-modal-container "Créée le 16/04/2025 MAJ le 28/07/2025 Équipe Orizair qui réalise la procédure :…" at bounding box center [504, 248] width 1009 height 497
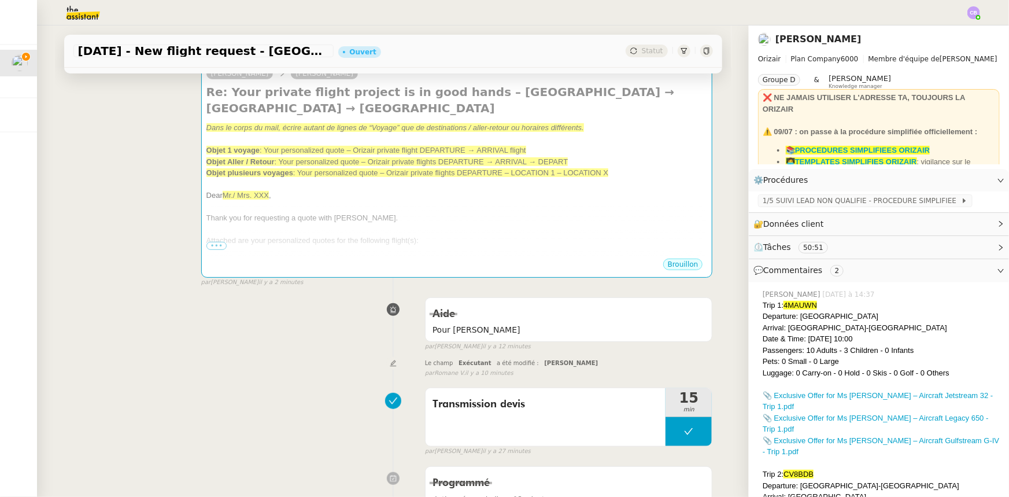
scroll to position [0, 0]
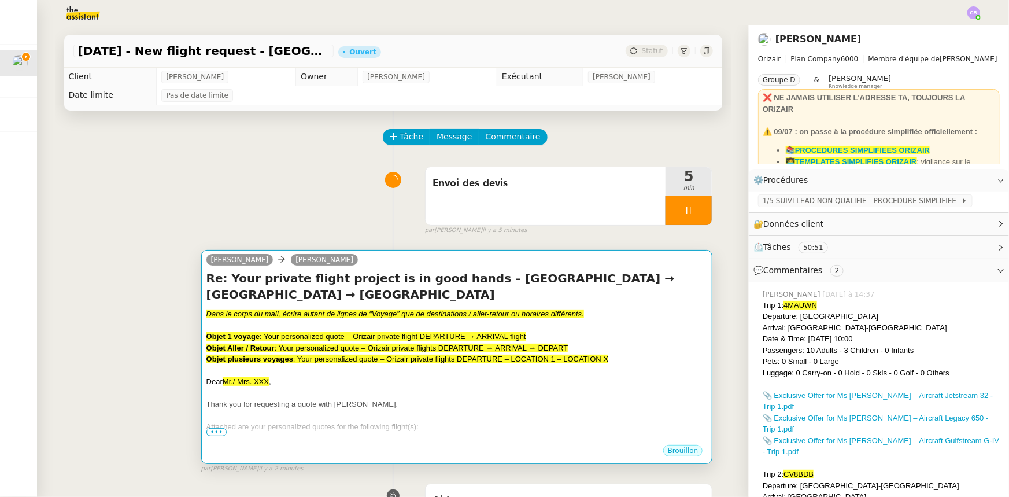
click at [422, 346] on span ": Your personalized quote – Orizair private flights DEPARTURE → ARRIVAL → DEPART" at bounding box center [422, 348] width 294 height 9
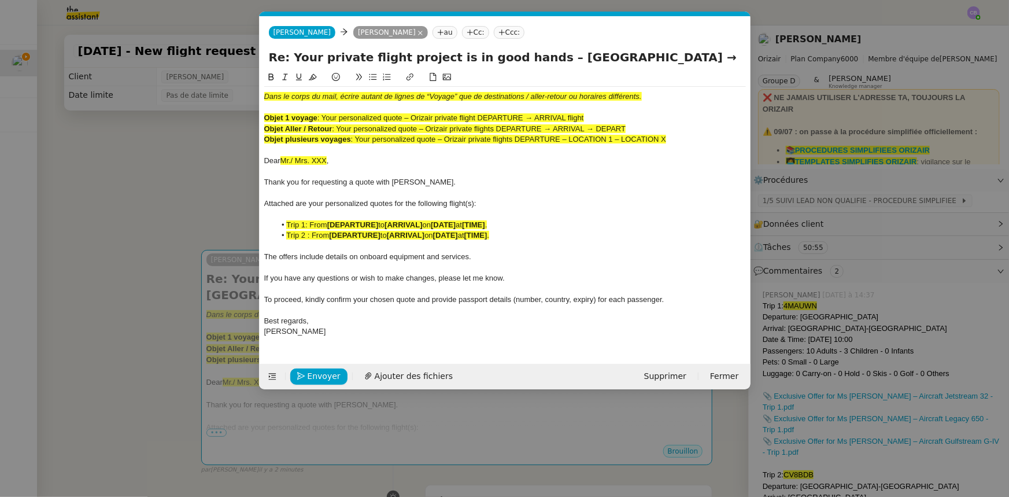
scroll to position [0, 68]
drag, startPoint x: 630, startPoint y: 128, endPoint x: 340, endPoint y: 126, distance: 290.9
click at [340, 126] on div "Objet Aller / Retour : Your personalized quote – Orizair private flights DEPART…" at bounding box center [505, 129] width 482 height 10
copy span "Your personalized quote – Orizair private flights DEPARTURE → ARRIVAL → DEPART"
drag, startPoint x: 519, startPoint y: 53, endPoint x: 248, endPoint y: 53, distance: 271.3
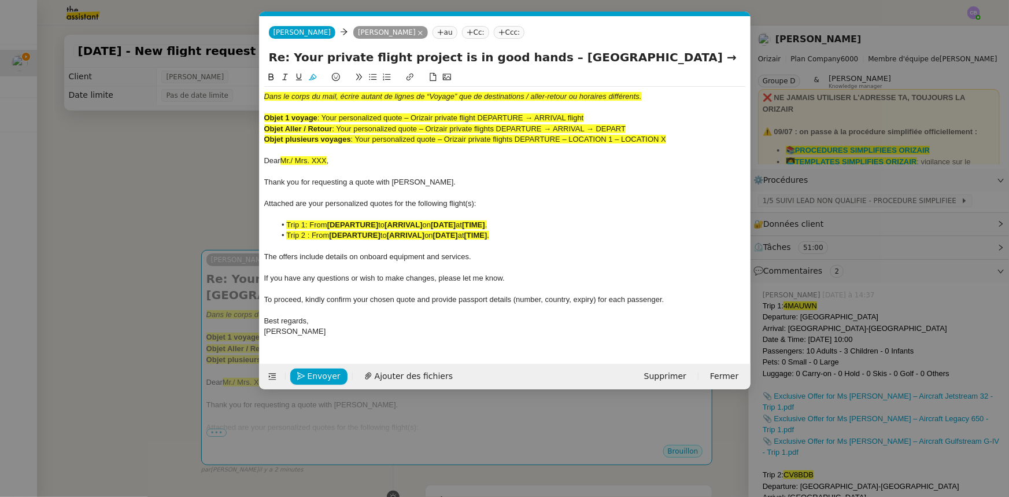
click at [248, 53] on nz-modal-container "orizair envoi Service ✈️ Orizair - Envoi devis client (EN) Dans le cadre de la …" at bounding box center [504, 248] width 1009 height 497
paste input "Your personalized quote – Orizair private flights DEPARTURE → ARRIVAL → DEPART"
click at [533, 54] on input "Your personalized quote – Orizair private flights DEPARTURE → ARRIVAL → DEPART …" at bounding box center [505, 57] width 473 height 17
type input "Your personalized quote – Orizair private flights – Bristol Airport → Malaga-Co…"
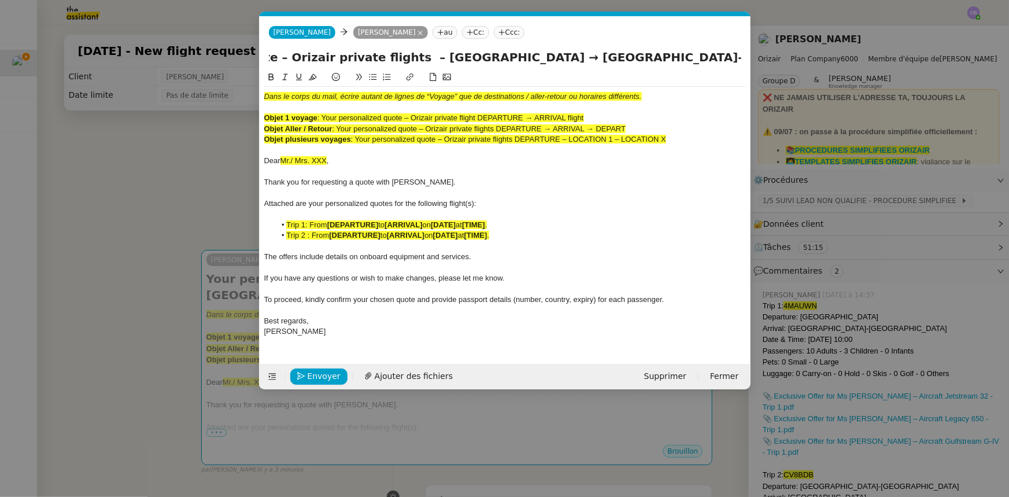
scroll to position [0, 0]
drag, startPoint x: 666, startPoint y: 141, endPoint x: 250, endPoint y: 96, distance: 418.3
click at [250, 96] on nz-modal-container "orizair envoi Service ✈️ Orizair - Envoi devis client (EN) Dans le cadre de la …" at bounding box center [504, 248] width 1009 height 497
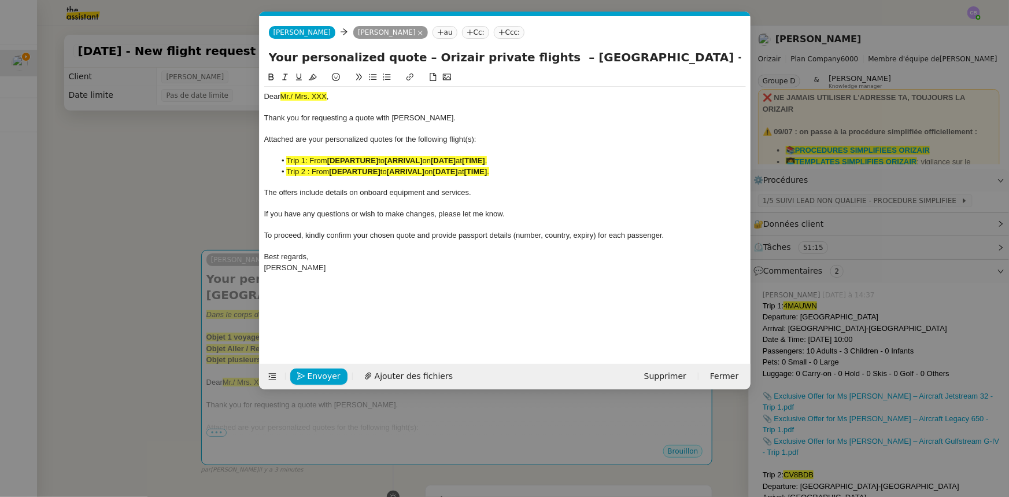
click at [198, 162] on nz-modal-container "orizair envoi Service ✈️ Orizair - Envoi devis client (EN) Dans le cadre de la …" at bounding box center [504, 248] width 1009 height 497
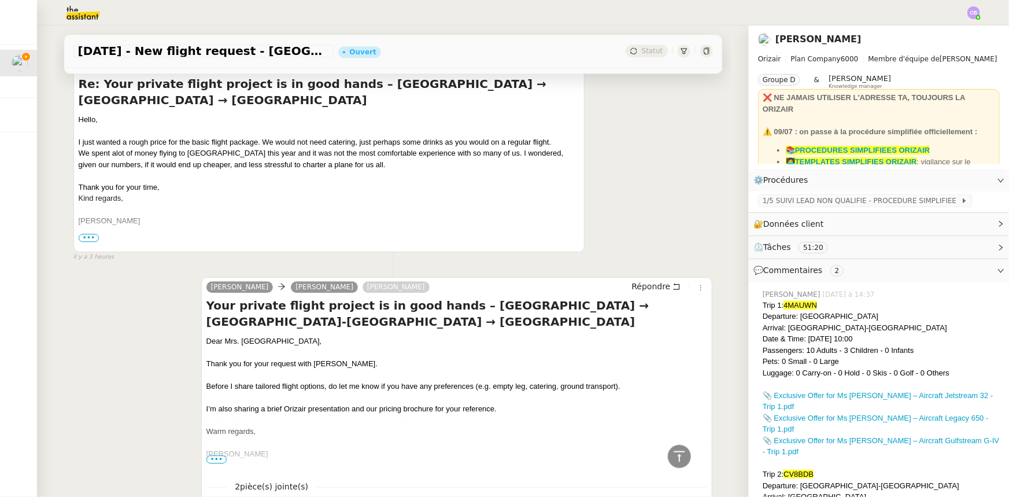
scroll to position [1472, 0]
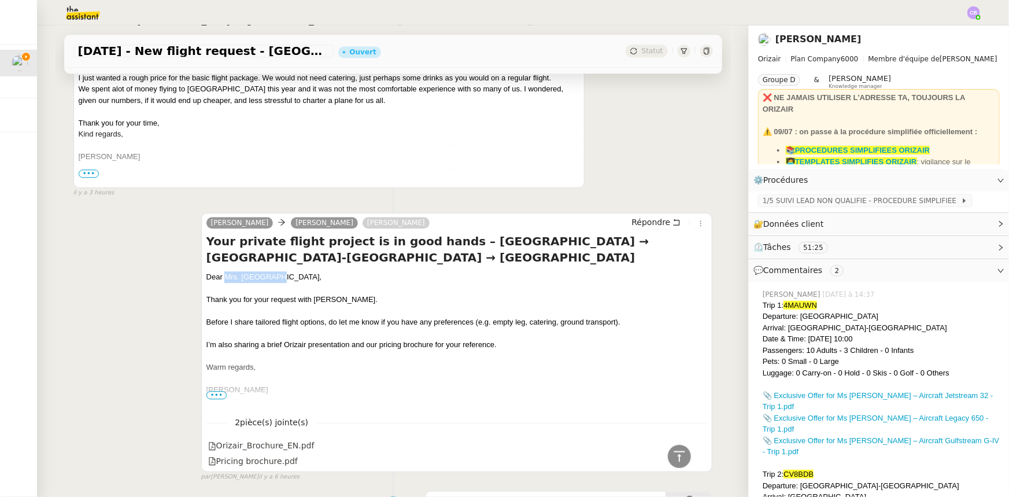
drag, startPoint x: 272, startPoint y: 244, endPoint x: 222, endPoint y: 243, distance: 50.3
click at [222, 271] on div "Dear Mrs. Stenhouse," at bounding box center [456, 277] width 501 height 12
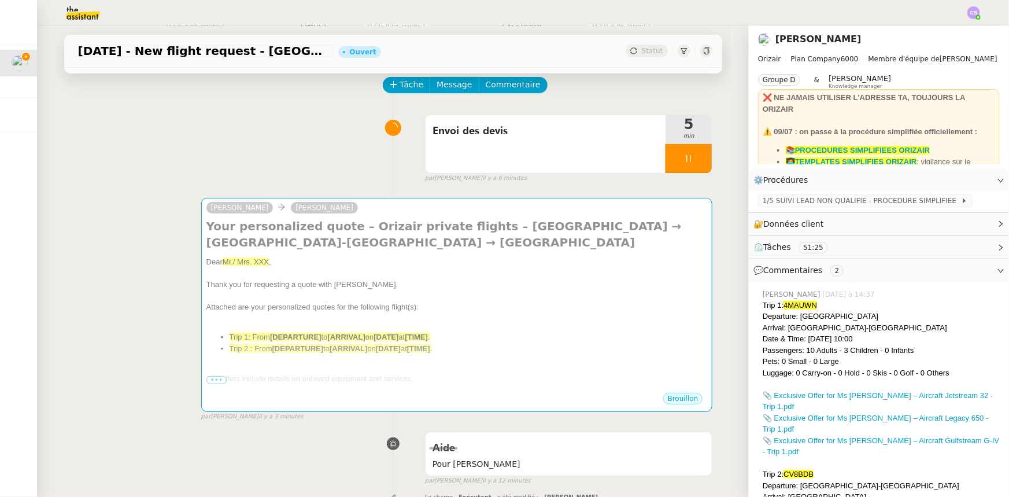
scroll to position [0, 0]
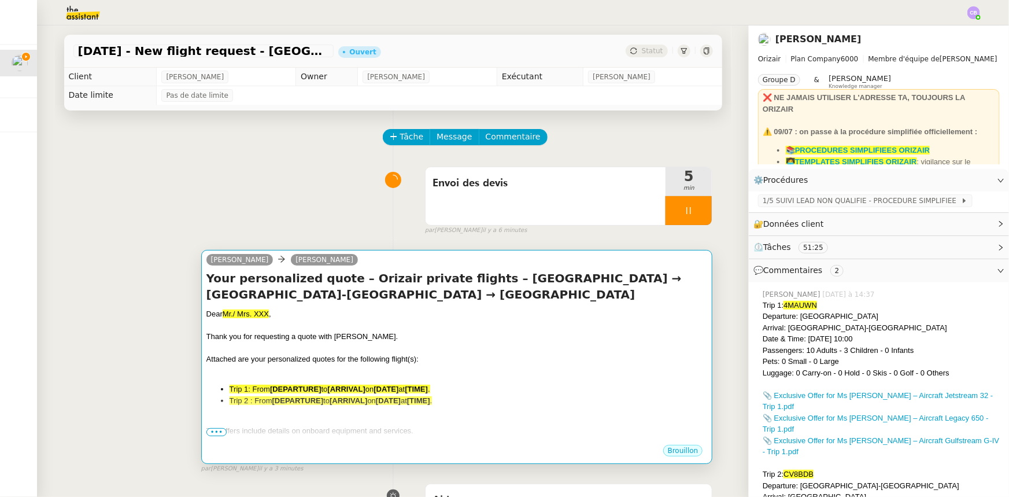
click at [307, 347] on div at bounding box center [456, 348] width 501 height 12
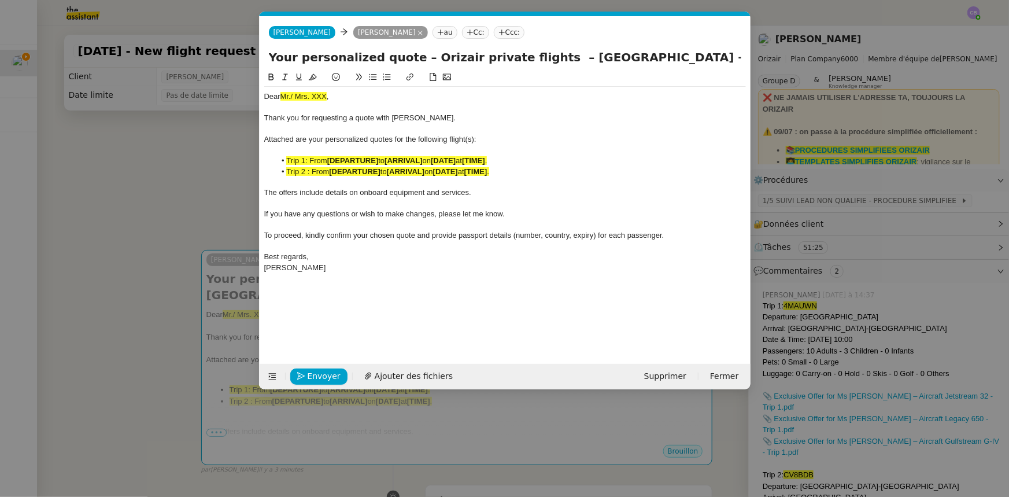
scroll to position [0, 68]
drag, startPoint x: 331, startPoint y: 95, endPoint x: 283, endPoint y: 96, distance: 48.6
click at [283, 96] on div "Dear Mr./ Mrs. XXX ," at bounding box center [505, 96] width 482 height 10
click at [313, 76] on icon at bounding box center [313, 77] width 8 height 8
click at [318, 117] on span "Thank you for requesting a quote with Orizair." at bounding box center [360, 117] width 192 height 9
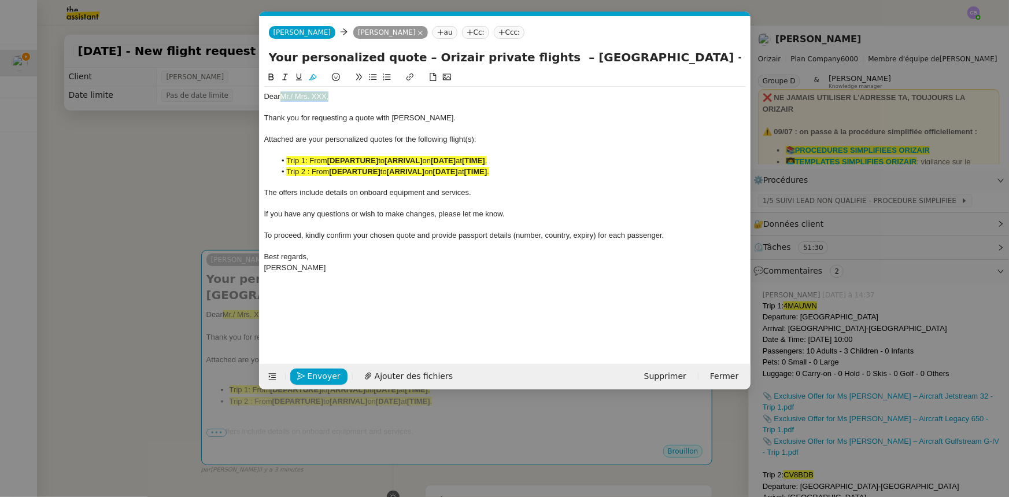
drag, startPoint x: 331, startPoint y: 98, endPoint x: 283, endPoint y: 96, distance: 48.0
click at [283, 96] on div "Dear Mr./ Mrs. XXX," at bounding box center [505, 96] width 482 height 10
click at [314, 79] on icon at bounding box center [313, 77] width 8 height 6
drag, startPoint x: 545, startPoint y: 56, endPoint x: 622, endPoint y: 58, distance: 76.4
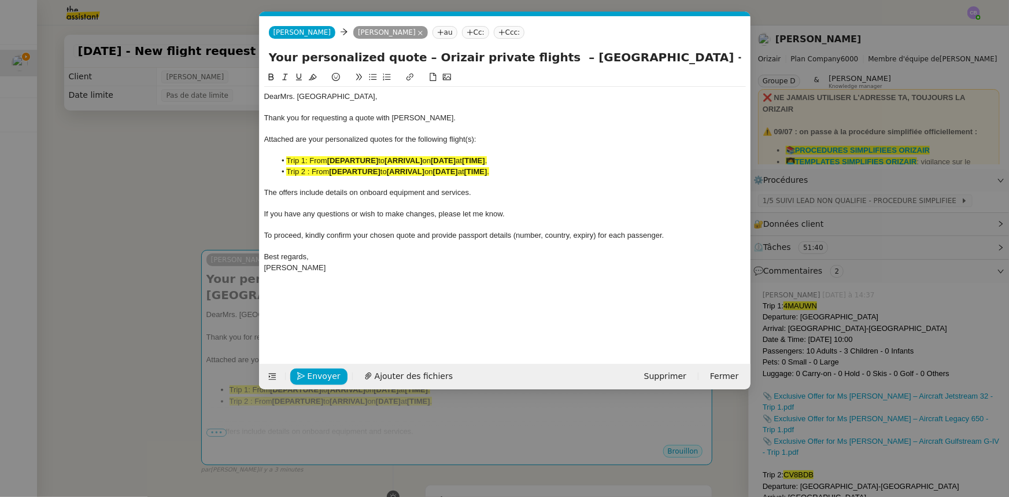
click at [622, 58] on input "Your personalized quote – Orizair private flights – Bristol Airport → Malaga-Co…" at bounding box center [505, 57] width 473 height 17
drag, startPoint x: 494, startPoint y: 172, endPoint x: 284, endPoint y: 162, distance: 210.2
click at [284, 162] on ul "Trip 1: From [DEPARTURE] to [ARRIVAL] on [DATE] at [TIME] . Trip 2 : From [DEPA…" at bounding box center [505, 166] width 482 height 21
click at [310, 80] on icon at bounding box center [313, 77] width 8 height 6
click at [359, 160] on strong "[DEPARTURE]" at bounding box center [352, 160] width 51 height 9
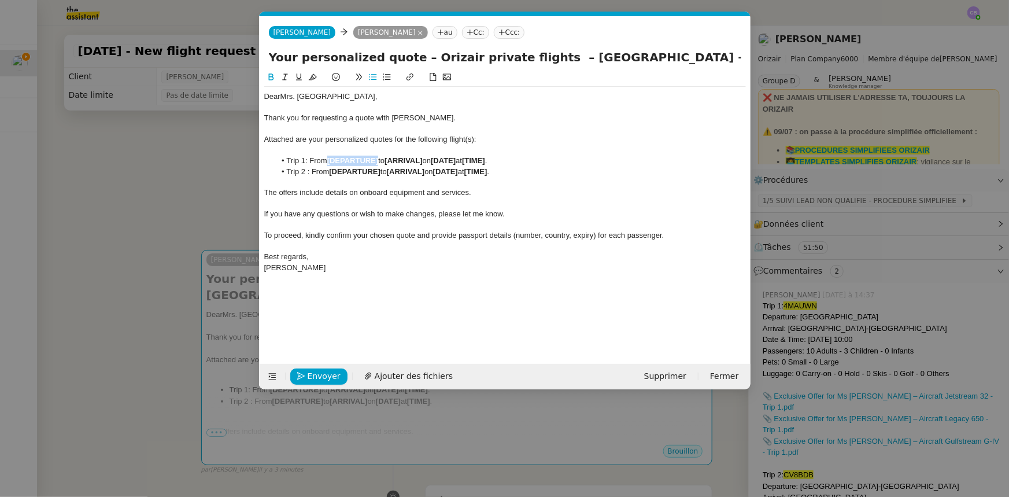
drag, startPoint x: 380, startPoint y: 161, endPoint x: 330, endPoint y: 160, distance: 50.3
click at [330, 160] on strong "[DEPARTURE]" at bounding box center [352, 160] width 51 height 9
drag, startPoint x: 330, startPoint y: 160, endPoint x: 373, endPoint y: 160, distance: 43.4
click at [373, 160] on li "Trip 1: From Bristol Airport to [ARRIVAL] on [DATE] at [TIME] ." at bounding box center [510, 161] width 471 height 10
click at [273, 82] on button at bounding box center [271, 77] width 14 height 13
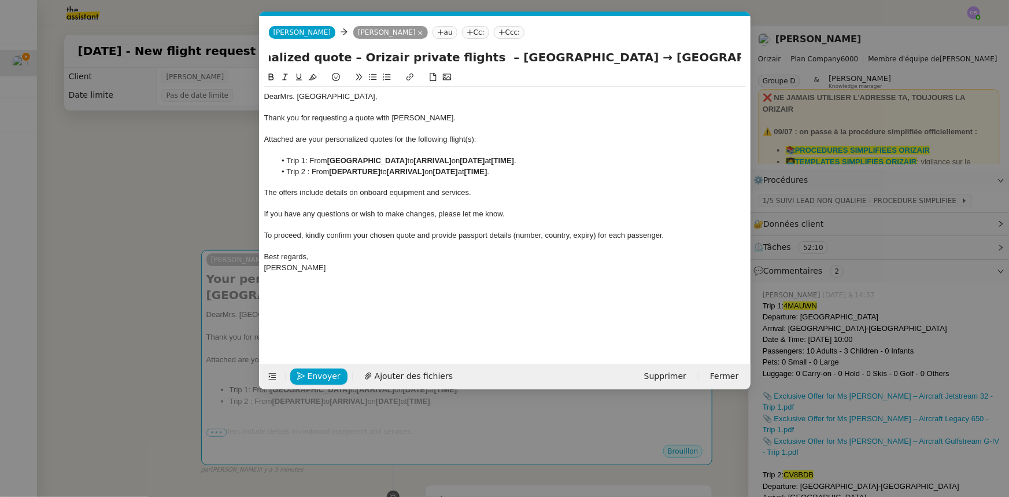
scroll to position [0, 149]
click at [645, 53] on input "Your personalized quote – Orizair private flights – Bristol Airport → Malaga-Co…" at bounding box center [505, 57] width 473 height 17
drag, startPoint x: 429, startPoint y: 162, endPoint x: 391, endPoint y: 160, distance: 37.6
click at [391, 160] on li "Trip 1: From Bristol Airport to [ARRIVAL] on [DATE] at [TIME] ." at bounding box center [510, 161] width 471 height 10
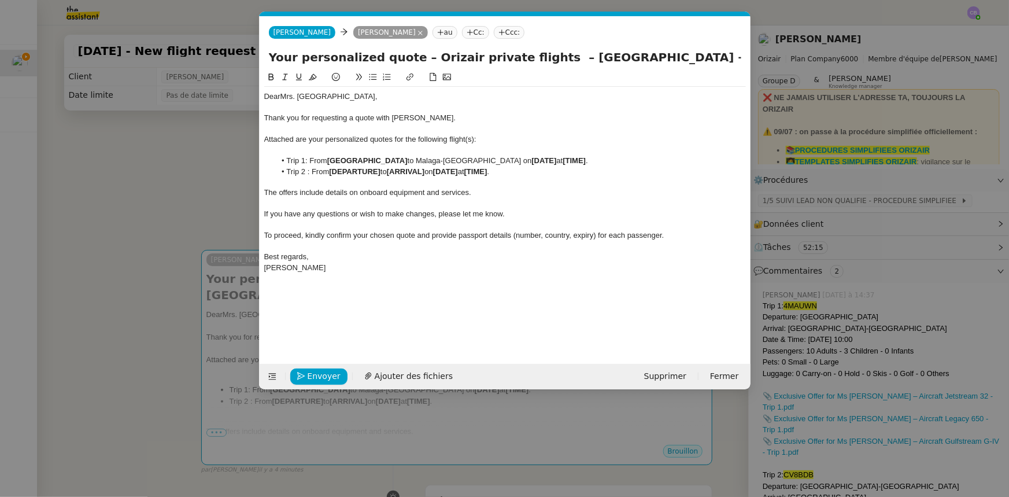
drag, startPoint x: 391, startPoint y: 160, endPoint x: 485, endPoint y: 158, distance: 94.3
click at [485, 158] on li "Trip 1: From Bristol Airport to Malaga-Costa del Sol Airport on [DATE] at [TIME…" at bounding box center [510, 161] width 471 height 10
click at [270, 79] on icon at bounding box center [271, 77] width 8 height 8
drag, startPoint x: 382, startPoint y: 169, endPoint x: 331, endPoint y: 170, distance: 50.3
click at [331, 170] on strong "[DEPARTURE]" at bounding box center [354, 171] width 51 height 9
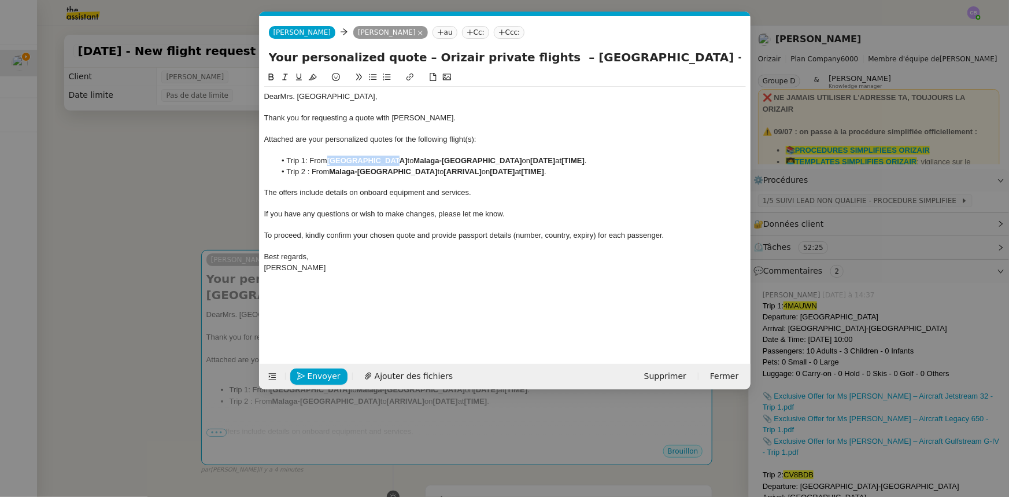
drag, startPoint x: 330, startPoint y: 158, endPoint x: 381, endPoint y: 161, distance: 51.0
click at [381, 161] on li "Trip 1: From Bristol Airport to Malaga-Costa del Sol Airport on [DATE] at [TIME…" at bounding box center [510, 161] width 471 height 10
drag, startPoint x: 444, startPoint y: 171, endPoint x: 481, endPoint y: 171, distance: 37.6
click at [481, 171] on li "Trip 2 : From Malaga-Costa del Sol Airport to [ARRIVAL] on [DATE] at [TIME] ." at bounding box center [510, 172] width 471 height 10
drag, startPoint x: 531, startPoint y: 160, endPoint x: 506, endPoint y: 160, distance: 25.4
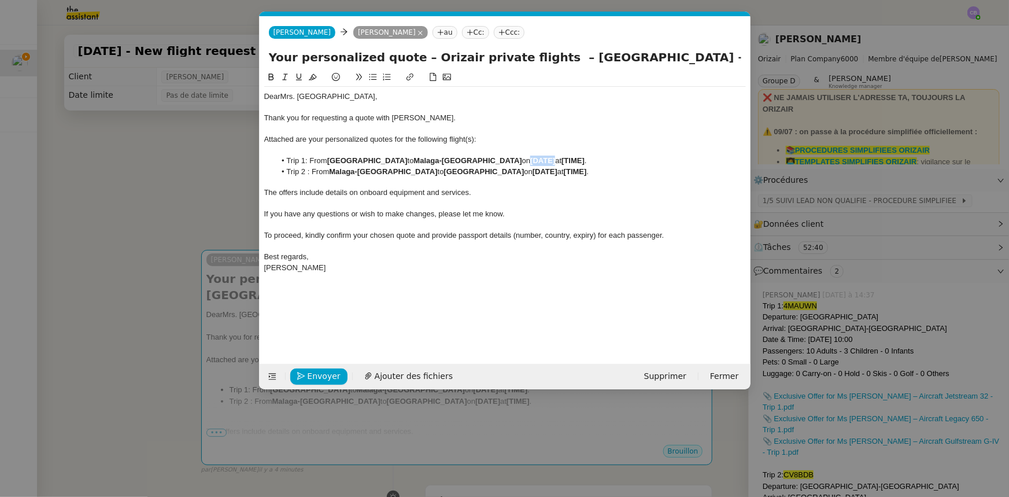
click at [506, 160] on li "Trip 1: From Bristol Airport to Malaga-Costa del Sol Airport on [DATE] at [TIME…" at bounding box center [510, 161] width 471 height 10
drag, startPoint x: 532, startPoint y: 168, endPoint x: 507, endPoint y: 172, distance: 25.2
click at [507, 172] on li "Trip 2 : From Malaga-Costa del Sol Airport to Bristol Airport on [DATE] at [TIM…" at bounding box center [510, 172] width 471 height 10
click at [555, 162] on strong "7th August 2025" at bounding box center [542, 160] width 25 height 9
drag, startPoint x: 596, startPoint y: 160, endPoint x: 574, endPoint y: 161, distance: 22.6
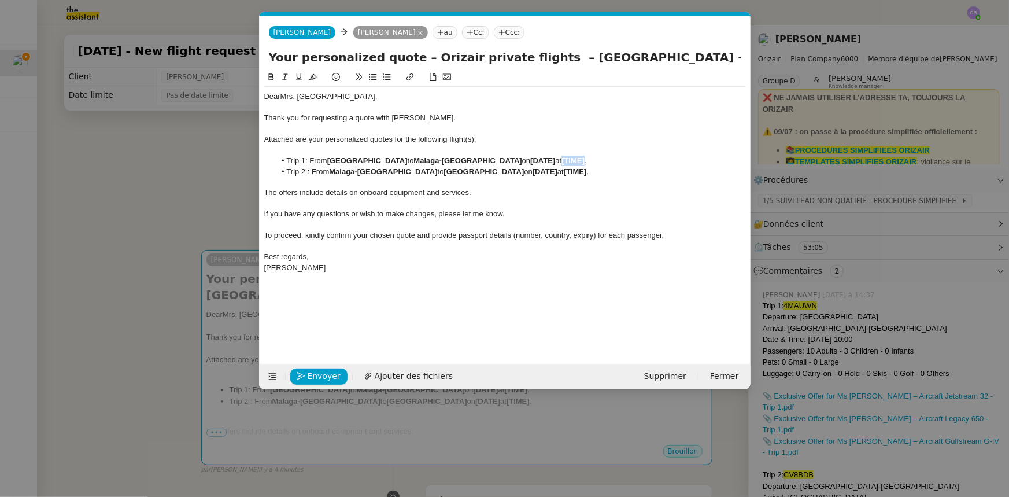
click at [574, 161] on li "Trip 1: From Bristol Airport to Malaga-Costa del Sol Airport on 7th August 2026…" at bounding box center [510, 161] width 471 height 10
drag, startPoint x: 603, startPoint y: 172, endPoint x: 581, endPoint y: 168, distance: 22.3
click at [581, 168] on li "Trip 2 : From Malaga-Costa del Sol Airport to Bristol Airport on 19th August 20…" at bounding box center [510, 172] width 471 height 10
click at [574, 221] on div at bounding box center [505, 225] width 482 height 10
click at [394, 375] on span "Ajouter des fichiers" at bounding box center [414, 376] width 78 height 13
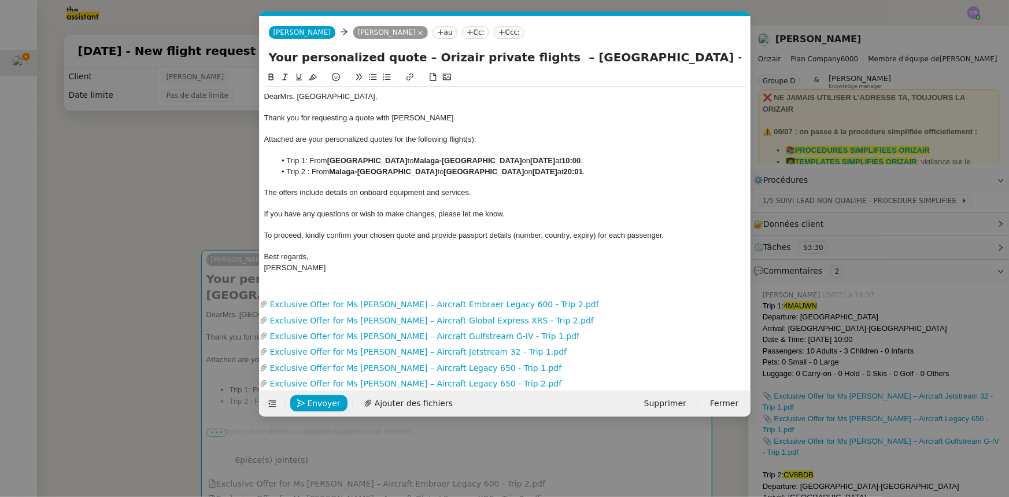
click at [466, 142] on span "Attached are your personalized quotes for the following flight(s):" at bounding box center [370, 139] width 212 height 9
click at [471, 141] on span "Attached are your personalized quotes for the following flights):" at bounding box center [369, 139] width 210 height 9
click at [513, 217] on div "If you have any questions or wish to make changes, please let me know." at bounding box center [505, 214] width 482 height 10
click at [182, 212] on nz-modal-container "orizair envoi Service ✈️ Orizair - Envoi devis client (EN) Dans le cadre de la …" at bounding box center [504, 248] width 1009 height 497
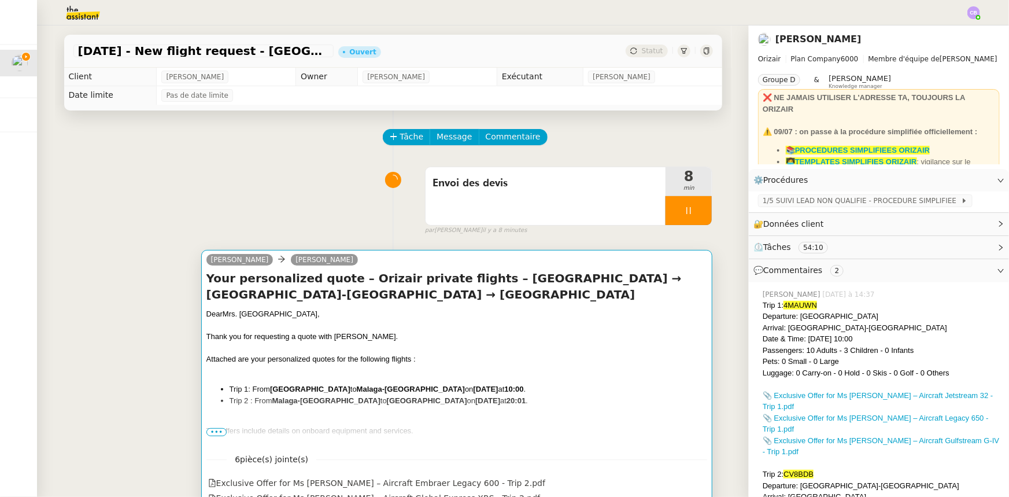
click at [473, 347] on div at bounding box center [456, 348] width 501 height 12
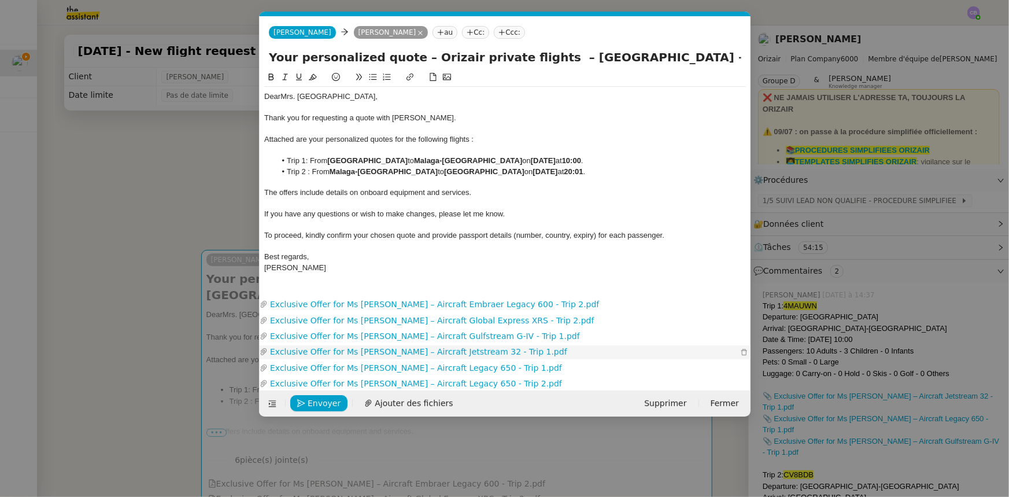
scroll to position [0, 68]
click at [337, 404] on button "Envoyer" at bounding box center [318, 403] width 57 height 16
click at [337, 404] on span "Confirmer l'envoi" at bounding box center [342, 403] width 69 height 13
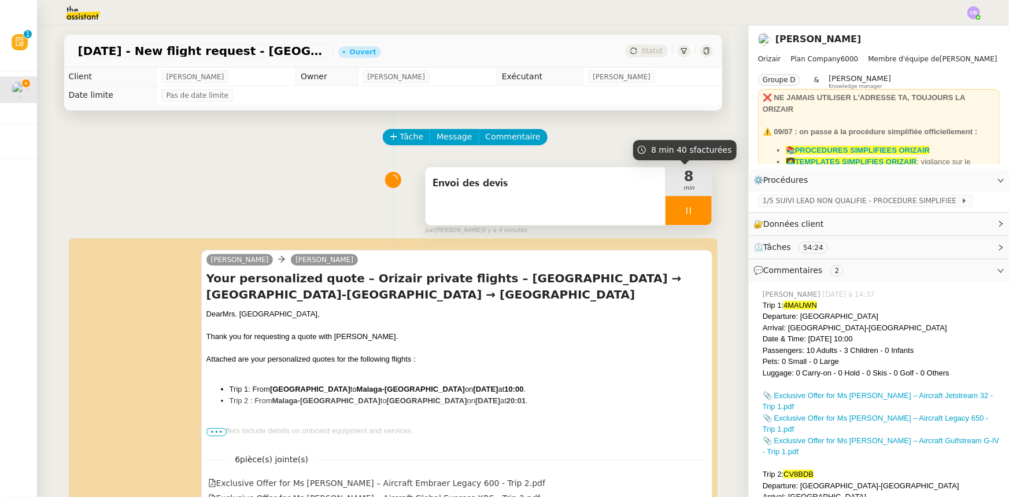
click at [666, 212] on div at bounding box center [689, 210] width 46 height 29
click at [692, 218] on button at bounding box center [700, 210] width 23 height 29
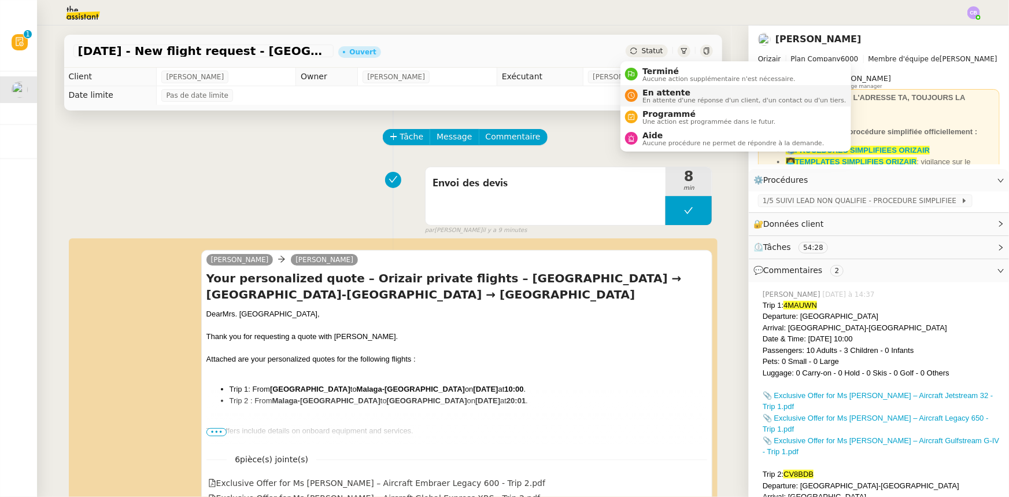
click at [656, 94] on span "En attente" at bounding box center [745, 92] width 204 height 9
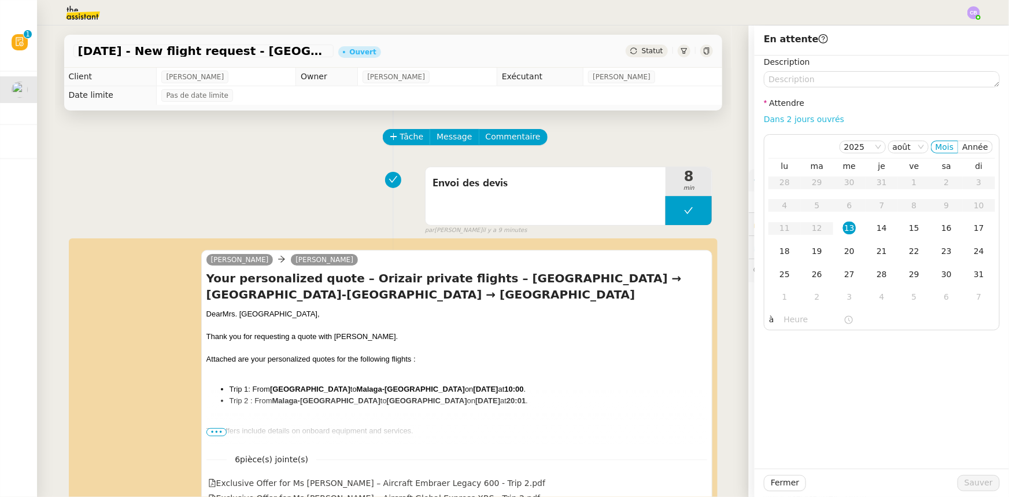
click at [793, 121] on link "Dans 2 jours ouvrés" at bounding box center [804, 119] width 80 height 9
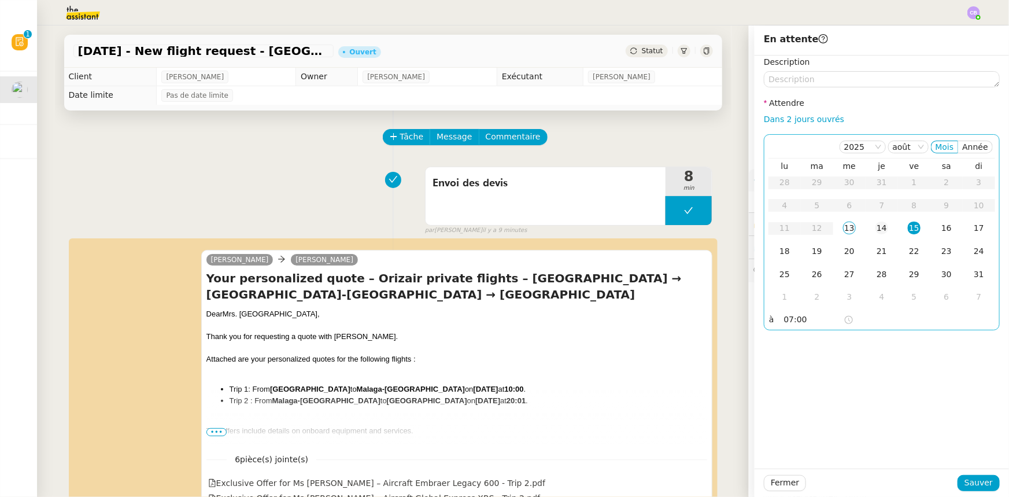
click at [879, 227] on div "14" at bounding box center [882, 228] width 13 height 13
click at [784, 322] on input "07:00" at bounding box center [814, 319] width 60 height 13
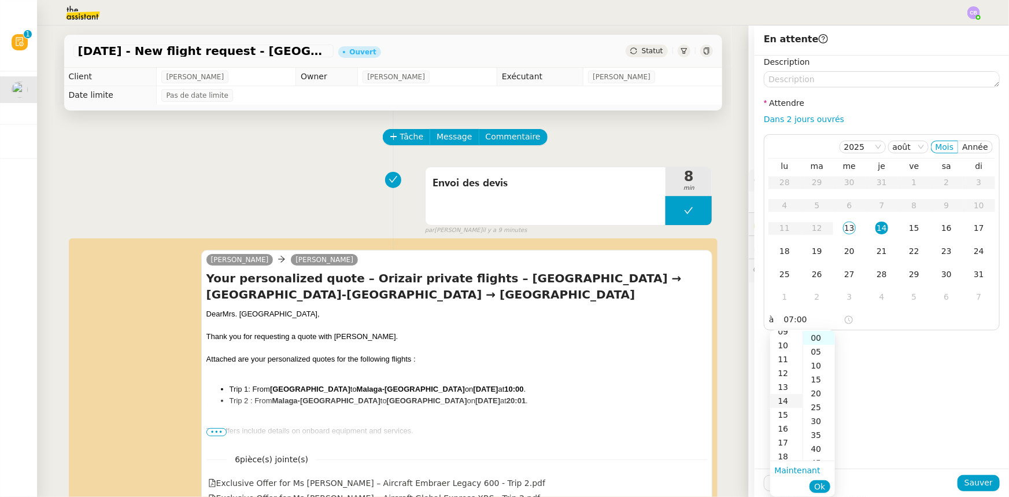
scroll to position [150, 0]
click at [781, 409] on div "16" at bounding box center [786, 410] width 32 height 14
type input "16:00"
click at [816, 340] on div "00" at bounding box center [819, 338] width 32 height 14
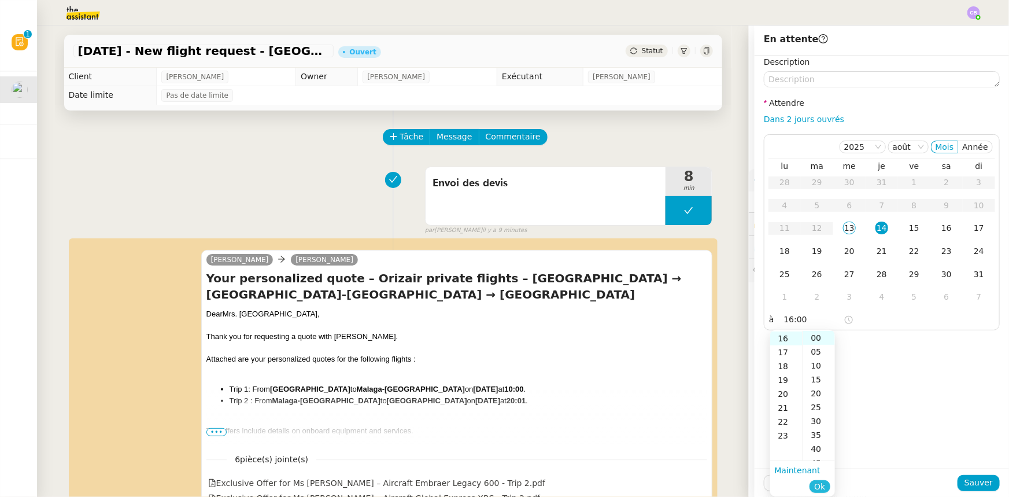
click at [822, 484] on span "Ok" at bounding box center [819, 487] width 11 height 12
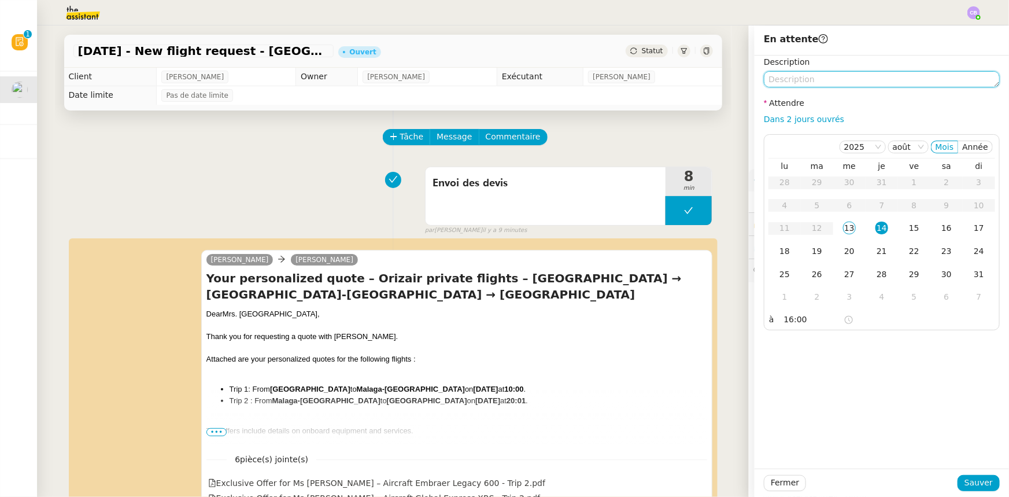
click at [810, 76] on textarea at bounding box center [882, 79] width 236 height 16
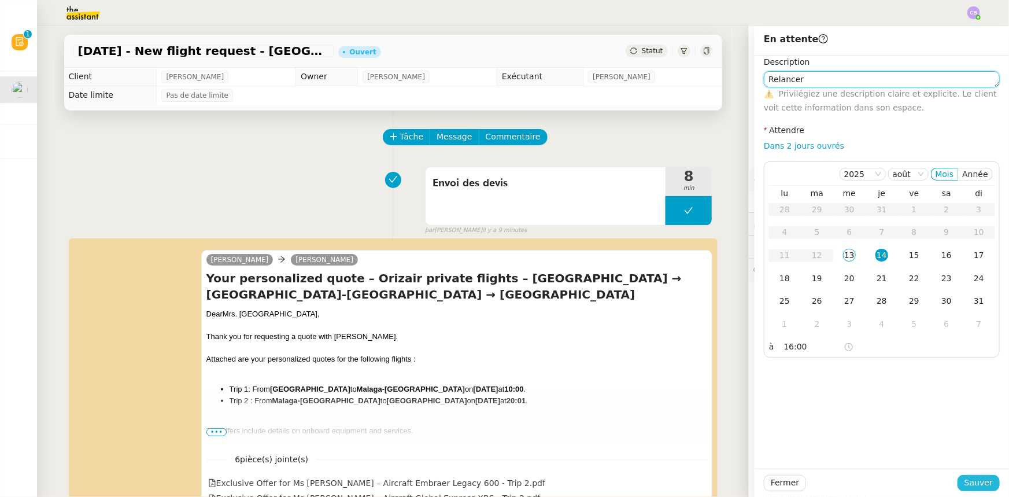
type textarea "Relancer"
click at [967, 481] on span "Sauver" at bounding box center [979, 482] width 28 height 13
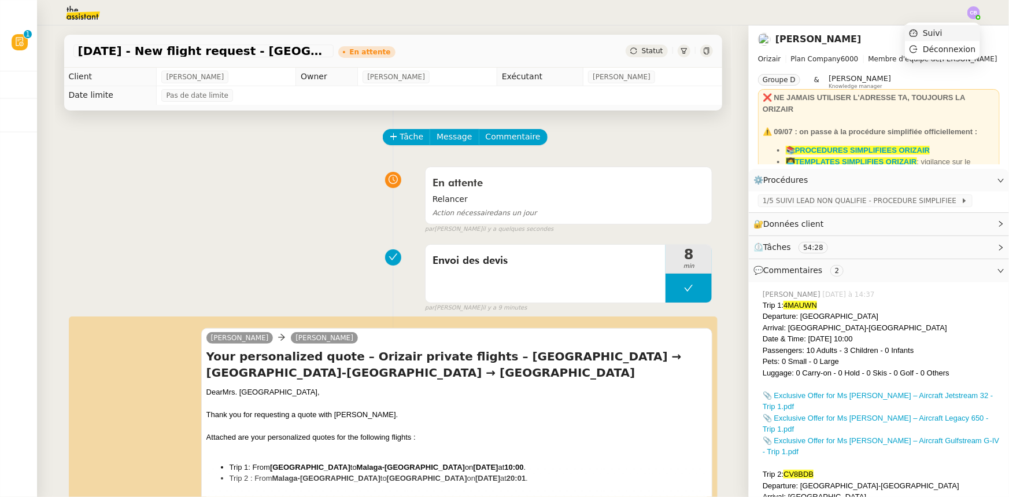
click at [948, 34] on li "Suivi" at bounding box center [942, 33] width 75 height 16
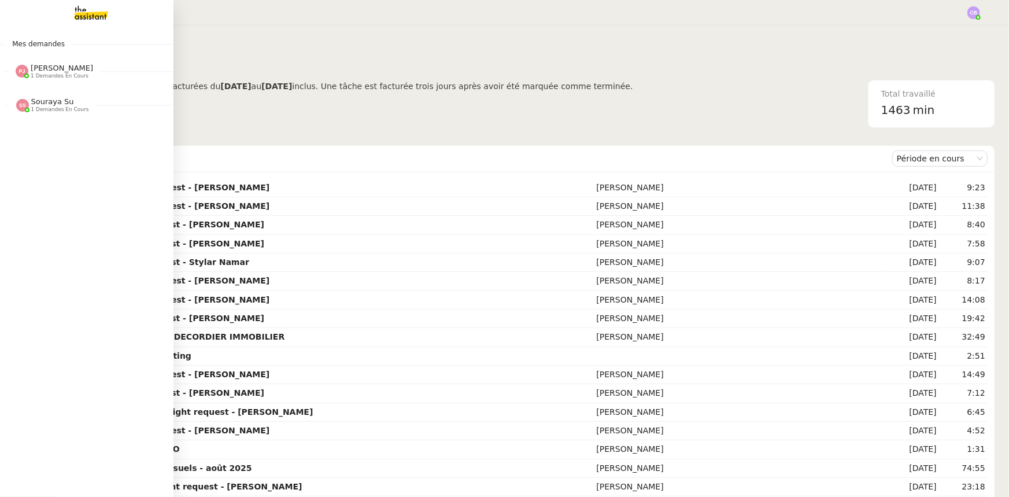
click at [47, 71] on span "Pauline Jennah" at bounding box center [62, 68] width 62 height 9
click at [50, 103] on span "Souraya Su" at bounding box center [52, 101] width 43 height 9
